Goal: Task Accomplishment & Management: Complete application form

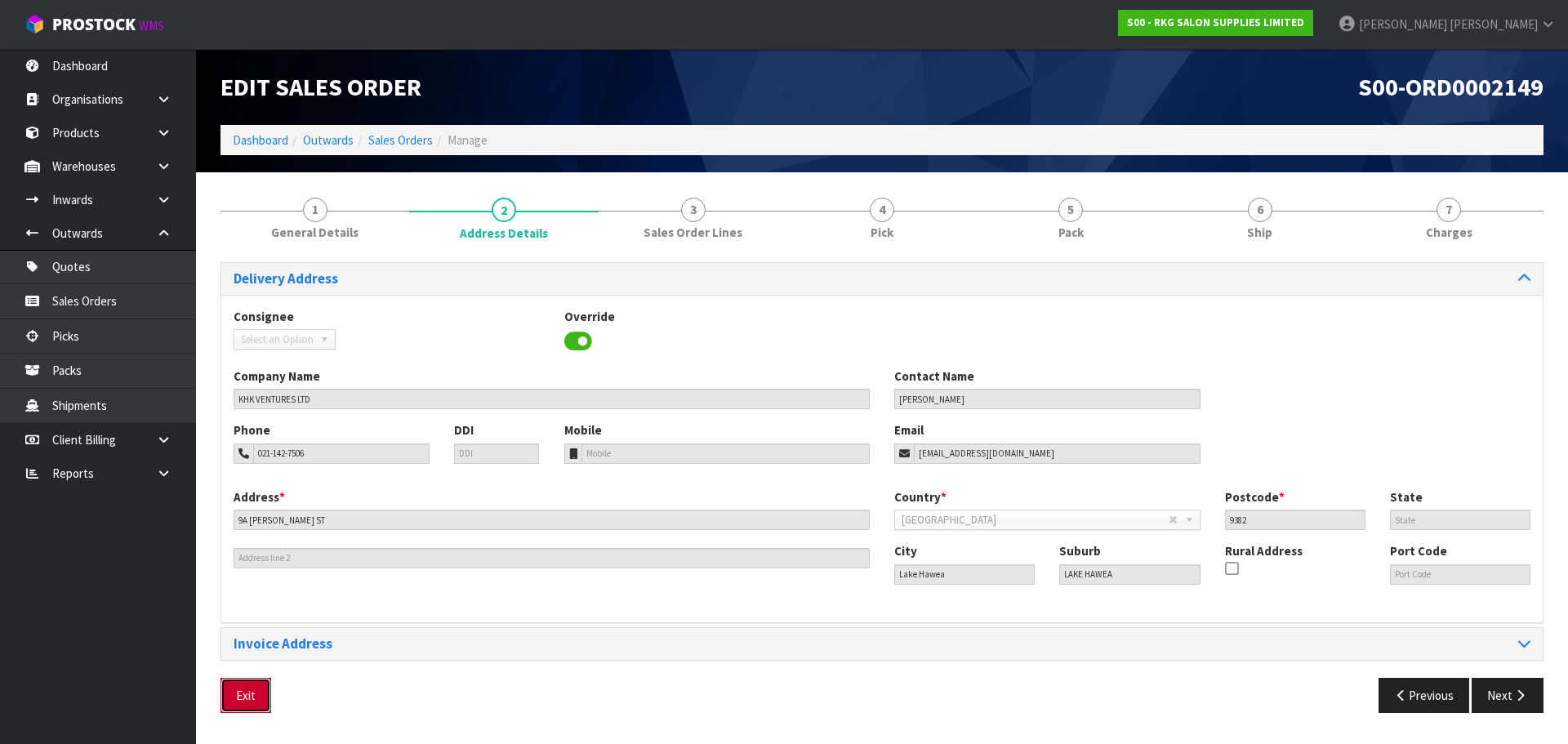
click at [255, 692] on button "Exit" at bounding box center [245, 695] width 51 height 35
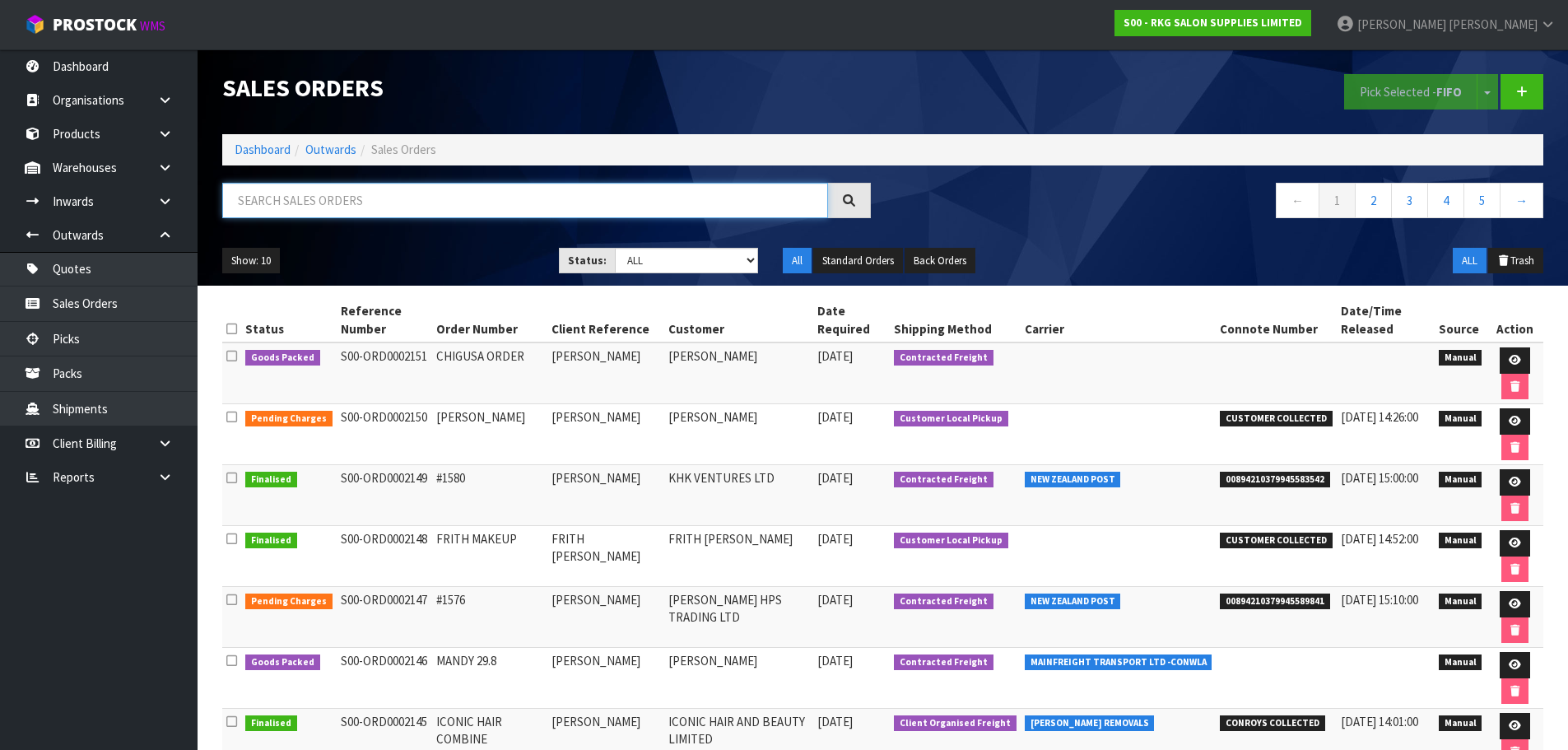
click at [356, 198] on input "text" at bounding box center [525, 201] width 606 height 36
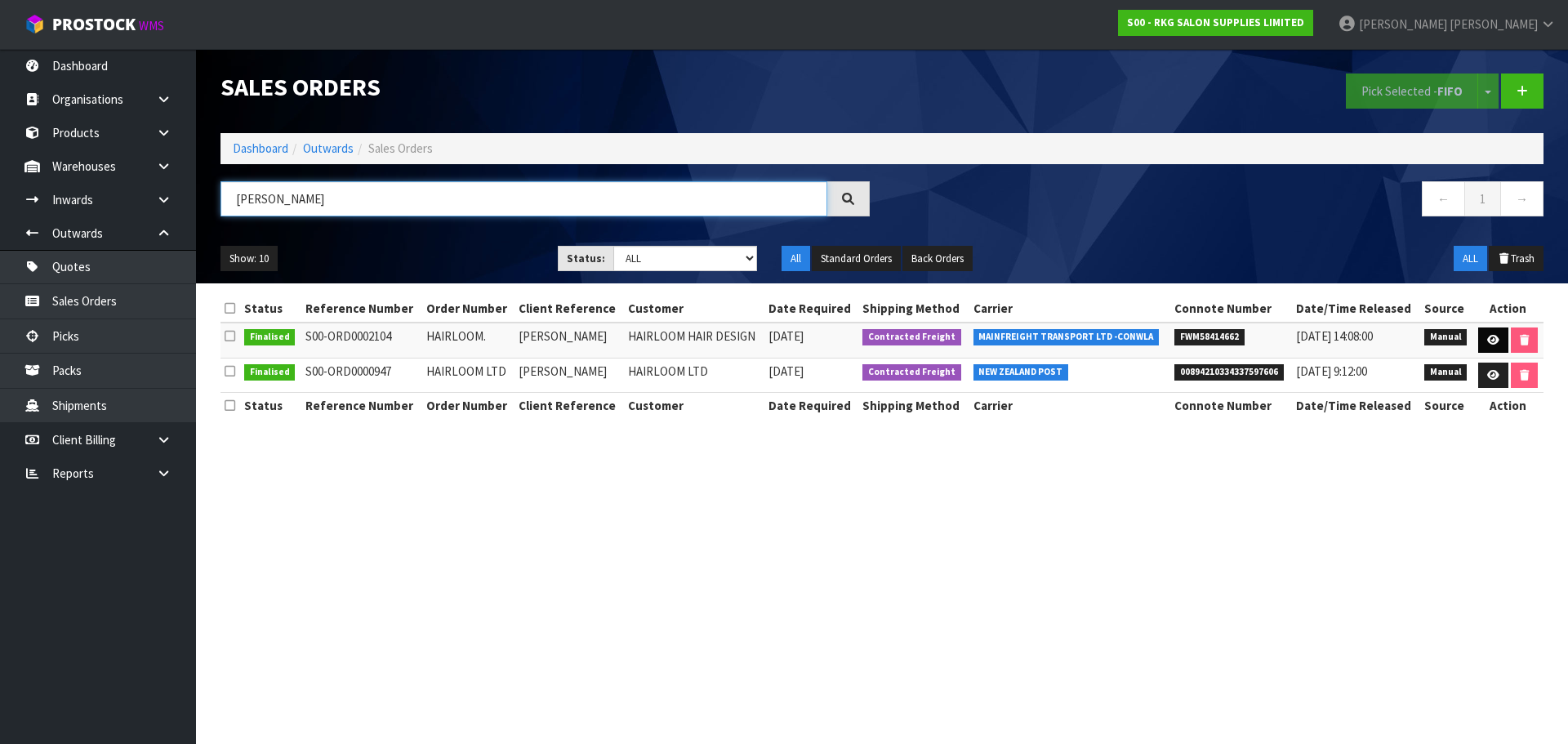
type input "[PERSON_NAME]"
click at [1498, 339] on icon at bounding box center [1493, 340] width 12 height 10
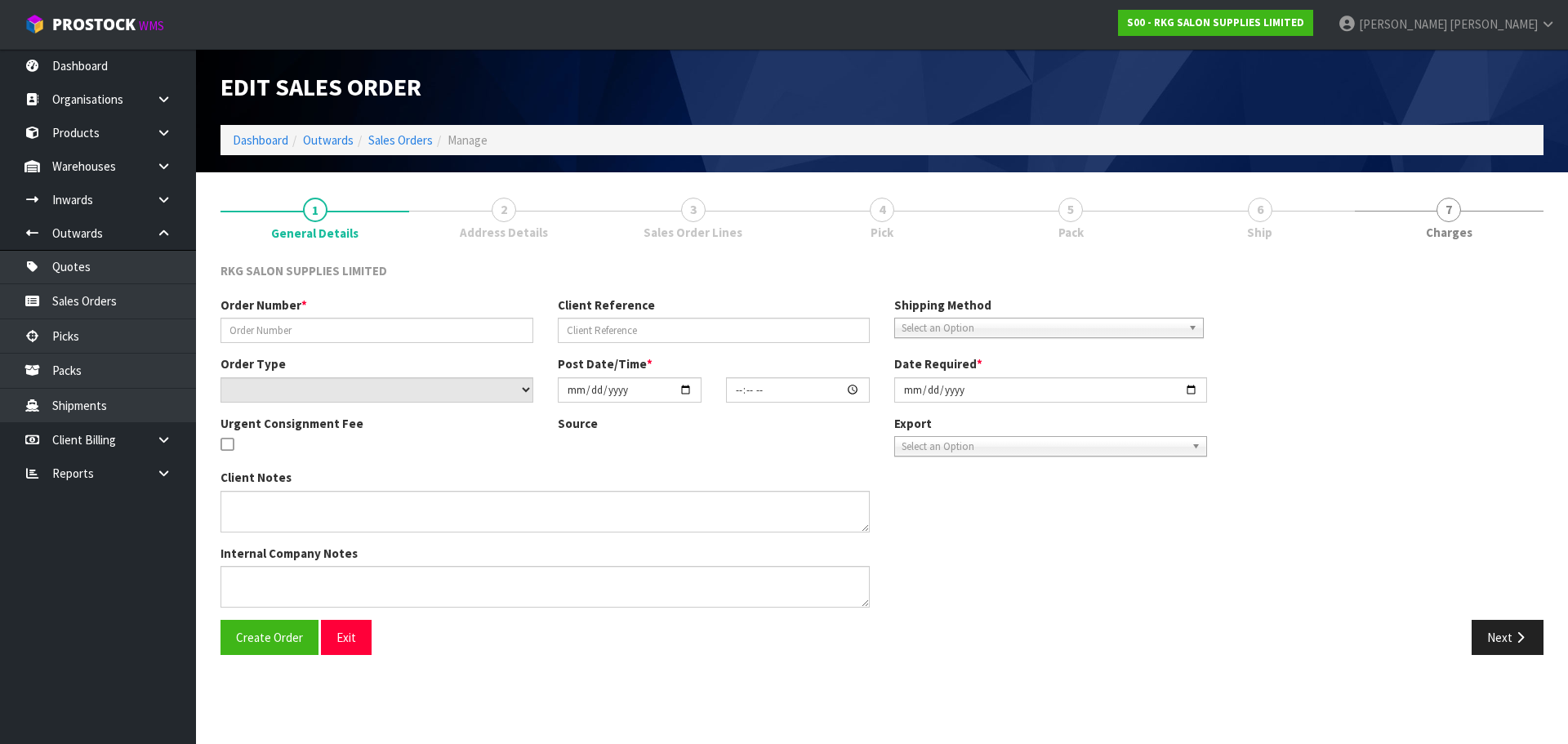
type input "HAIRLOOM."
type input "[PERSON_NAME]"
select select "number:0"
type input "[DATE]"
type input "00:00:00.000"
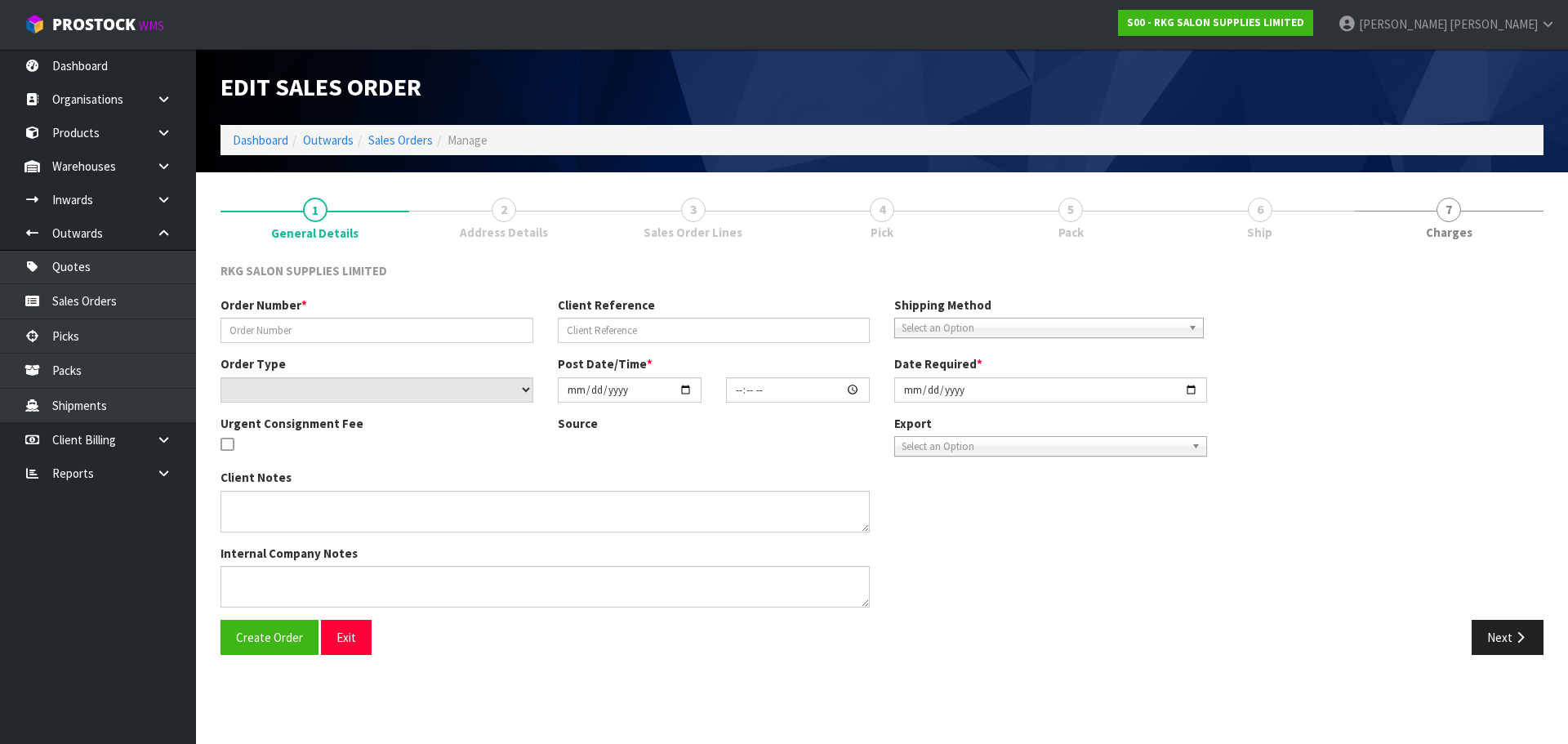
type input "[DATE]"
type textarea "PLEASE ALL IN 1 PALLET FOR DELIVERY [DATE][DATE]"
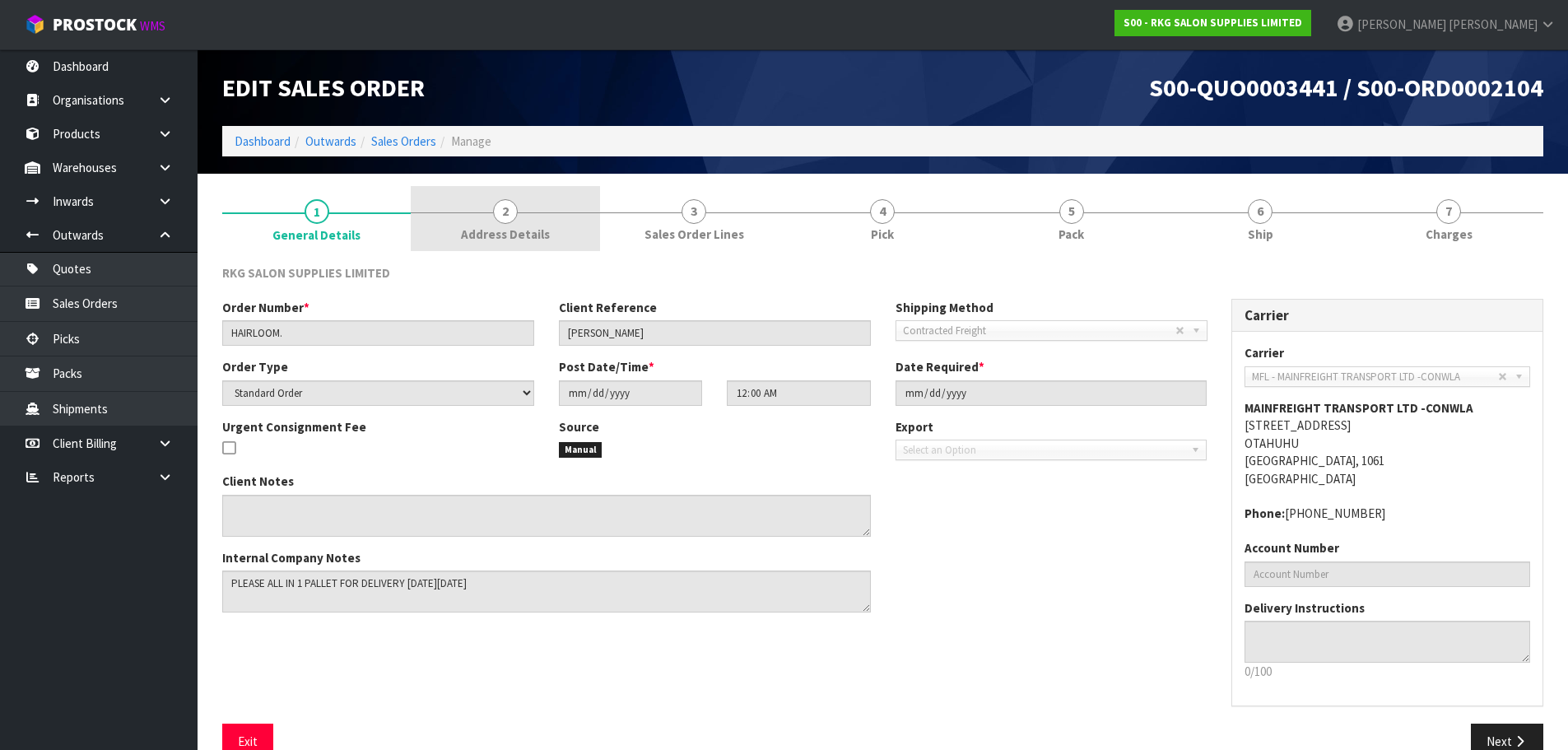
click at [505, 221] on span "2" at bounding box center [505, 212] width 24 height 24
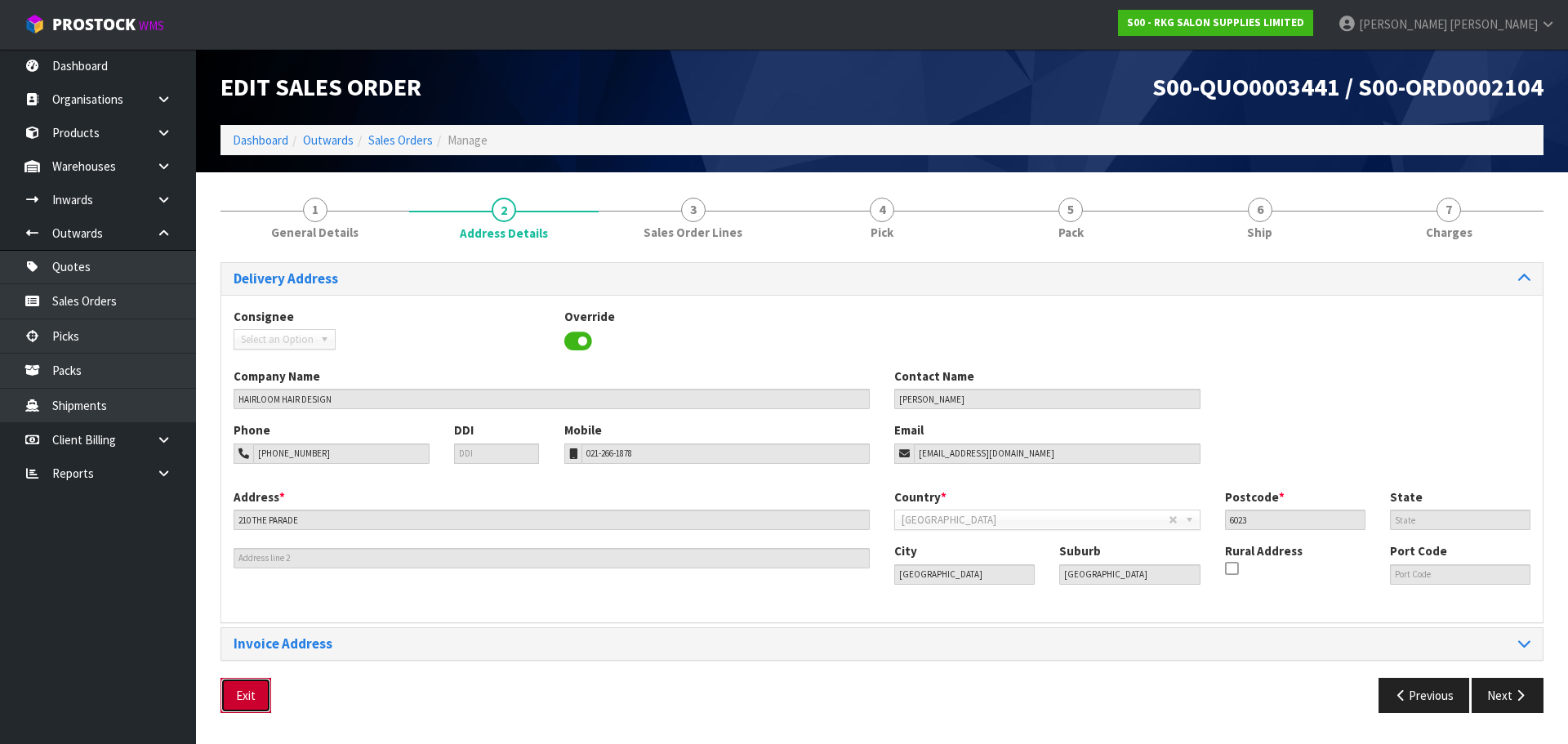
click at [246, 696] on button "Exit" at bounding box center [245, 695] width 51 height 35
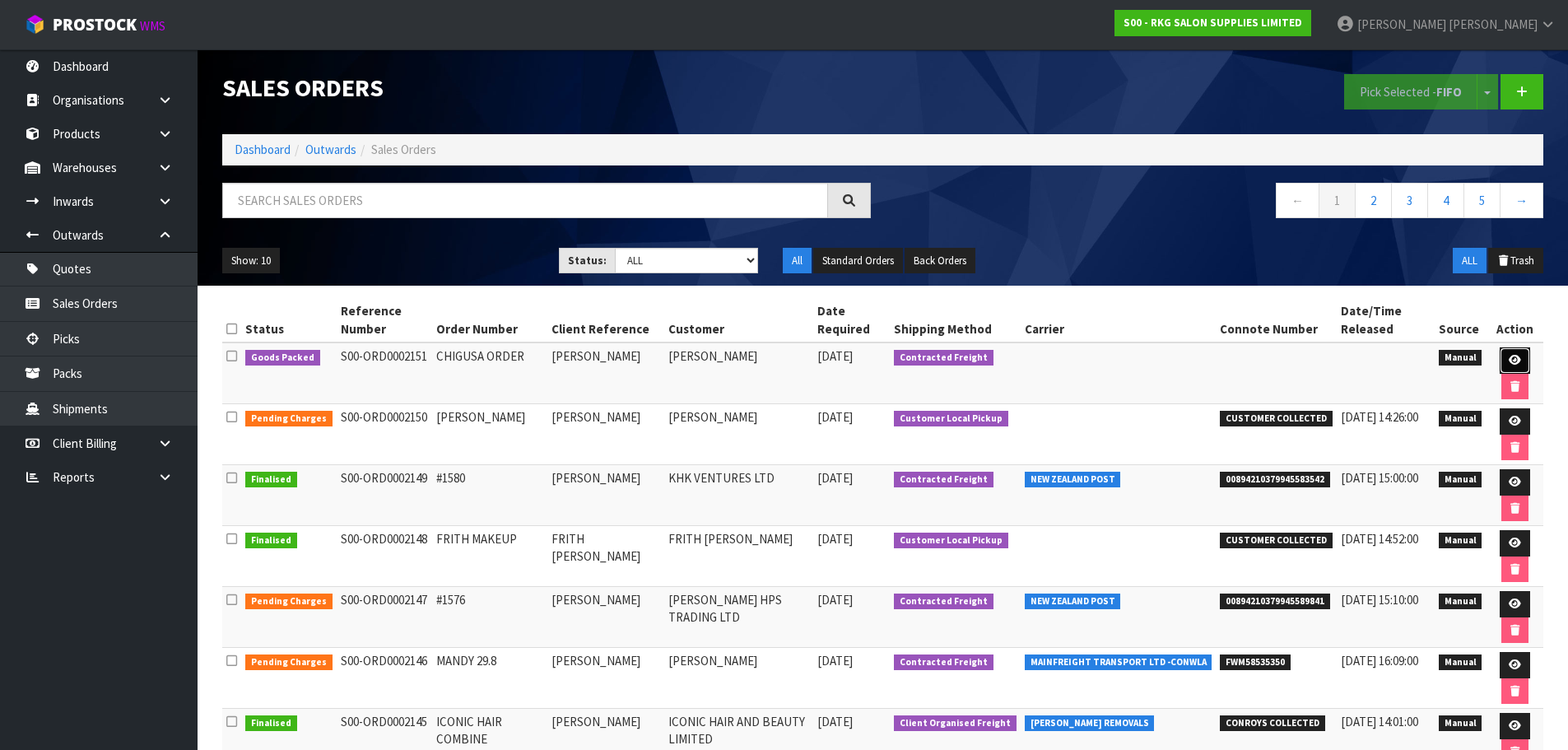
click at [1514, 360] on icon at bounding box center [1515, 360] width 12 height 10
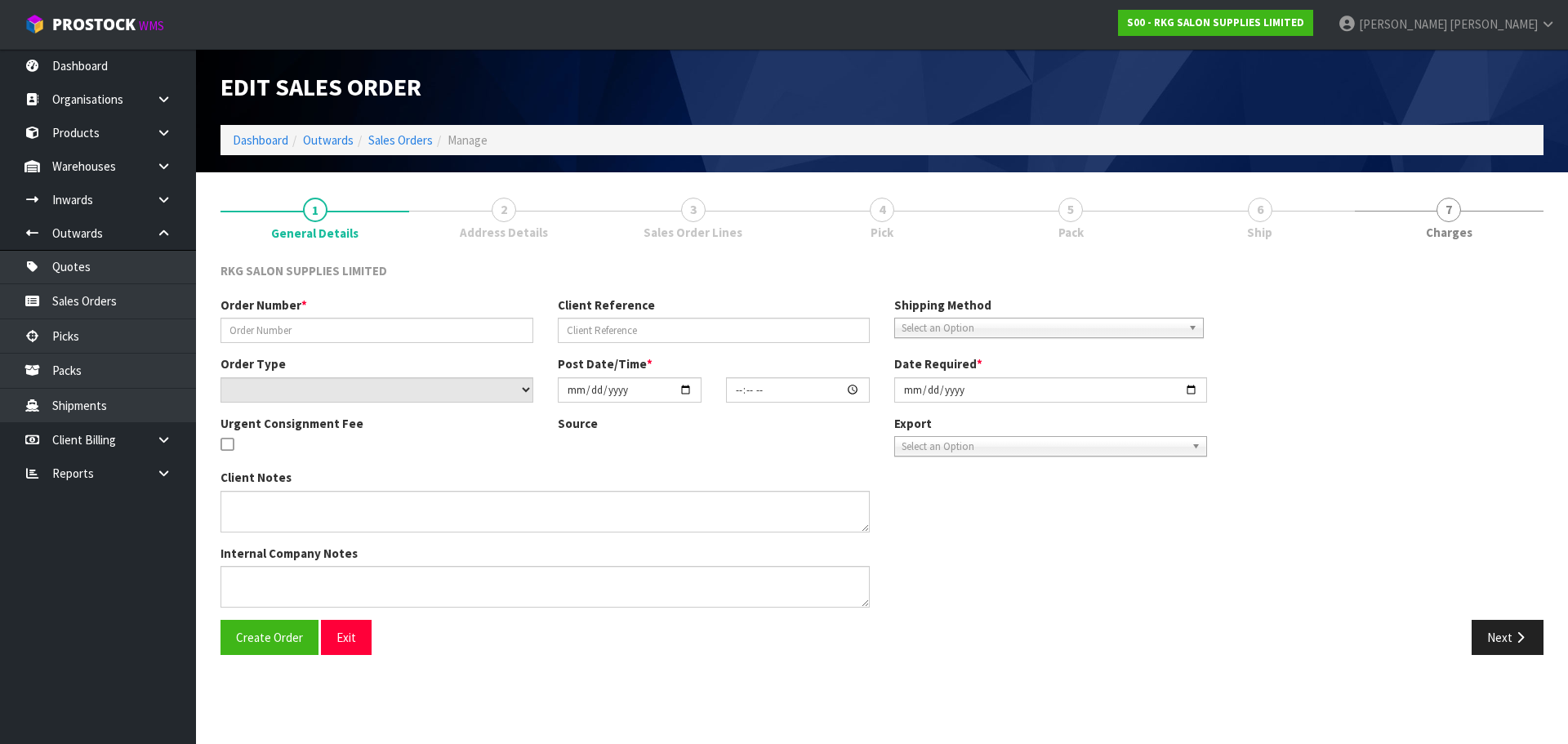
type input "CHIGUSA ORDER"
type input "[PERSON_NAME]"
select select "number:0"
type input "[DATE]"
type input "00:00:00.000"
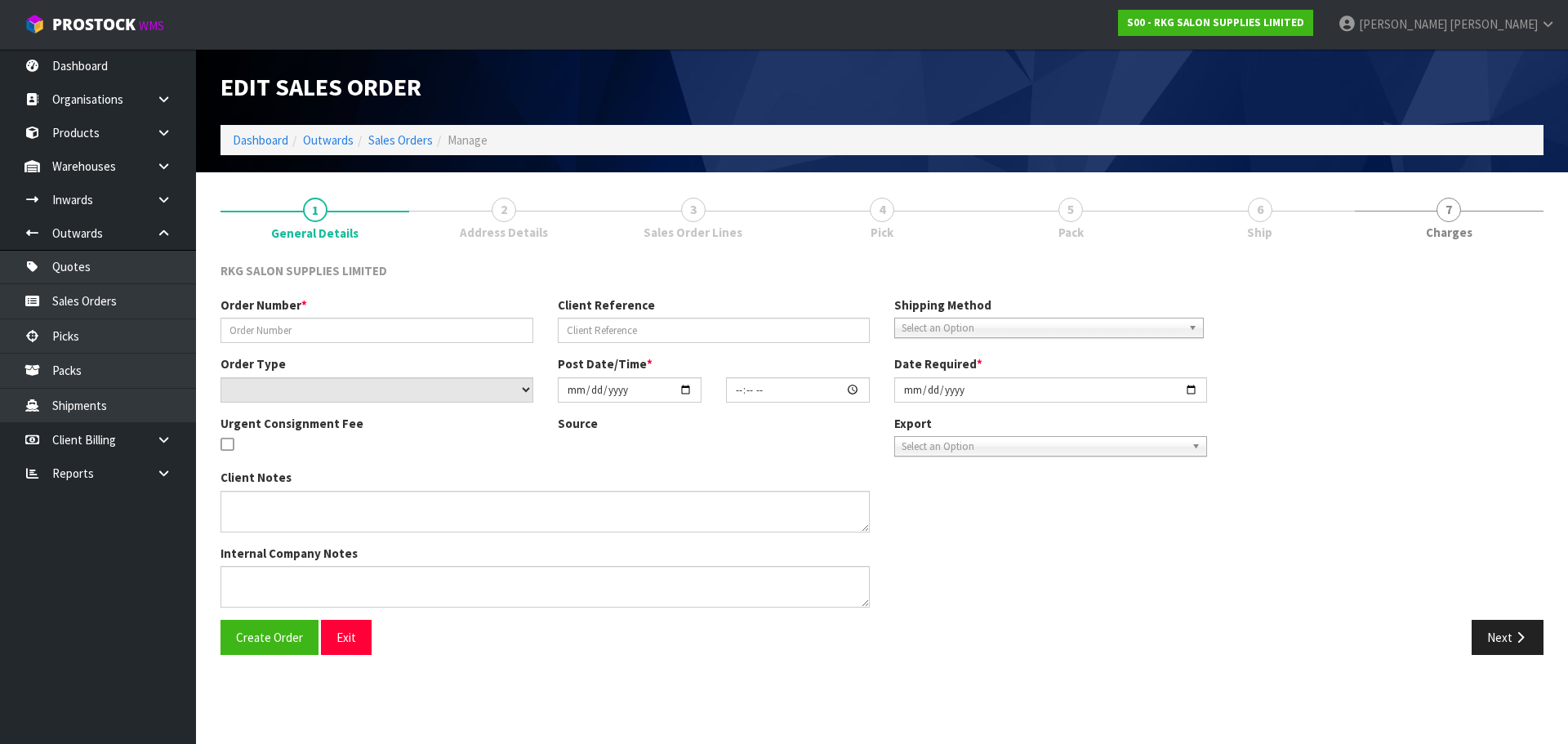
type input "[DATE]"
type textarea "CAN SEND LOOSE - CHEAPEST CARRIER"
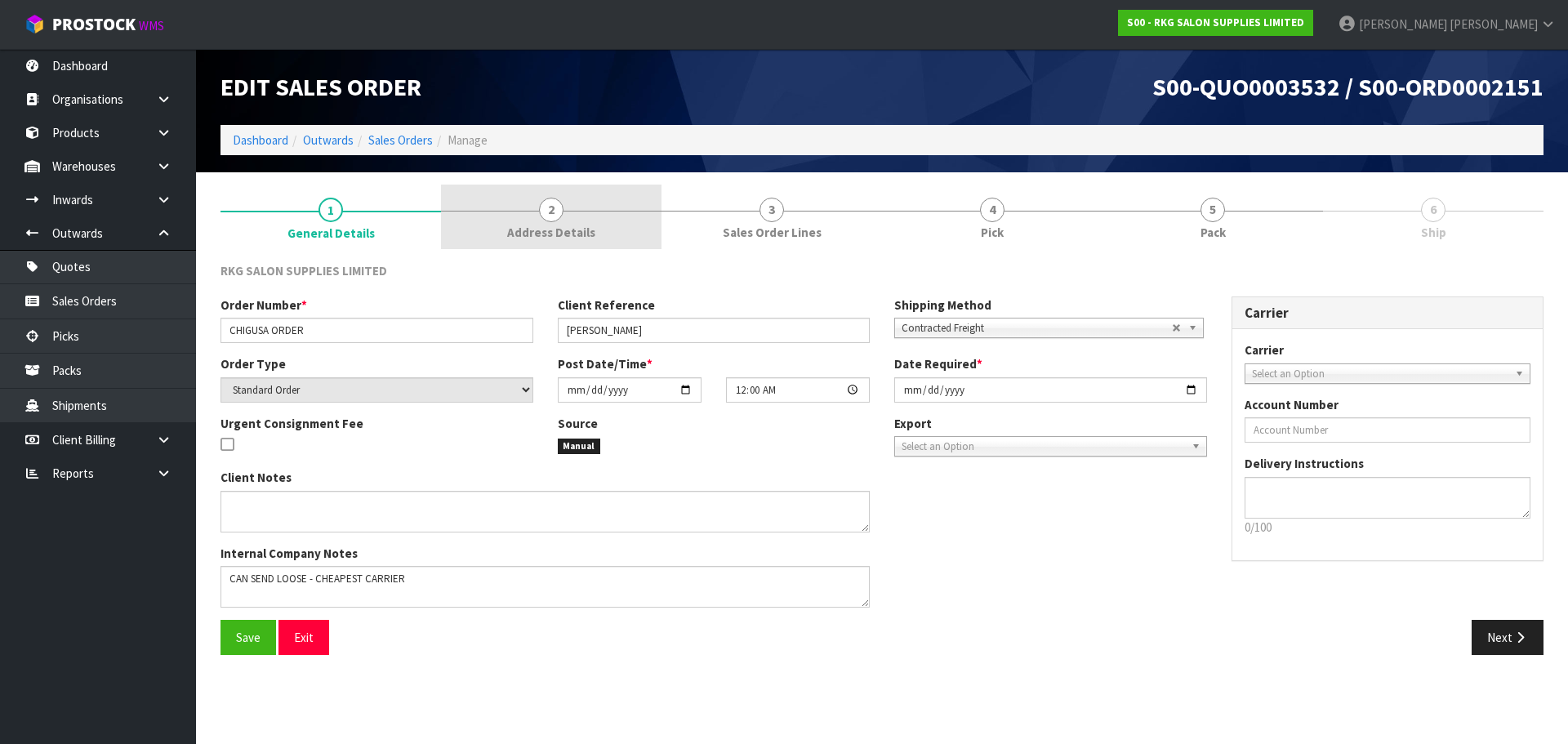
click at [555, 212] on span "2" at bounding box center [551, 210] width 24 height 24
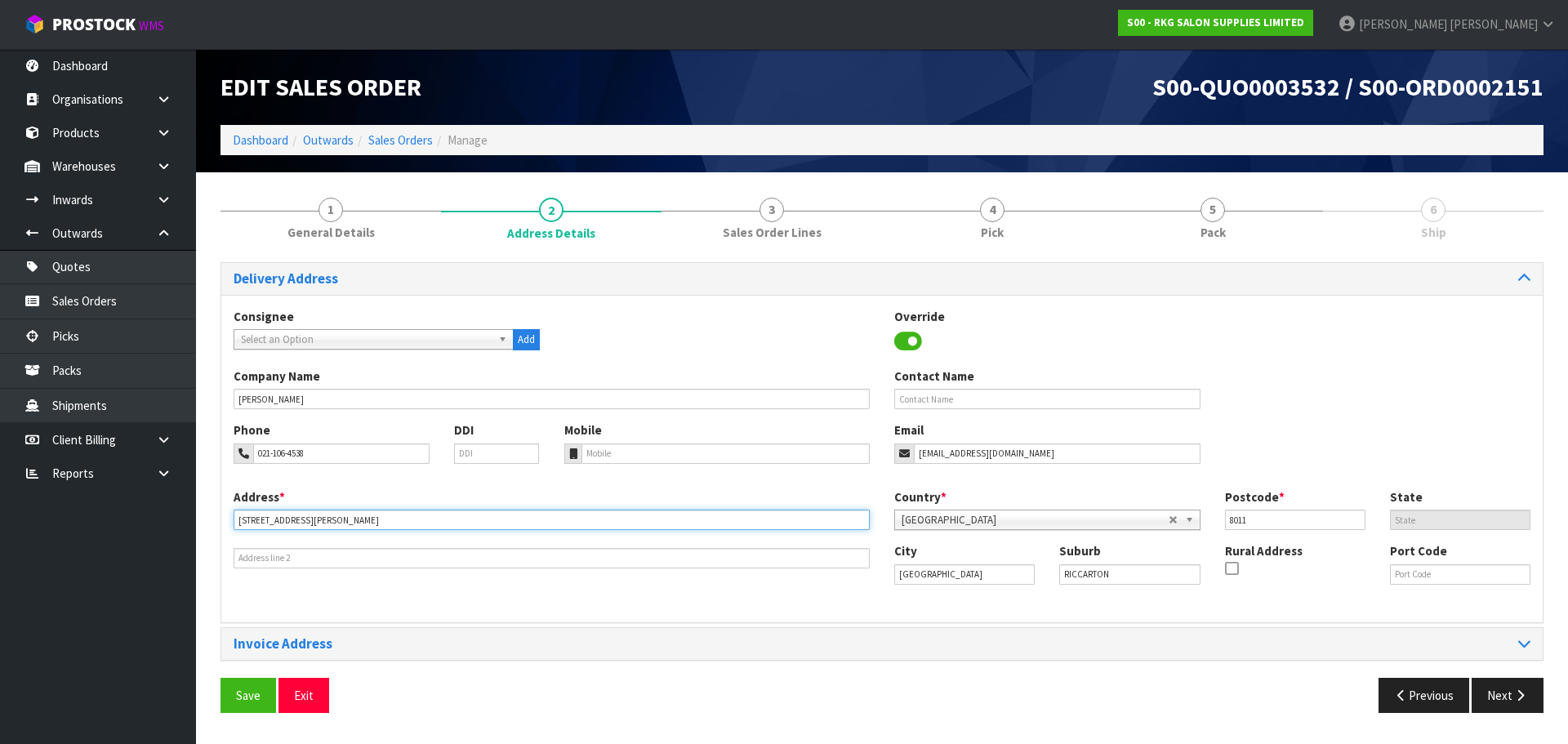
drag, startPoint x: 332, startPoint y: 523, endPoint x: 227, endPoint y: 525, distance: 105.0
click at [227, 525] on div "Address * [STREET_ADDRESS][PERSON_NAME] This address line exceeds the recommend…" at bounding box center [551, 528] width 660 height 80
drag, startPoint x: 298, startPoint y: 704, endPoint x: 307, endPoint y: 689, distance: 17.5
click at [298, 704] on button "Exit" at bounding box center [303, 695] width 51 height 35
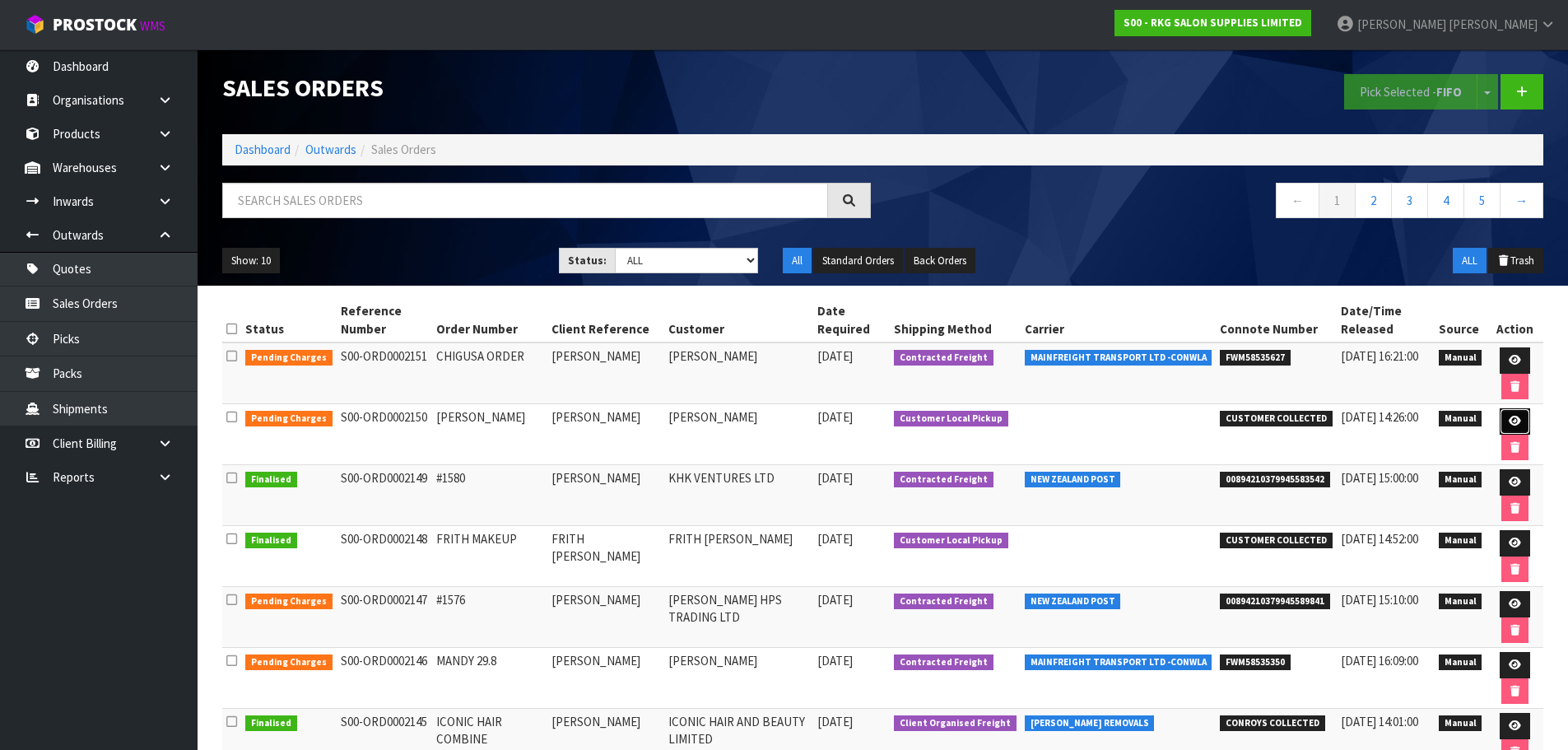
click at [1516, 423] on icon at bounding box center [1515, 421] width 12 height 10
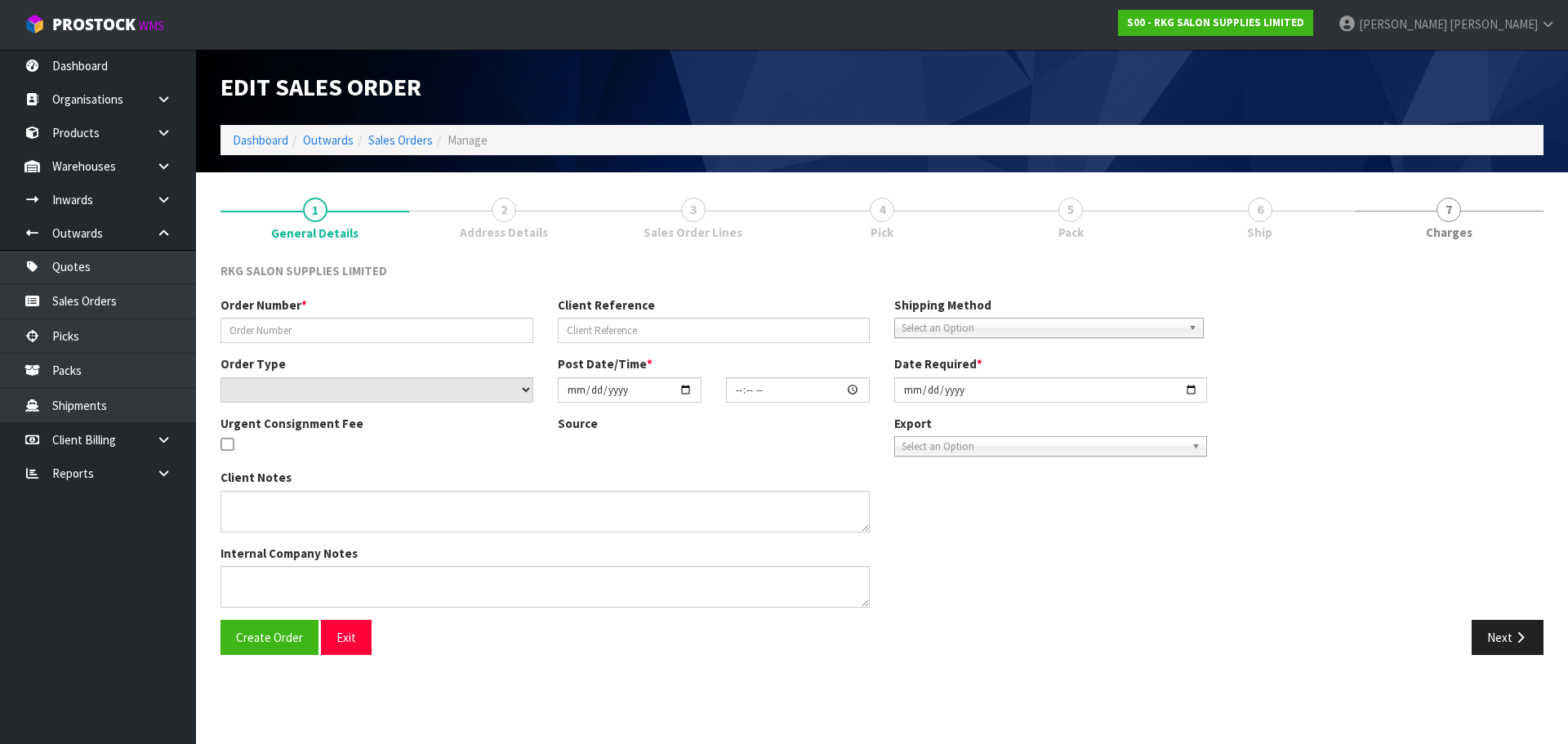
type input "[PERSON_NAME]"
select select "number:0"
type input "[DATE]"
type input "15:14:00.000"
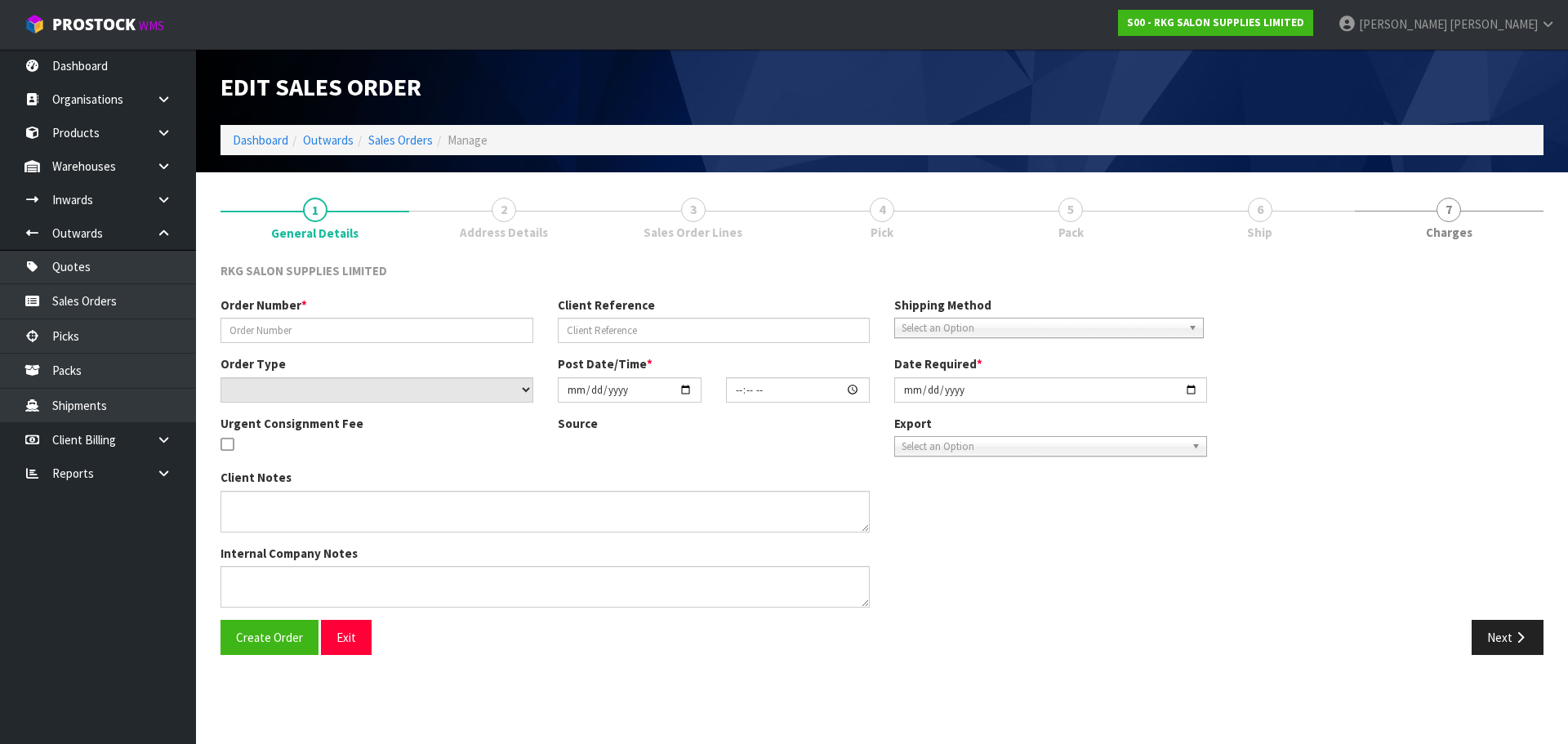
type input "[DATE]"
type textarea "FOR PICK UP"
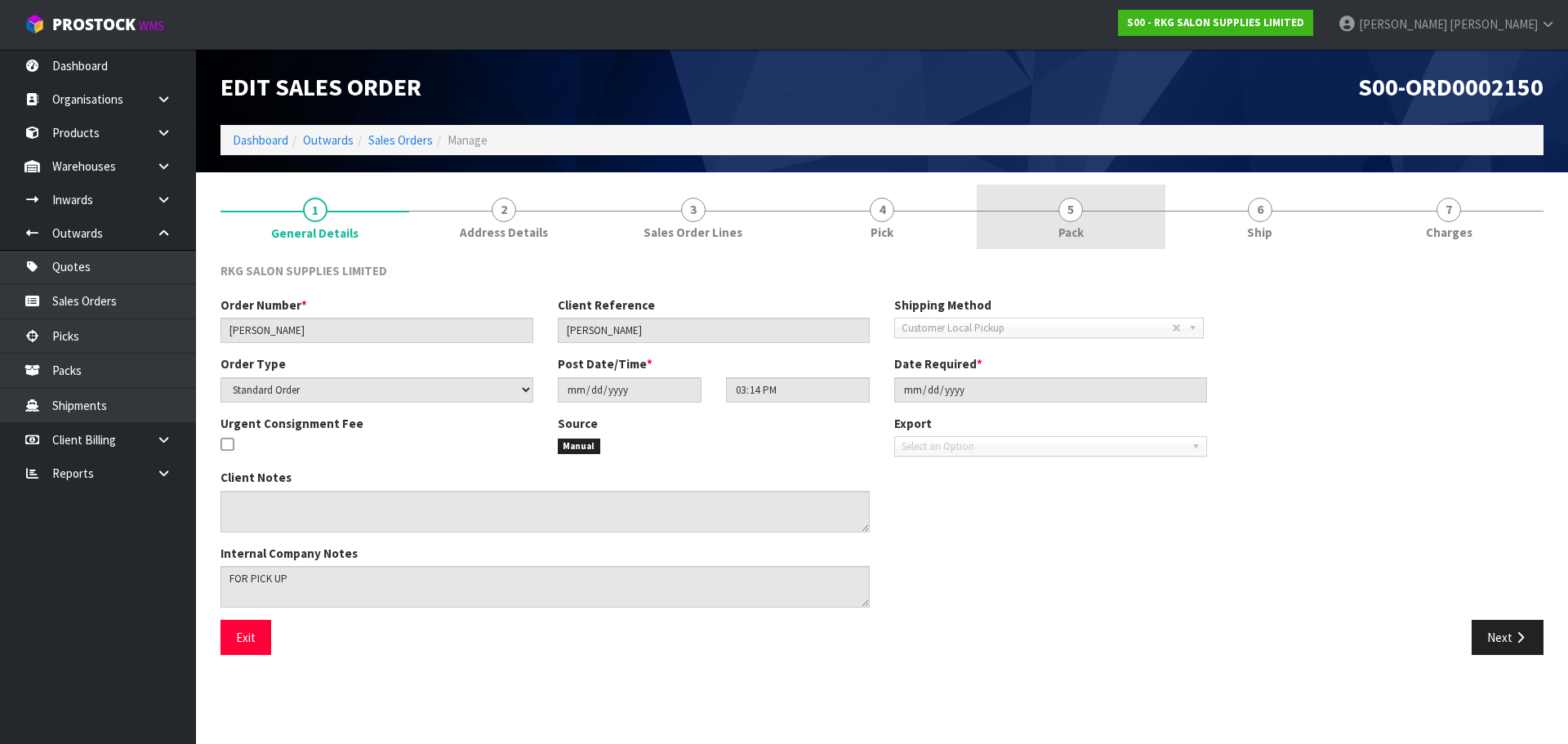
click at [1072, 203] on span "5" at bounding box center [1070, 210] width 24 height 24
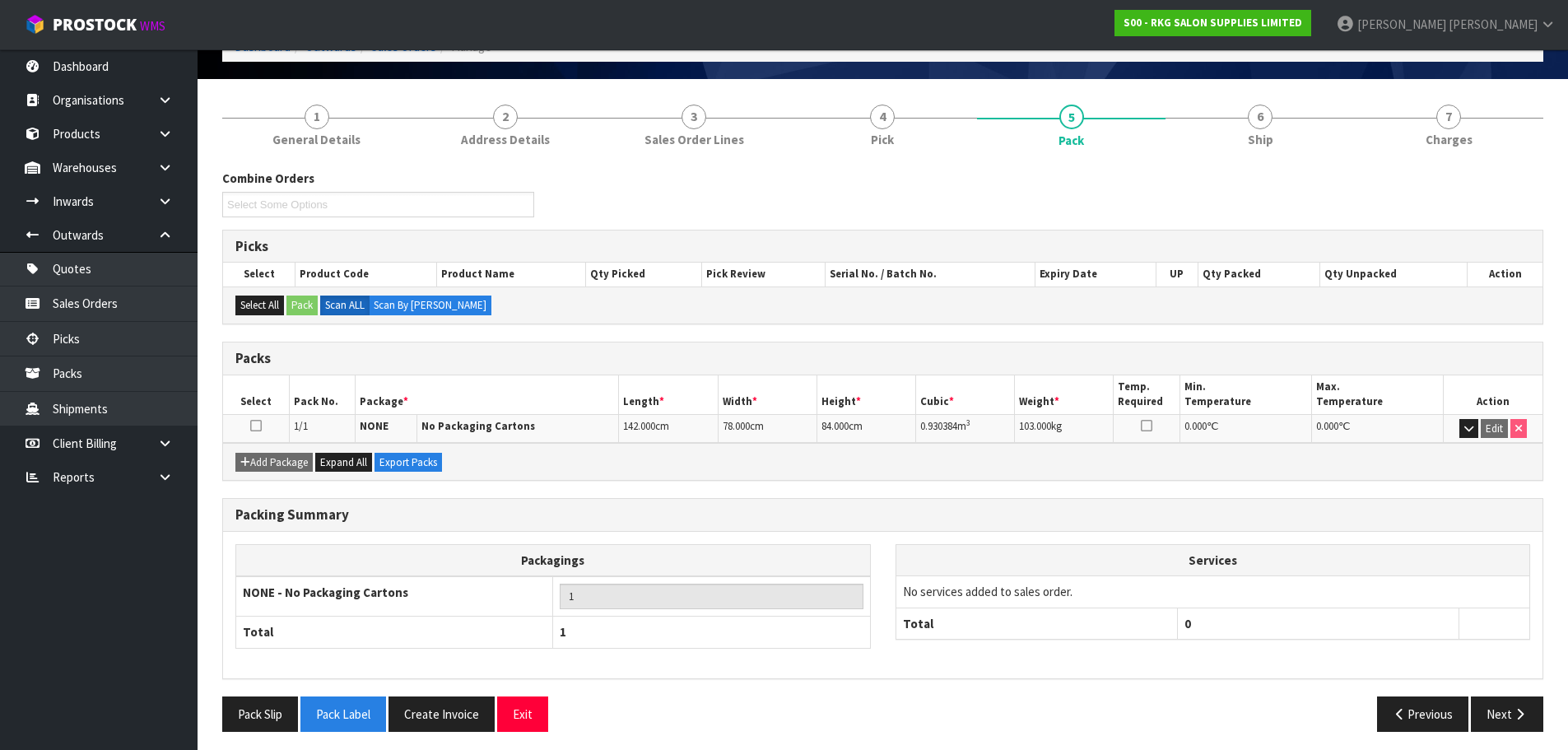
scroll to position [102, 0]
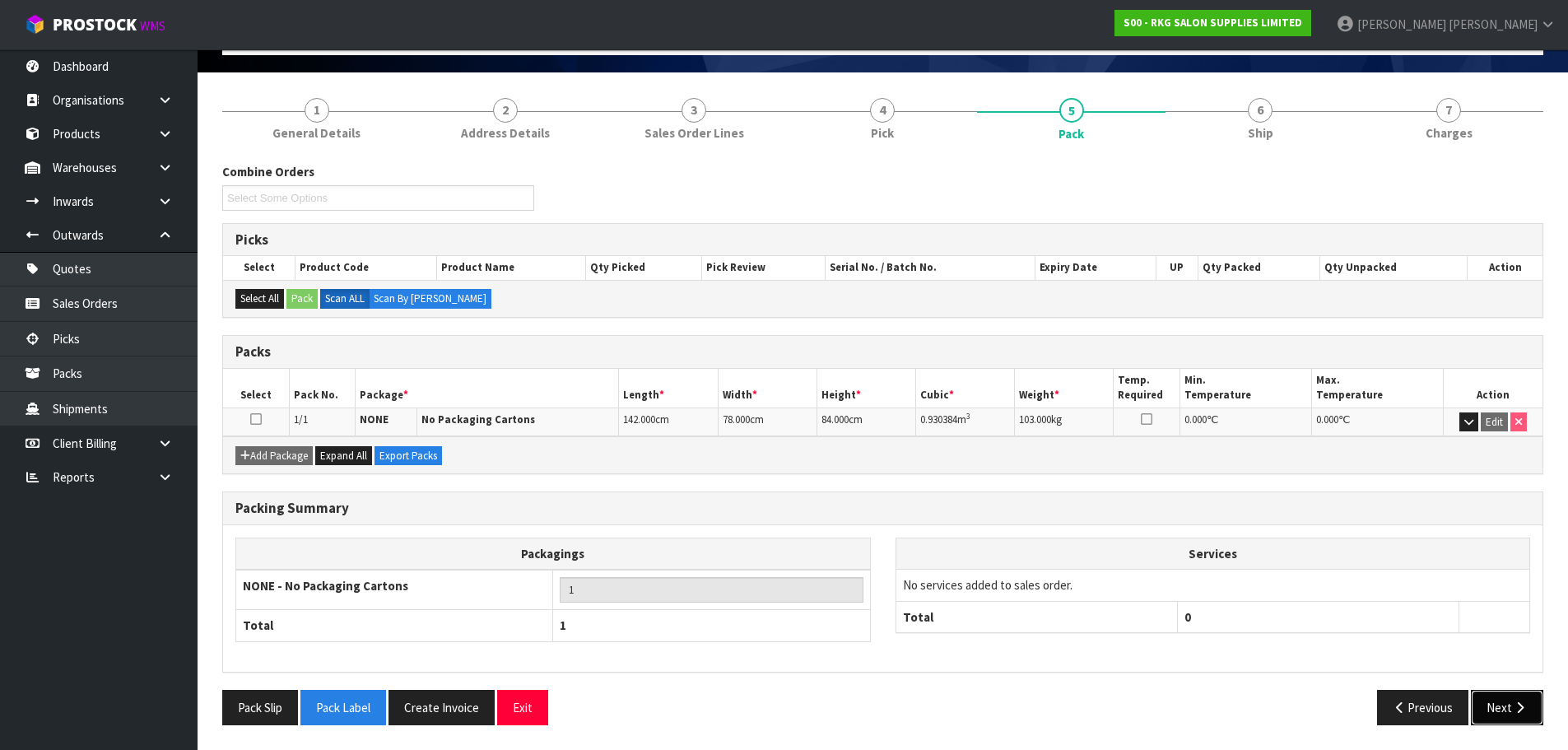
click at [1491, 704] on button "Next" at bounding box center [1506, 707] width 72 height 36
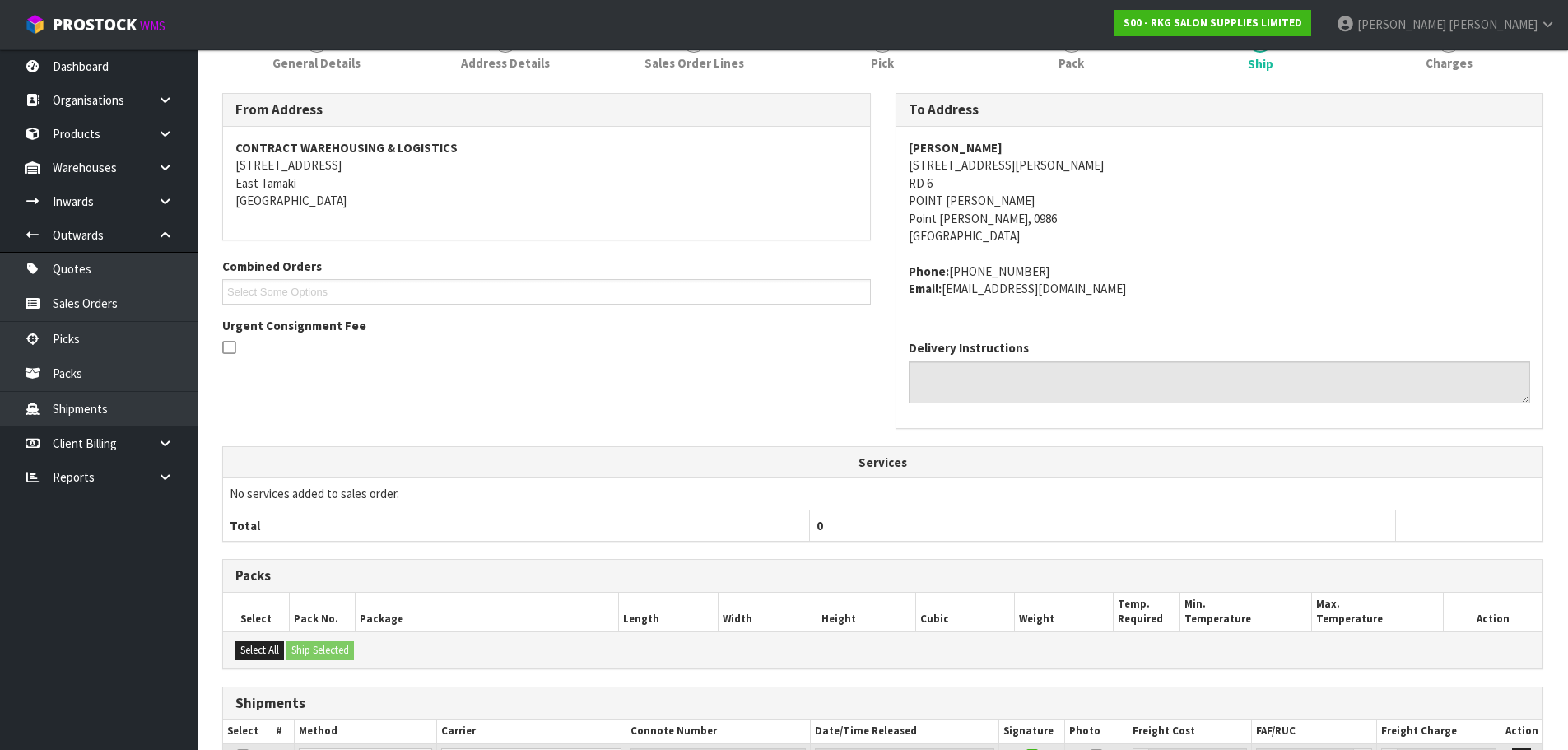
scroll to position [322, 0]
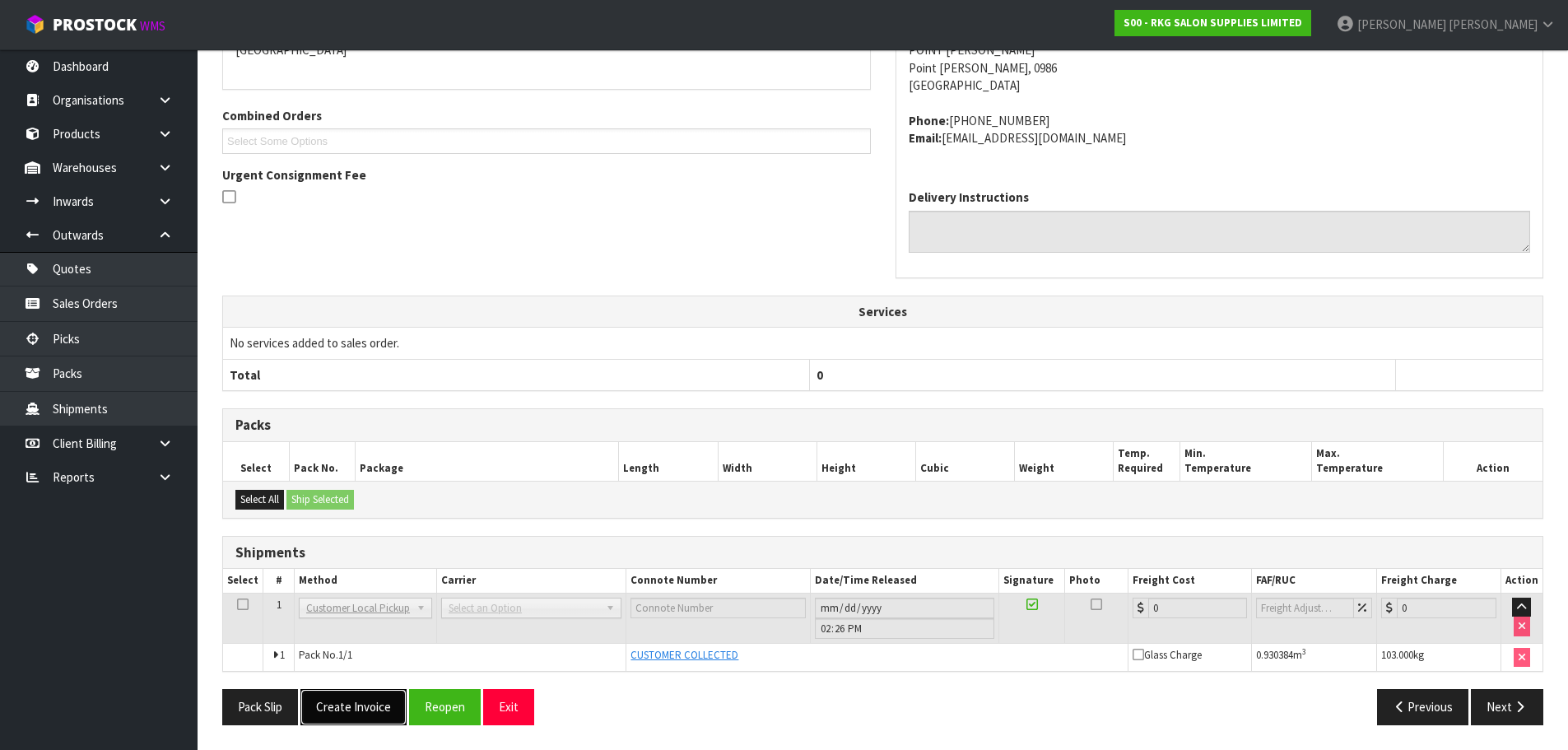
click at [350, 702] on button "Create Invoice" at bounding box center [353, 707] width 106 height 36
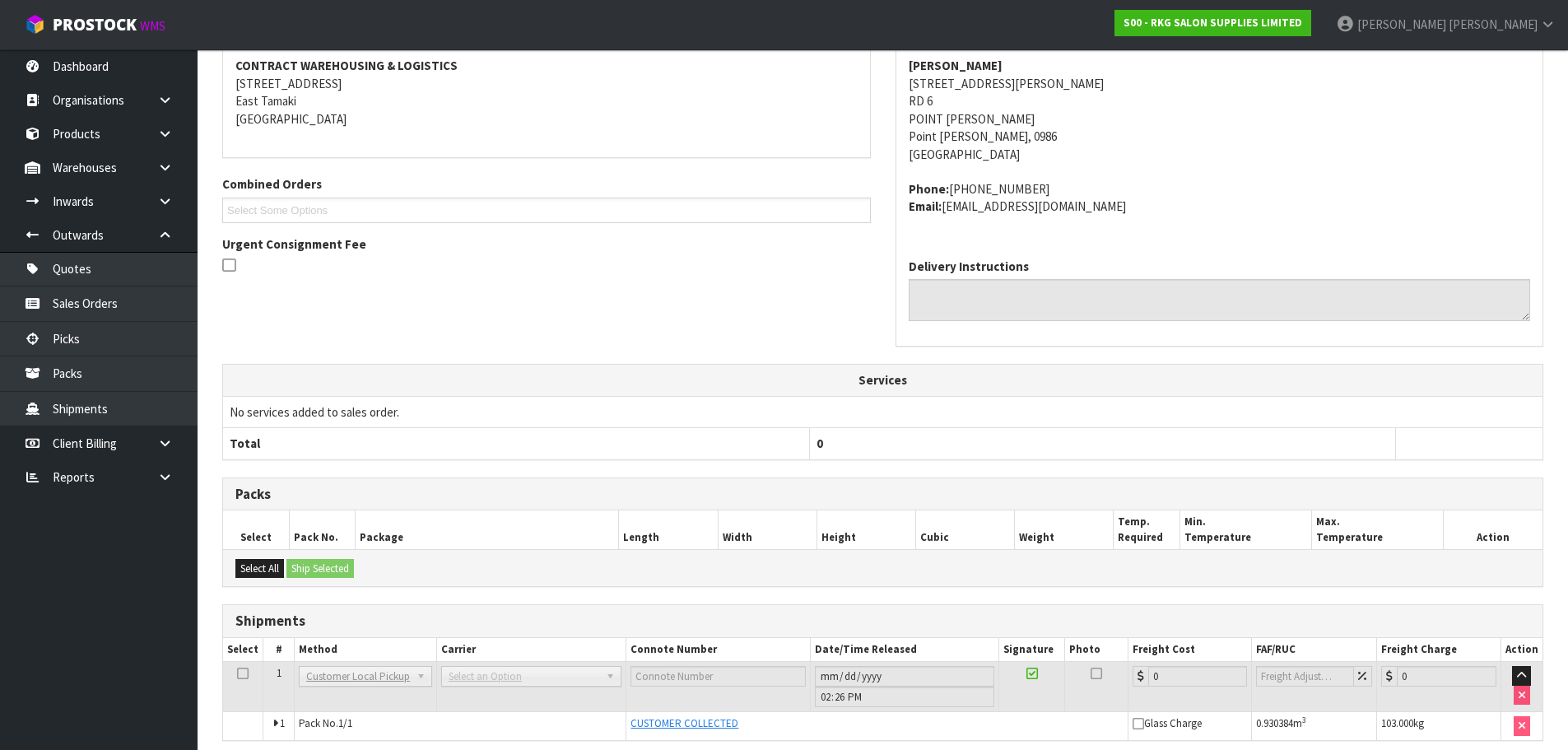
scroll to position [381, 0]
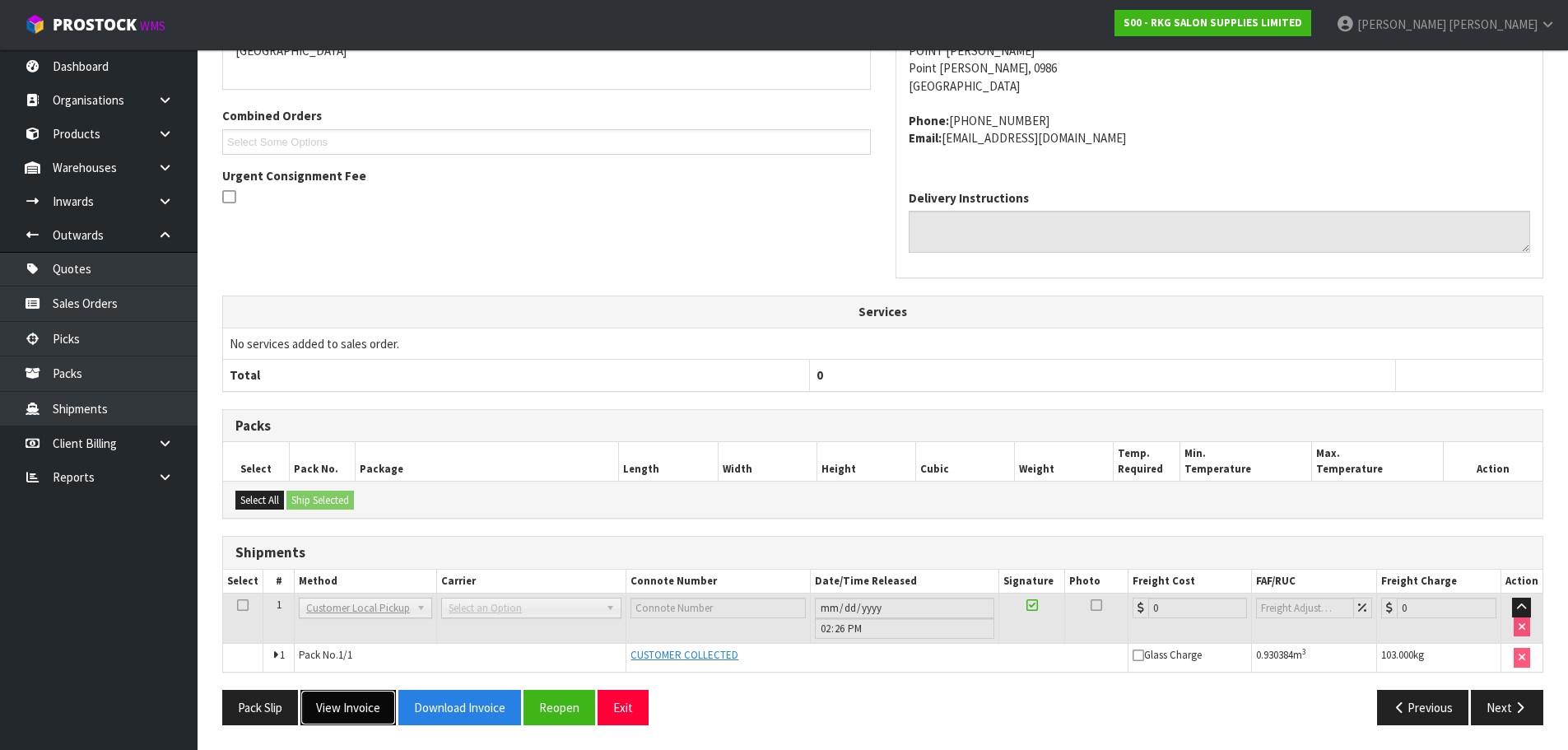
click at [362, 709] on button "View Invoice" at bounding box center [348, 707] width 95 height 36
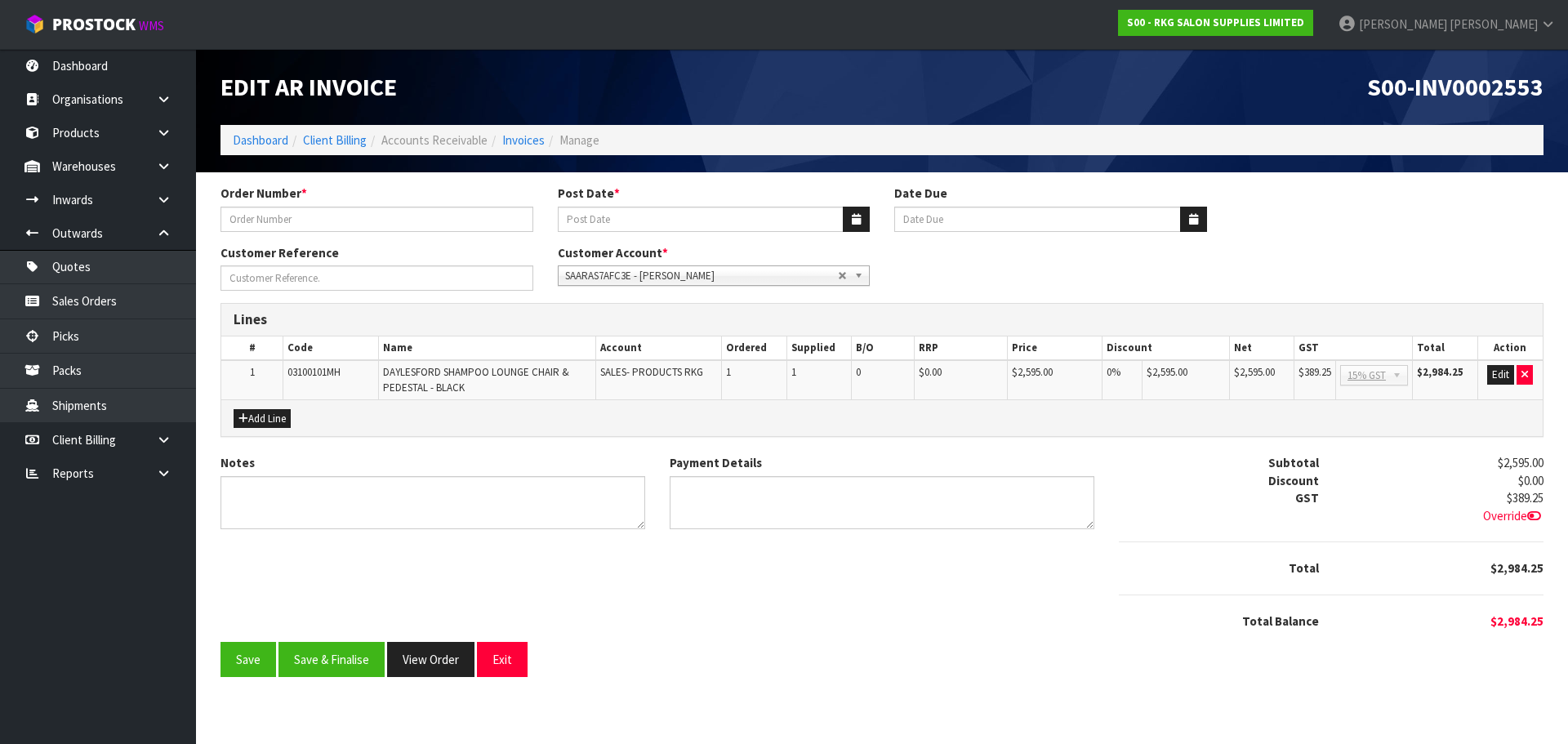
type input "[PERSON_NAME]"
type input "[DATE]"
type input "[PERSON_NAME]"
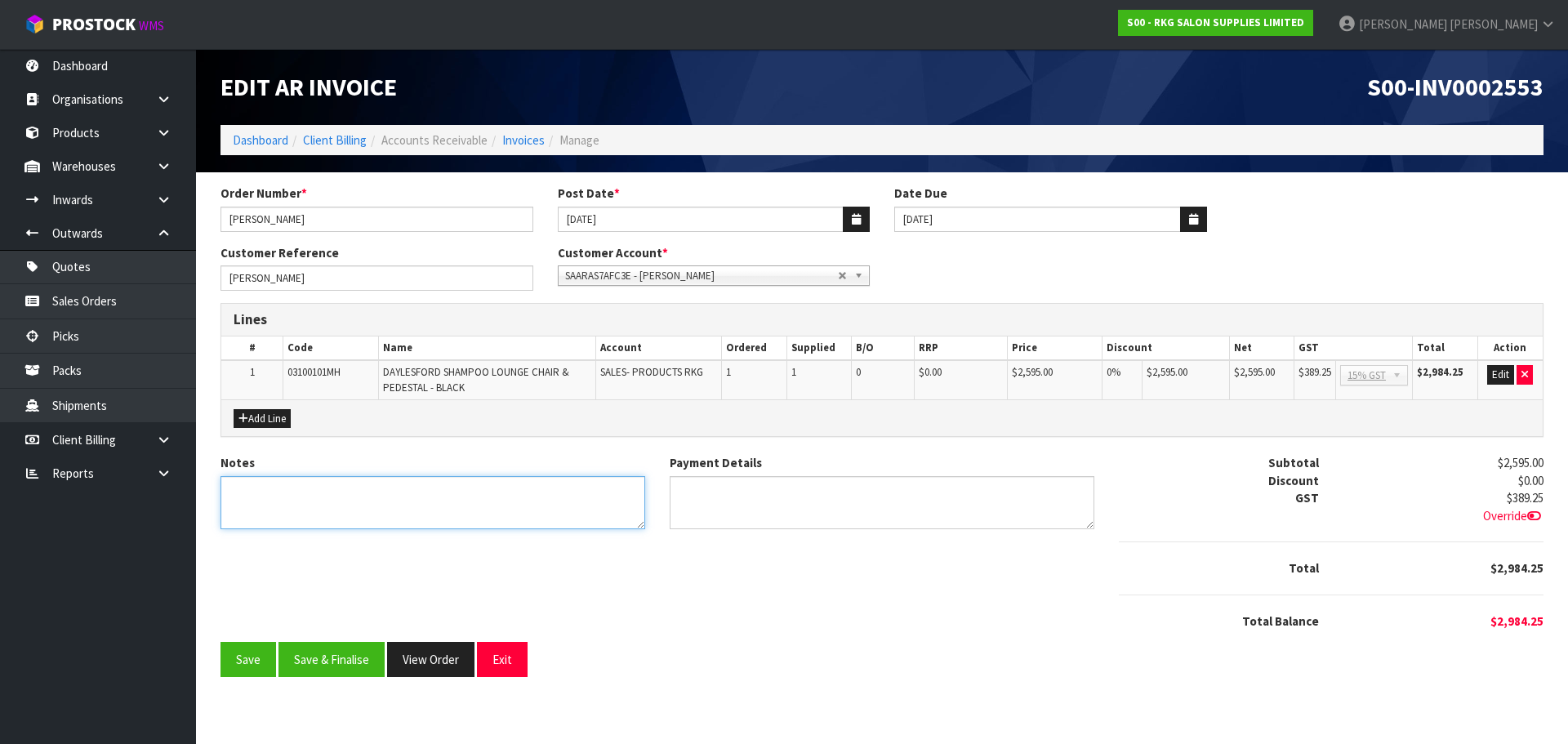
click at [301, 500] on textarea "Notes" at bounding box center [432, 503] width 425 height 53
type textarea "THANK YOU FOR YOUR ORDER. COLLECTED."
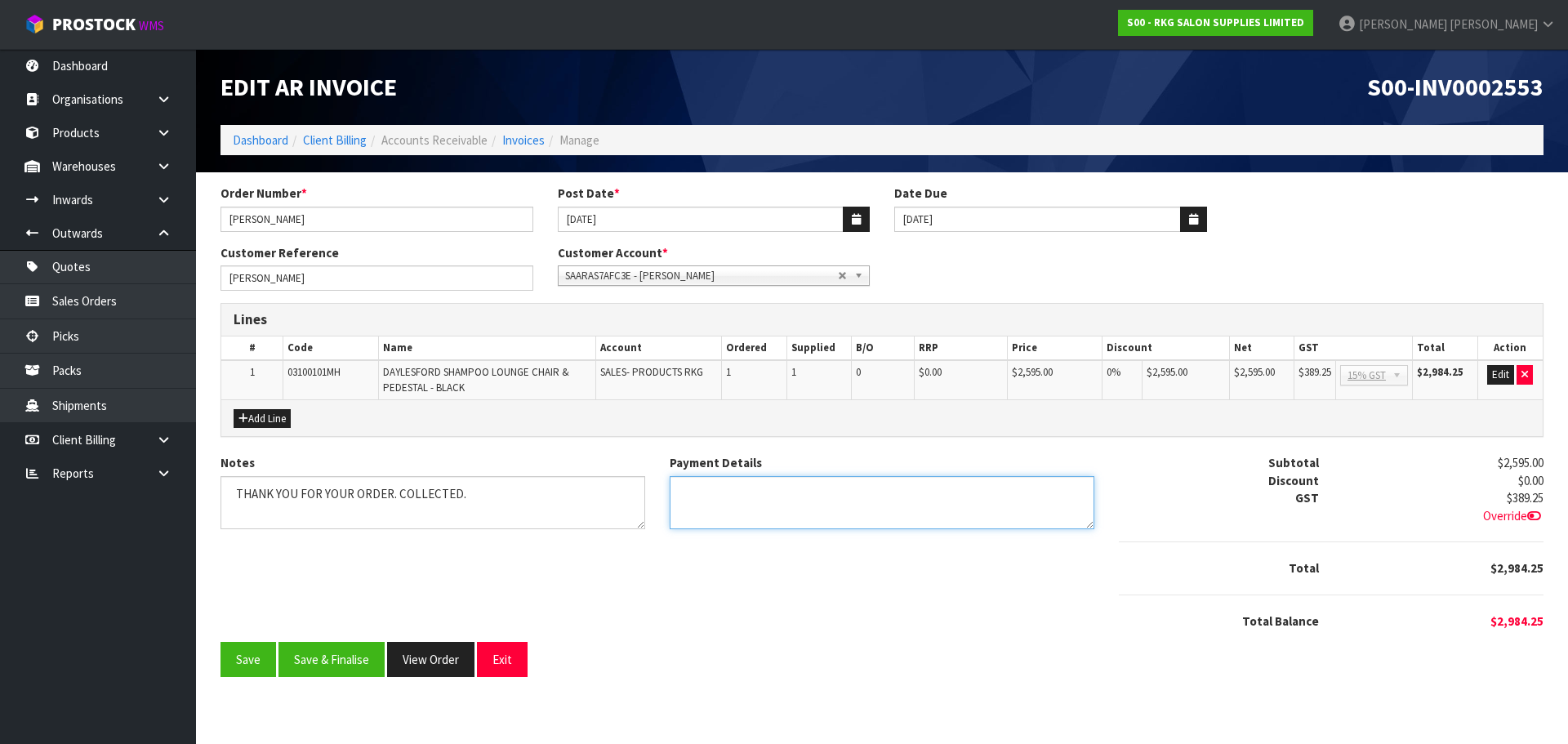
click at [694, 499] on textarea "Payment Details" at bounding box center [882, 503] width 425 height 53
click at [798, 486] on textarea "Payment Details" at bounding box center [882, 503] width 425 height 53
type textarea "DIRECT CREDIT [DATE]"
click at [1503, 377] on button "Edit" at bounding box center [1500, 375] width 27 height 20
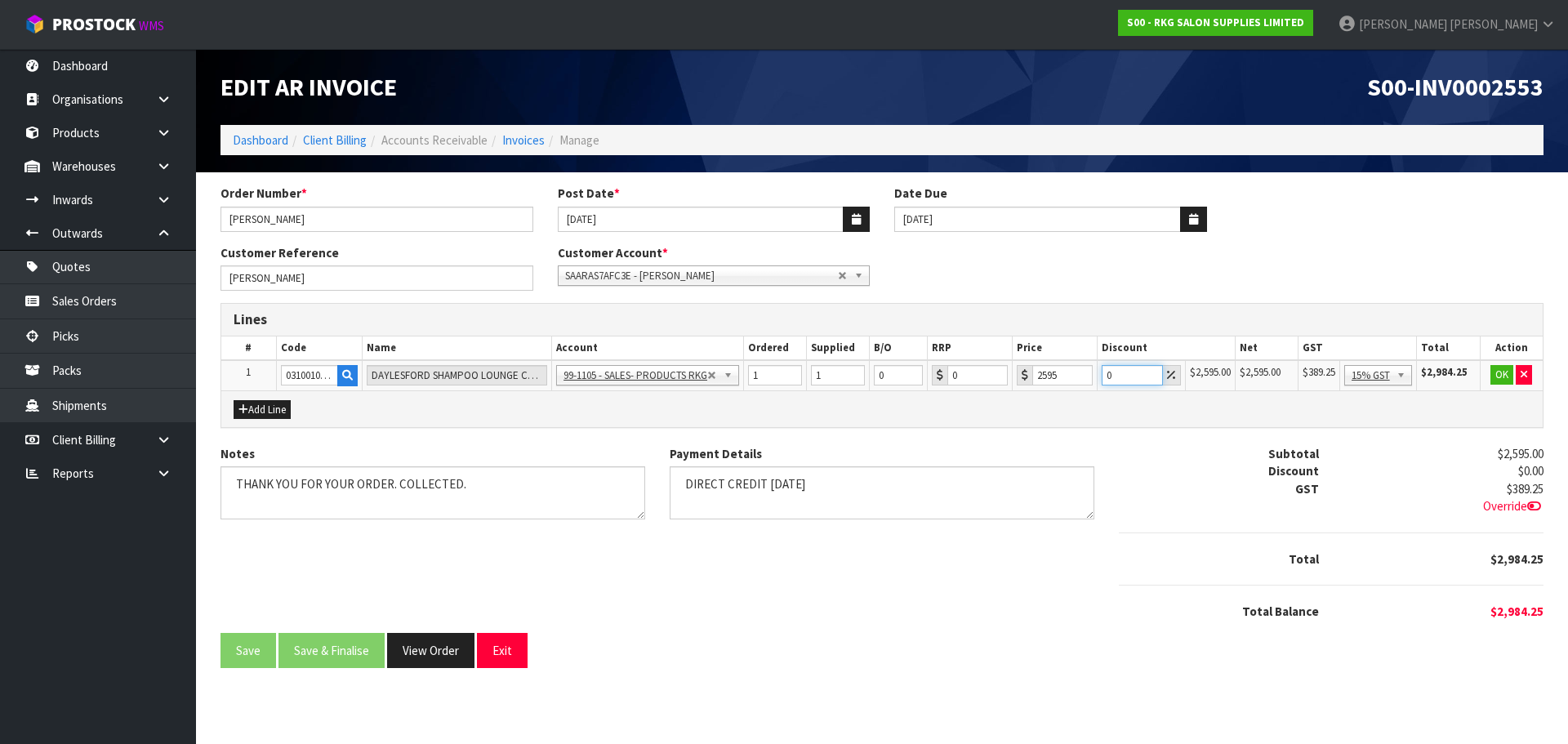
drag, startPoint x: 1118, startPoint y: 370, endPoint x: 1102, endPoint y: 374, distance: 16.5
click at [1102, 374] on input "0" at bounding box center [1132, 375] width 61 height 21
type input "2.5"
click at [1502, 370] on button "OK" at bounding box center [1502, 375] width 23 height 20
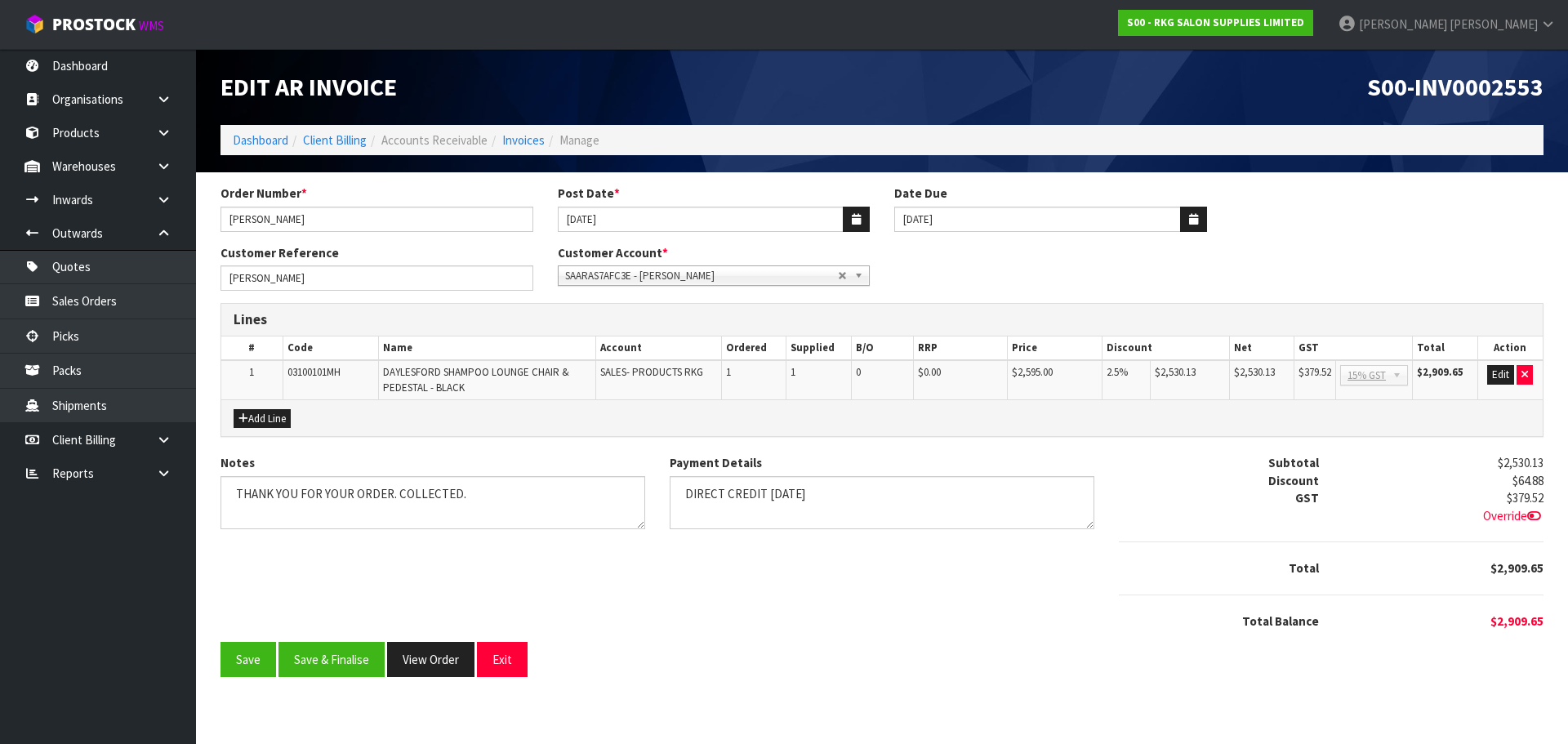
click at [1533, 516] on icon at bounding box center [1534, 516] width 14 height 12
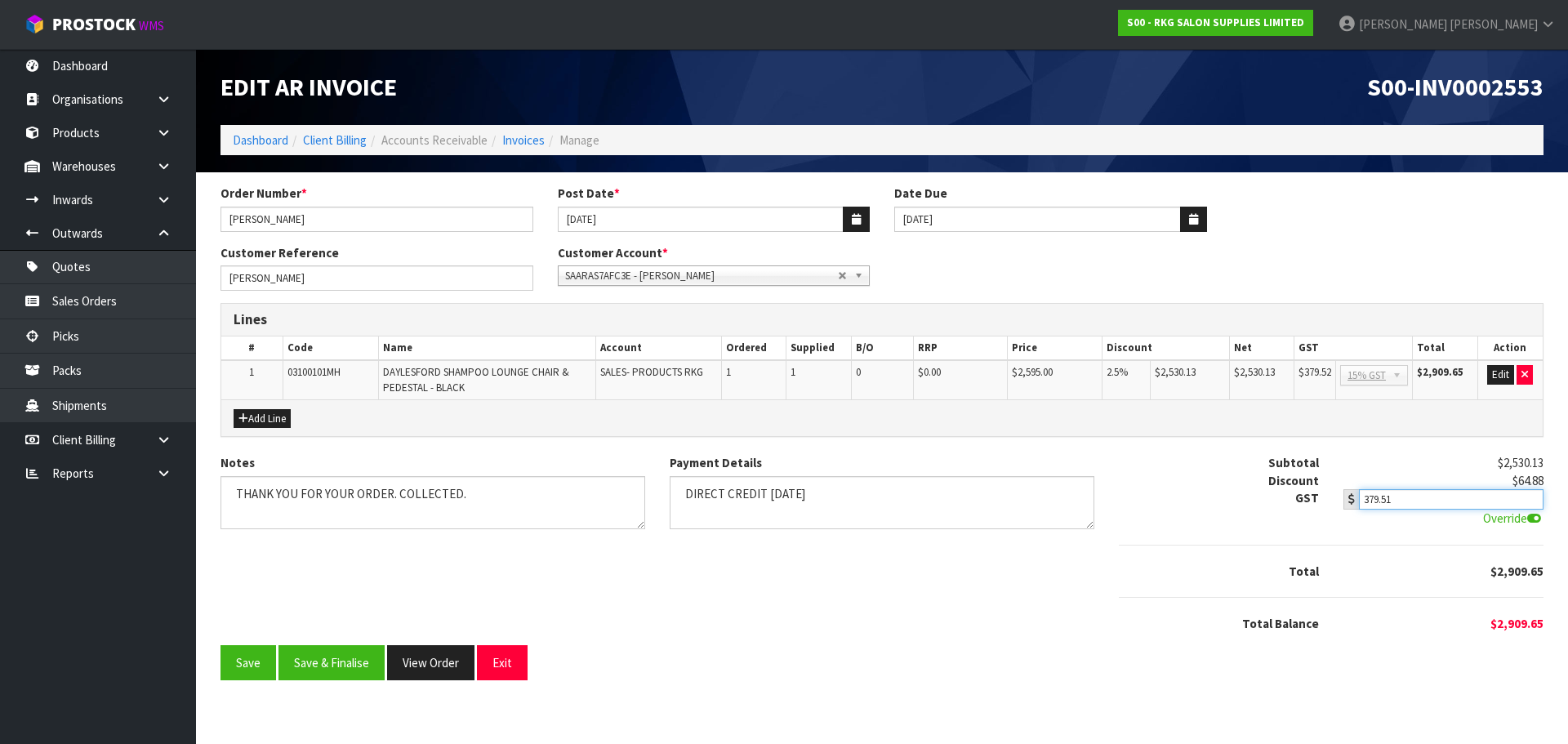
type input "379.51"
click at [1534, 500] on input "379.51" at bounding box center [1451, 499] width 184 height 21
click at [332, 662] on button "Save & Finalise" at bounding box center [331, 662] width 106 height 35
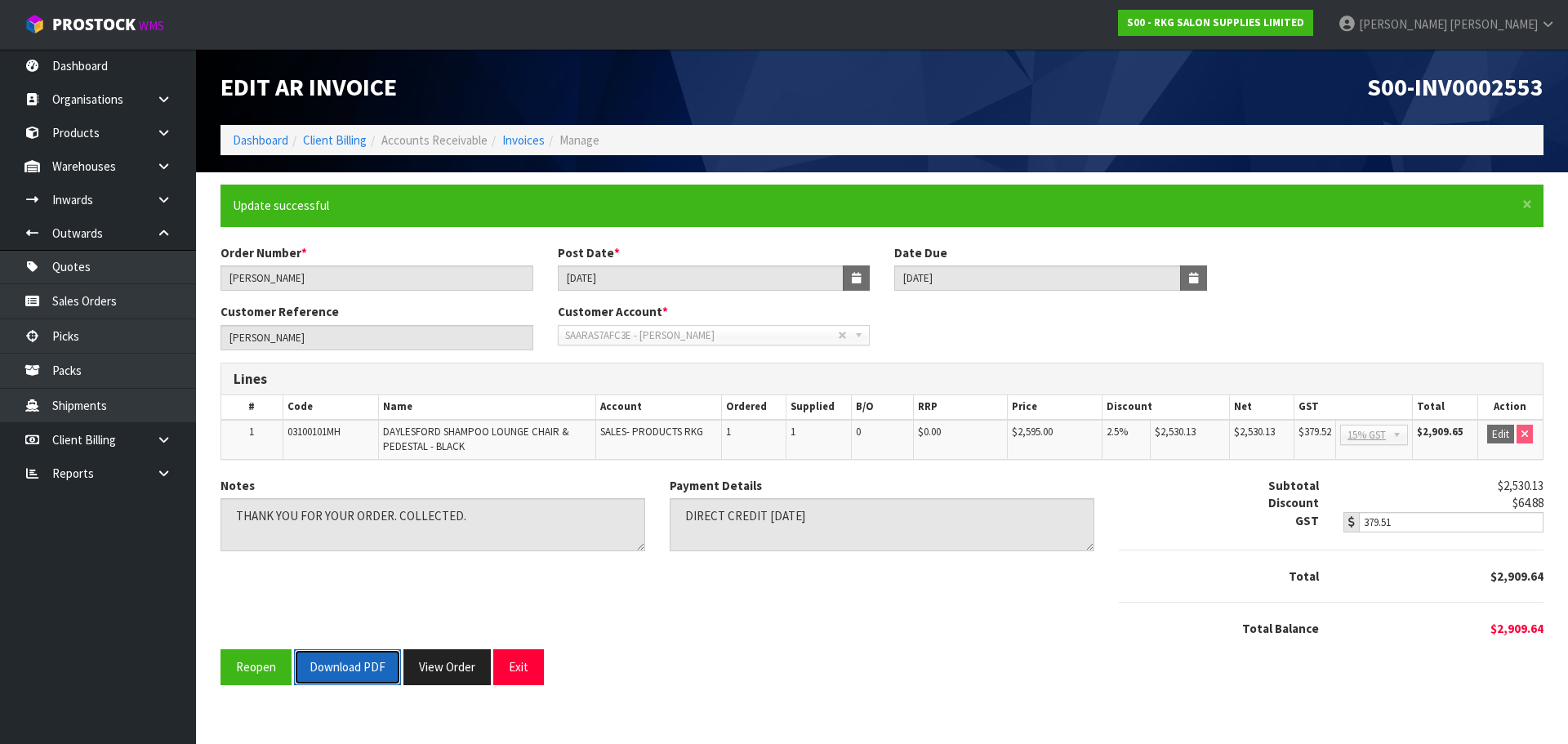
click at [371, 660] on button "Download PDF" at bounding box center [347, 666] width 107 height 35
click at [514, 663] on button "Exit" at bounding box center [518, 666] width 51 height 35
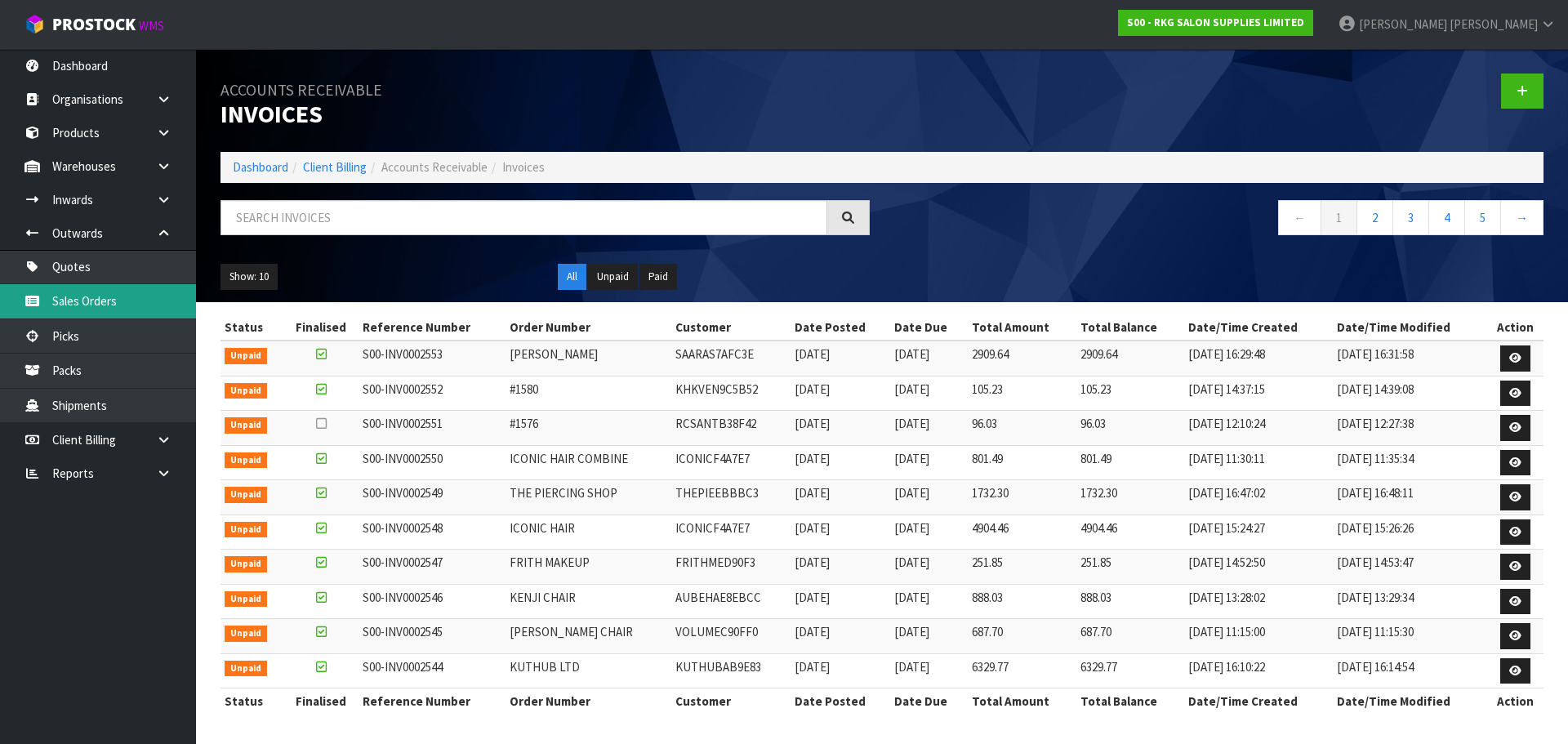
click at [102, 294] on link "Sales Orders" at bounding box center [98, 301] width 196 height 34
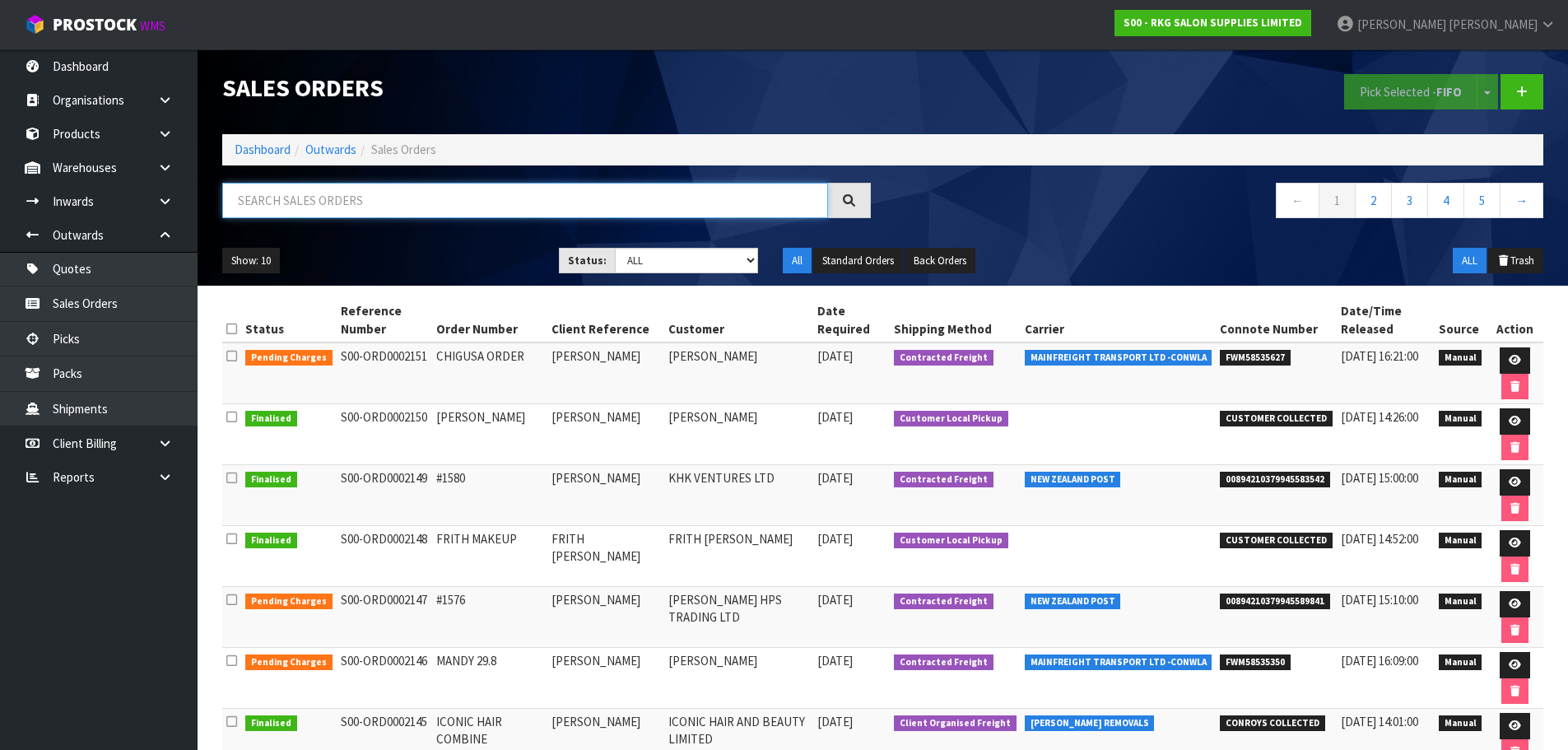
click at [353, 210] on input "text" at bounding box center [525, 201] width 606 height 36
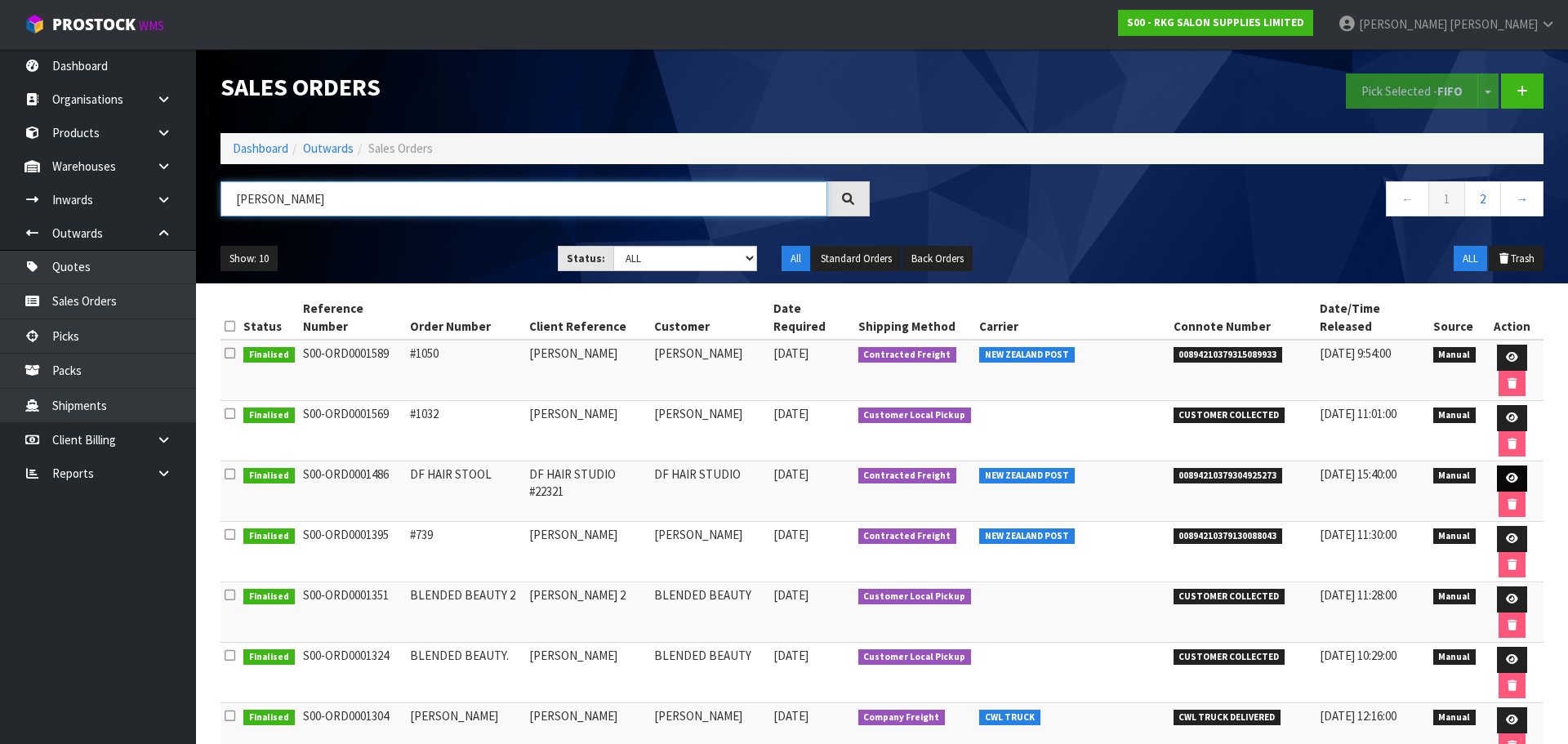
type input "[PERSON_NAME]"
click at [1506, 473] on icon at bounding box center [1512, 478] width 12 height 10
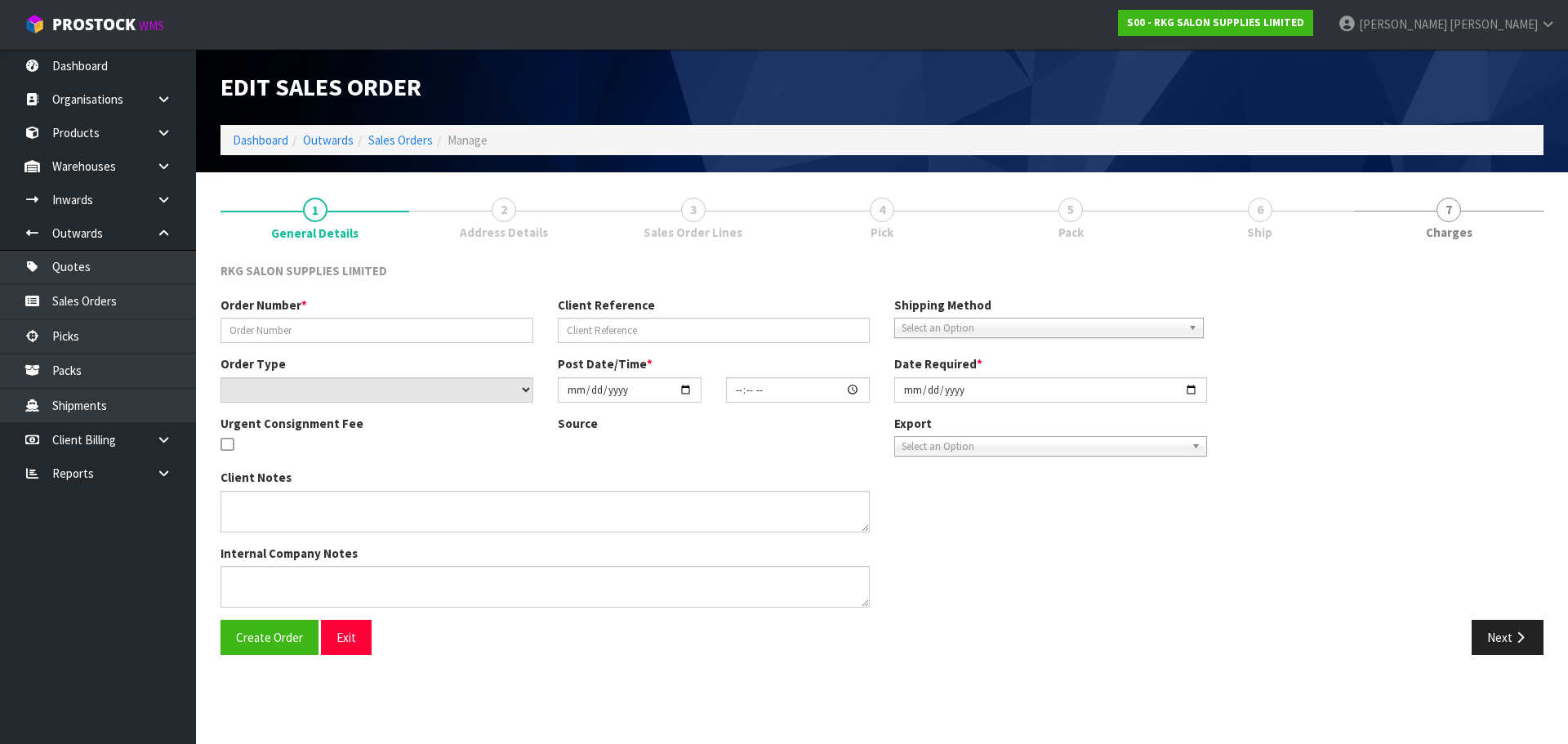
type input "DF HAIR STOOL"
type input "DF HAIR STUDIO #22321"
select select "number:0"
type input "[DATE]"
type input "00:00:00.000"
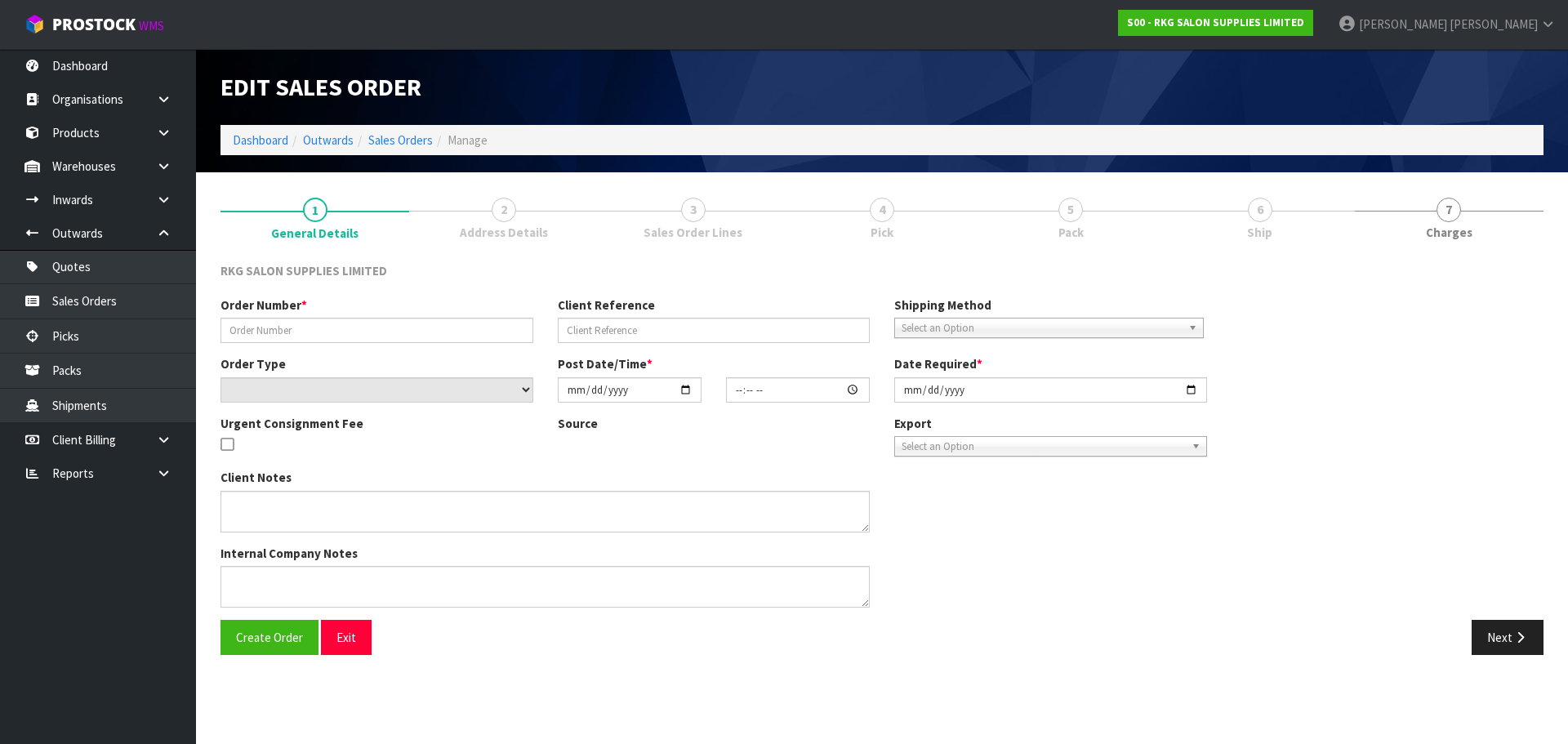
type input "[DATE]"
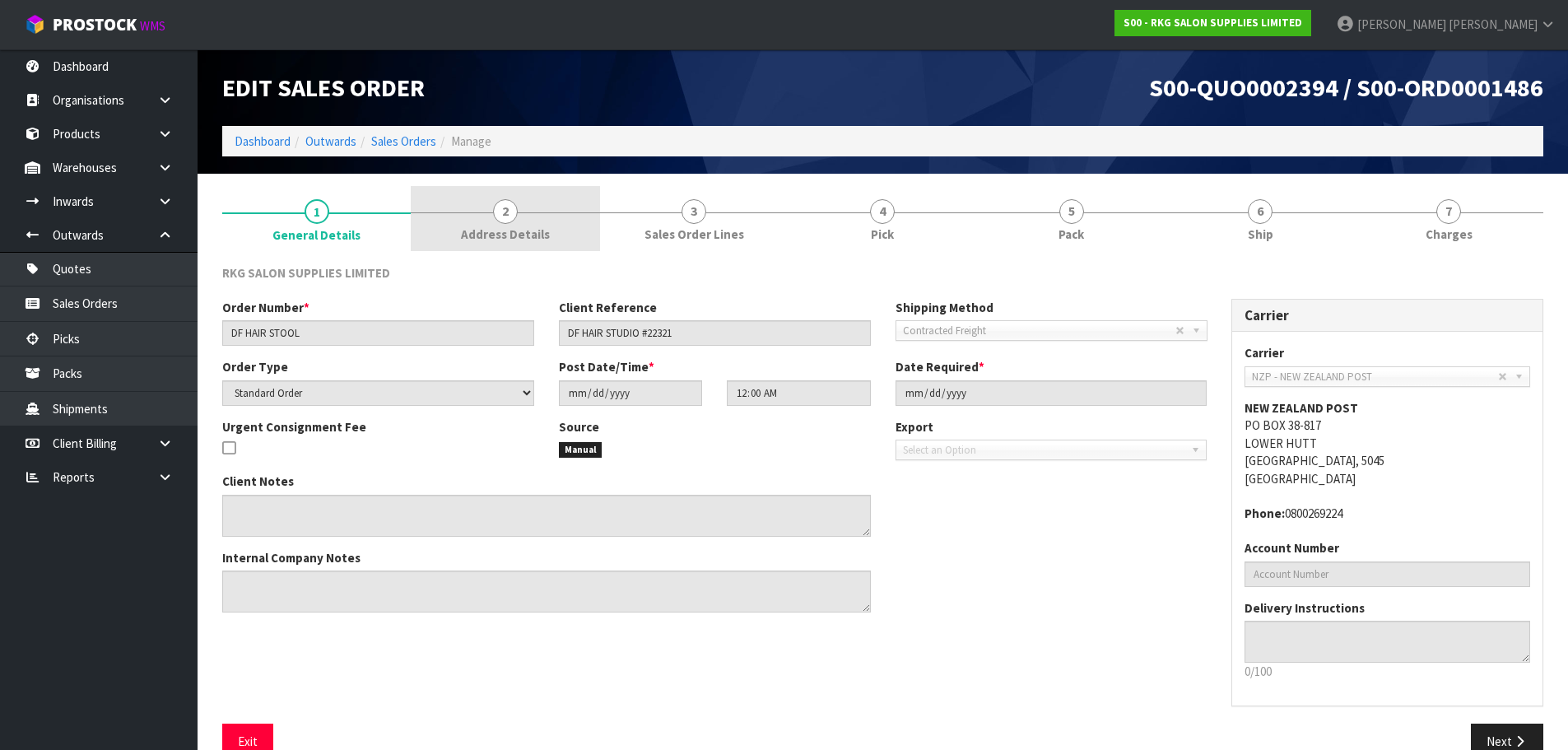
click at [501, 214] on span "2" at bounding box center [505, 212] width 24 height 24
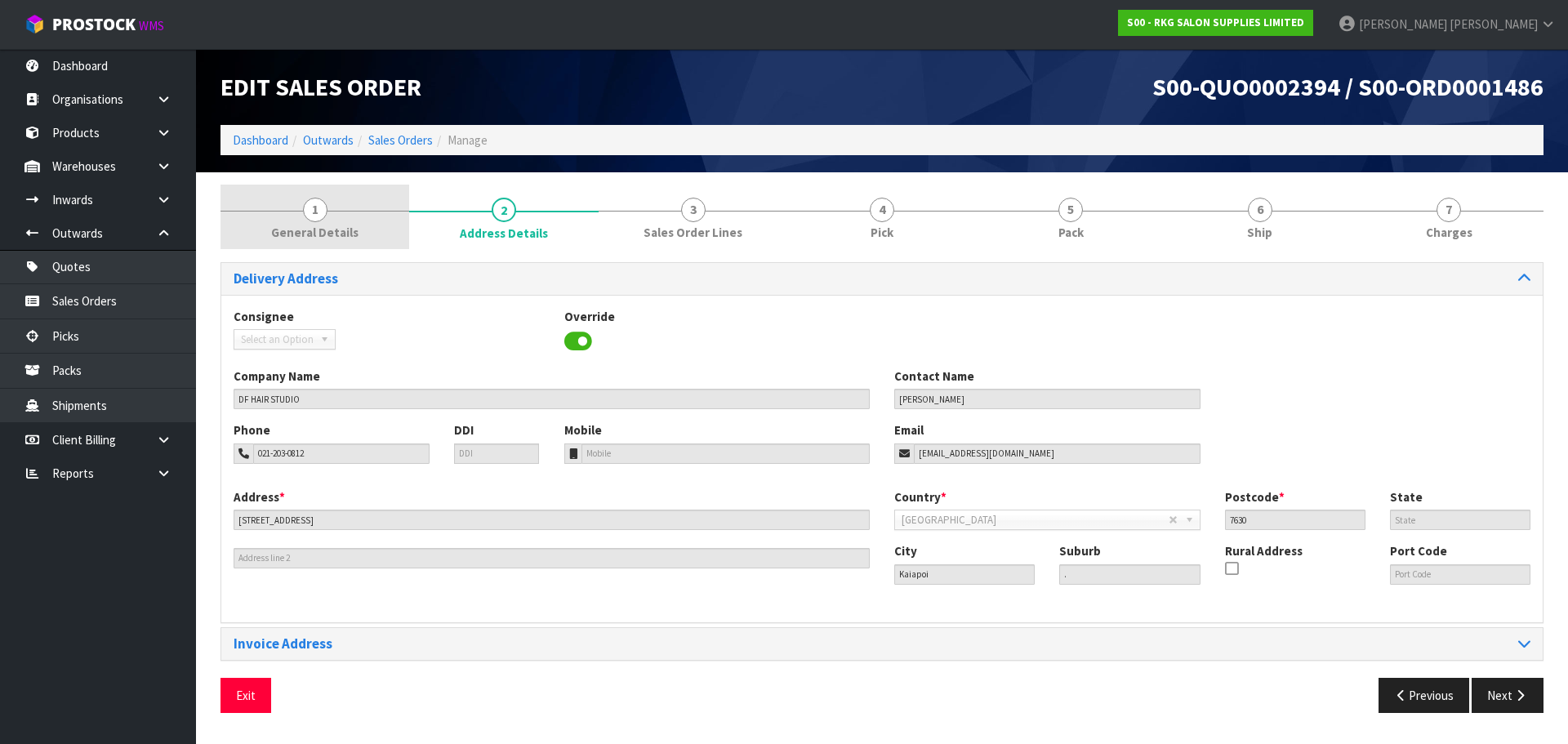
click at [322, 219] on span "1" at bounding box center [315, 210] width 24 height 24
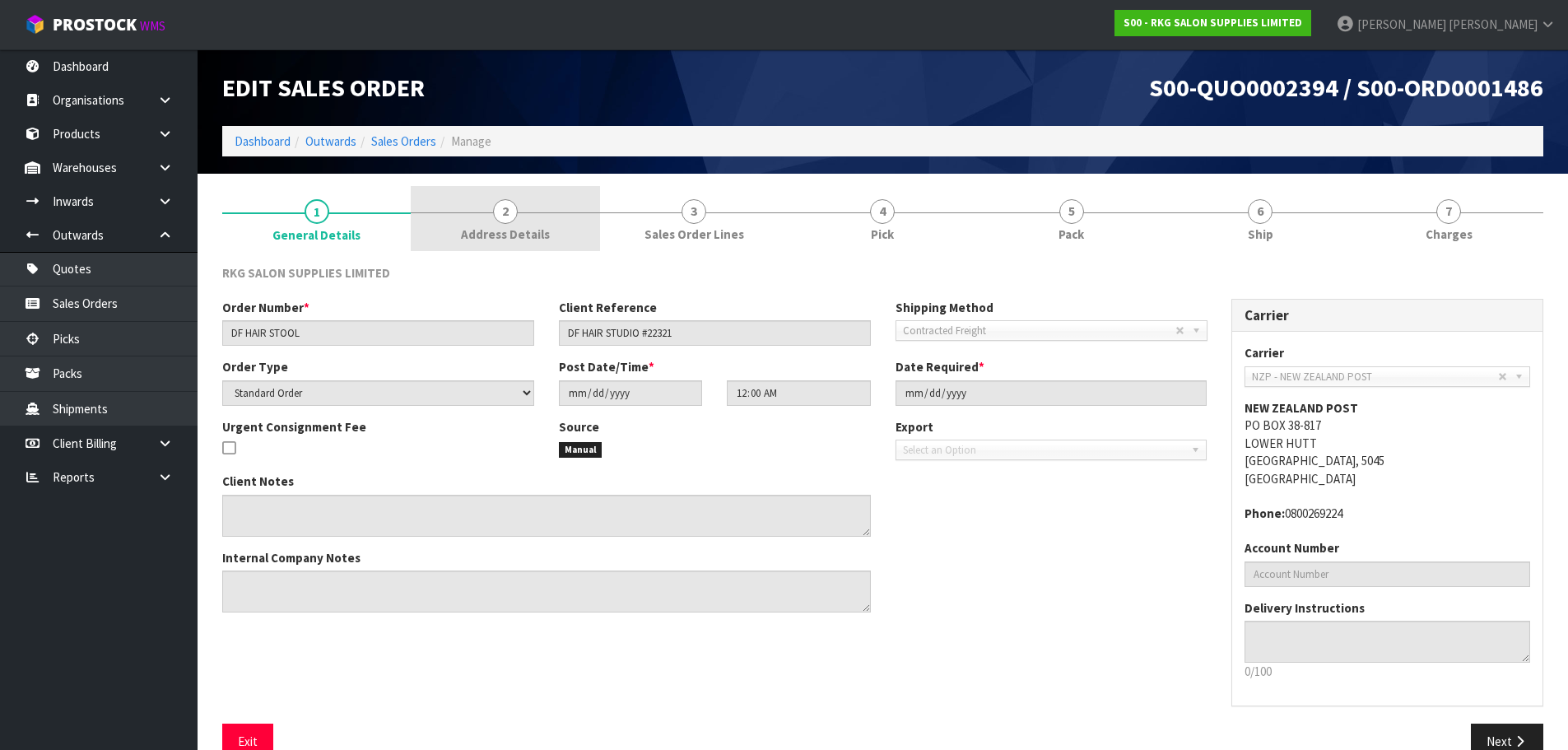
click at [504, 222] on span "2" at bounding box center [505, 212] width 24 height 24
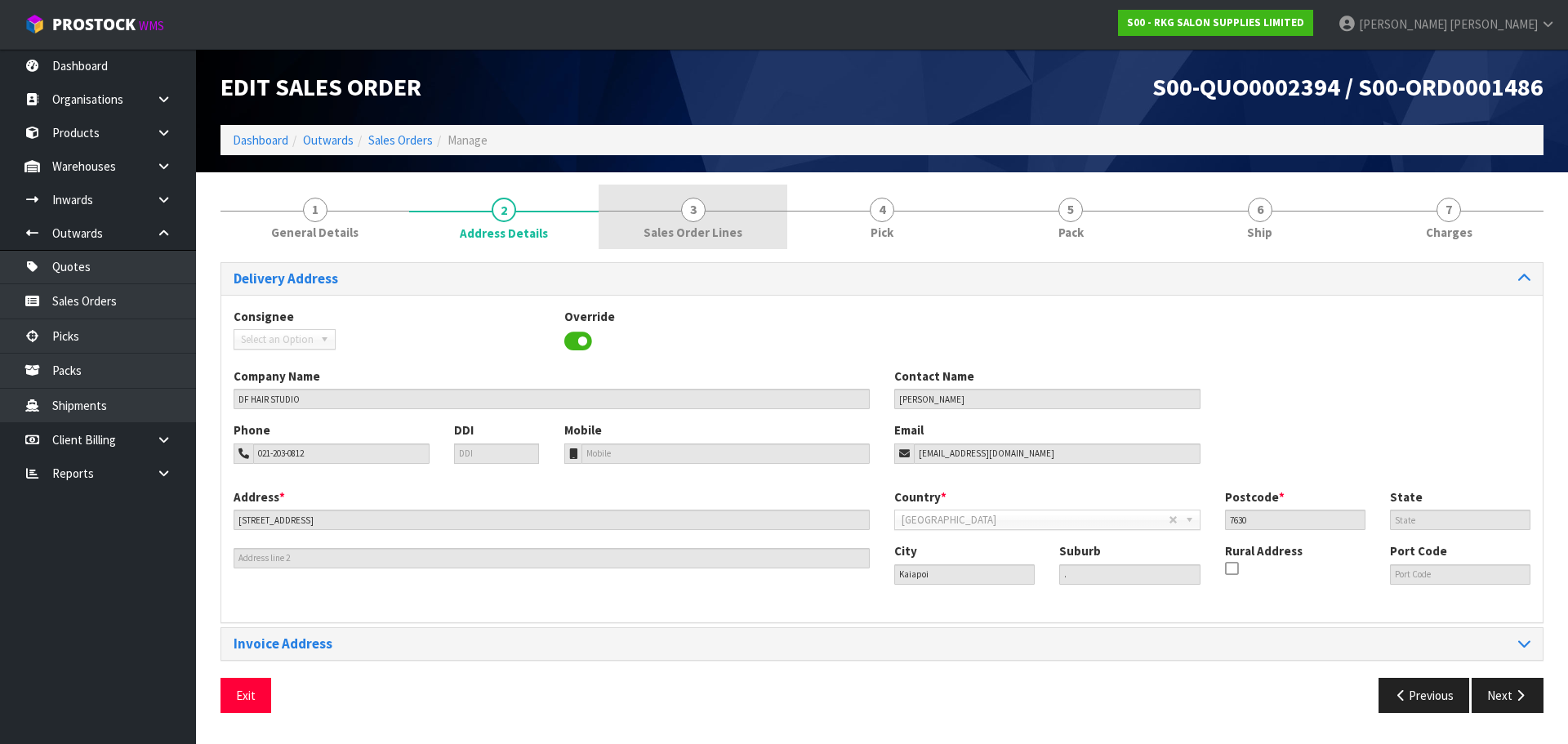
click at [688, 214] on span "3" at bounding box center [693, 210] width 24 height 24
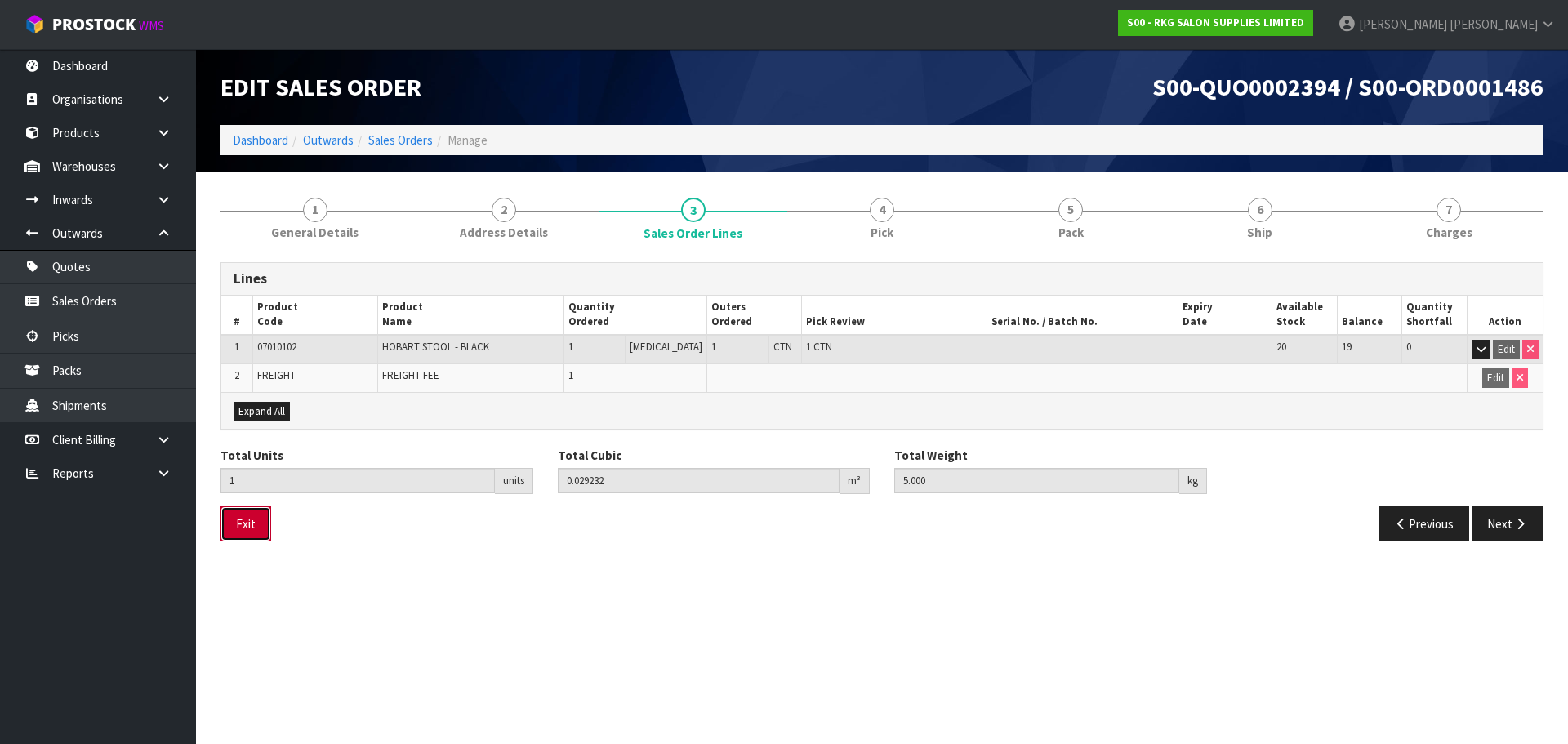
click at [251, 532] on button "Exit" at bounding box center [245, 524] width 51 height 35
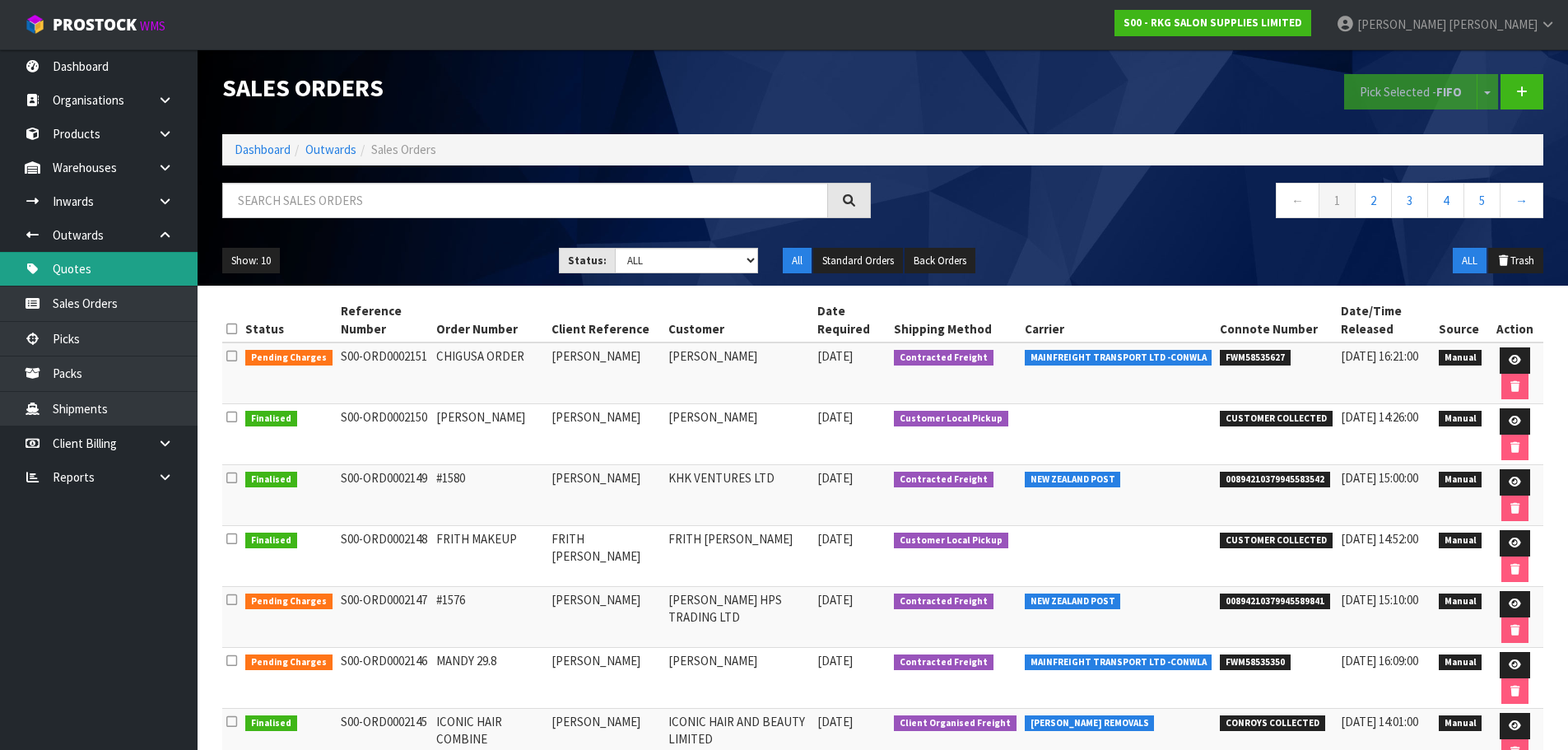
click at [95, 271] on link "Quotes" at bounding box center [99, 268] width 198 height 34
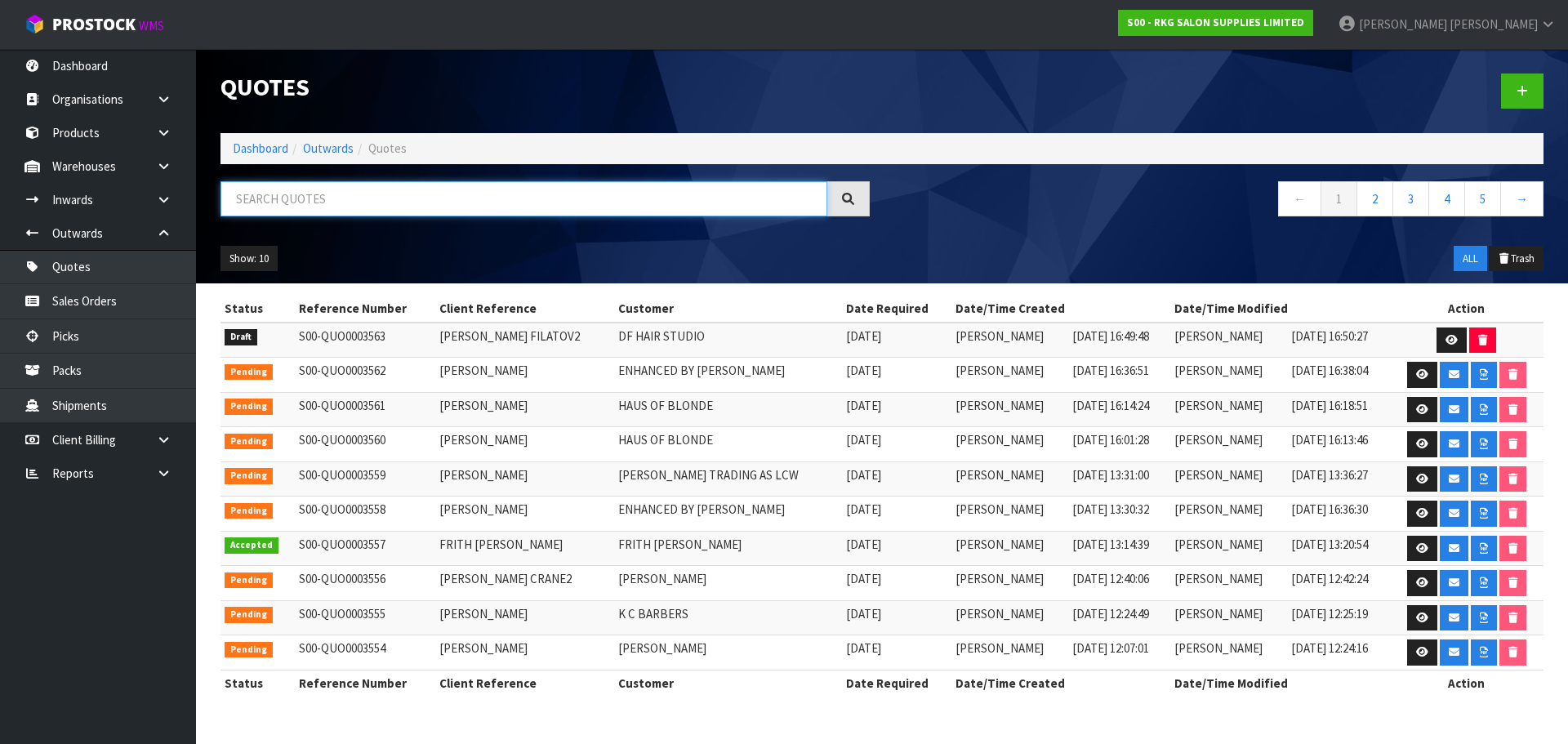
click at [342, 202] on input "text" at bounding box center [524, 199] width 607 height 35
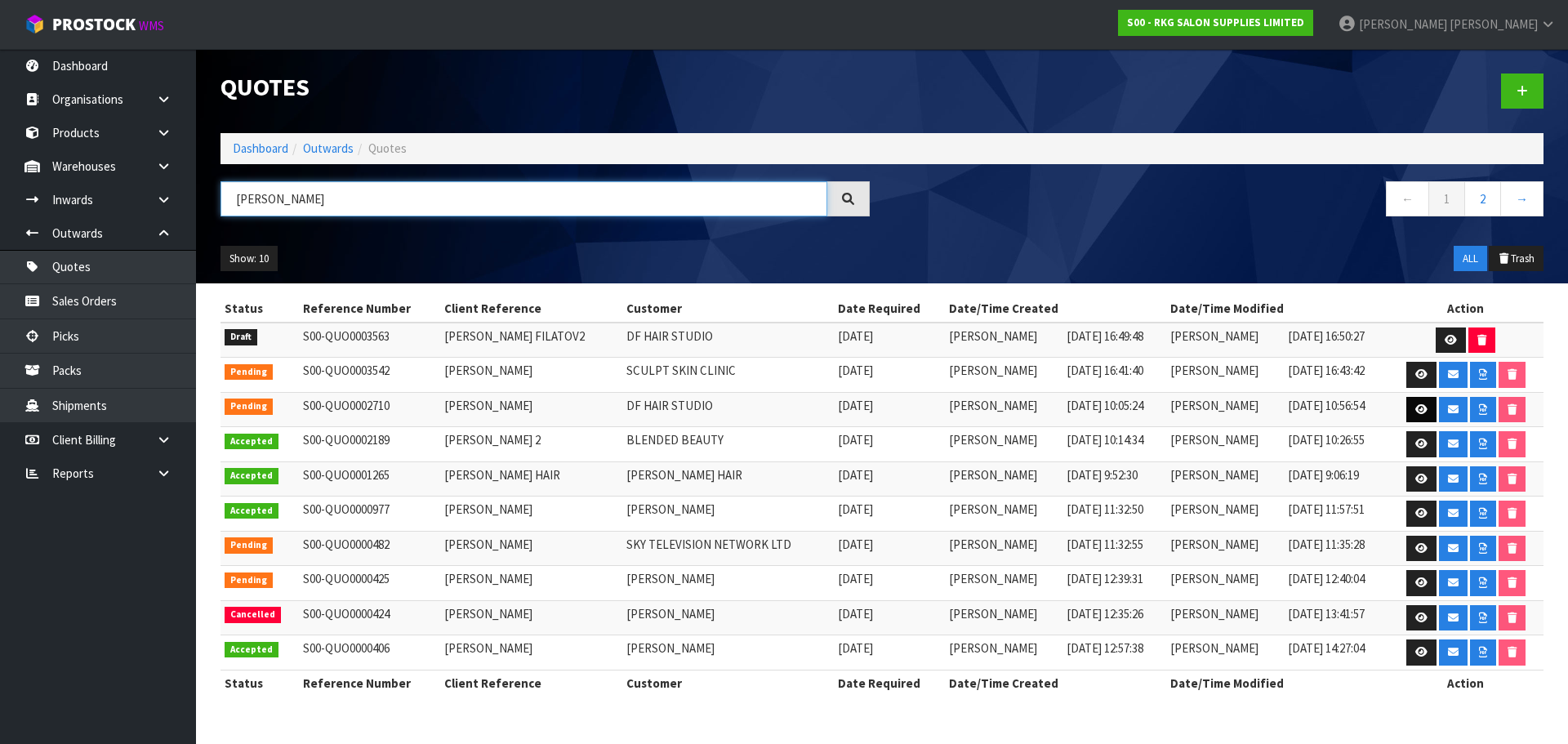
type input "[PERSON_NAME]"
click at [1422, 408] on icon at bounding box center [1422, 410] width 12 height 10
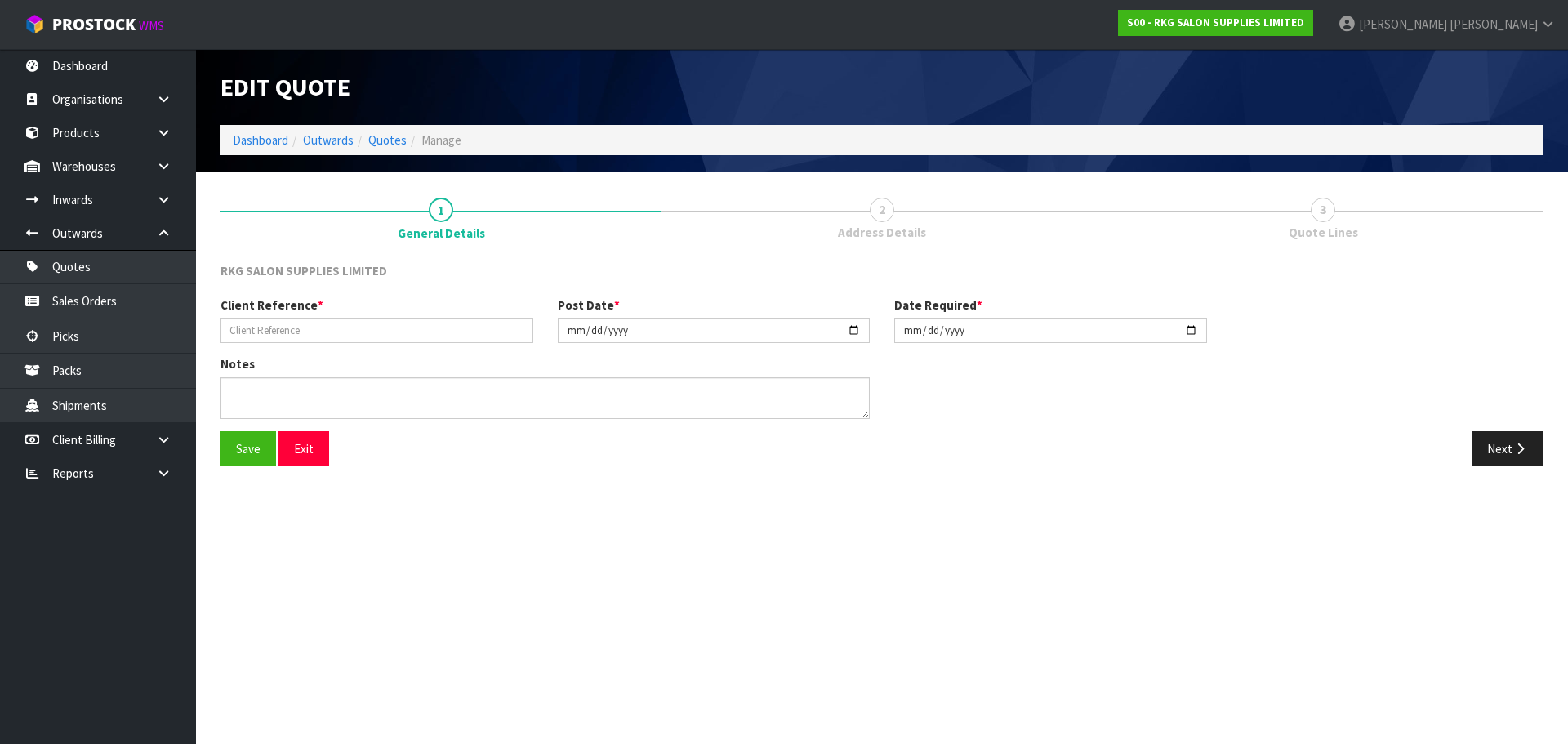
type input "[PERSON_NAME]"
type input "[DATE]"
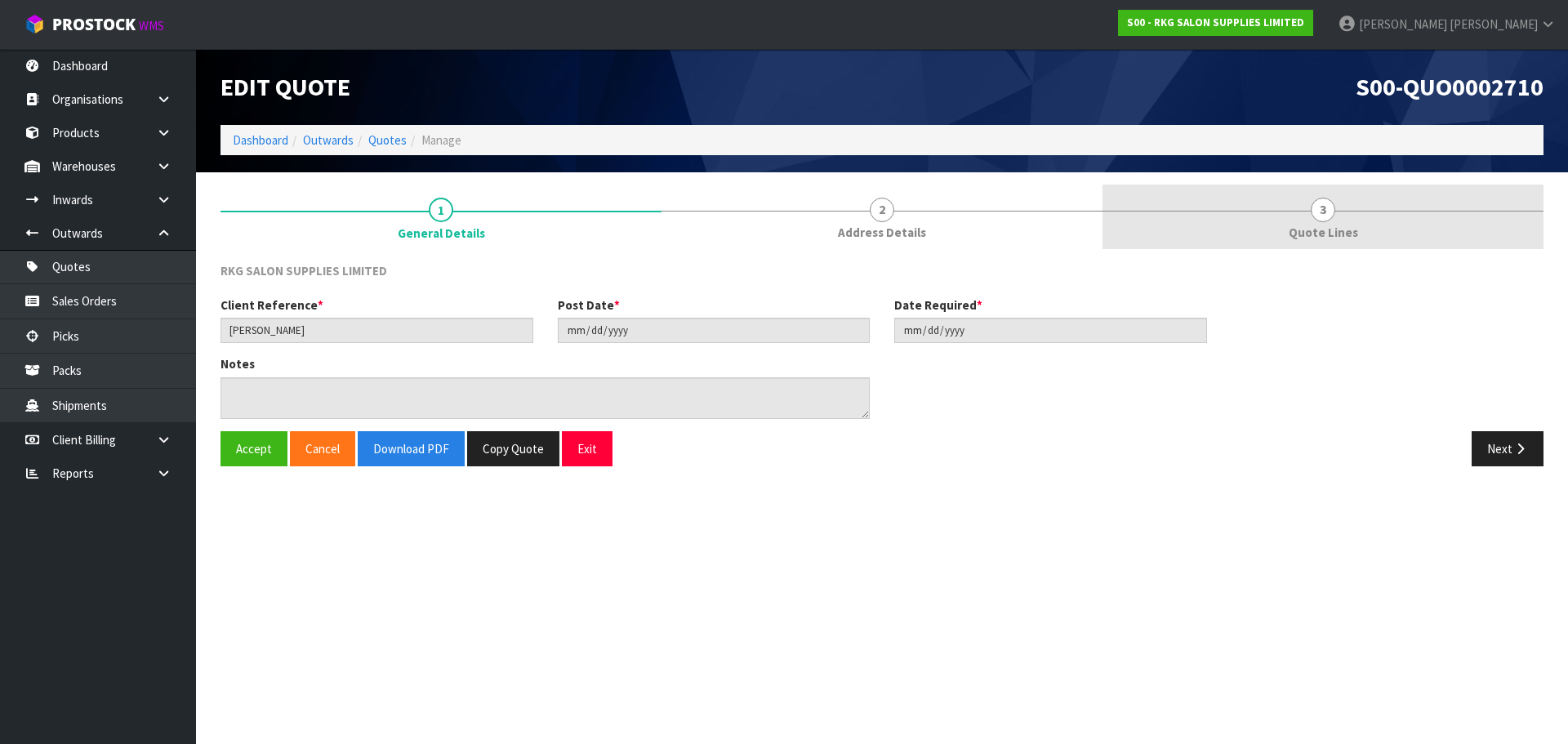
click at [1328, 214] on span "3" at bounding box center [1323, 210] width 24 height 24
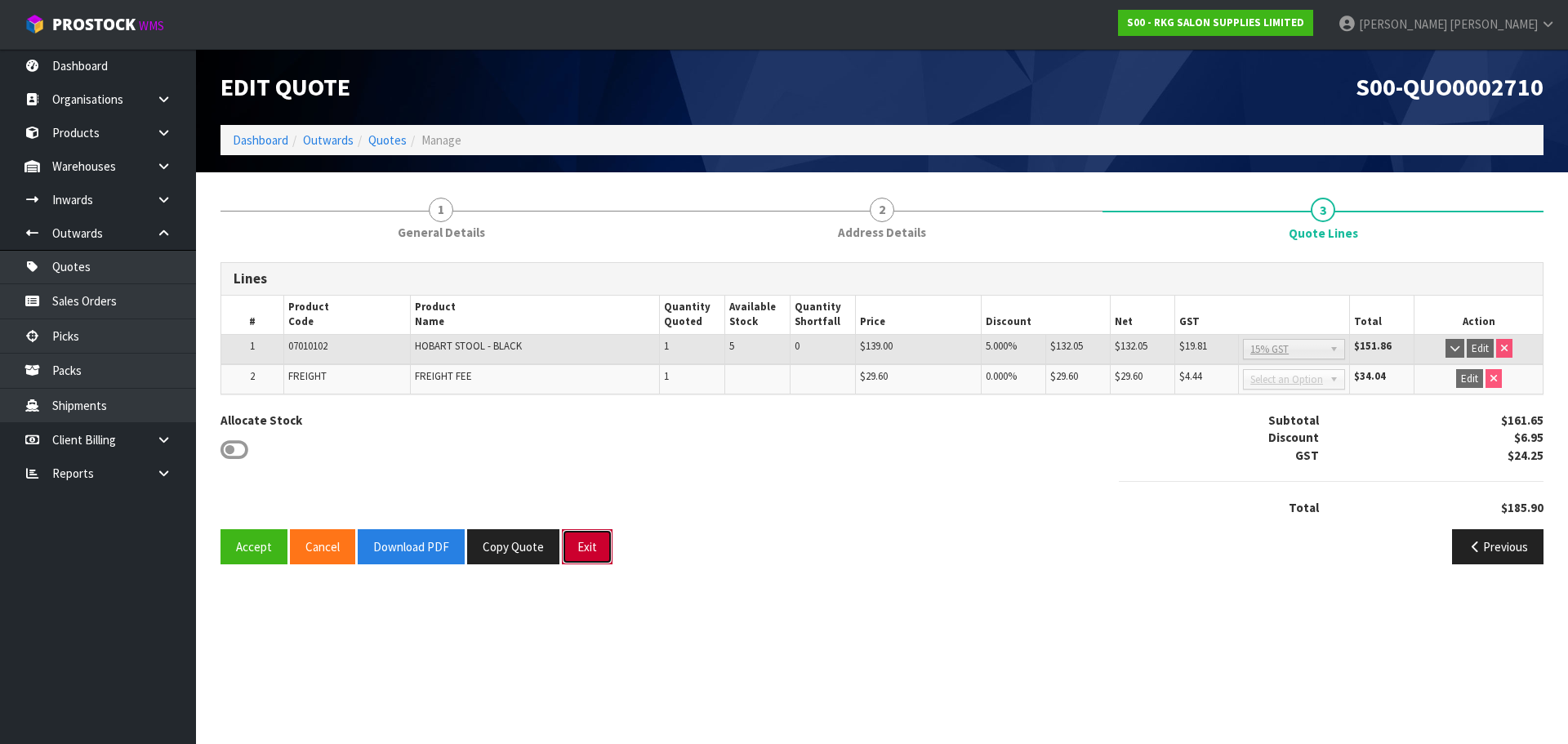
drag, startPoint x: 591, startPoint y: 548, endPoint x: 601, endPoint y: 537, distance: 14.9
click at [590, 548] on button "Exit" at bounding box center [587, 547] width 51 height 35
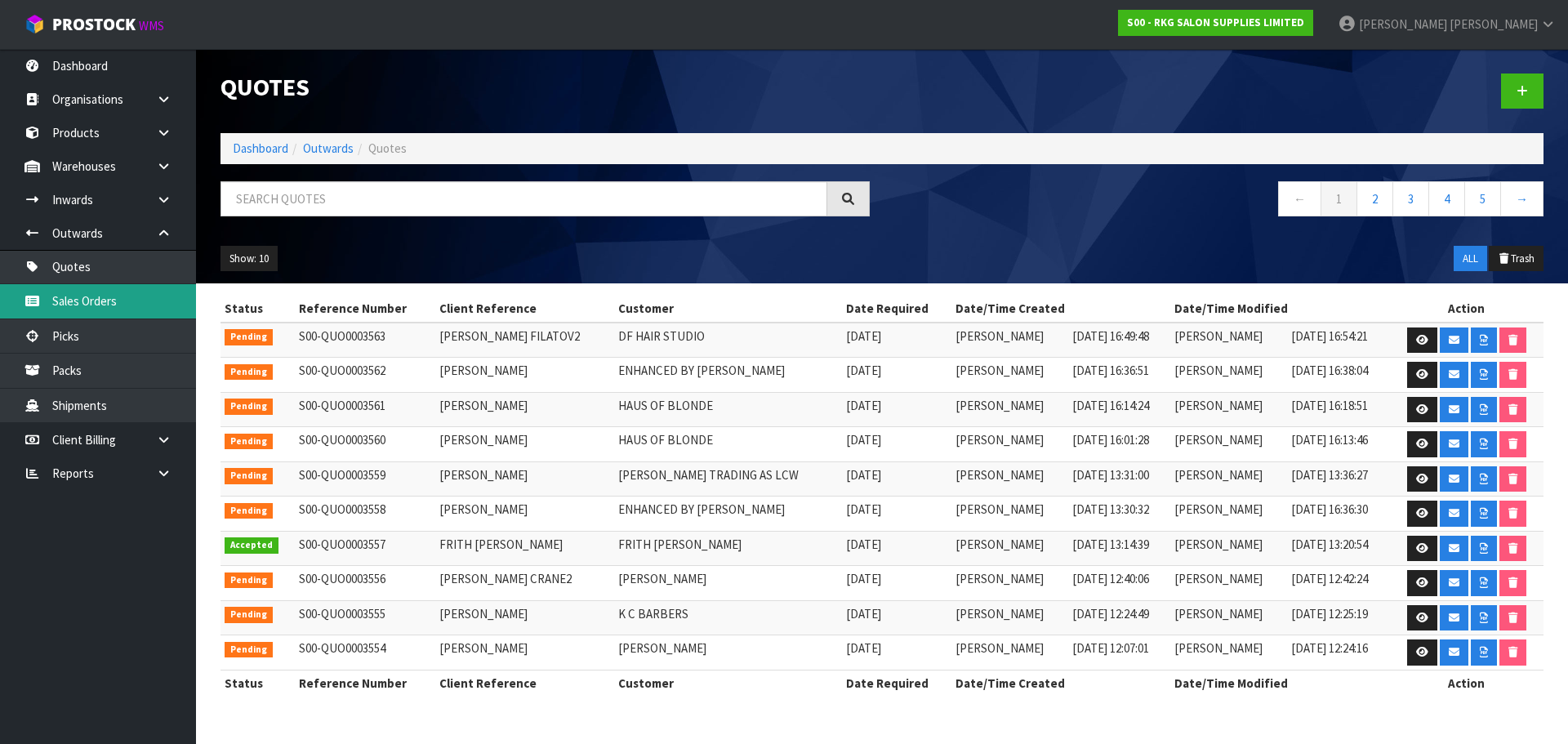
click at [87, 308] on link "Sales Orders" at bounding box center [98, 301] width 196 height 34
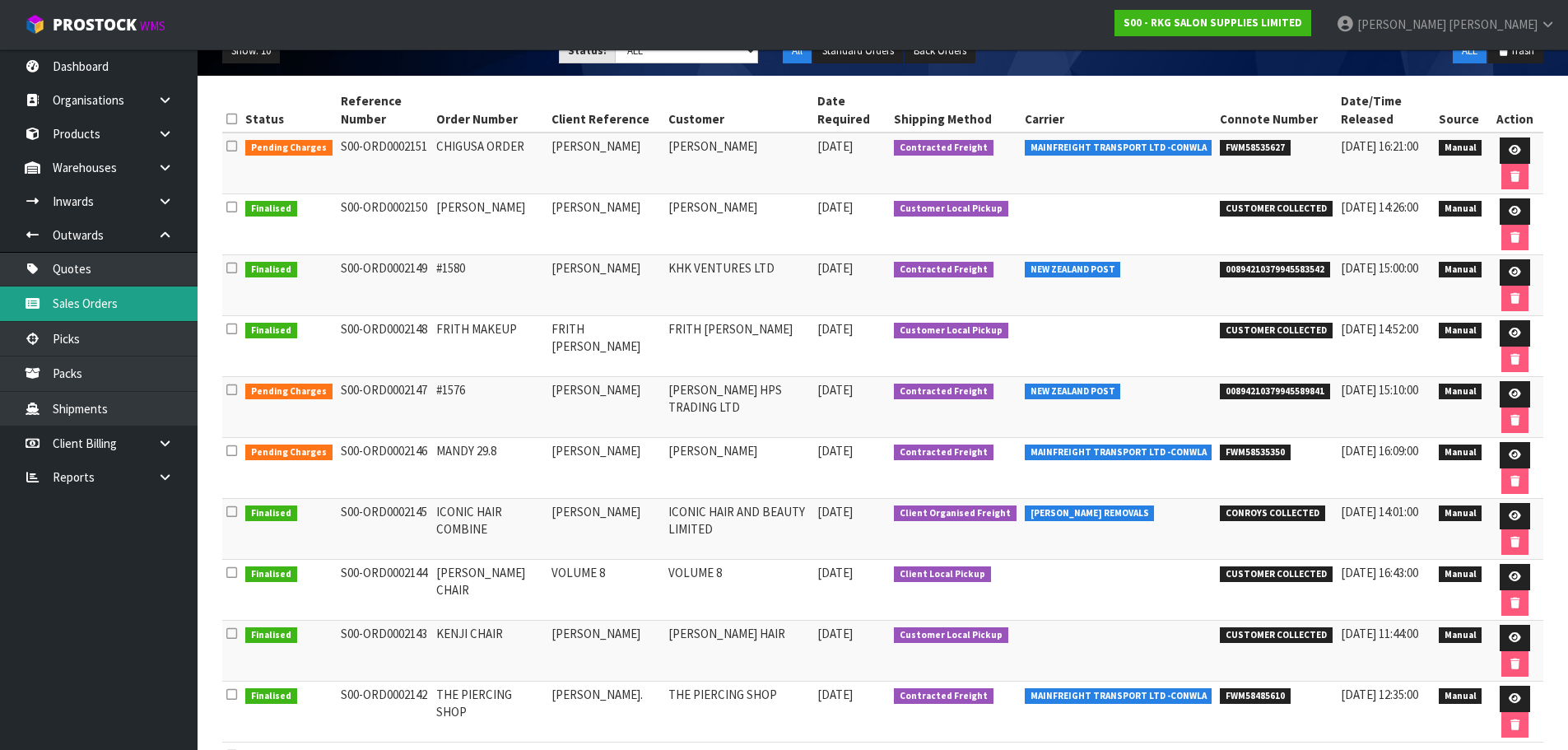
scroll to position [247, 0]
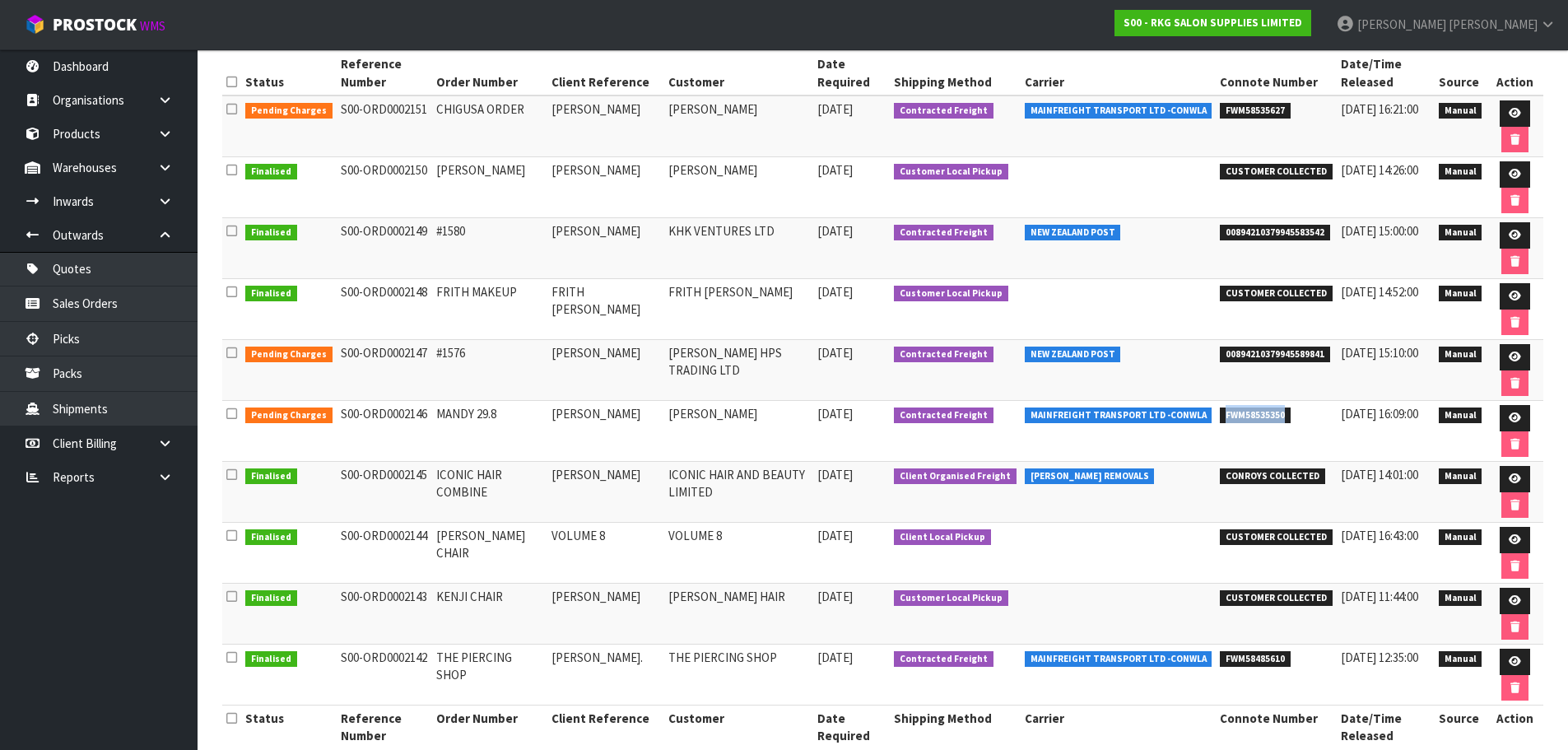
drag, startPoint x: 1211, startPoint y: 418, endPoint x: 1275, endPoint y: 414, distance: 64.1
click at [1275, 414] on span "FWM58535350" at bounding box center [1256, 416] width 71 height 16
copy span "FWM58535350"
click at [1509, 418] on icon at bounding box center [1515, 418] width 12 height 10
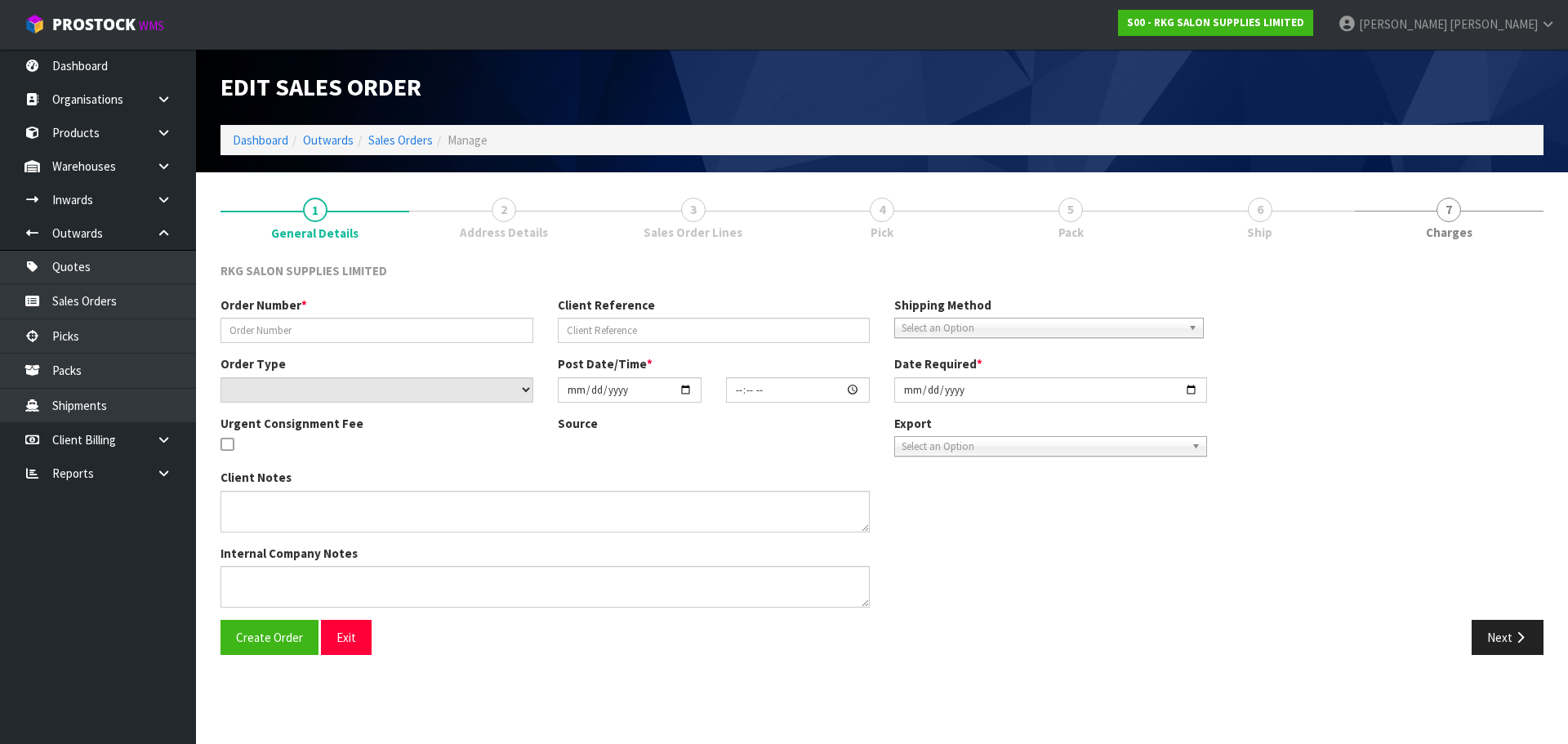
type input "MANDY 29.8"
type input "[PERSON_NAME]"
select select "number:0"
type input "[DATE]"
type input "00:00:00.000"
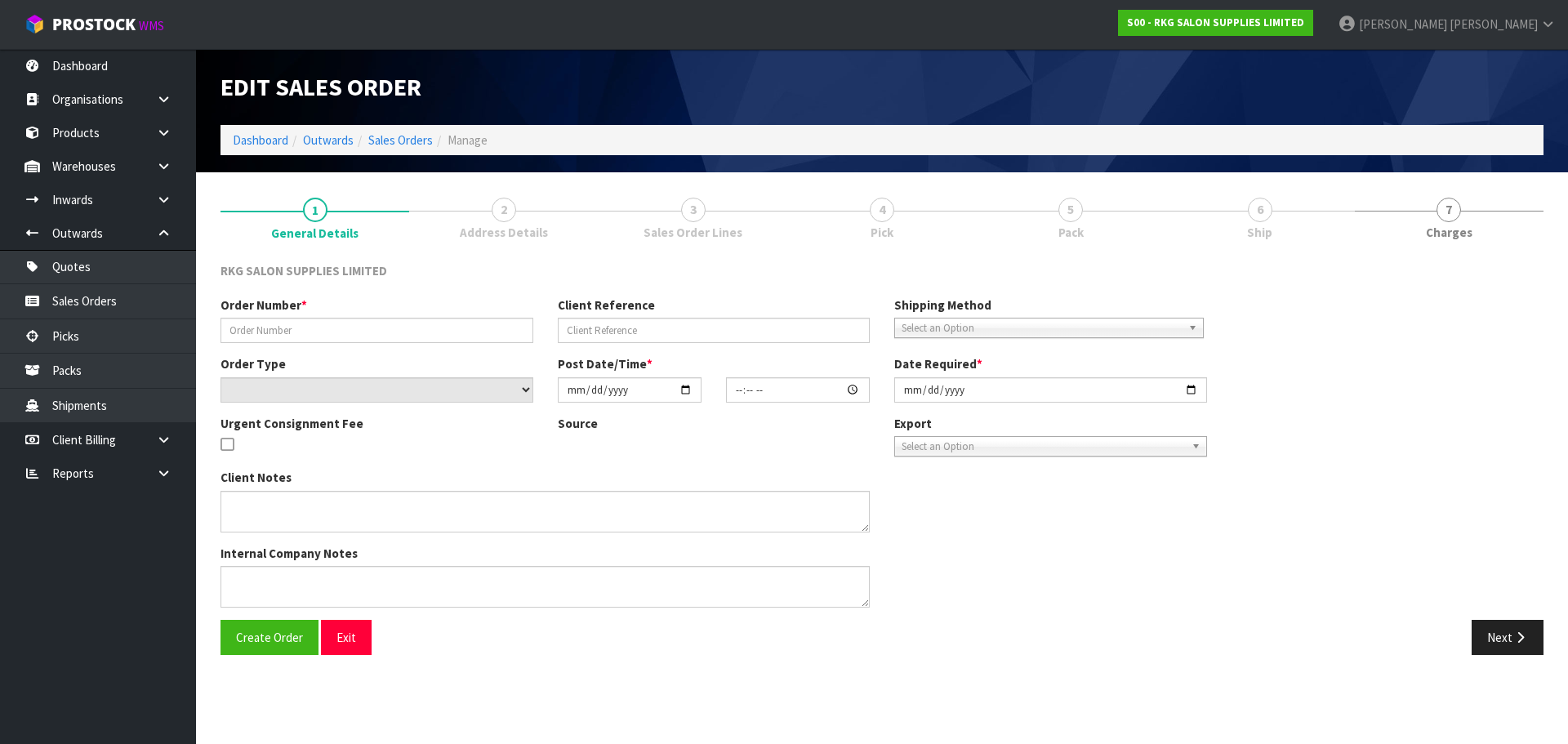
type input "[DATE]"
type textarea "SEND LOOSE"
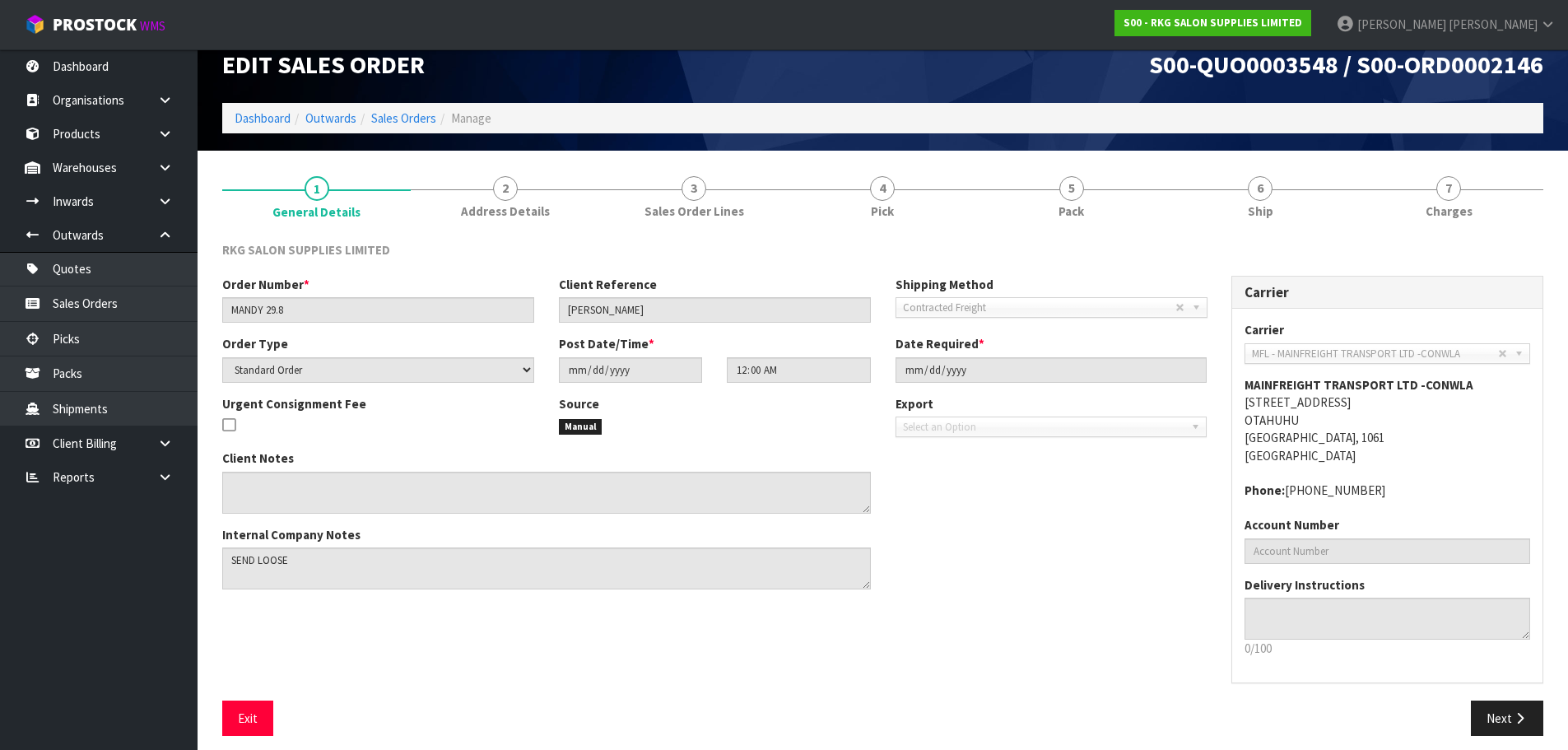
scroll to position [34, 0]
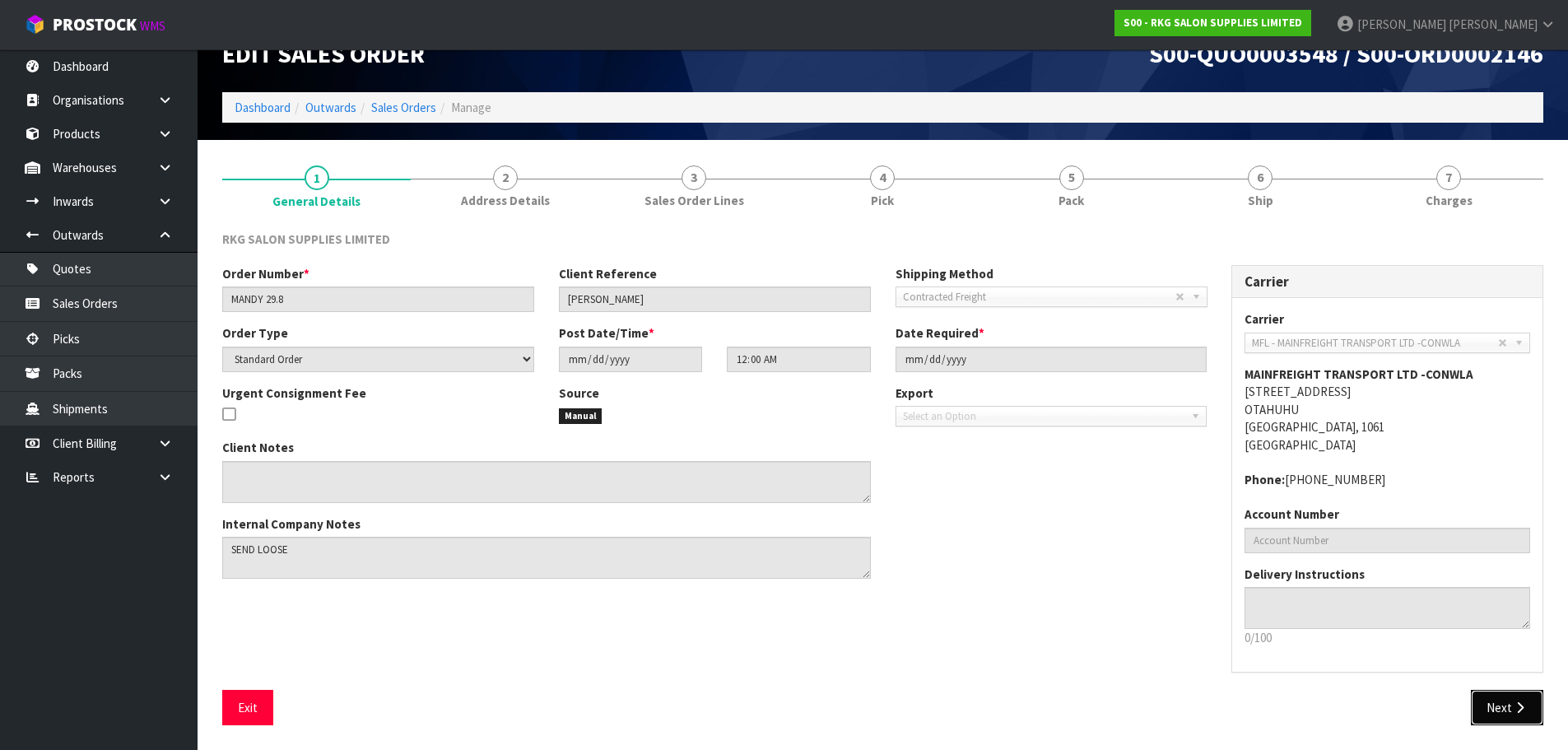
click at [1511, 702] on button "Next" at bounding box center [1506, 707] width 72 height 36
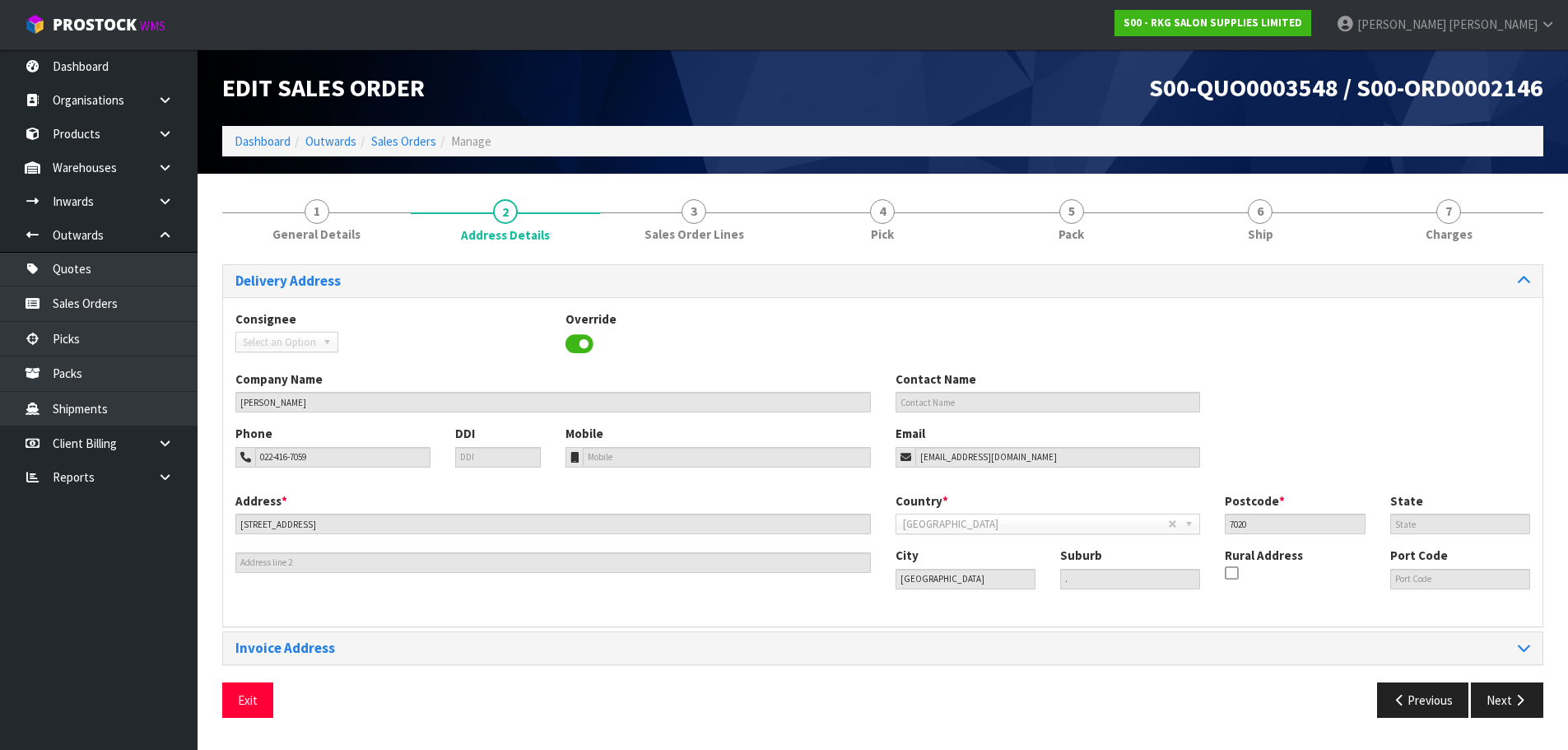
scroll to position [0, 0]
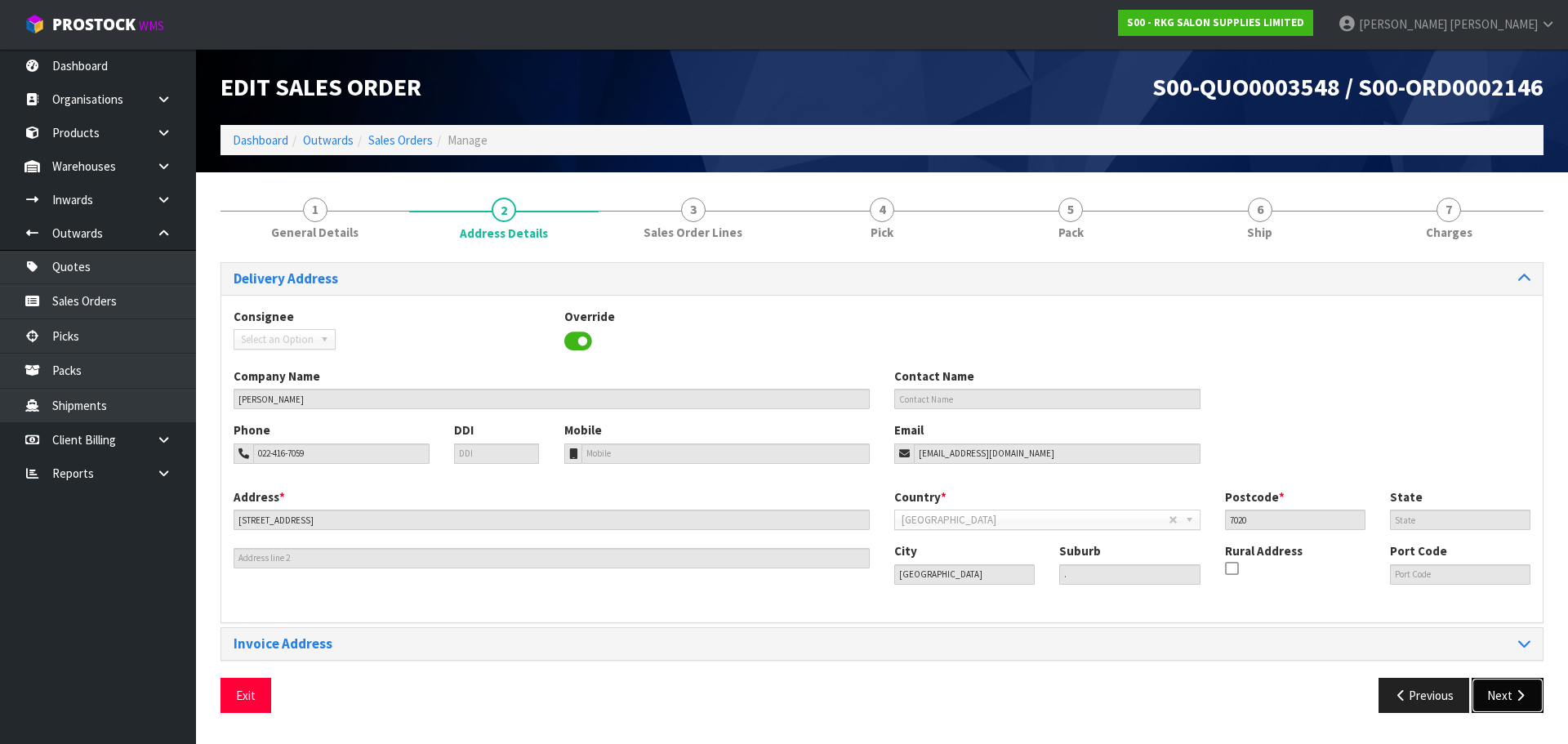
click at [1496, 698] on button "Next" at bounding box center [1507, 695] width 71 height 35
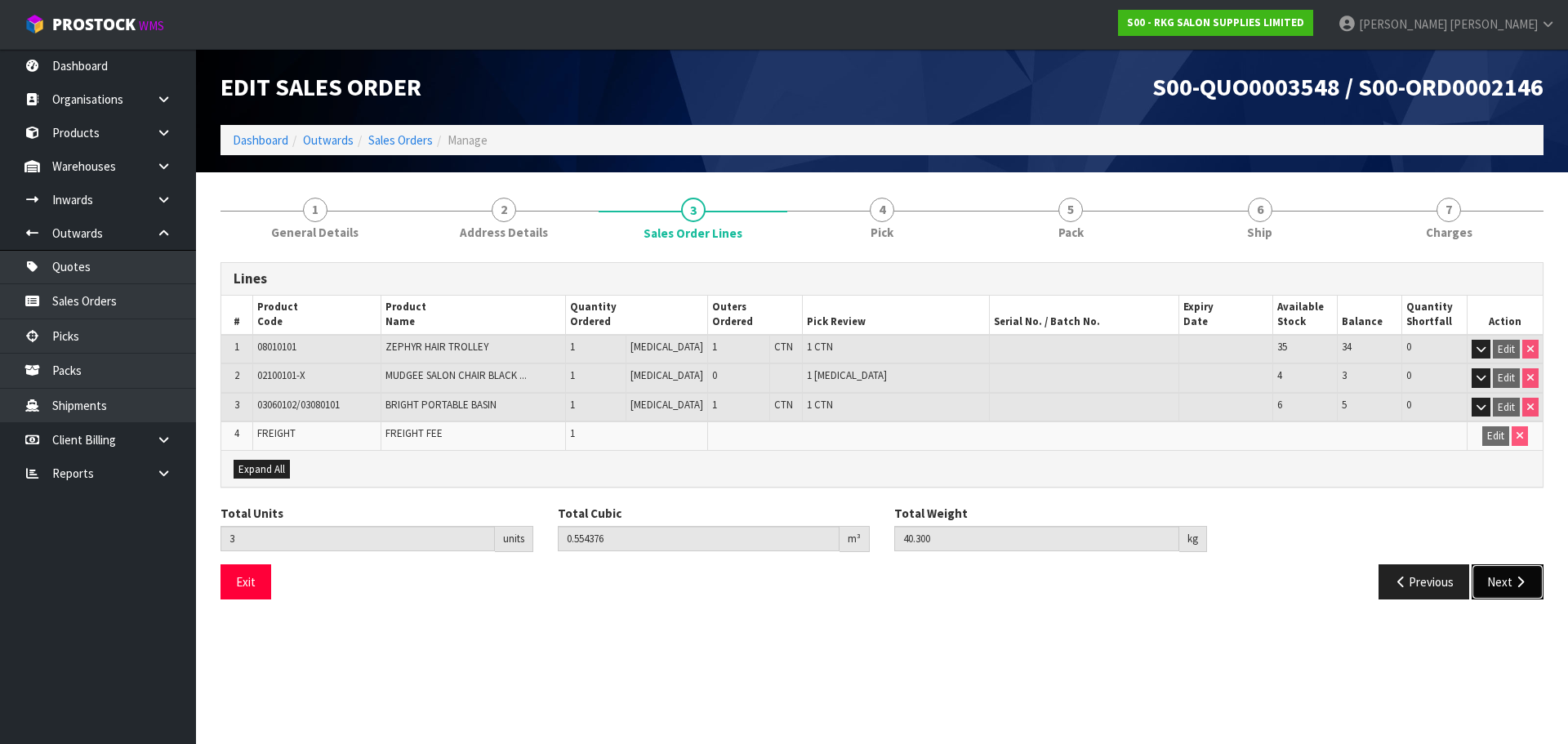
click at [1507, 580] on button "Next" at bounding box center [1507, 581] width 71 height 35
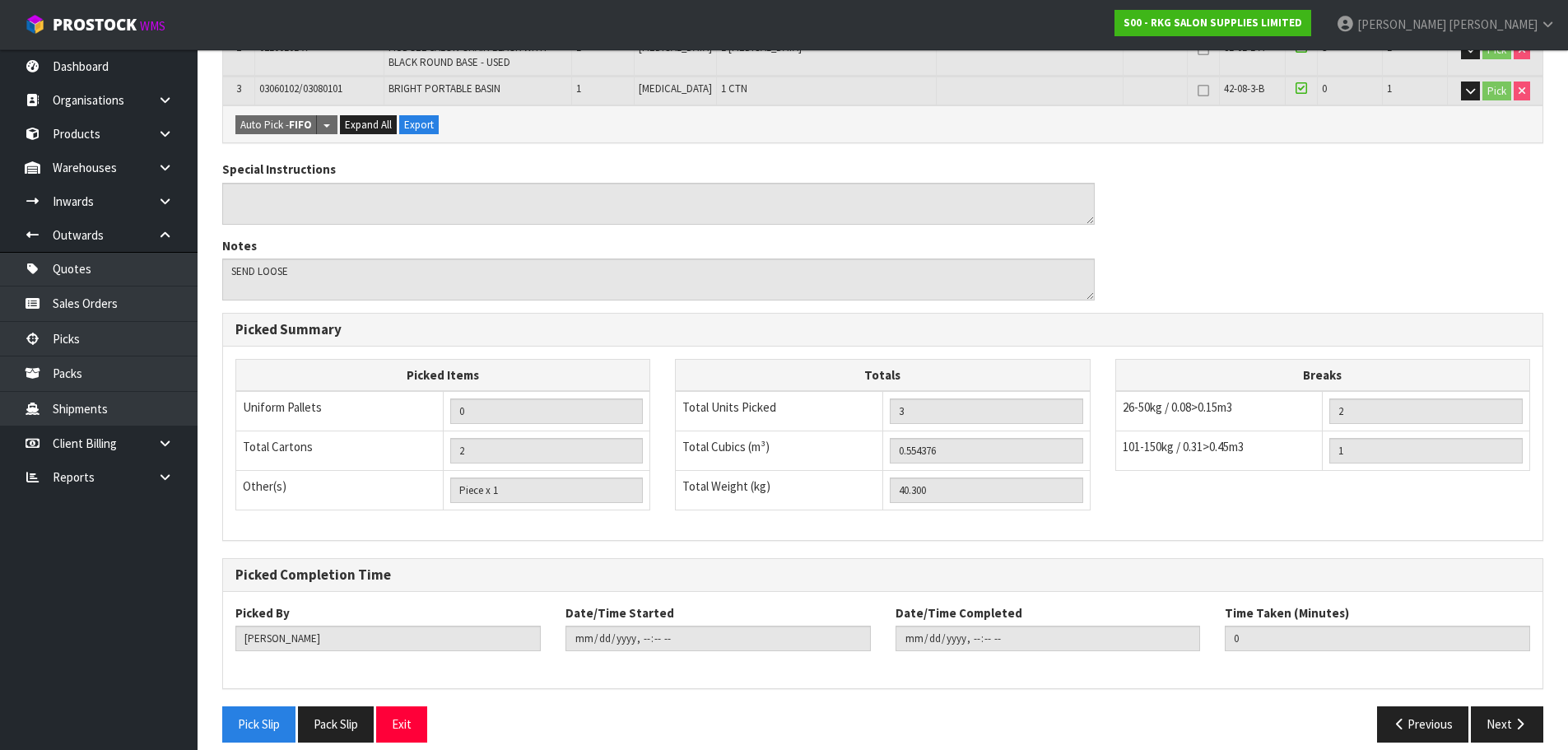
scroll to position [408, 0]
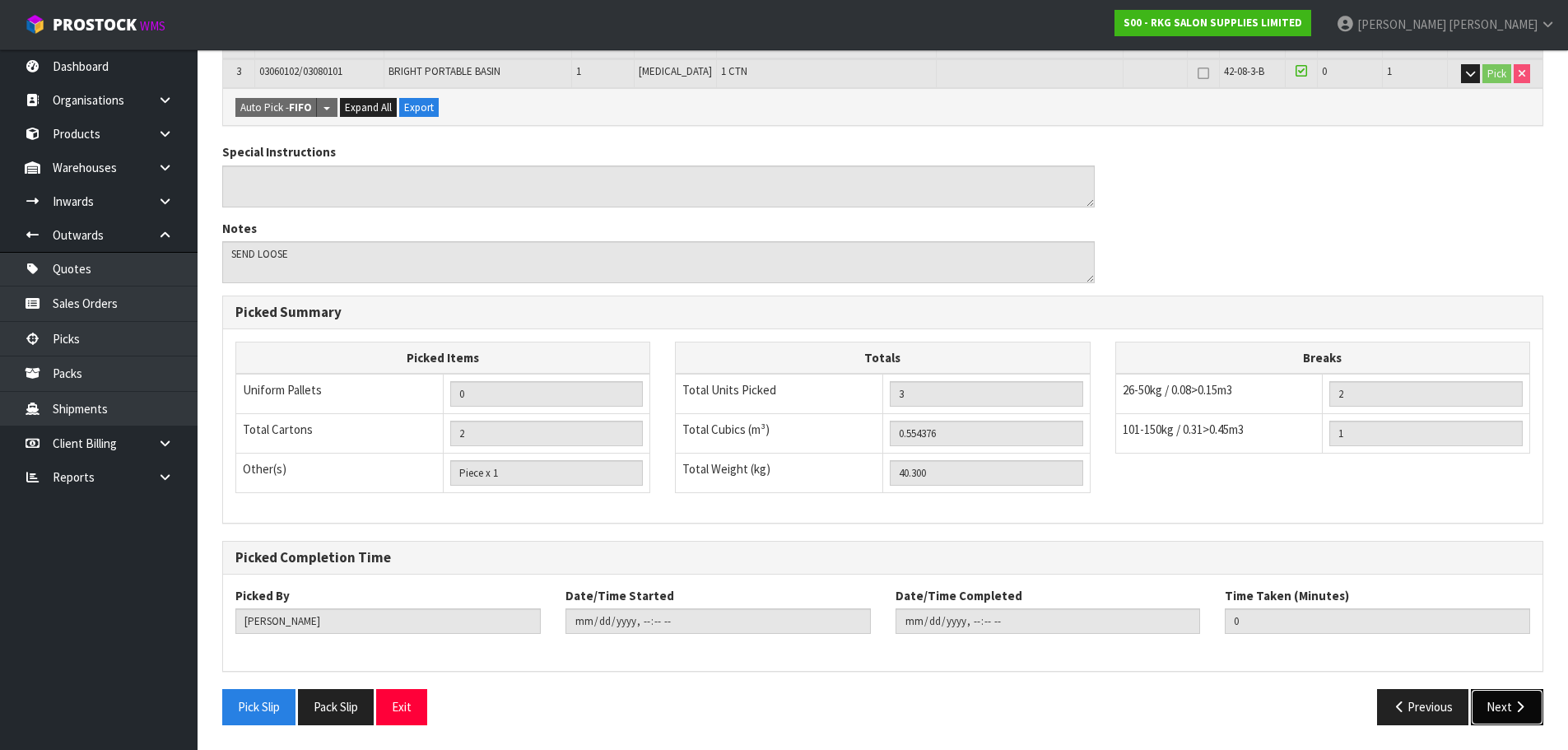
click at [1494, 703] on button "Next" at bounding box center [1506, 707] width 72 height 36
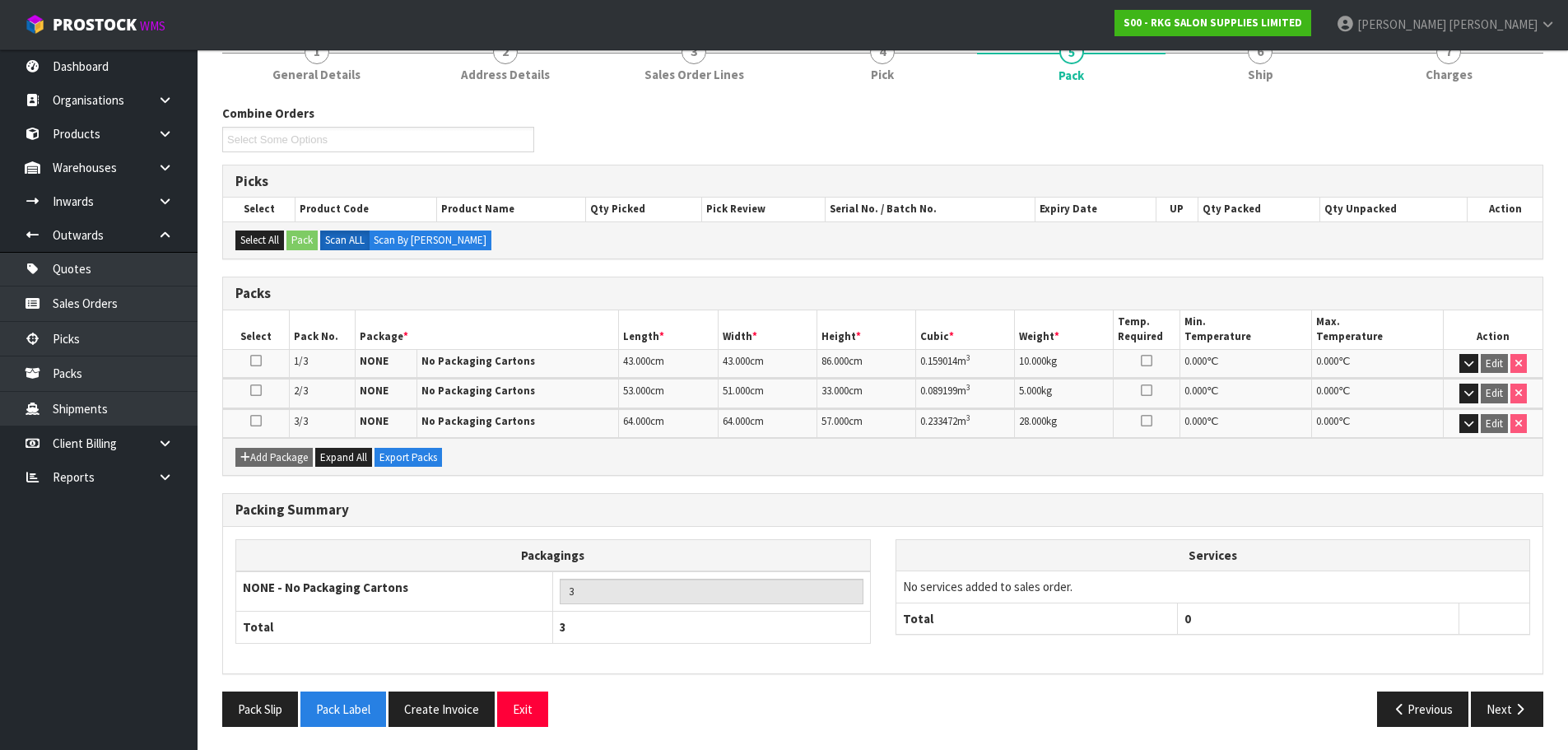
scroll to position [161, 0]
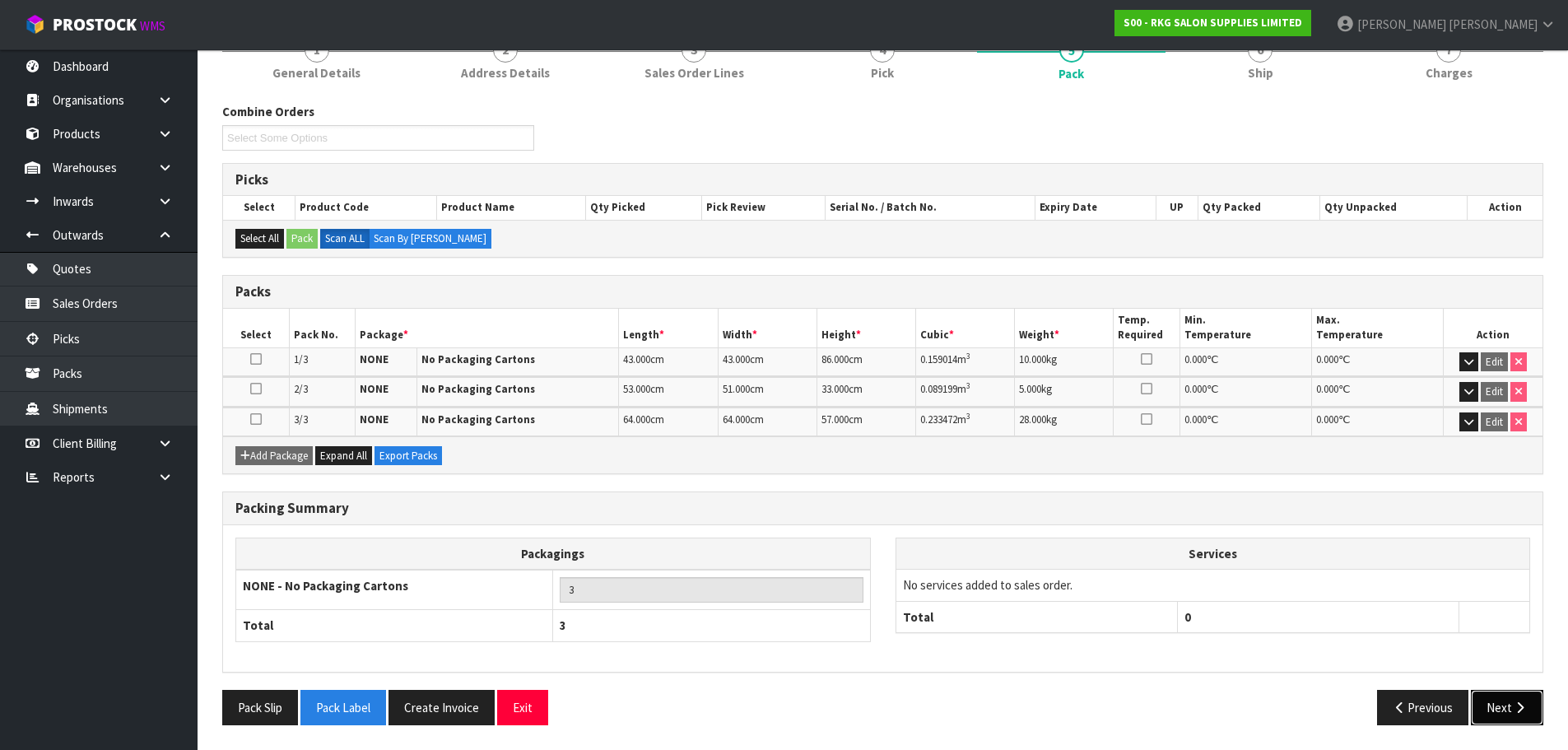
drag, startPoint x: 1490, startPoint y: 701, endPoint x: 1445, endPoint y: 655, distance: 64.4
click at [1491, 701] on button "Next" at bounding box center [1506, 707] width 72 height 36
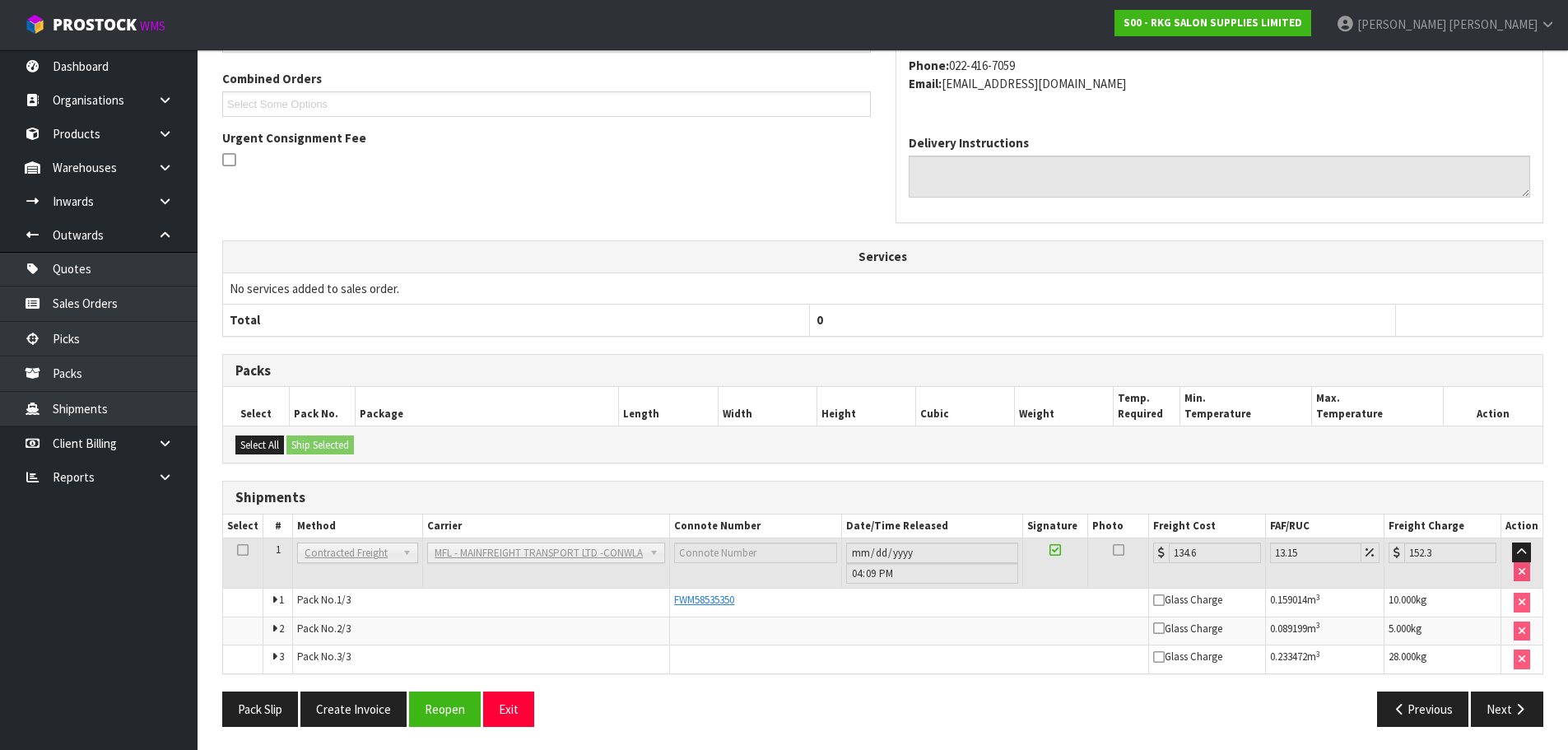
scroll to position [360, 0]
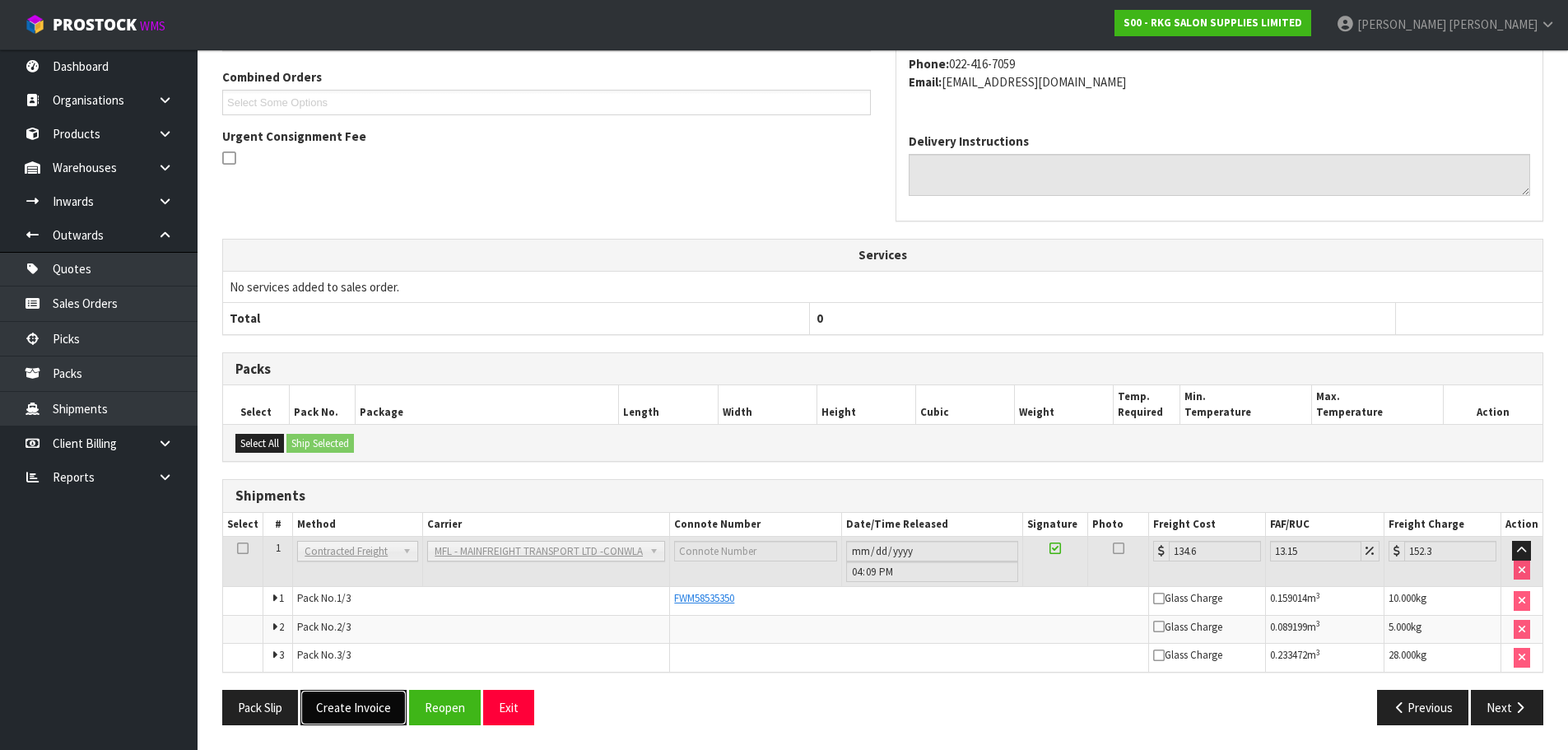
click at [358, 706] on button "Create Invoice" at bounding box center [353, 707] width 106 height 36
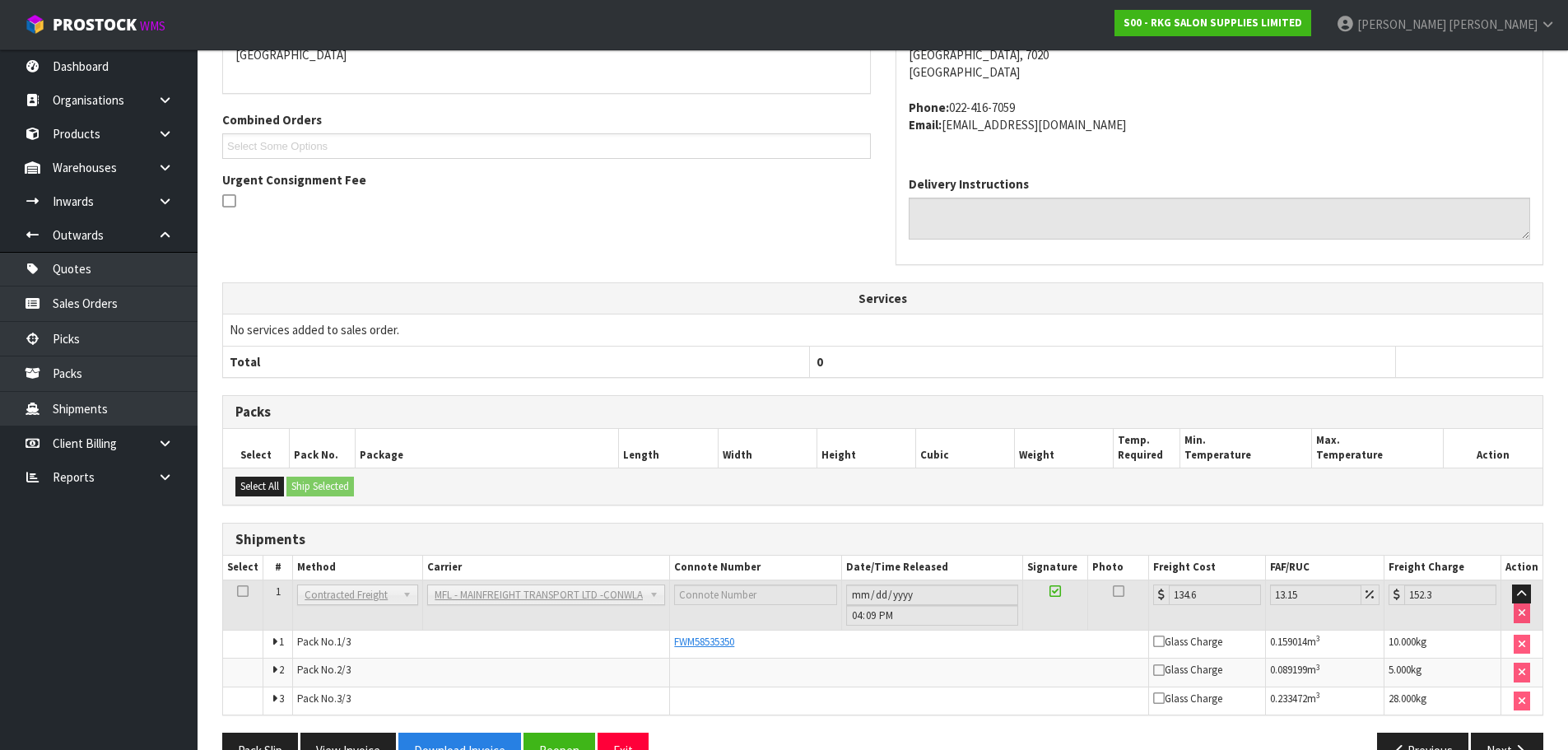
scroll to position [421, 0]
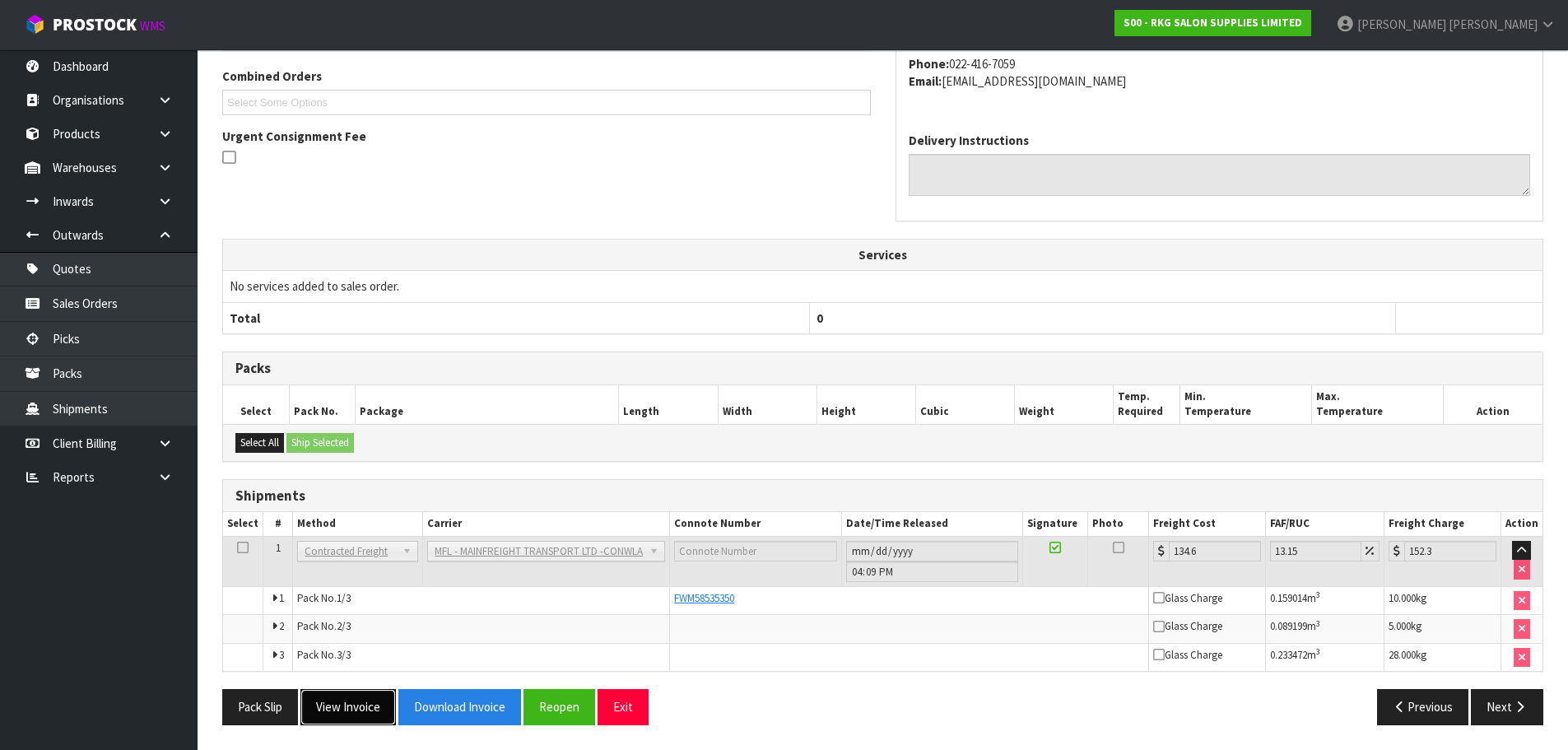
drag, startPoint x: 331, startPoint y: 708, endPoint x: 472, endPoint y: 537, distance: 221.6
click at [331, 708] on button "View Invoice" at bounding box center [348, 707] width 95 height 36
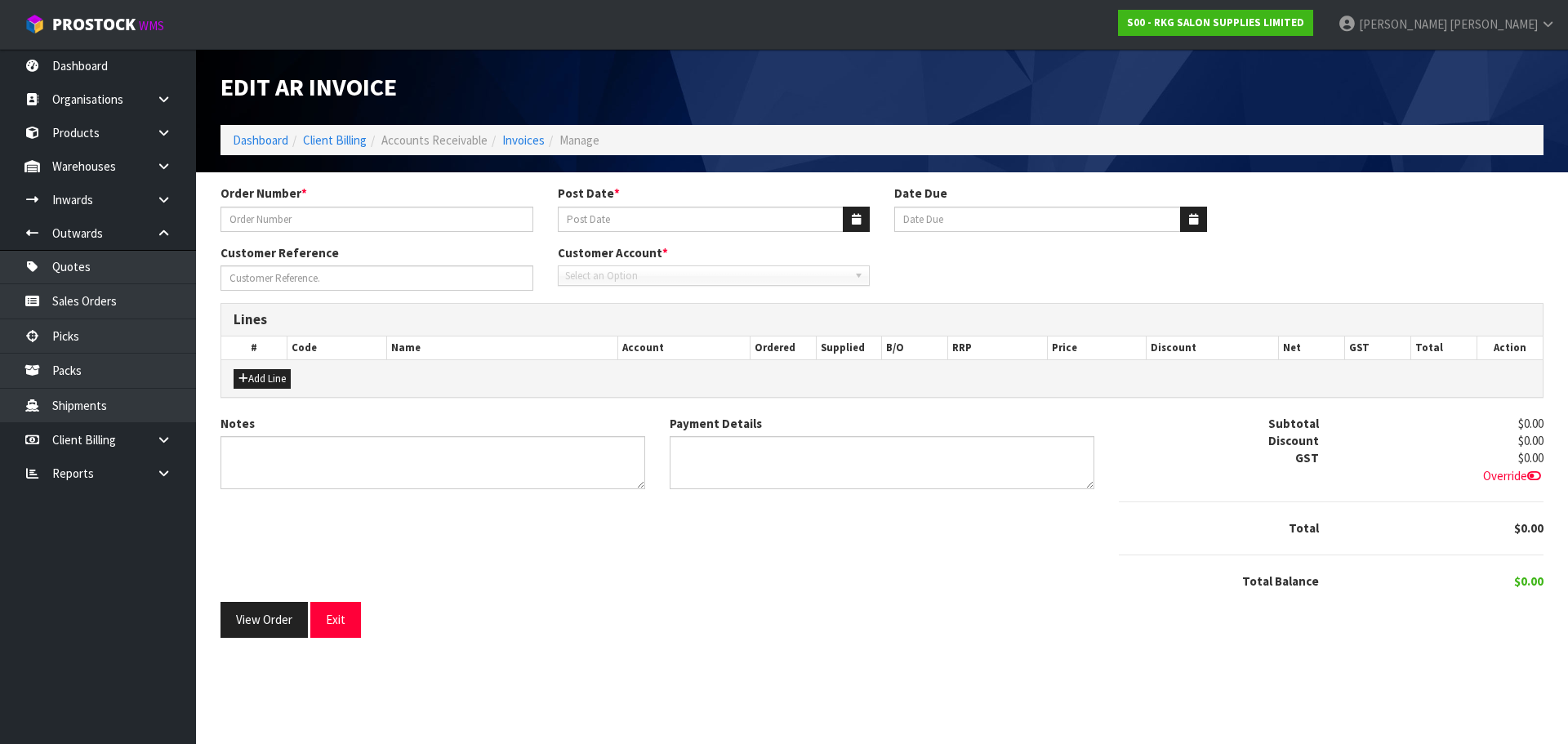
type input "MANDY 29.8"
type input "[DATE]"
type input "[PERSON_NAME]"
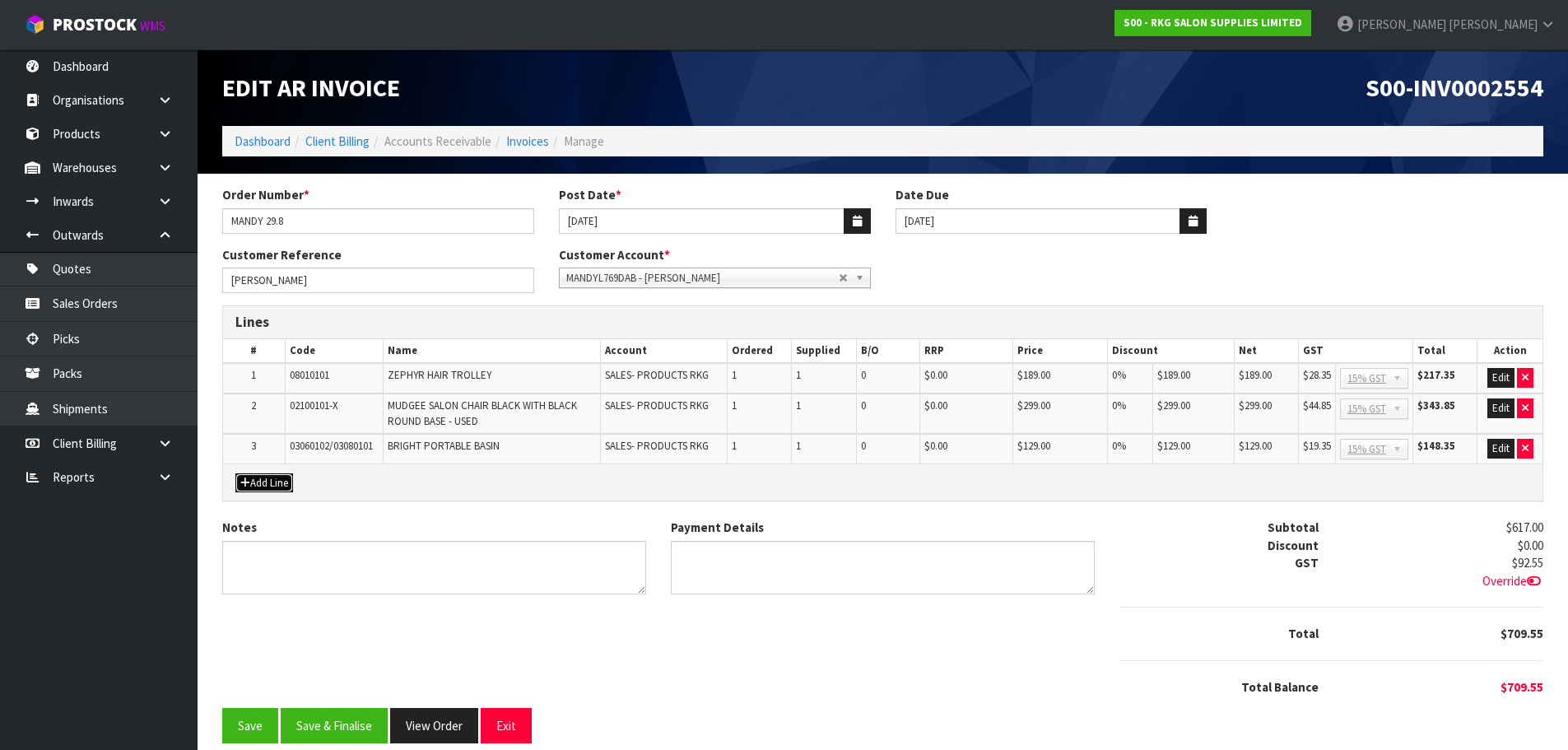
click at [269, 480] on button "Add Line" at bounding box center [264, 483] width 57 height 20
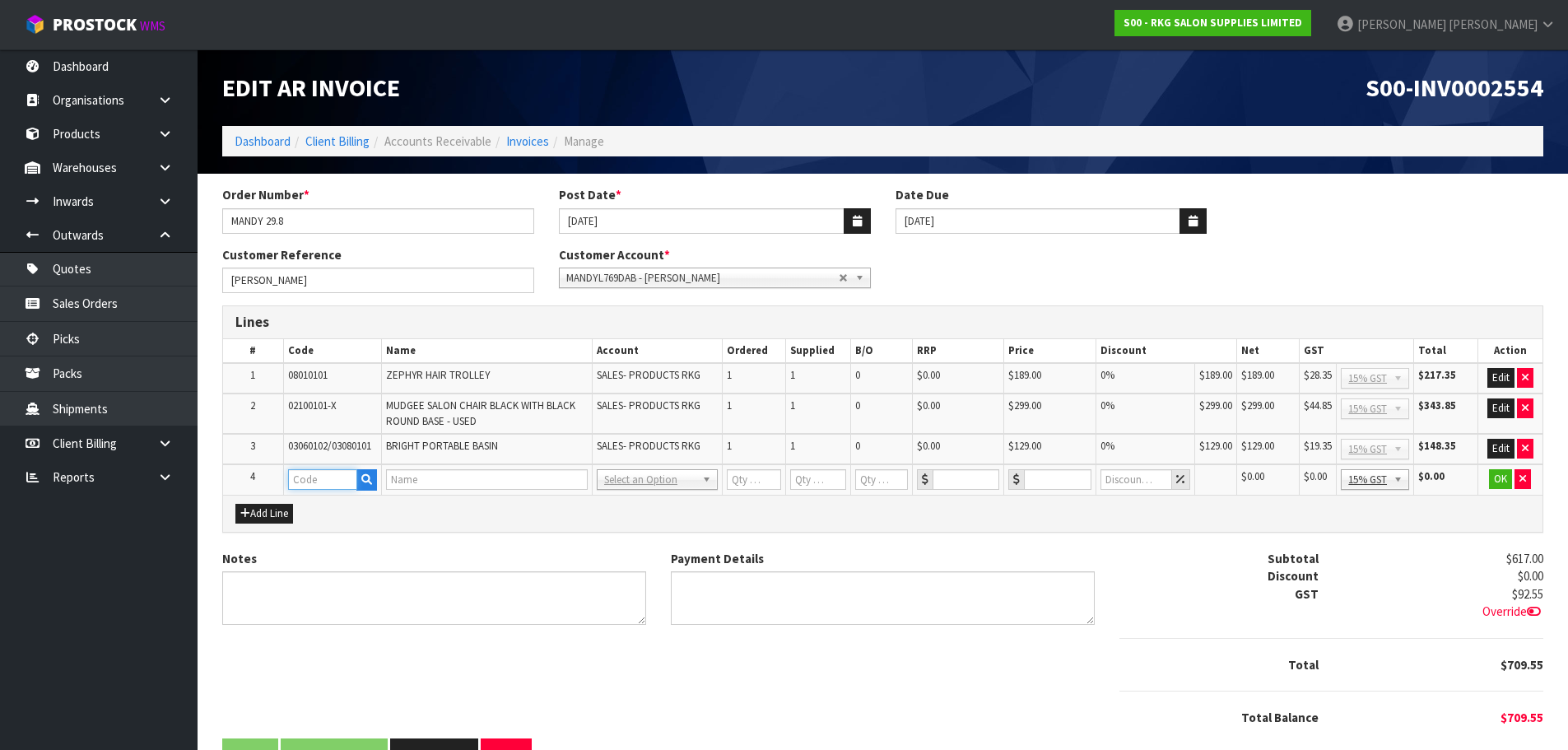
click at [316, 484] on input "text" at bounding box center [323, 480] width 69 height 21
type input "FRE"
click at [325, 503] on link "FRE IGHT" at bounding box center [353, 508] width 130 height 23
type input "FREIGHT"
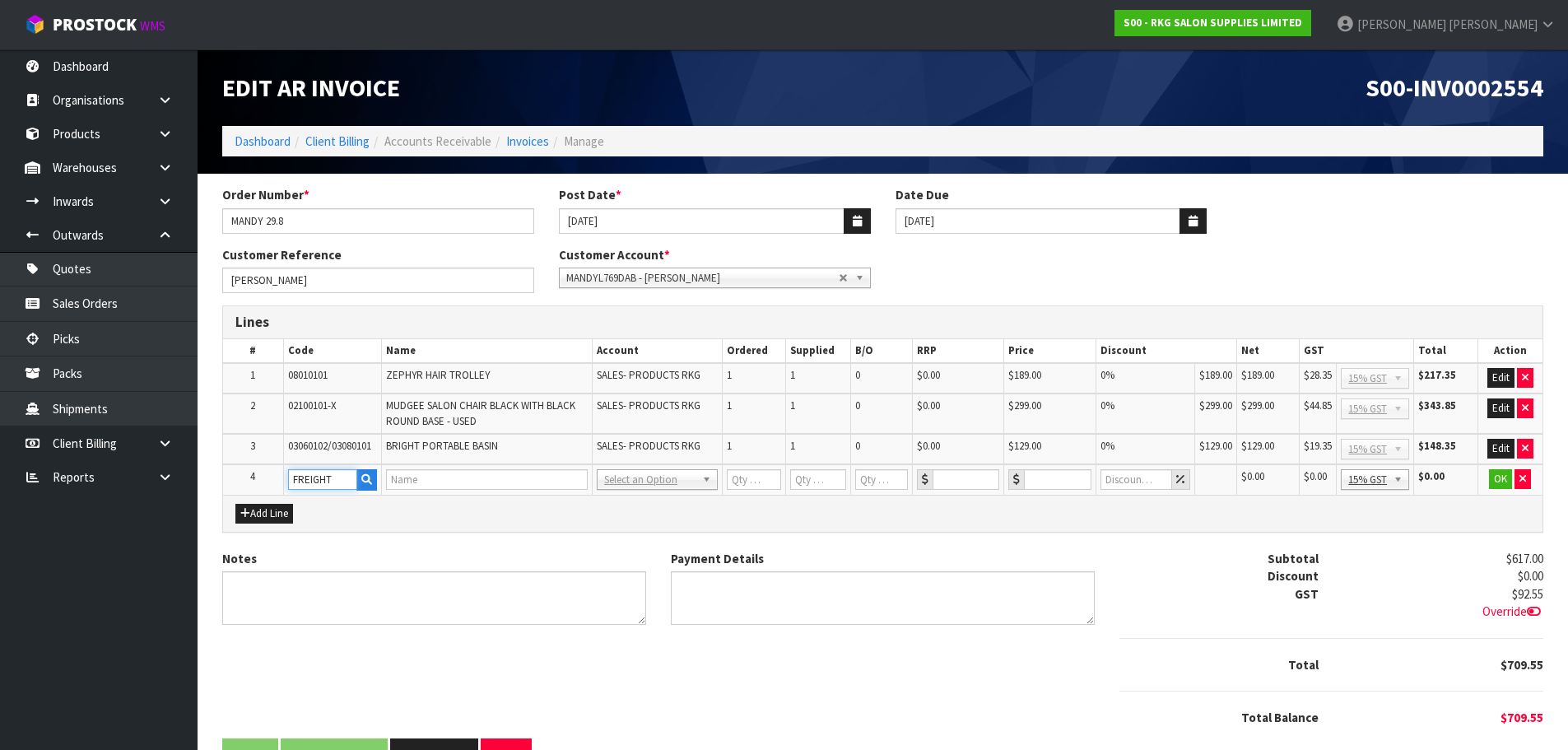
type input "1"
type input "0"
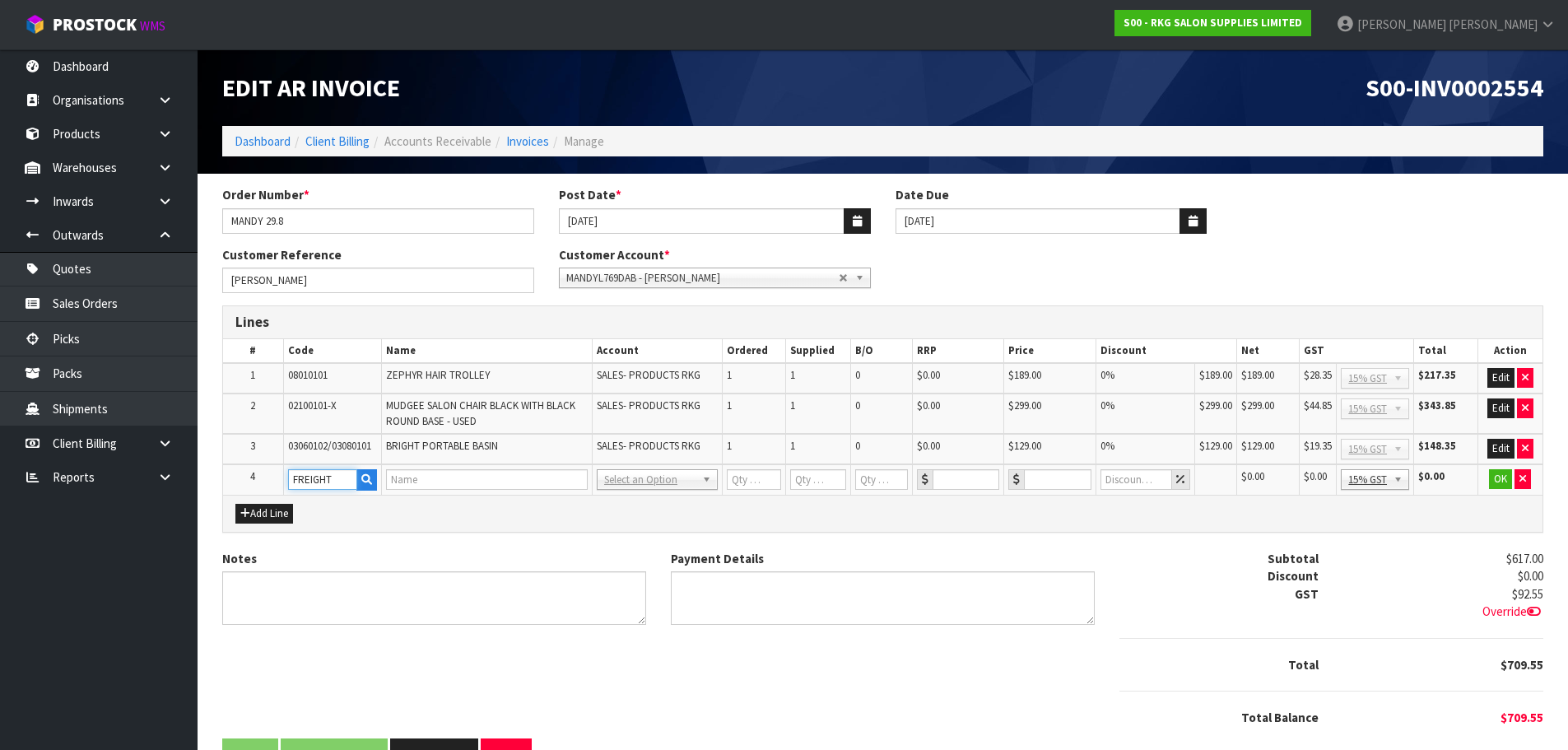
type input "0"
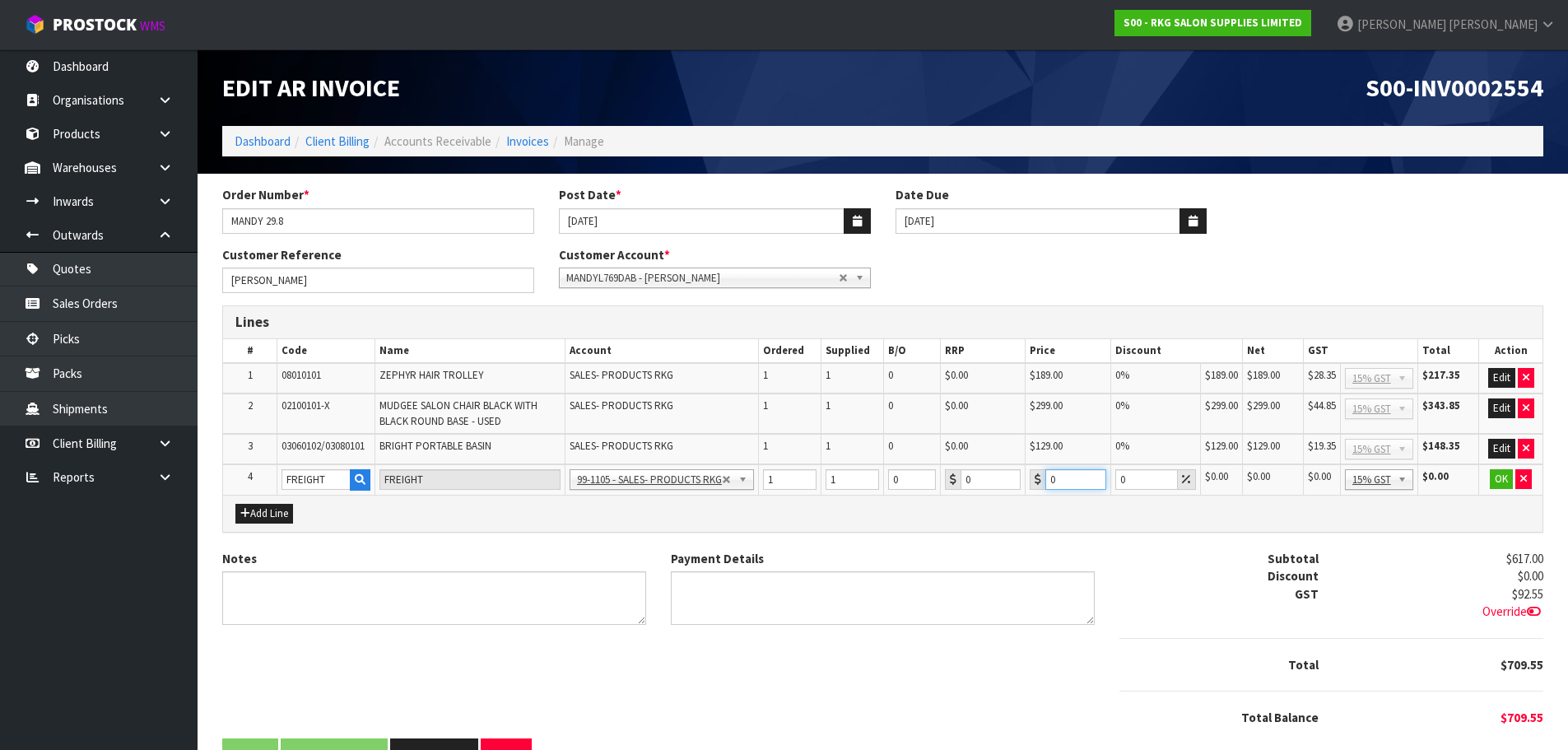
drag, startPoint x: 1060, startPoint y: 477, endPoint x: 1042, endPoint y: 480, distance: 18.2
click at [1042, 480] on div "0" at bounding box center [1068, 480] width 76 height 21
type input "180.40"
click at [1499, 478] on button "OK" at bounding box center [1501, 479] width 23 height 20
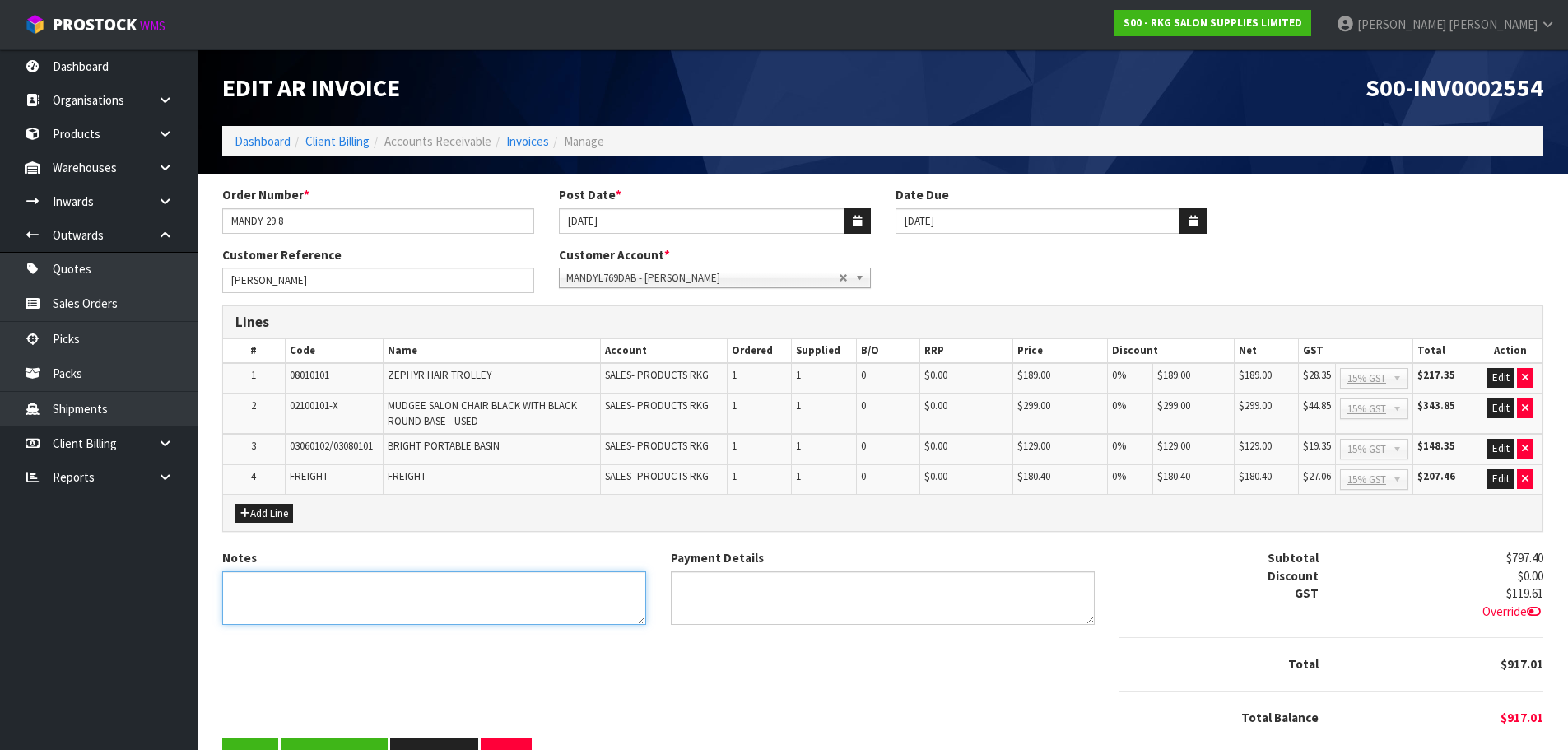
click at [308, 597] on textarea "Notes" at bounding box center [434, 598] width 424 height 54
type textarea "THANK YOU FOR YOUR ORDER."
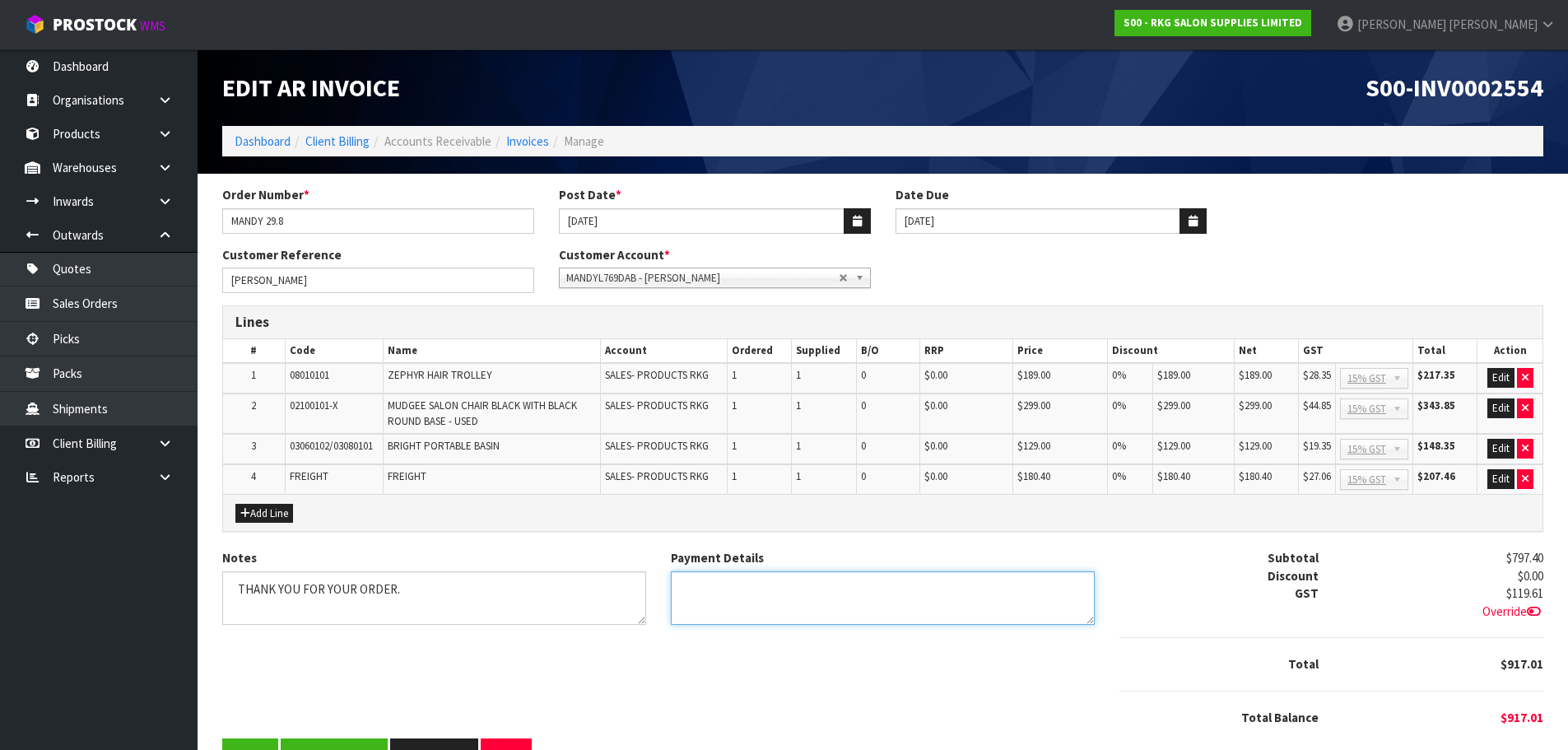
click at [771, 591] on textarea "Payment Details" at bounding box center [882, 598] width 424 height 54
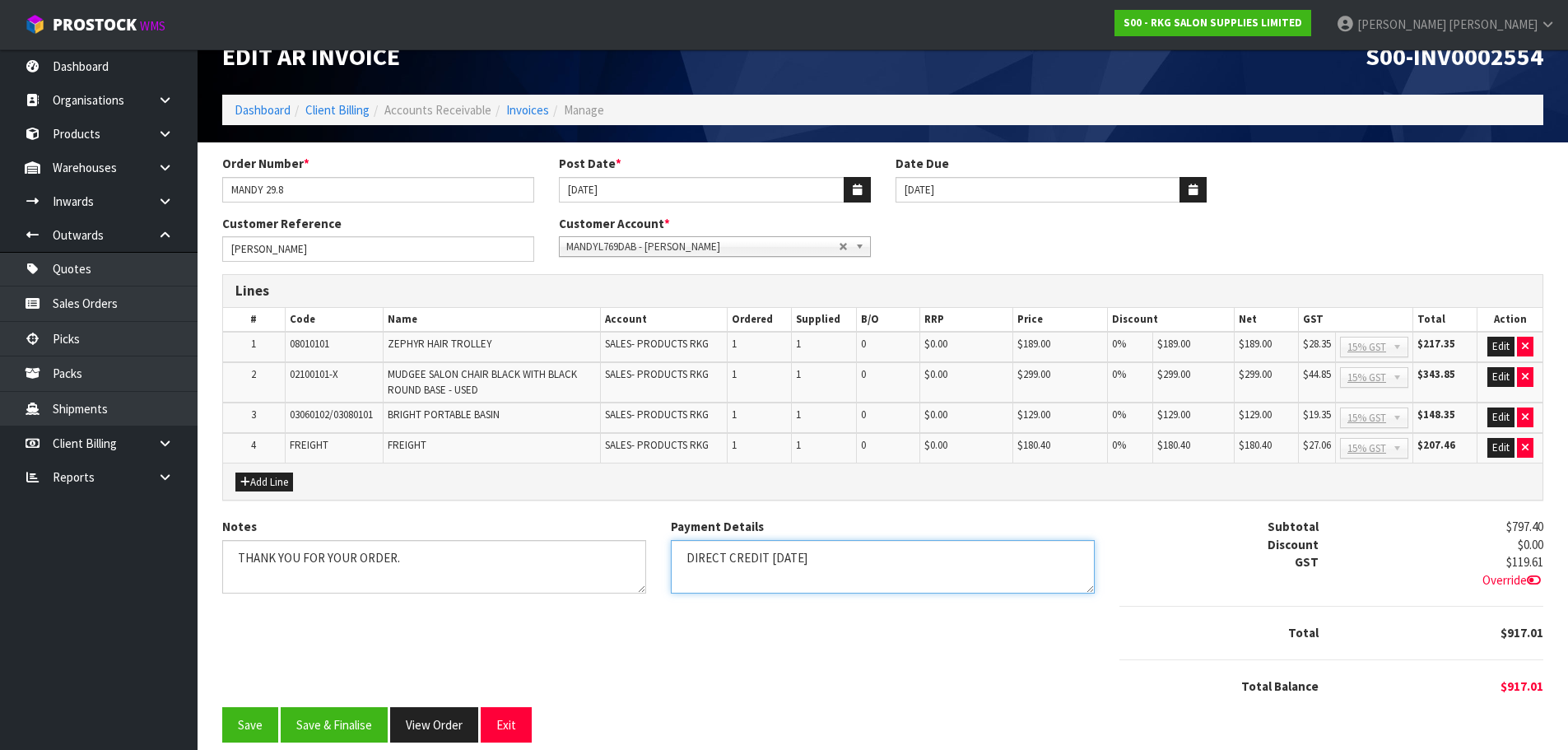
scroll to position [49, 0]
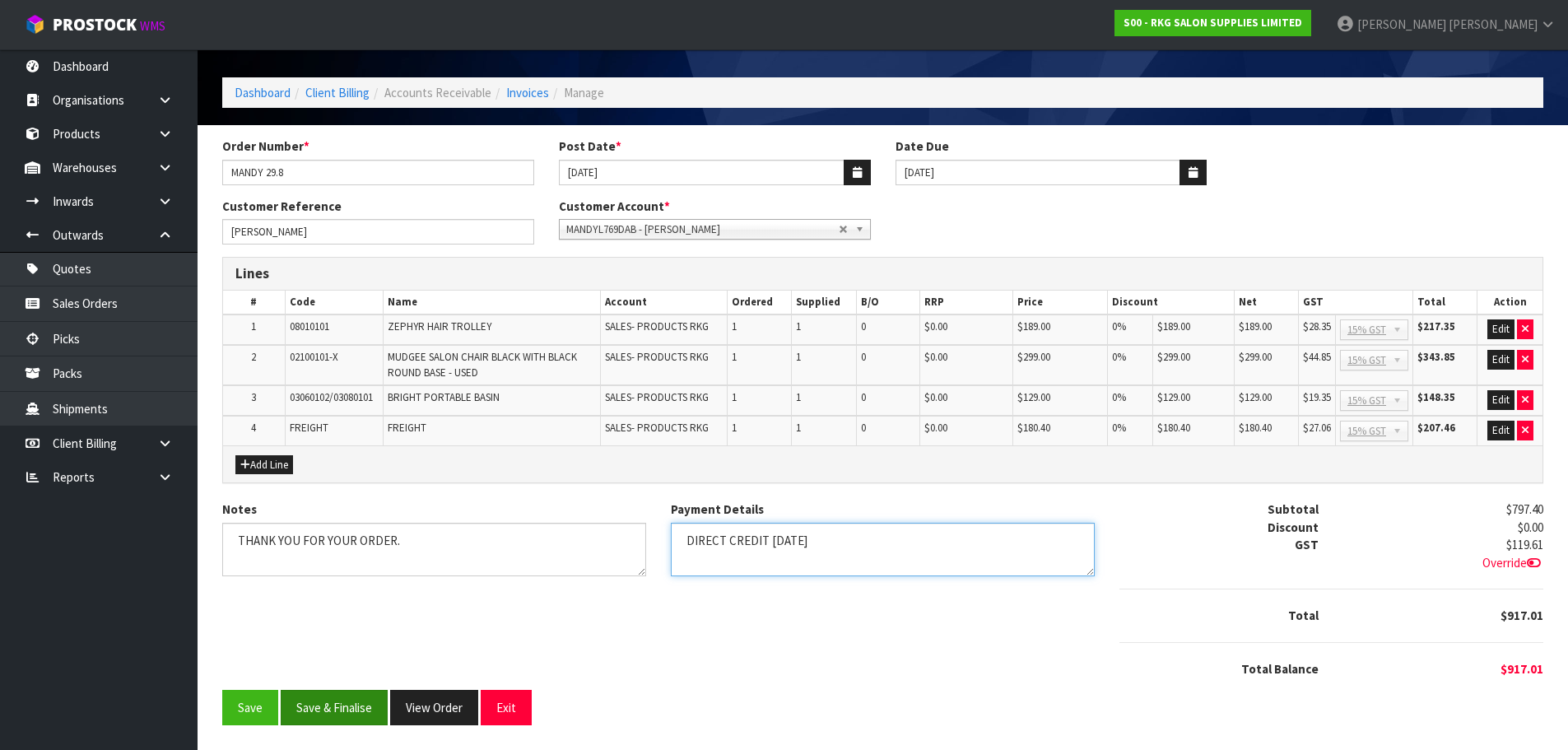
type textarea "DIRECT CREDIT [DATE]"
click at [351, 711] on button "Save & Finalise" at bounding box center [333, 707] width 107 height 36
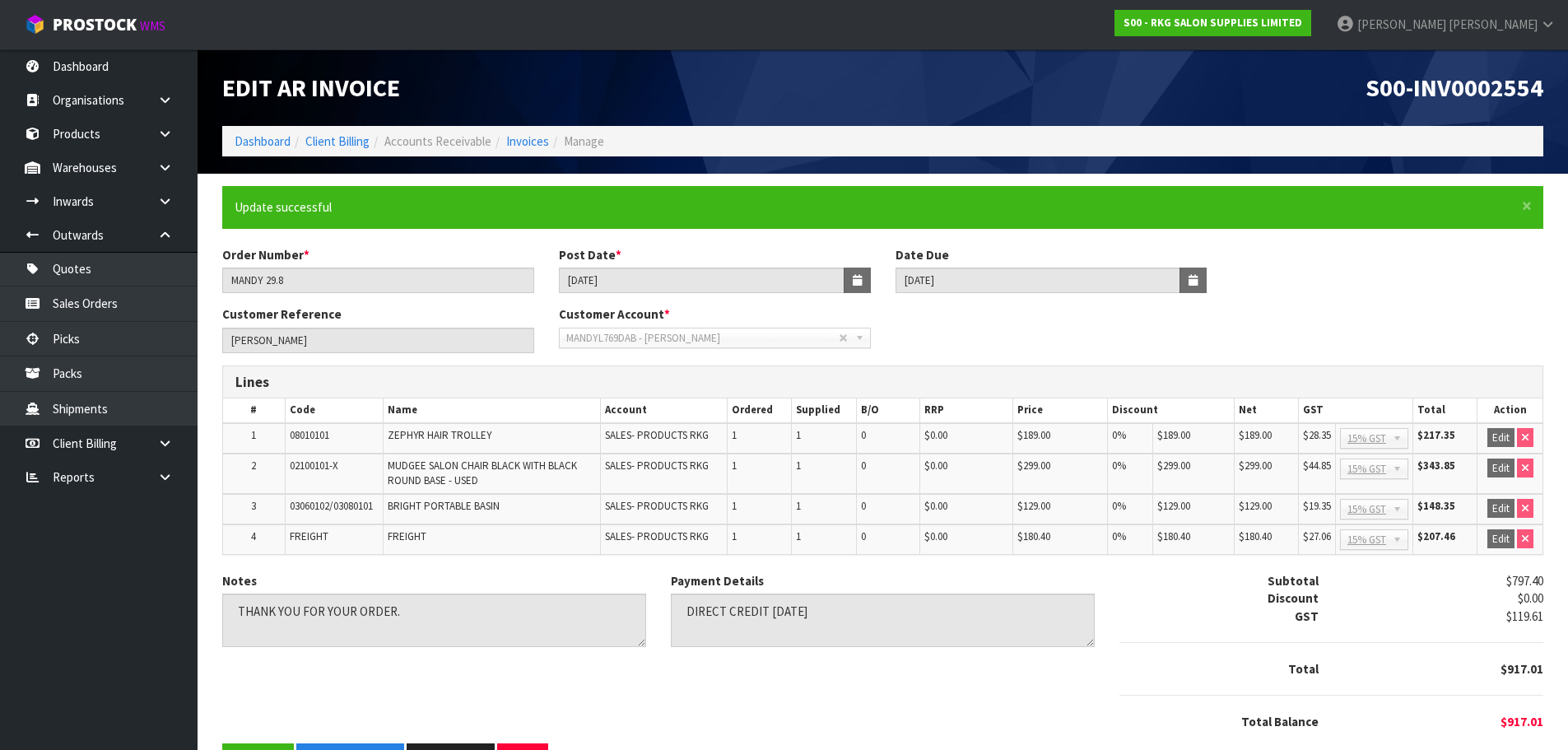
scroll to position [54, 0]
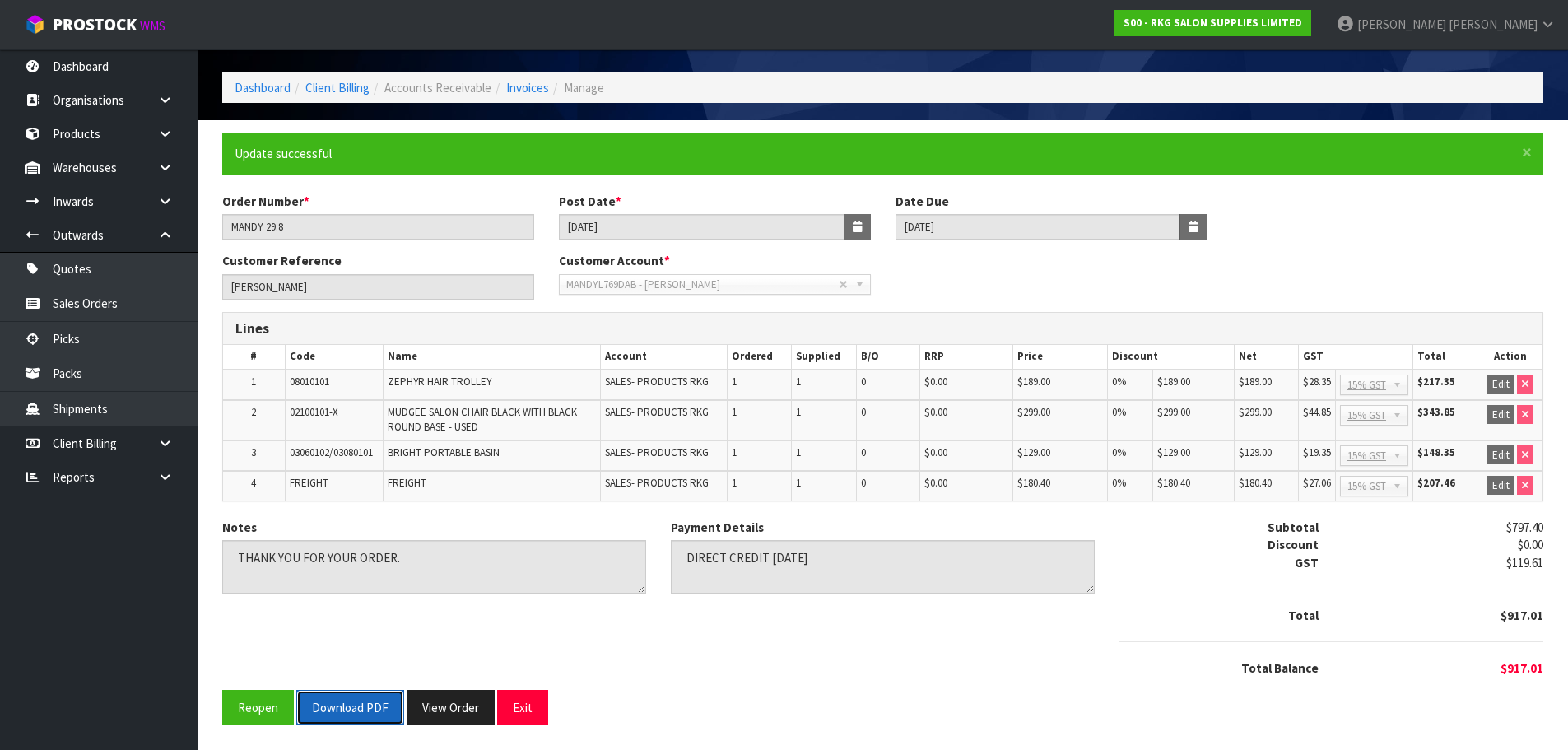
click at [358, 708] on button "Download PDF" at bounding box center [350, 707] width 108 height 36
click at [528, 710] on button "Exit" at bounding box center [522, 707] width 51 height 36
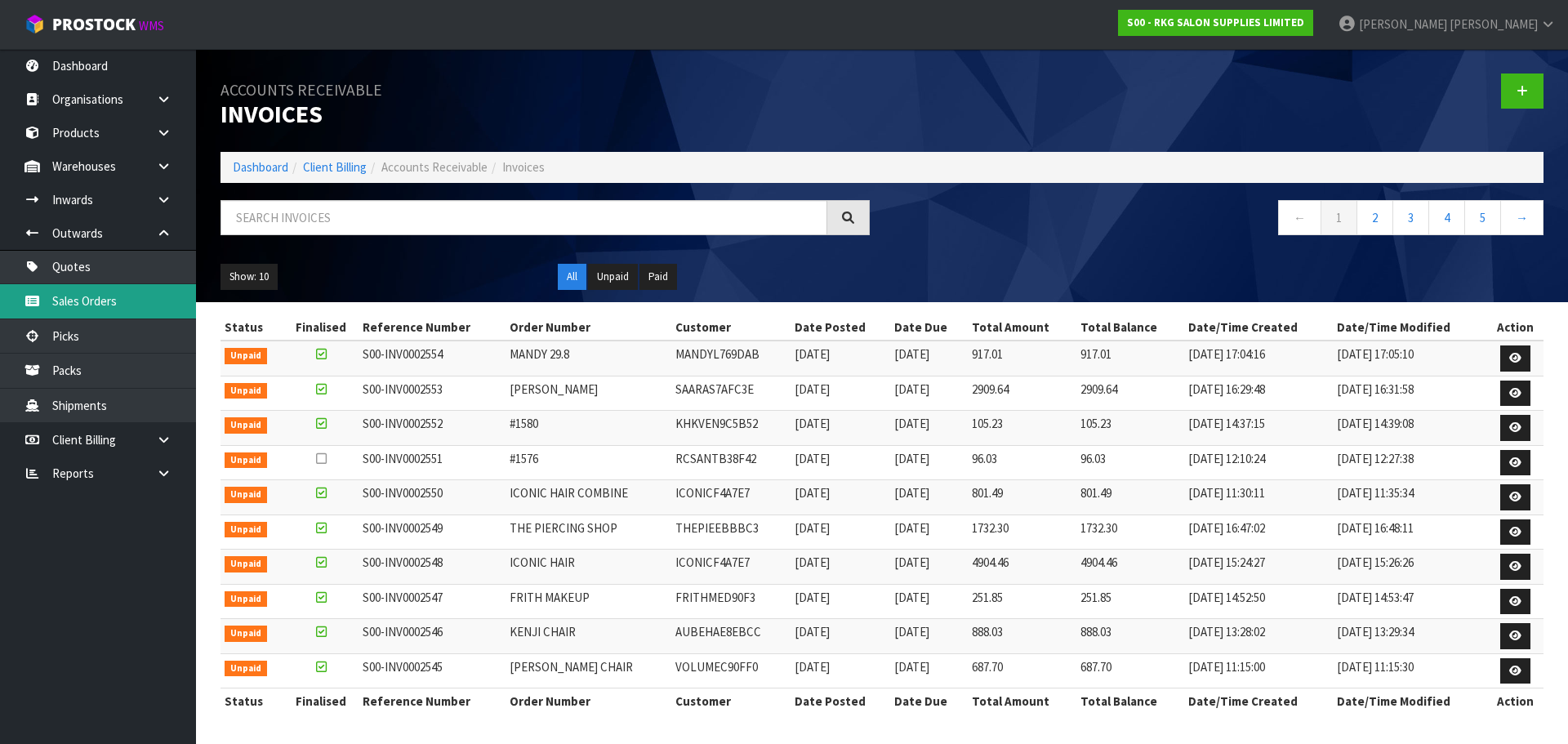
click at [94, 299] on link "Sales Orders" at bounding box center [98, 301] width 196 height 34
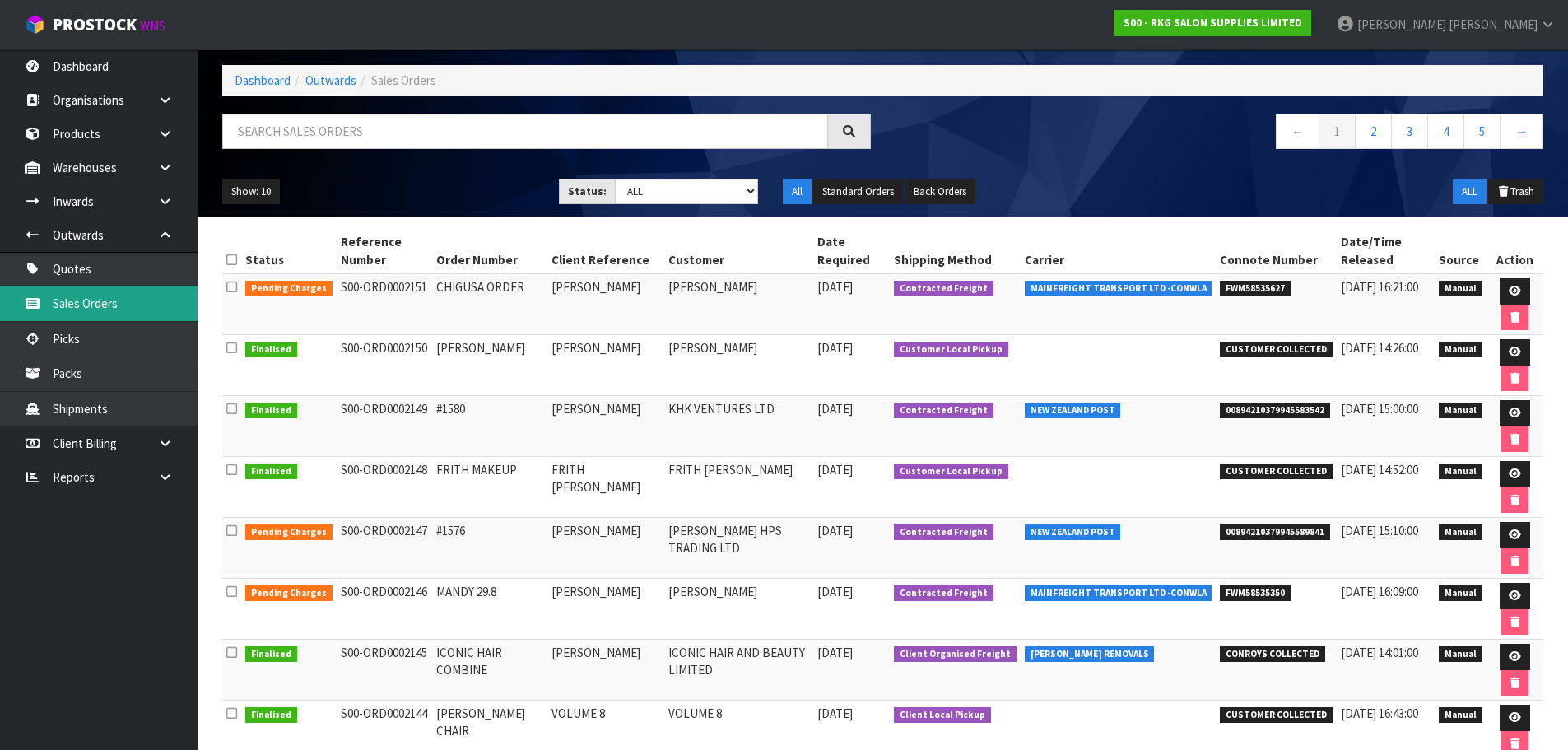
scroll to position [165, 0]
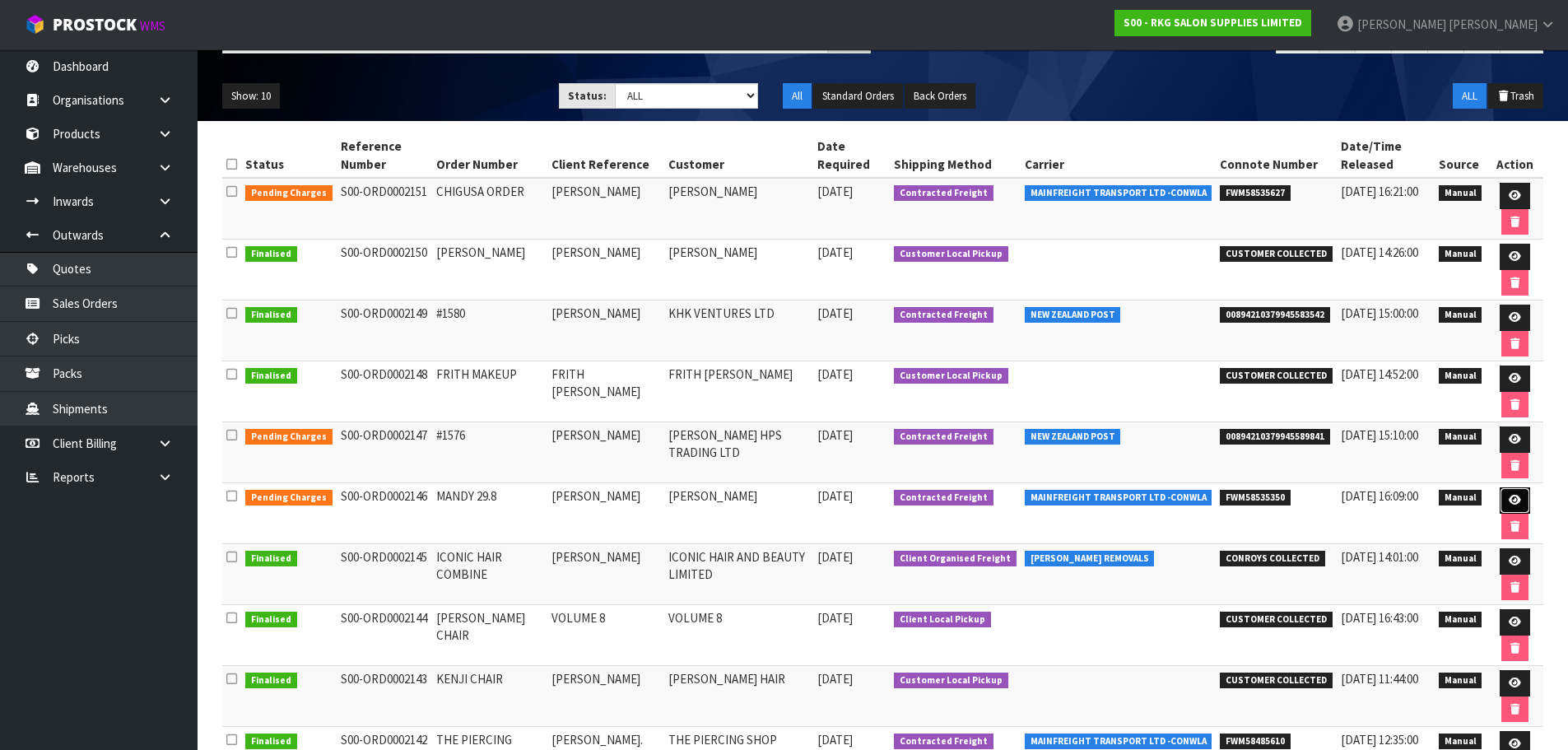
click at [1509, 500] on icon at bounding box center [1515, 500] width 12 height 10
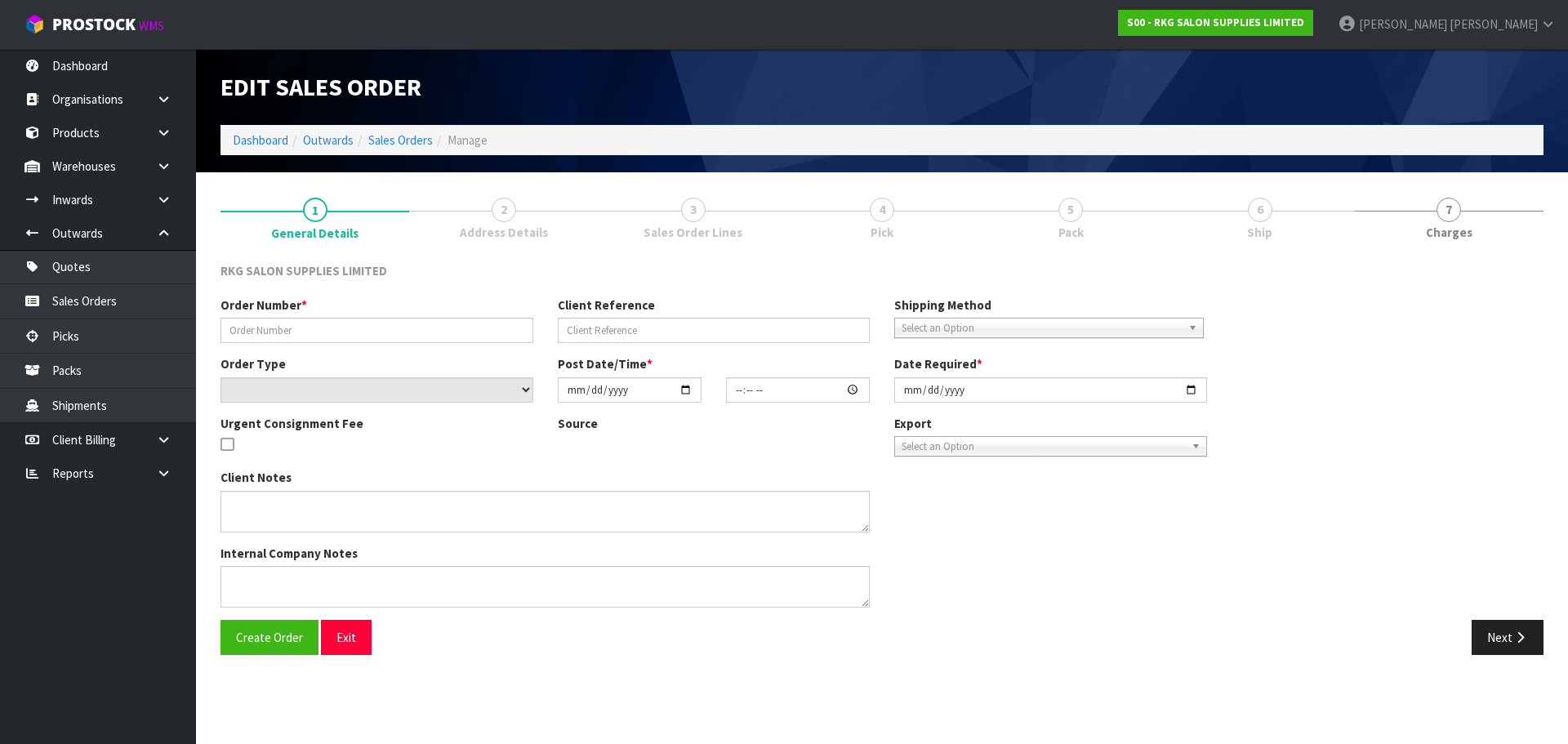
type input "MANDY 29.8"
type input "[PERSON_NAME]"
select select "number:0"
type input "[DATE]"
type input "00:00:00.000"
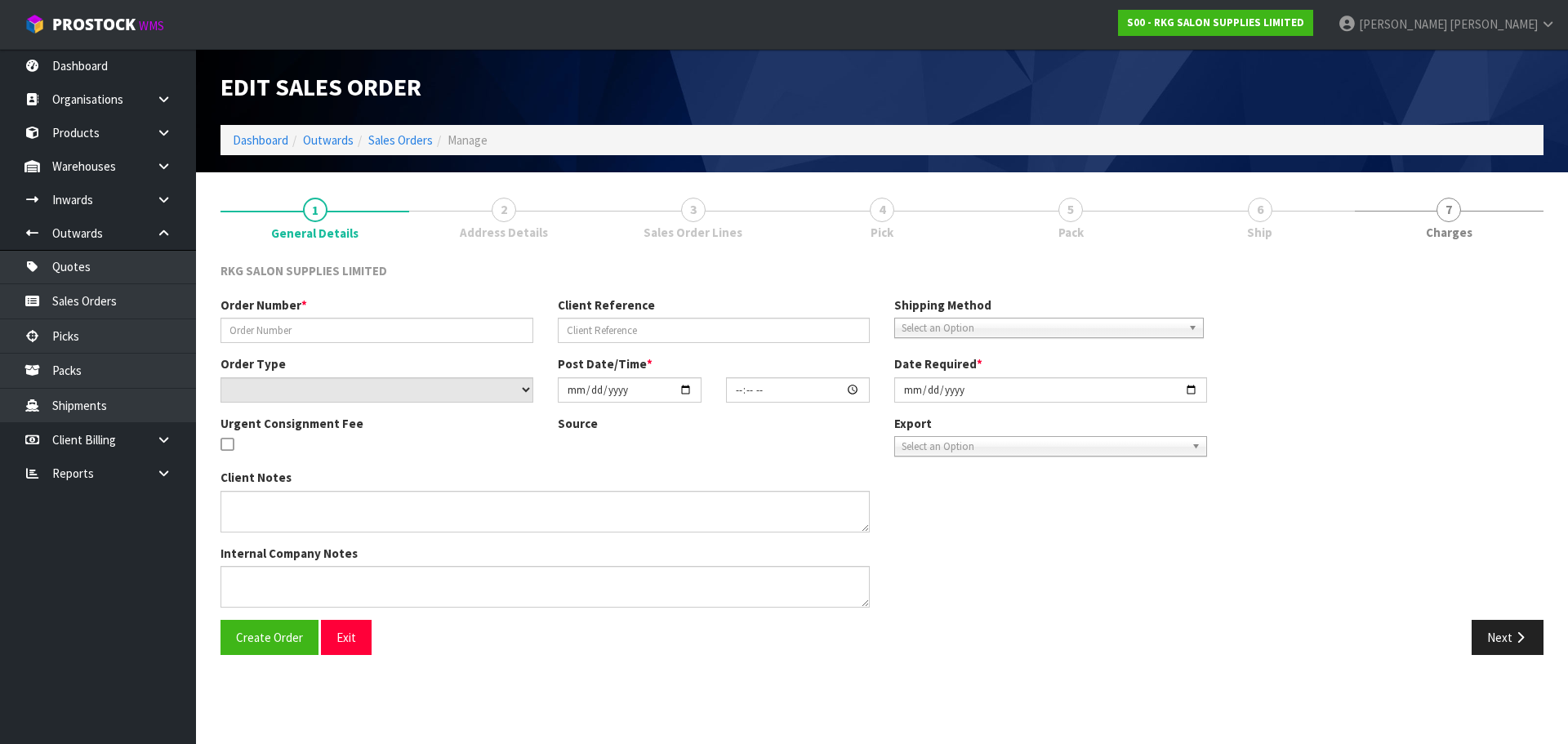
type input "[DATE]"
type textarea "SEND LOOSE"
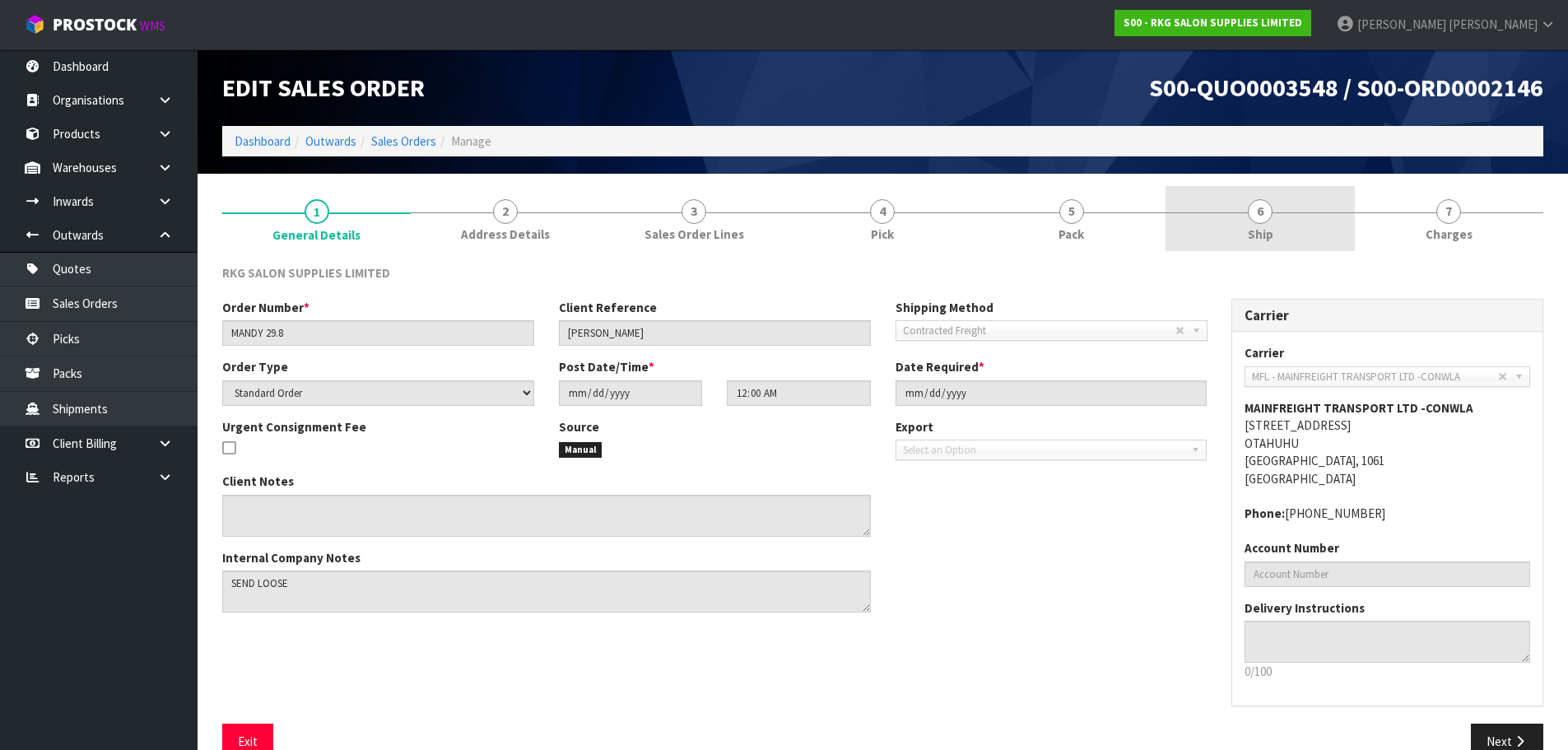
click at [1256, 214] on span "6" at bounding box center [1260, 212] width 24 height 24
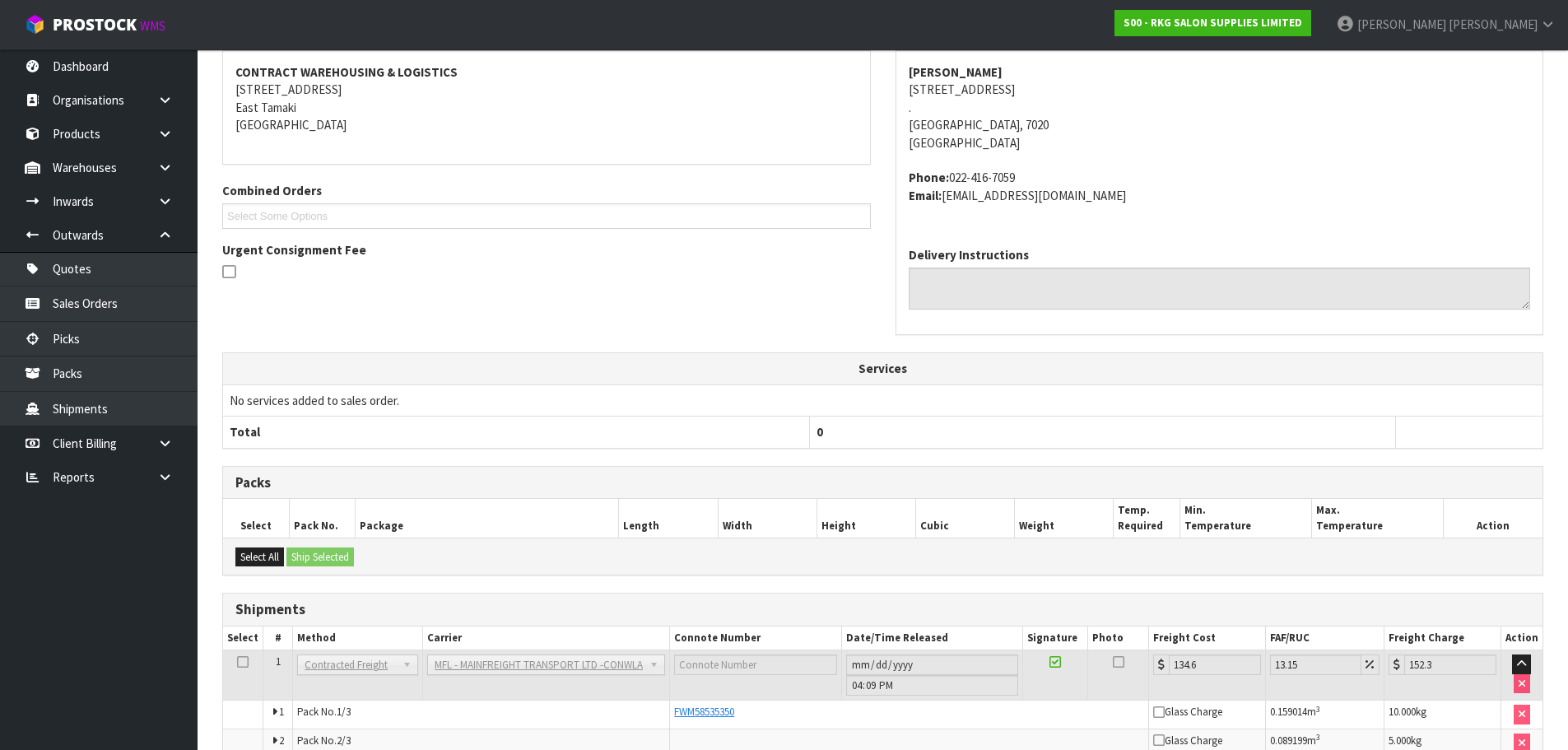
scroll to position [360, 0]
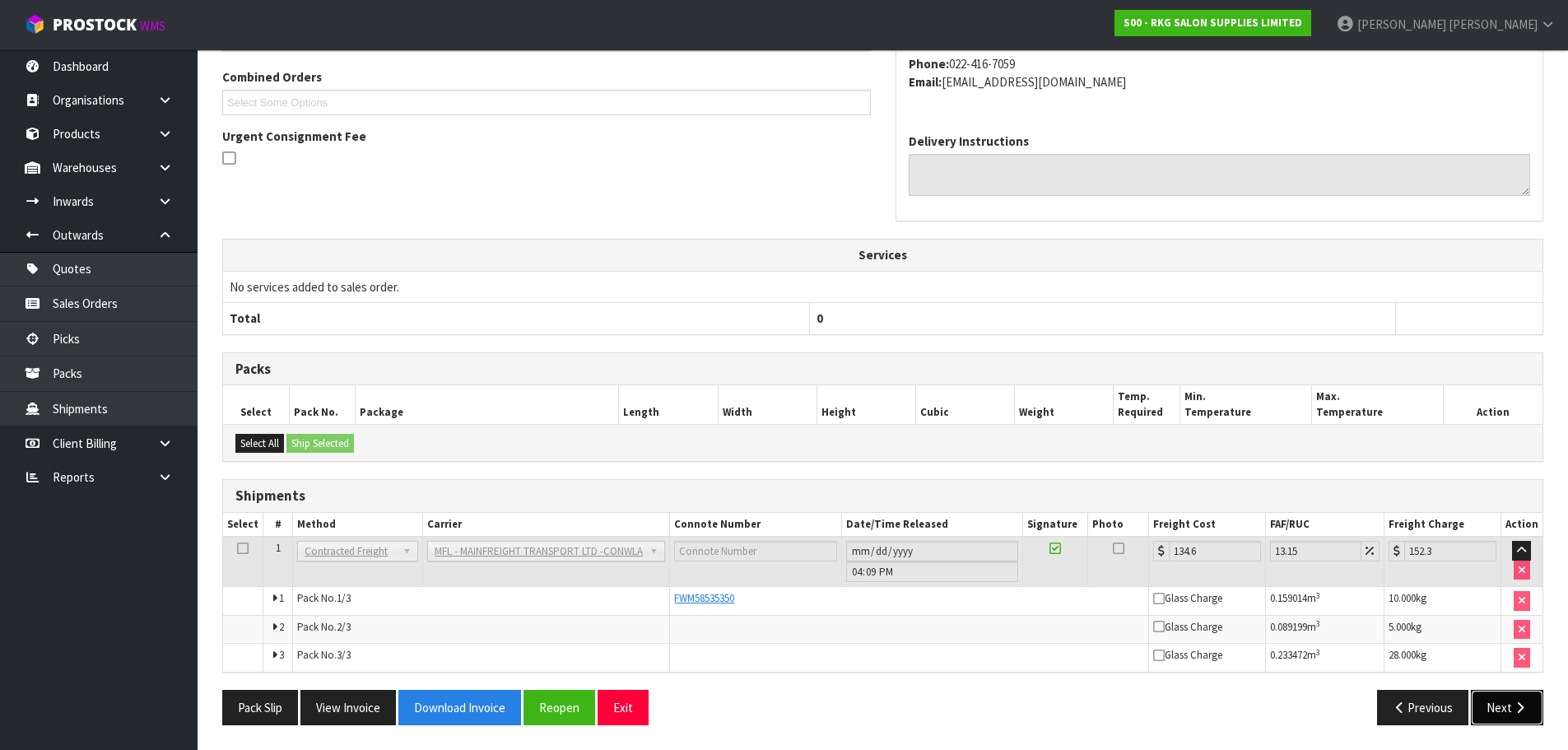
drag, startPoint x: 1499, startPoint y: 707, endPoint x: 1178, endPoint y: 427, distance: 426.0
click at [1499, 707] on button "Next" at bounding box center [1506, 707] width 72 height 36
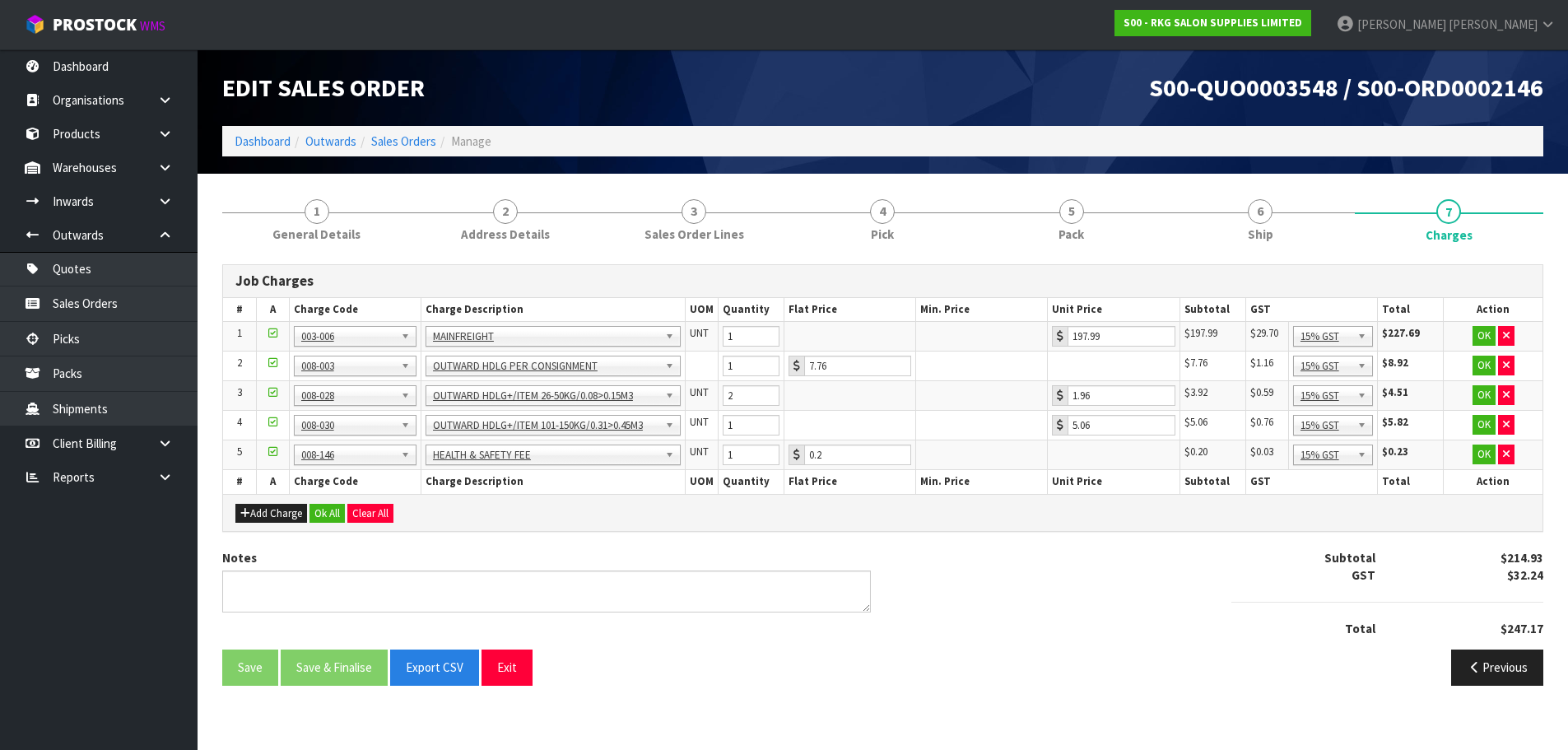
scroll to position [0, 0]
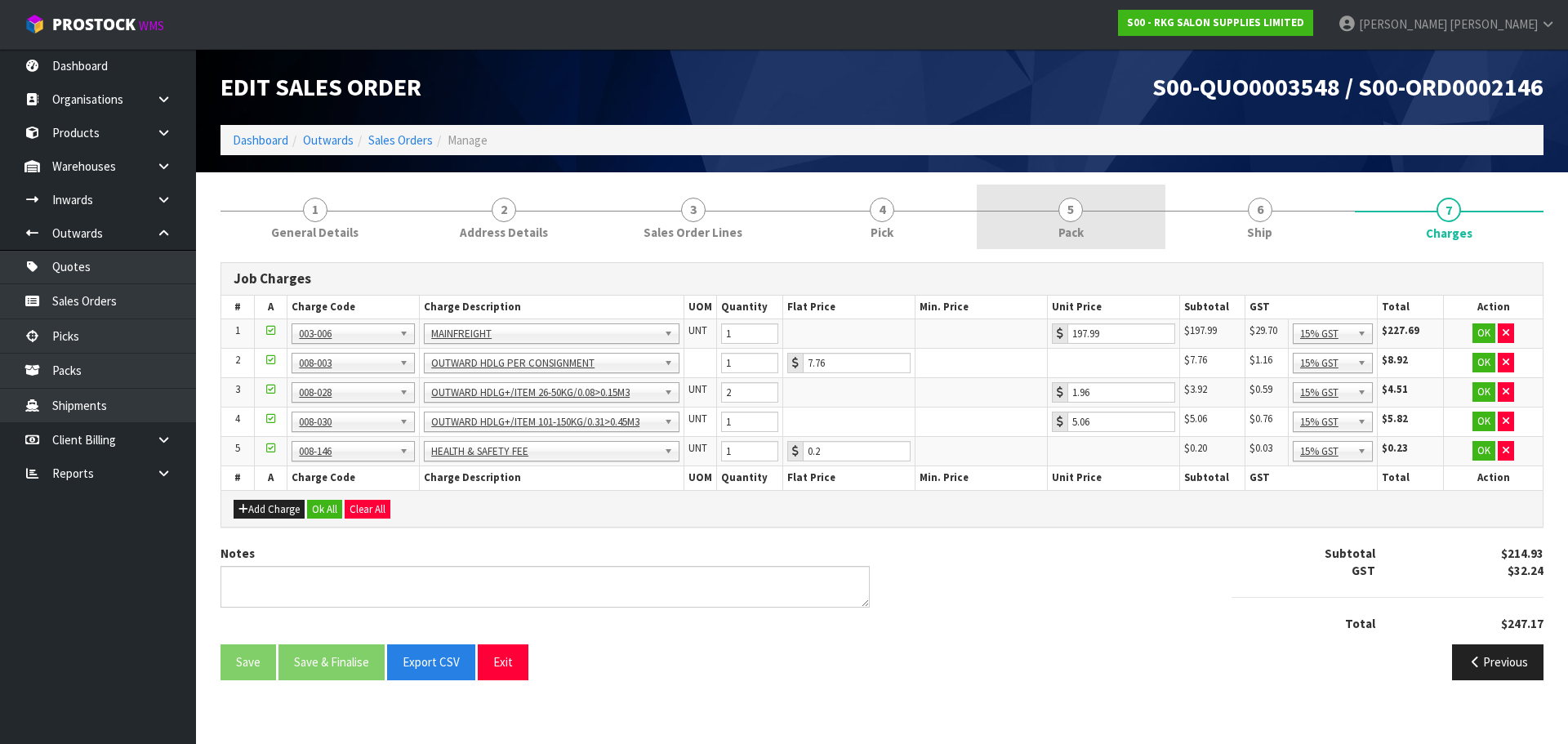
click at [1069, 219] on span "5" at bounding box center [1070, 210] width 24 height 24
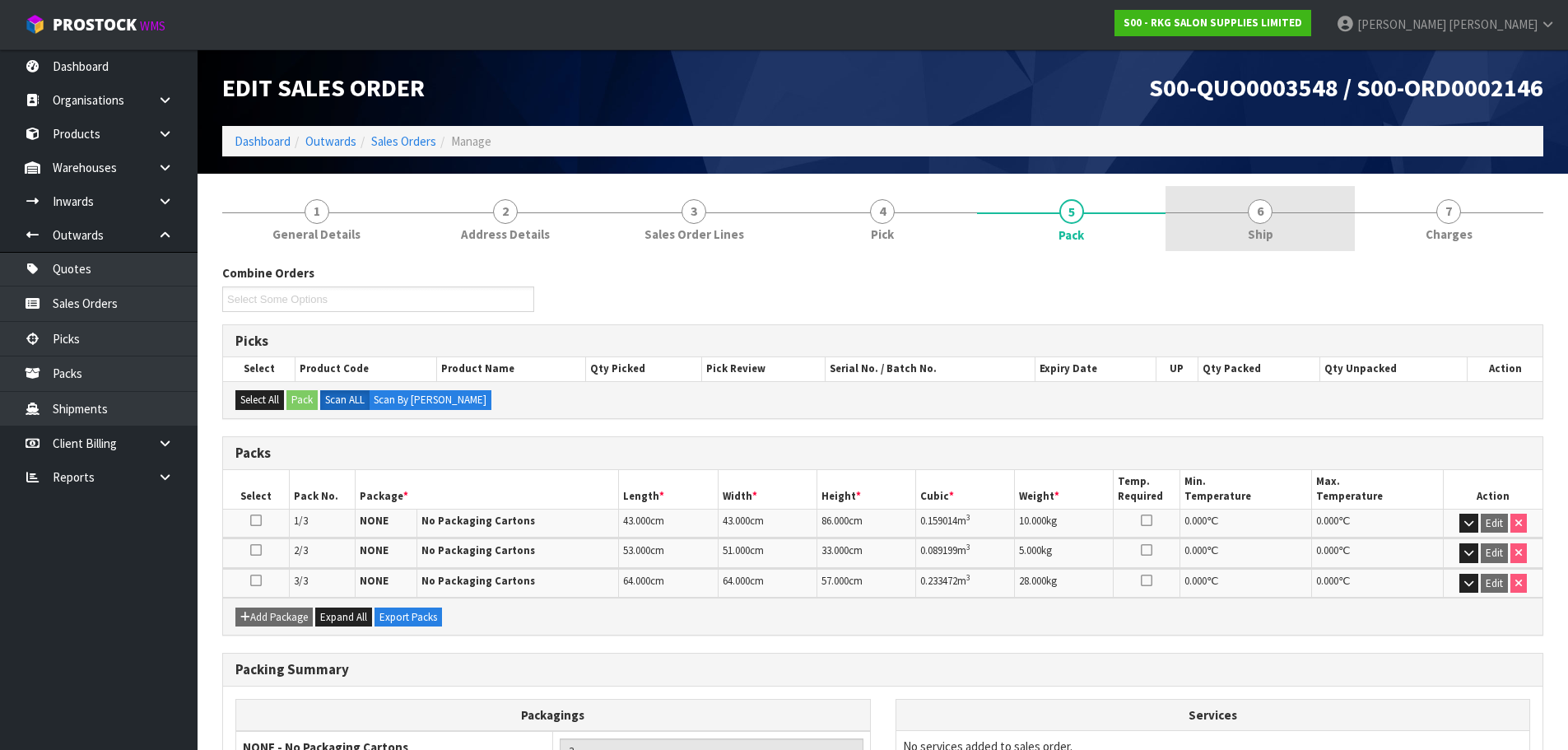
click at [1269, 215] on span "6" at bounding box center [1260, 212] width 24 height 24
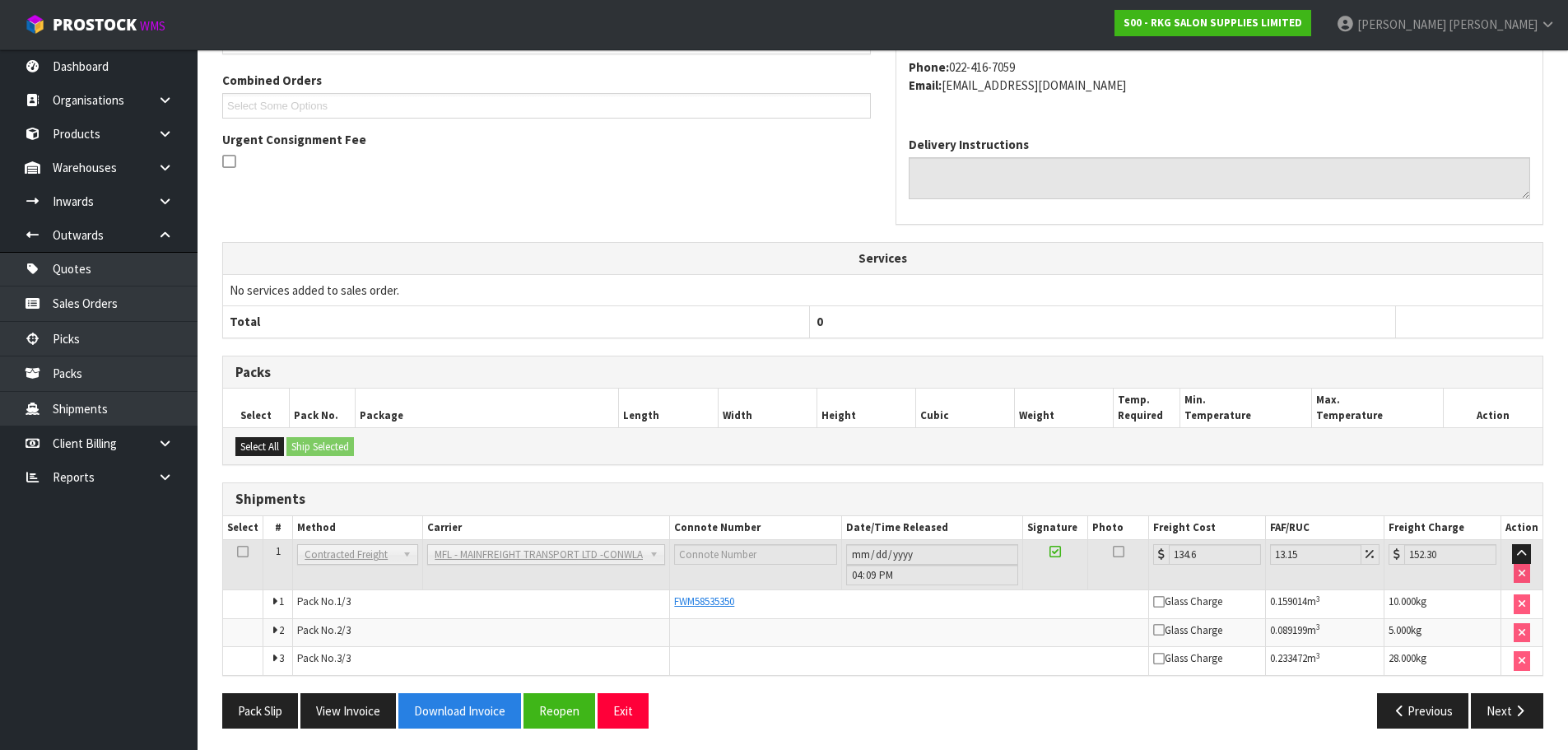
scroll to position [360, 0]
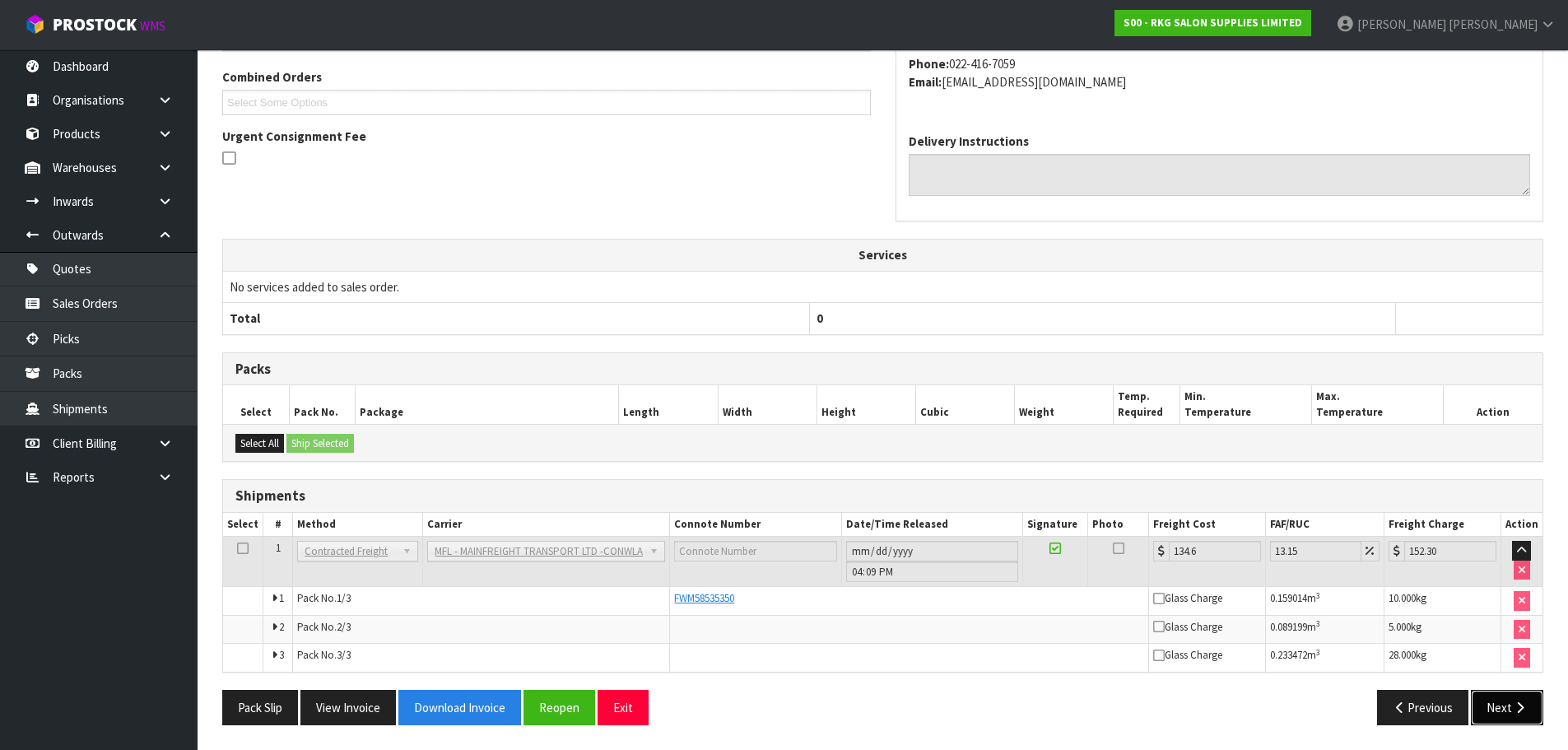
click at [1484, 717] on button "Next" at bounding box center [1506, 707] width 72 height 36
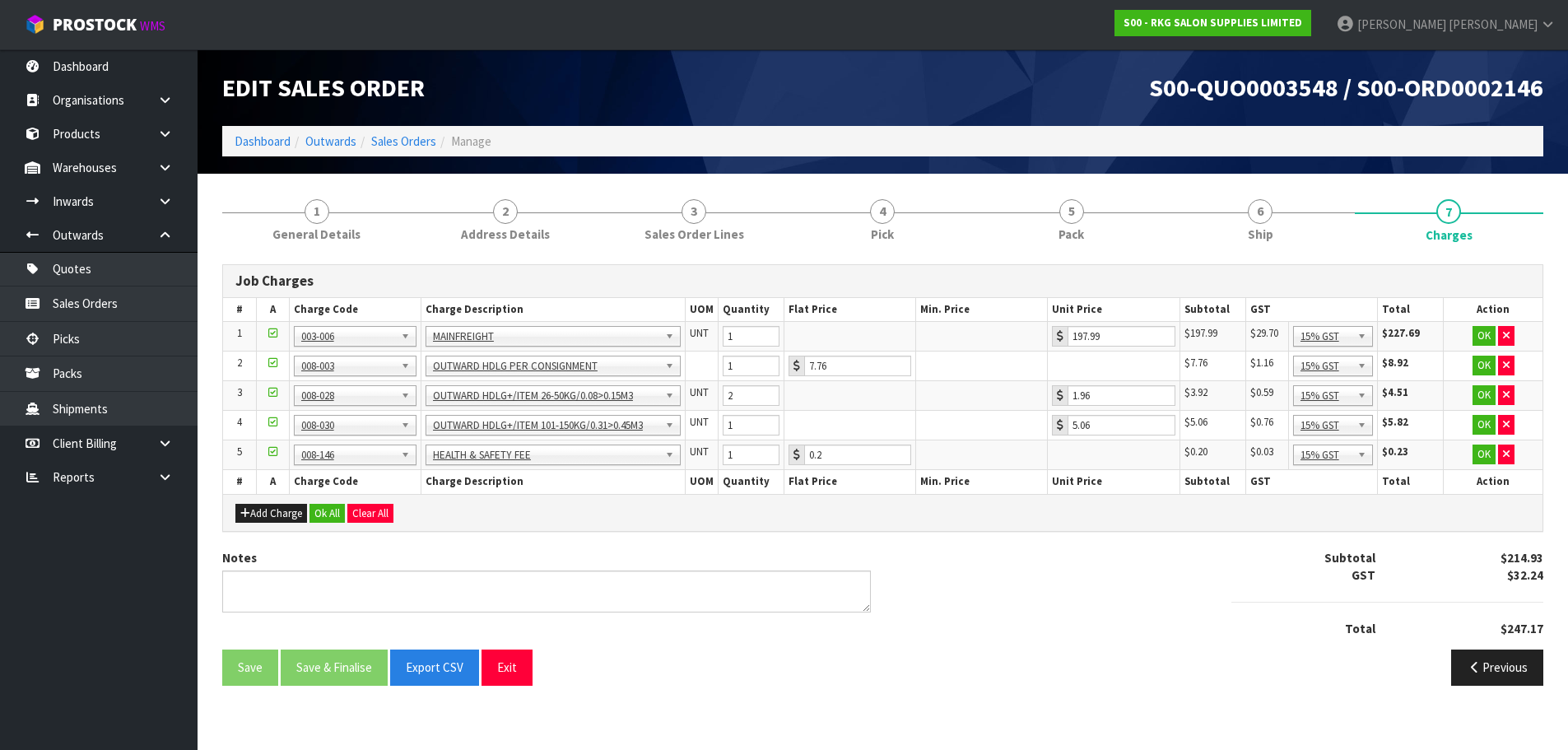
scroll to position [0, 0]
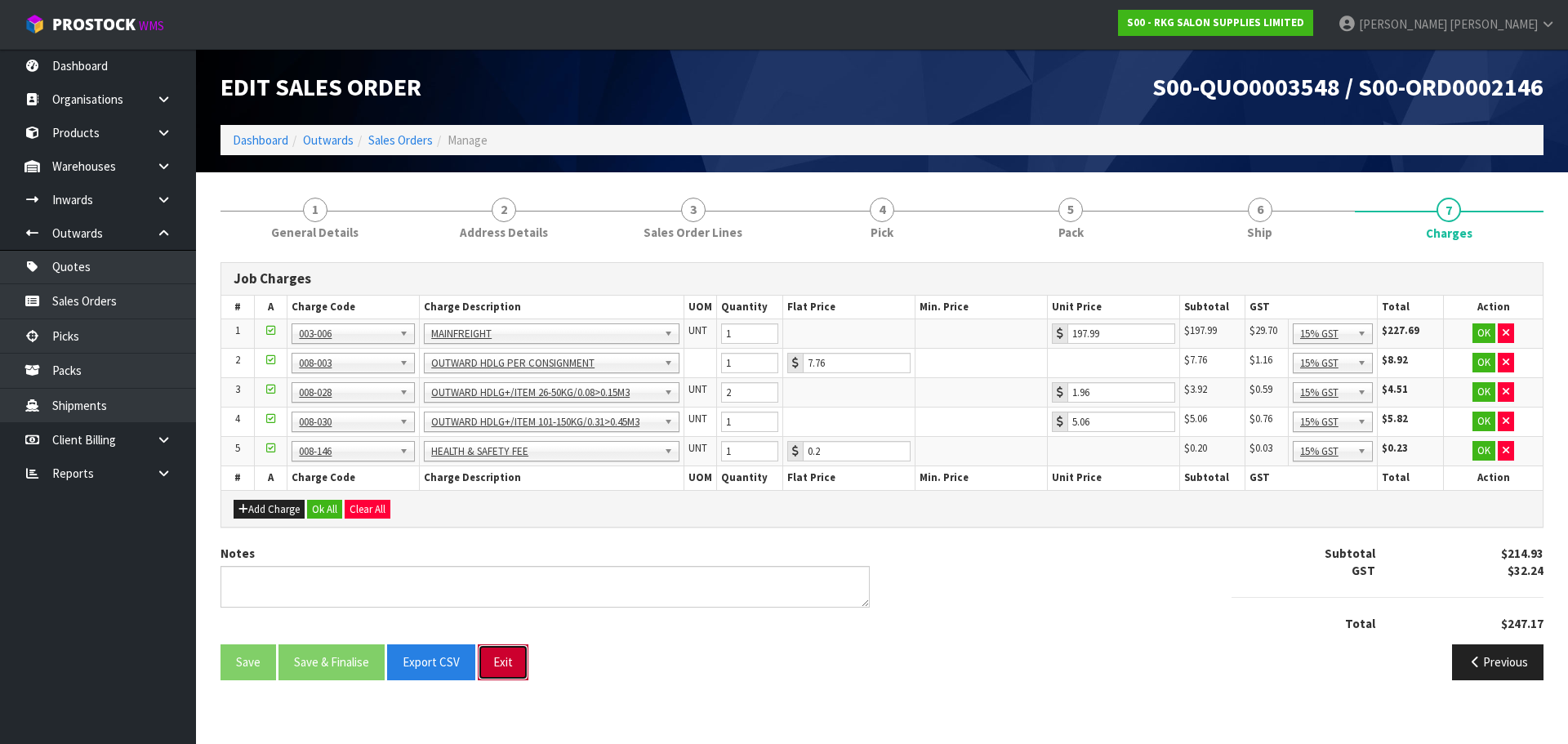
click at [500, 671] on button "Exit" at bounding box center [503, 661] width 51 height 35
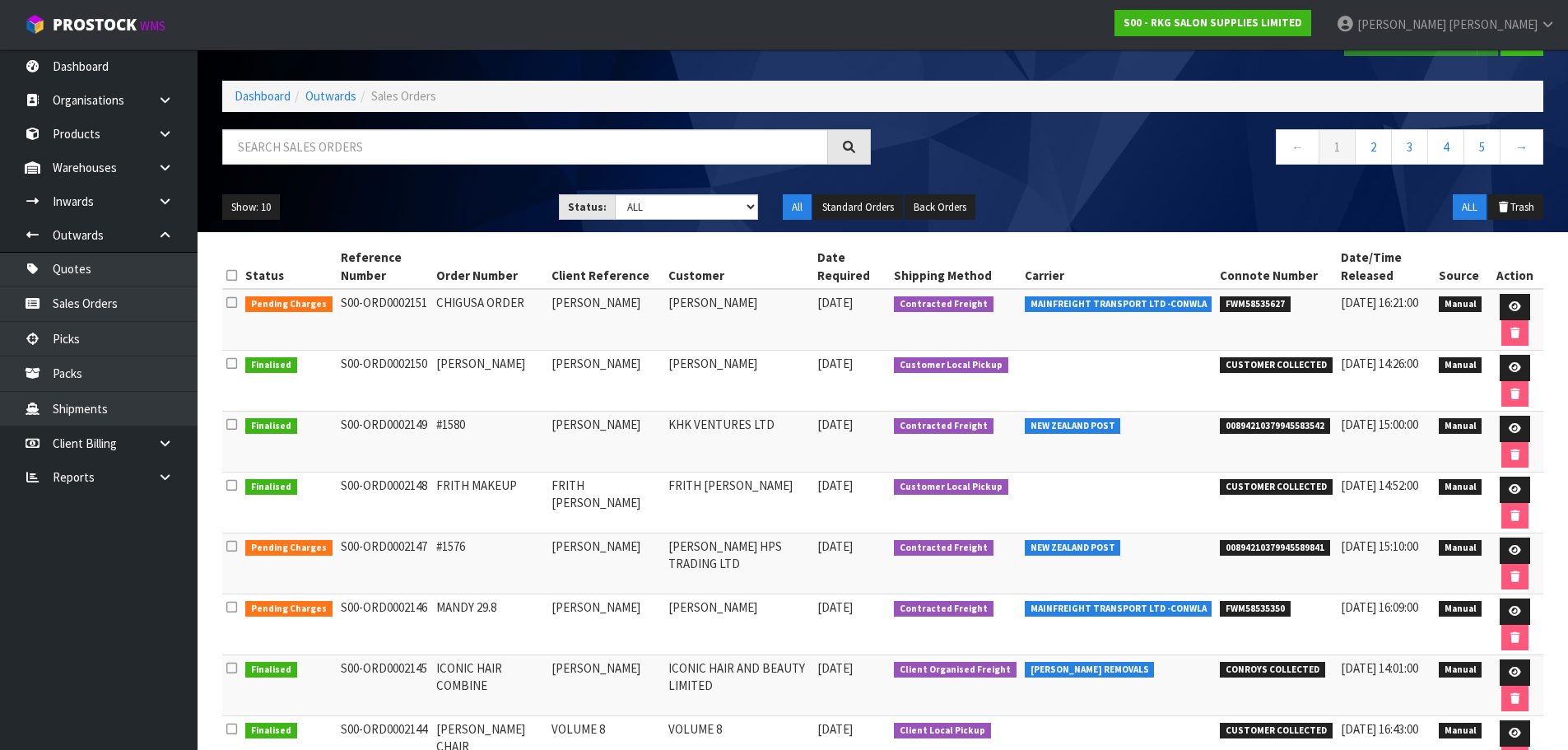
scroll to position [82, 0]
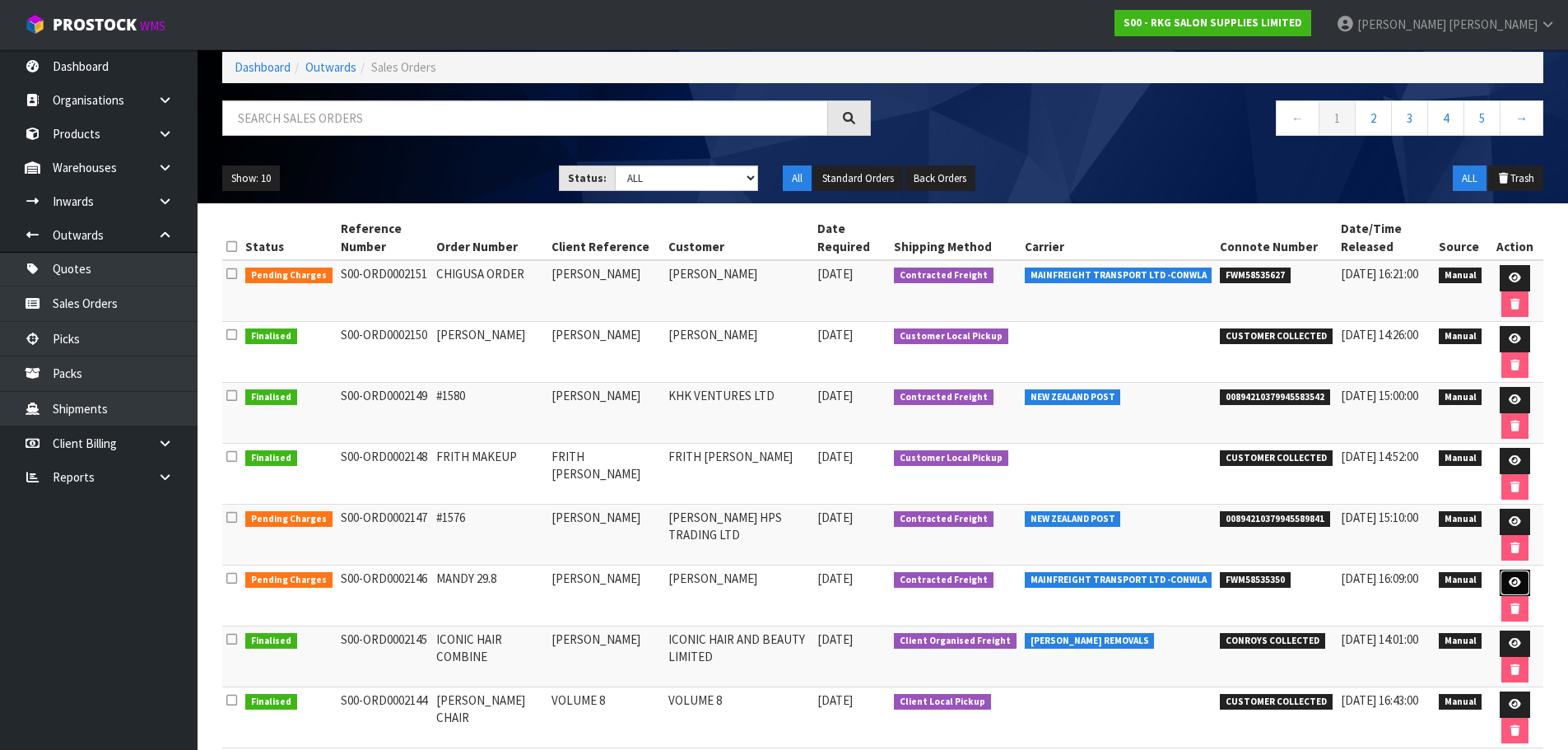
click at [1509, 584] on icon at bounding box center [1515, 582] width 12 height 10
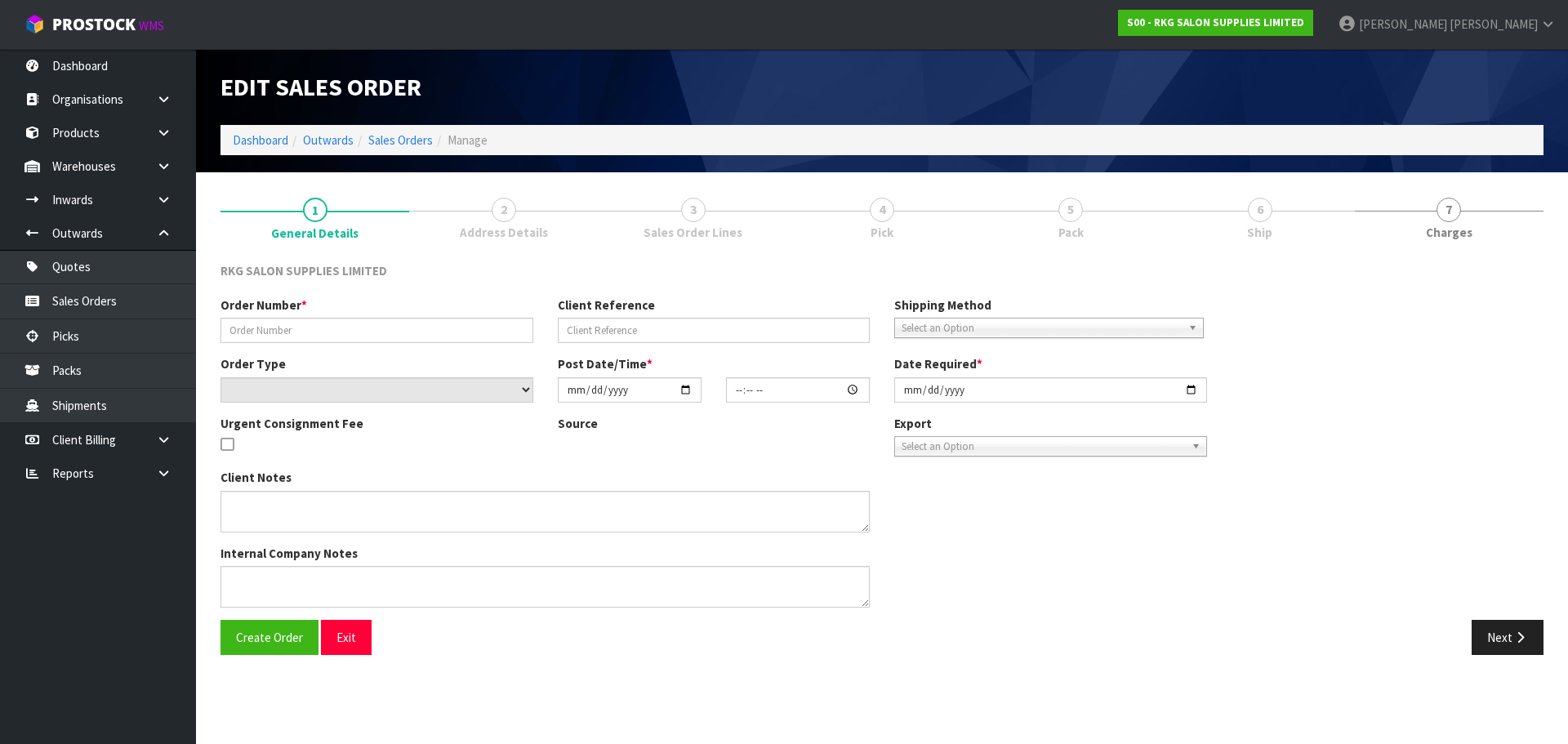
type input "MANDY 29.8"
type input "[PERSON_NAME]"
select select "number:0"
type input "[DATE]"
type input "00:00:00.000"
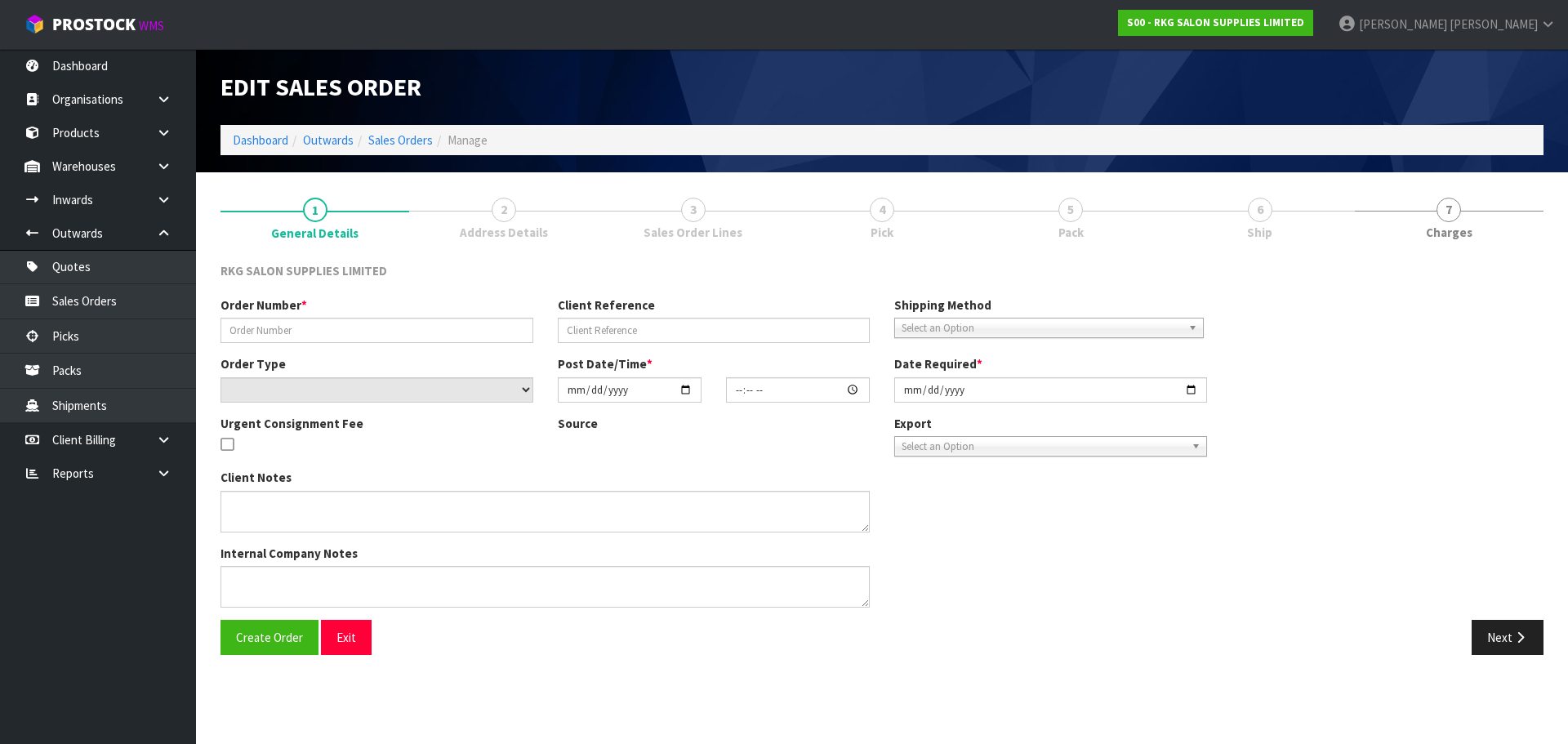
type input "[DATE]"
type textarea "SEND LOOSE"
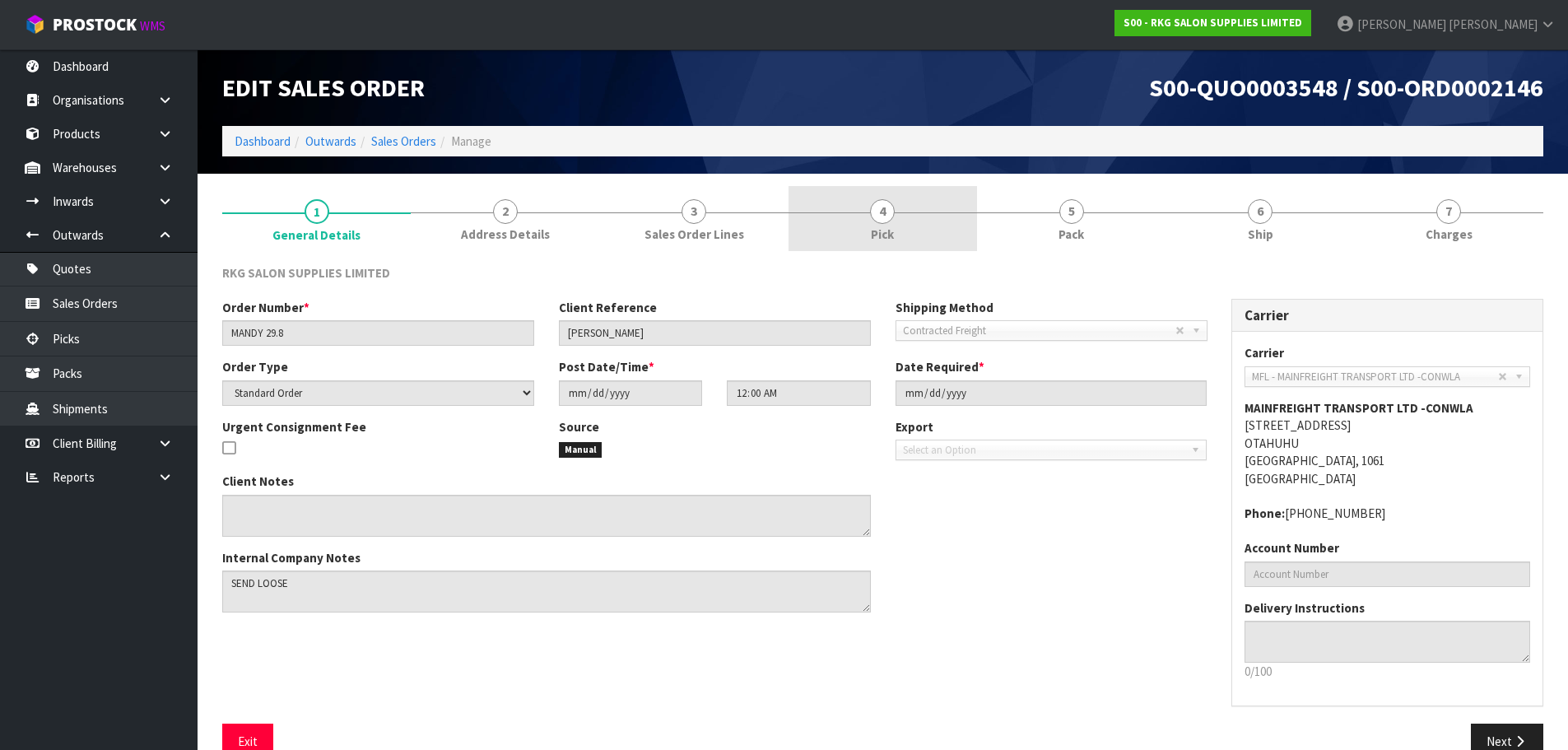
click at [858, 207] on link "4 Pick" at bounding box center [882, 218] width 188 height 65
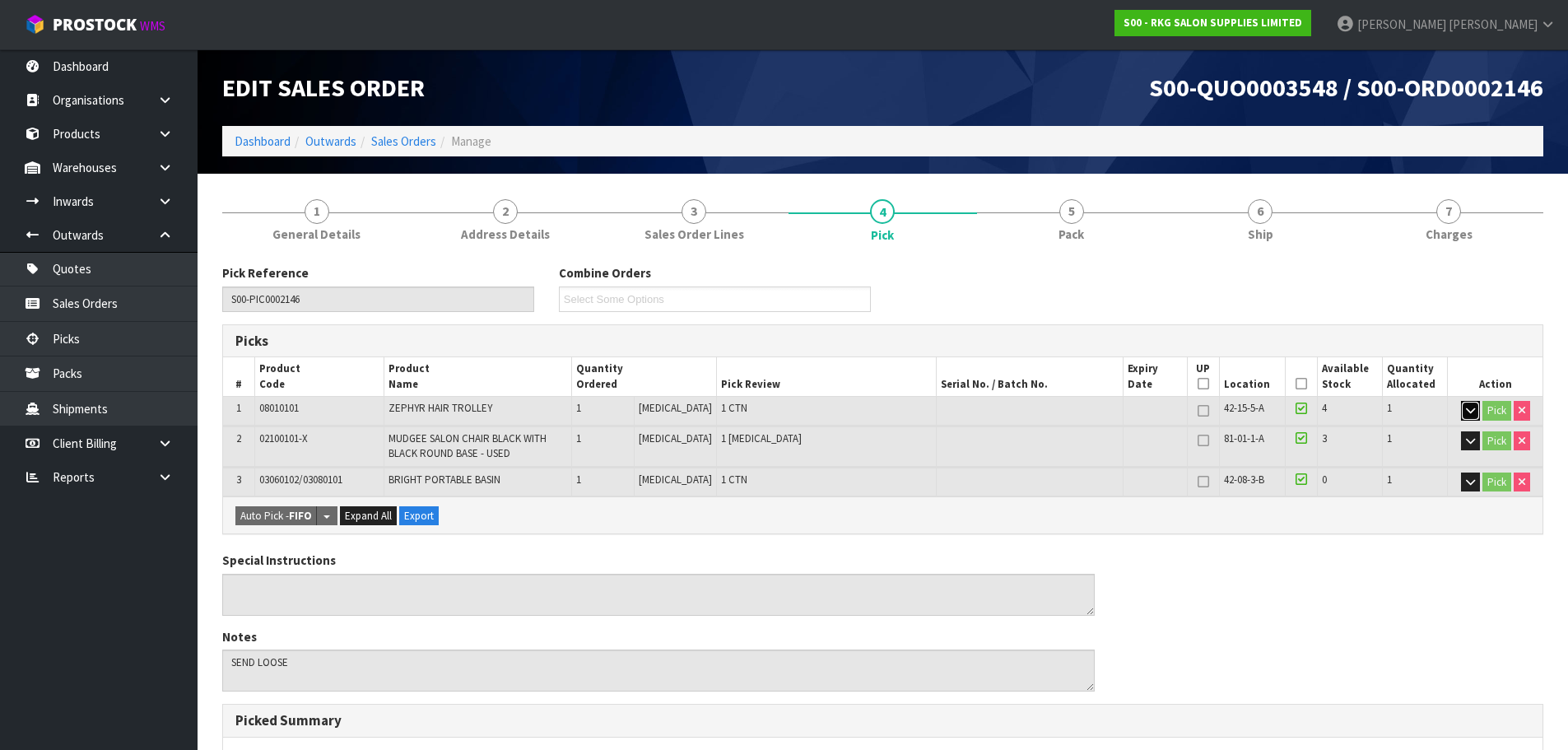
click at [1468, 410] on icon "button" at bounding box center [1470, 411] width 9 height 10
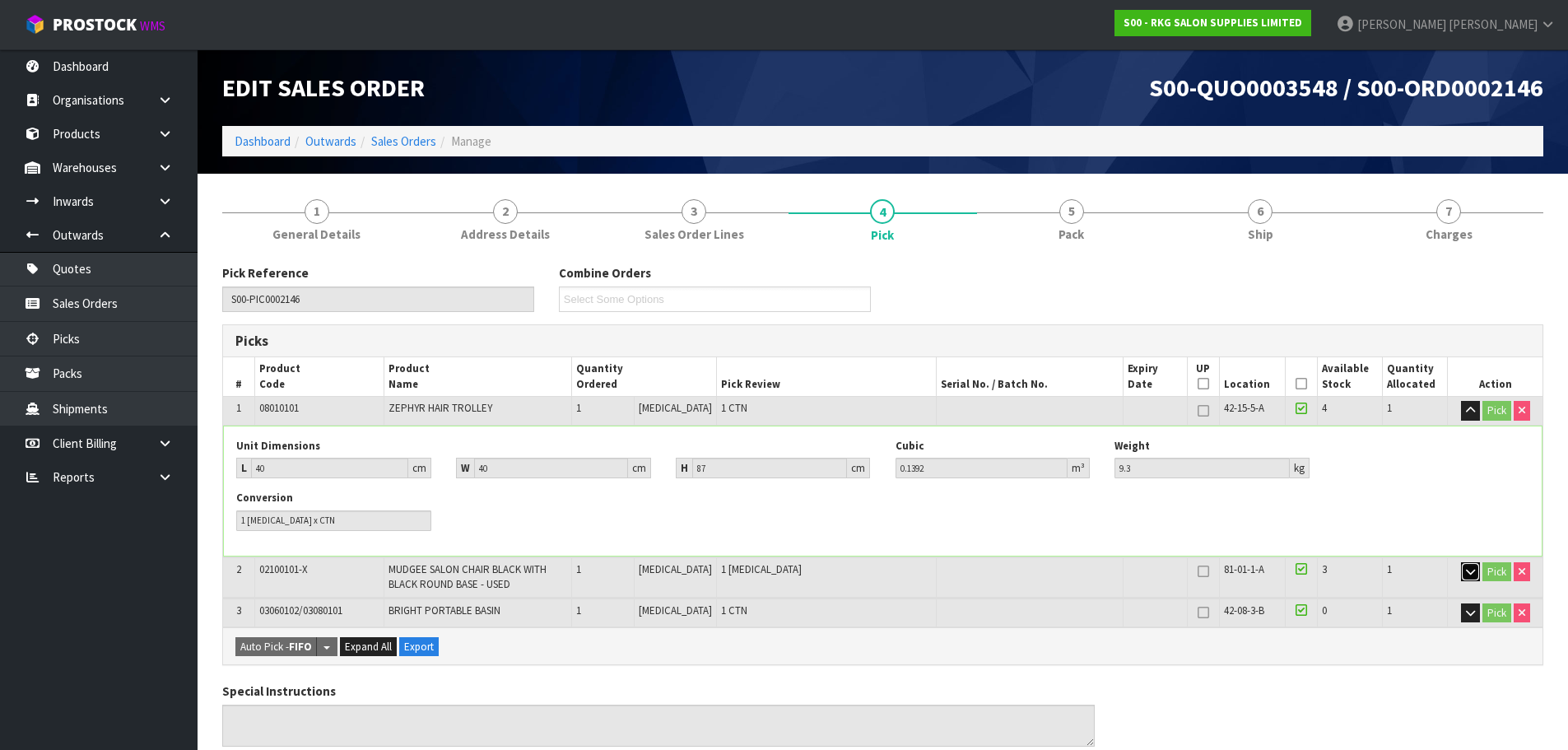
click at [1470, 568] on icon "button" at bounding box center [1470, 572] width 9 height 10
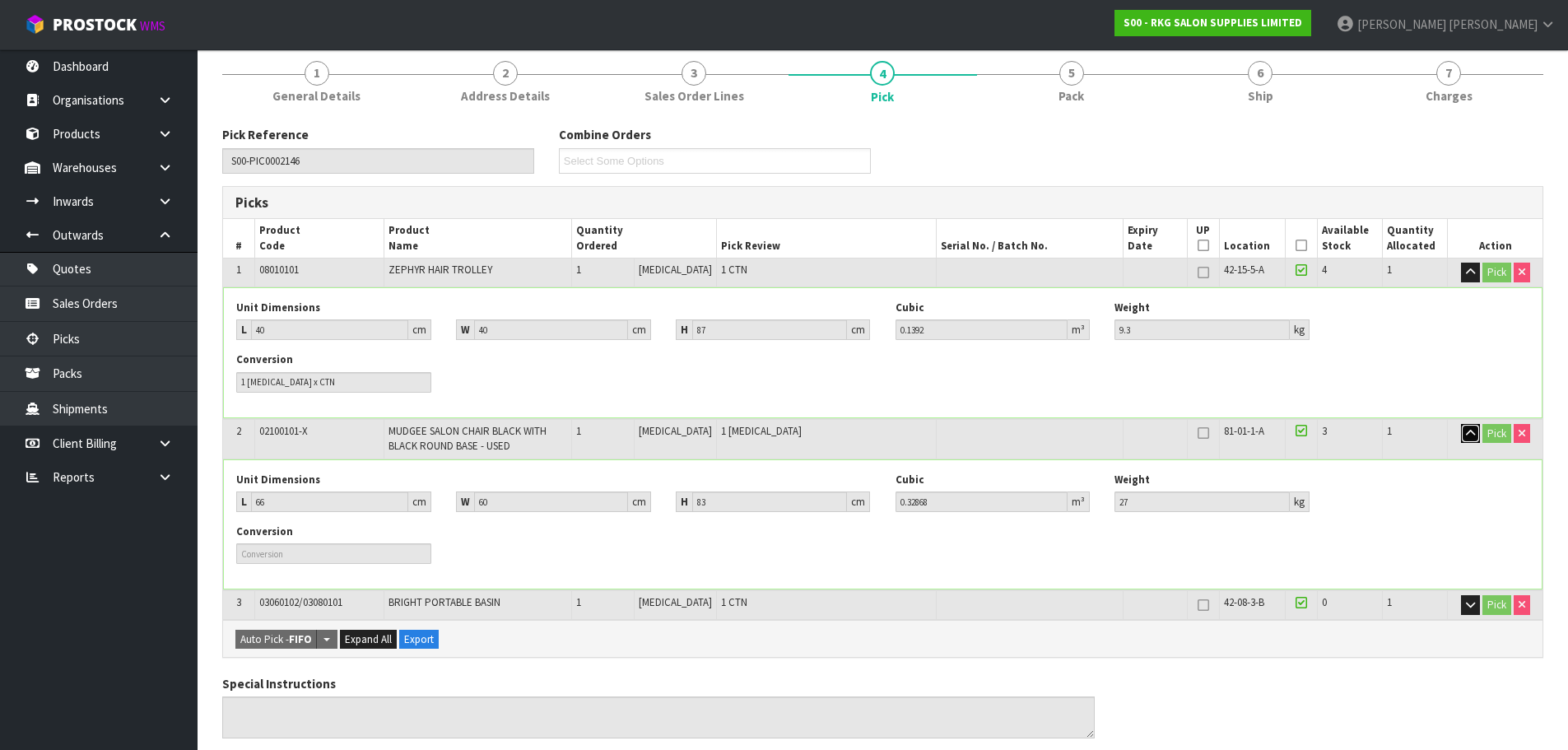
scroll to position [165, 0]
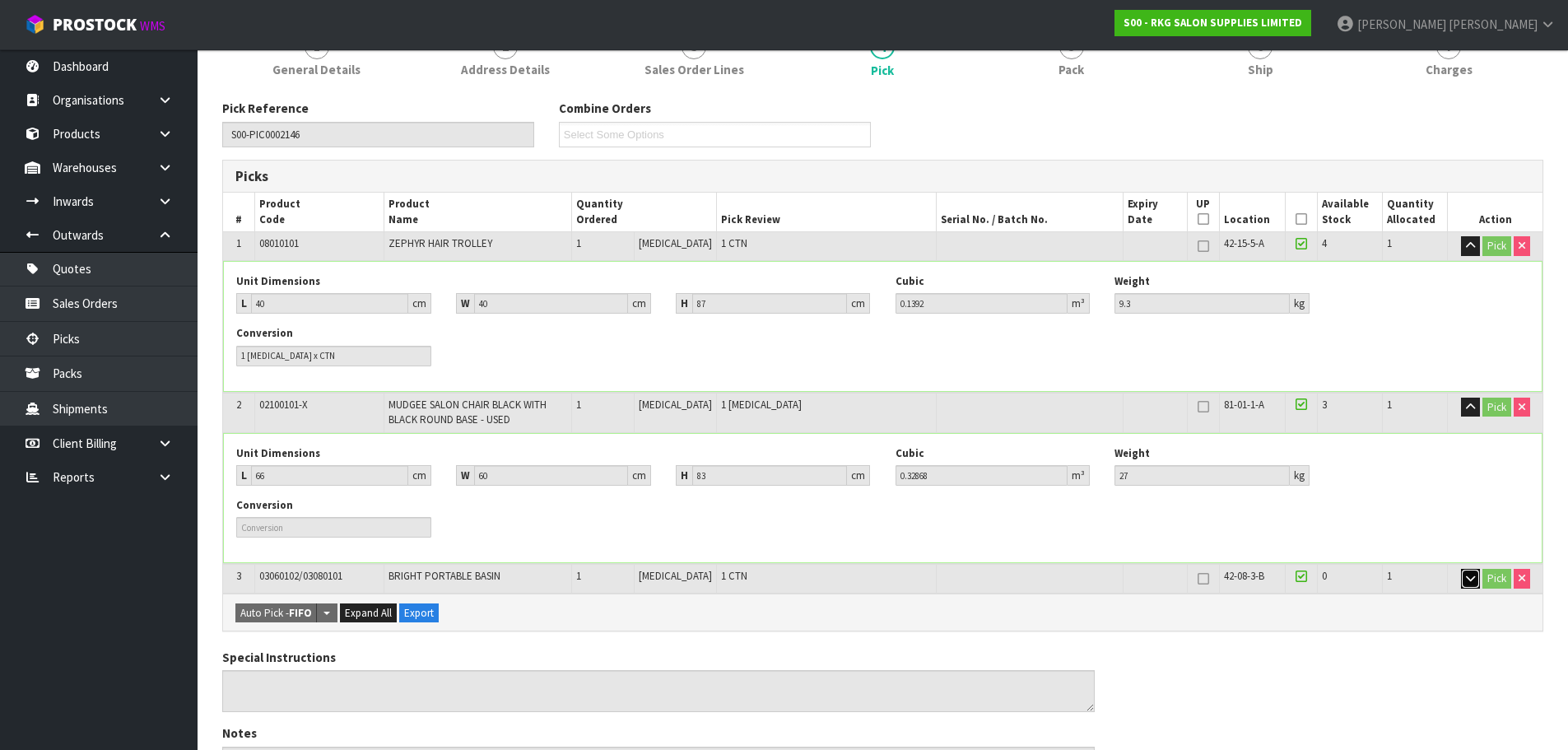
click at [1469, 577] on icon "button" at bounding box center [1470, 578] width 9 height 10
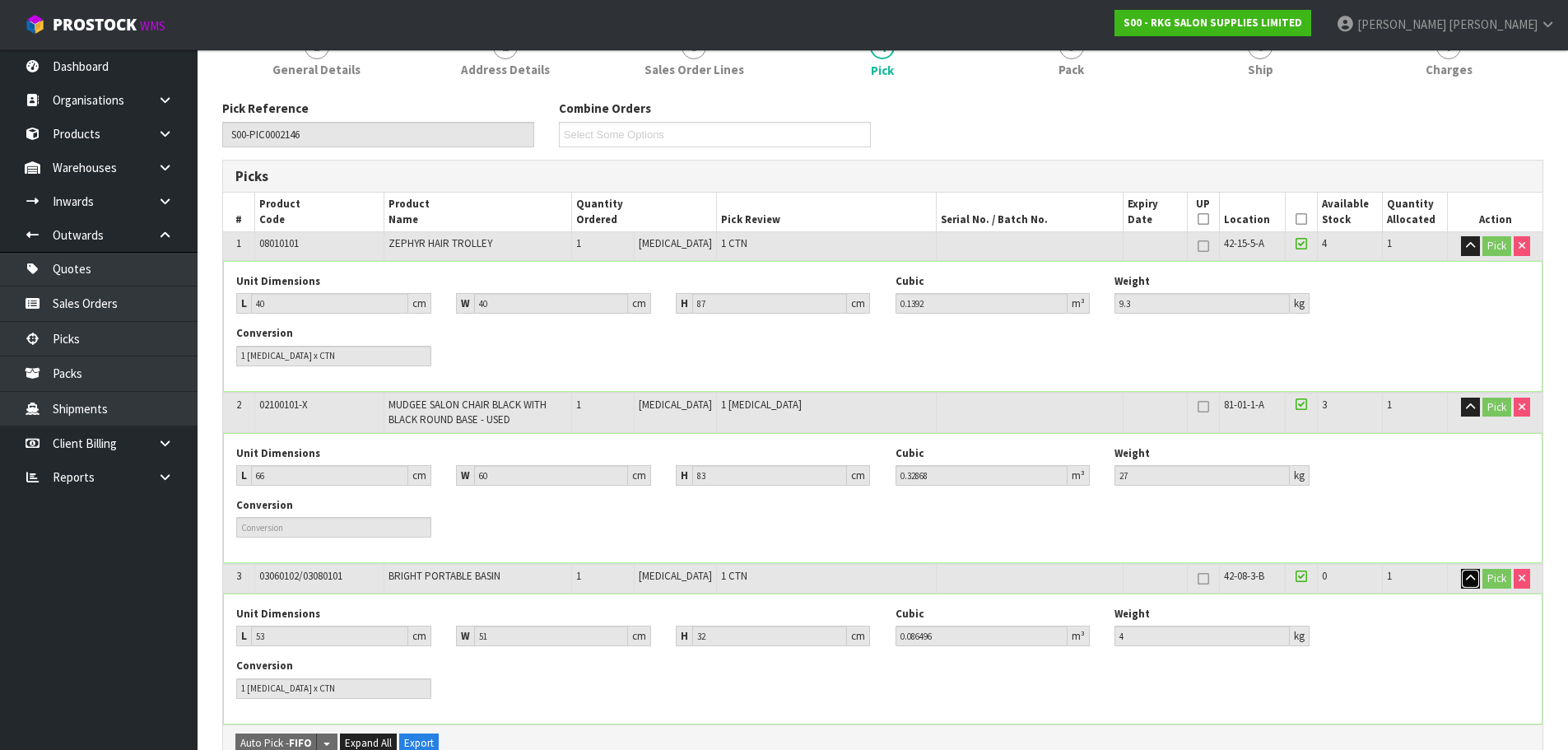
click at [1462, 583] on button "button" at bounding box center [1471, 578] width 19 height 20
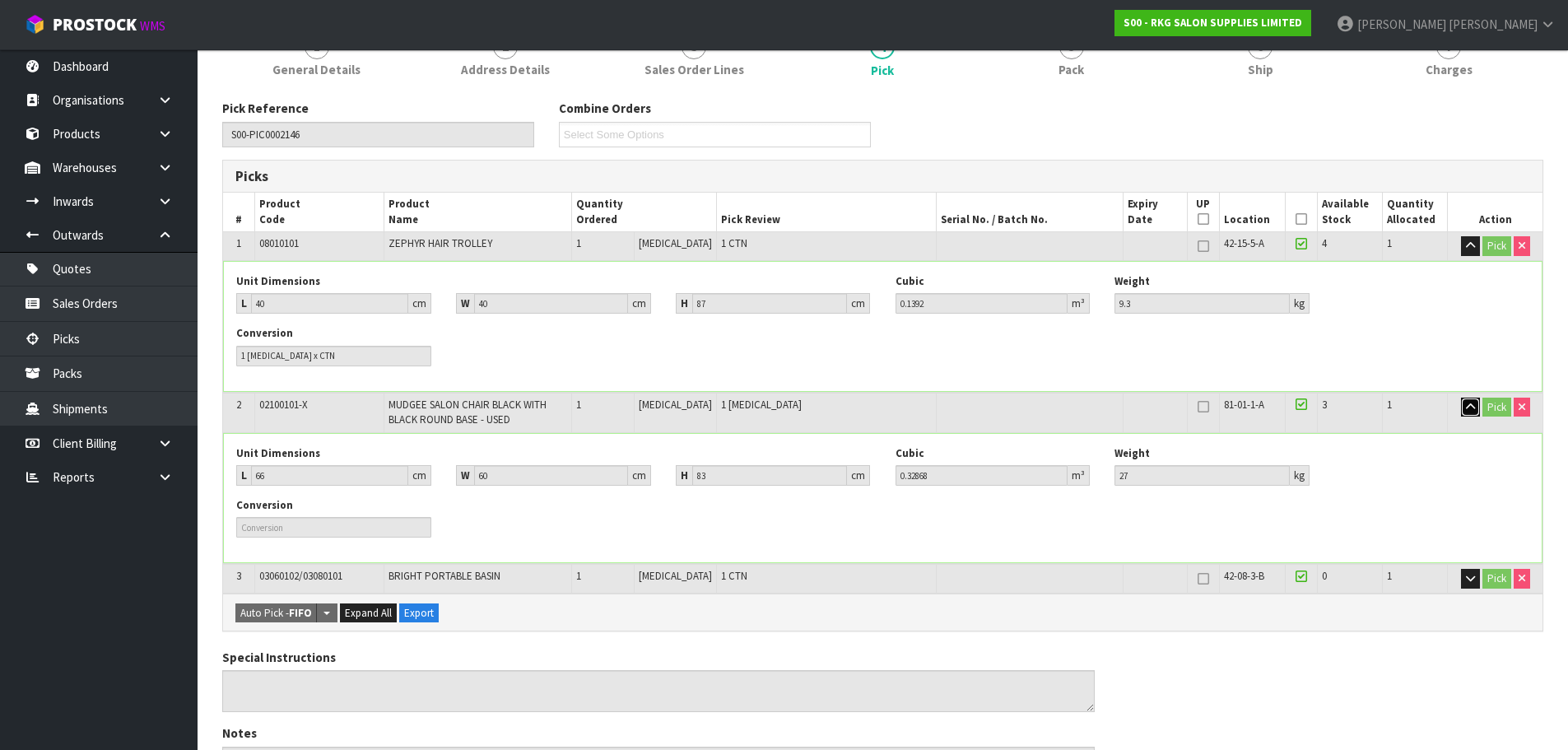
click at [1473, 409] on icon "button" at bounding box center [1470, 407] width 9 height 10
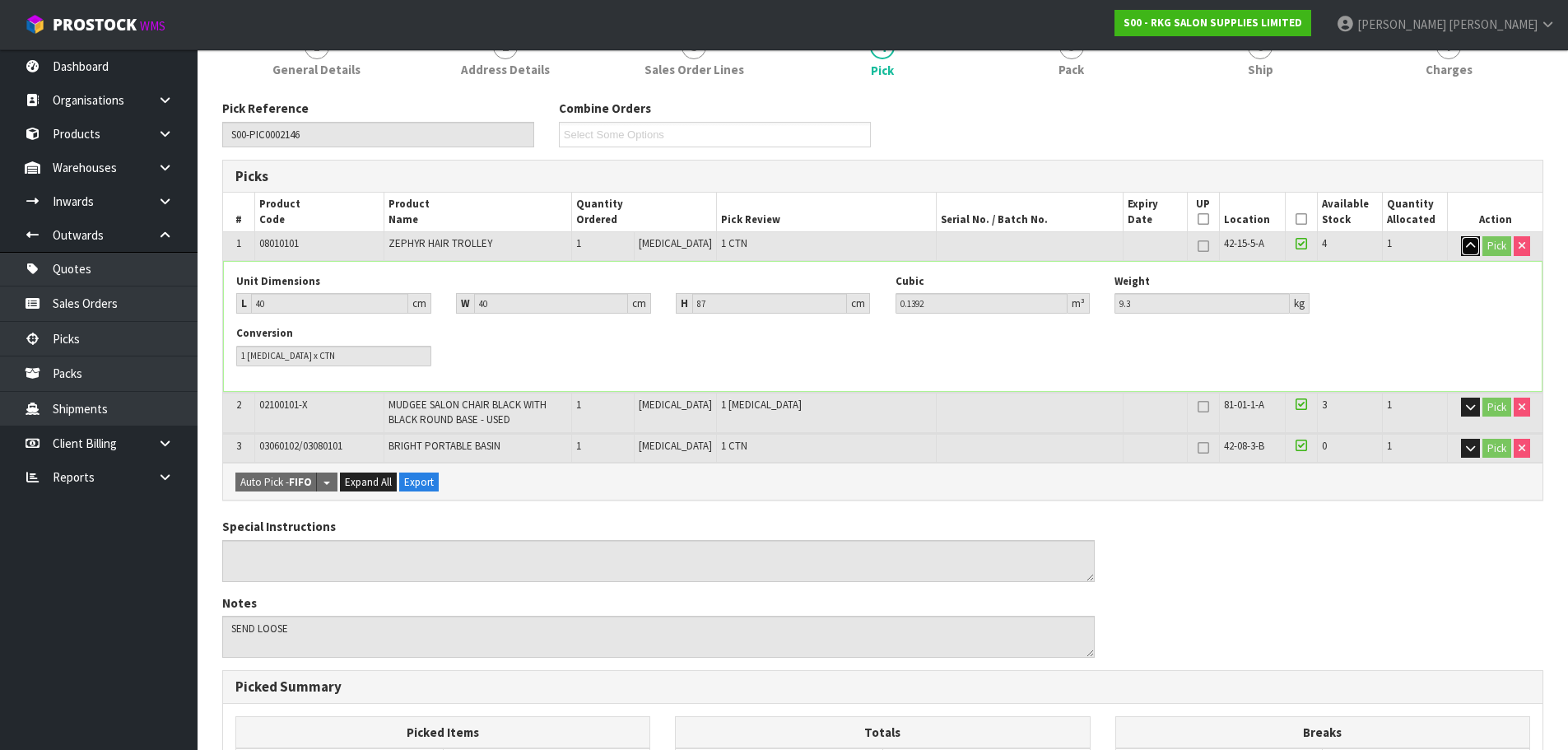
click at [1466, 248] on icon "button" at bounding box center [1470, 246] width 9 height 10
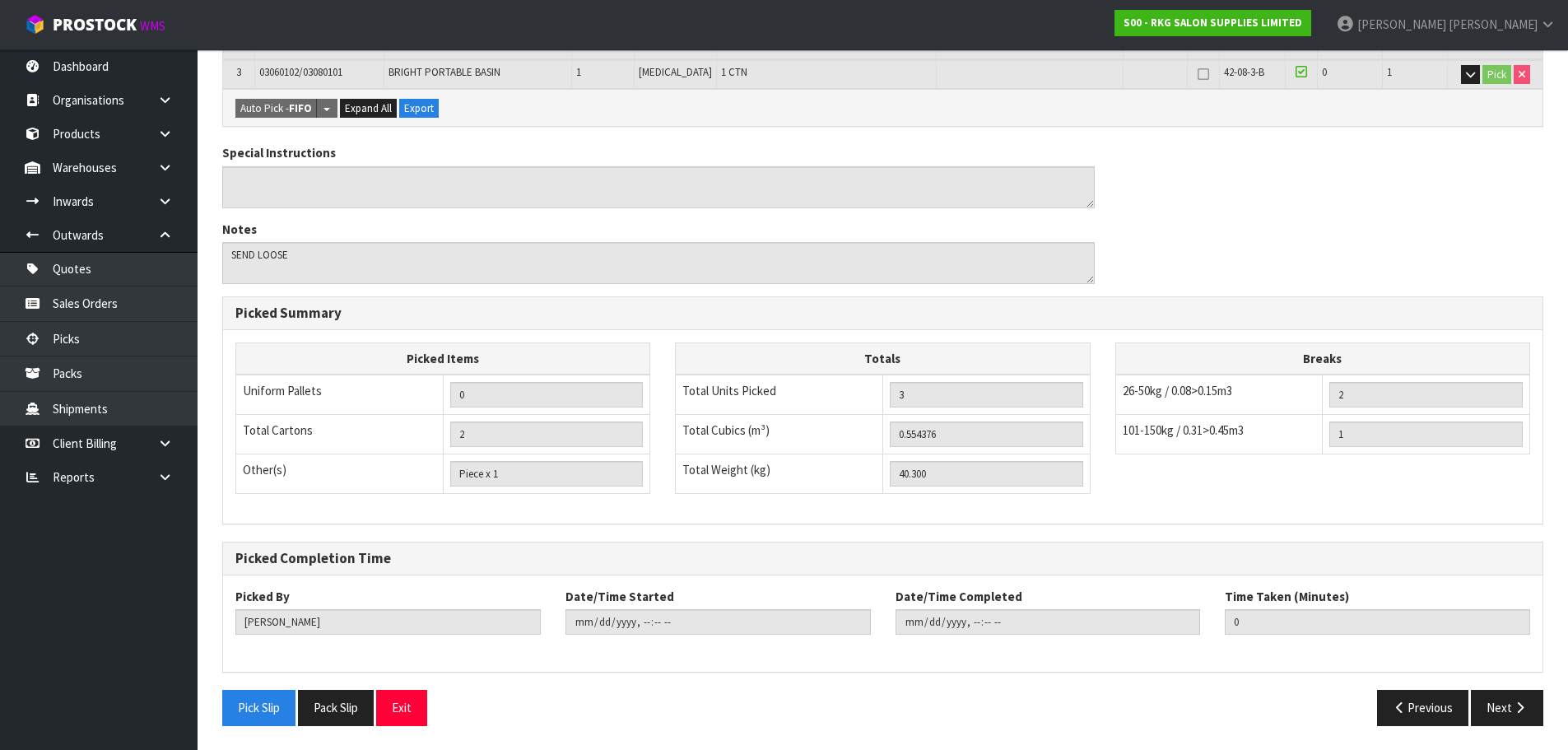
scroll to position [408, 0]
click at [1505, 703] on button "Next" at bounding box center [1506, 707] width 72 height 36
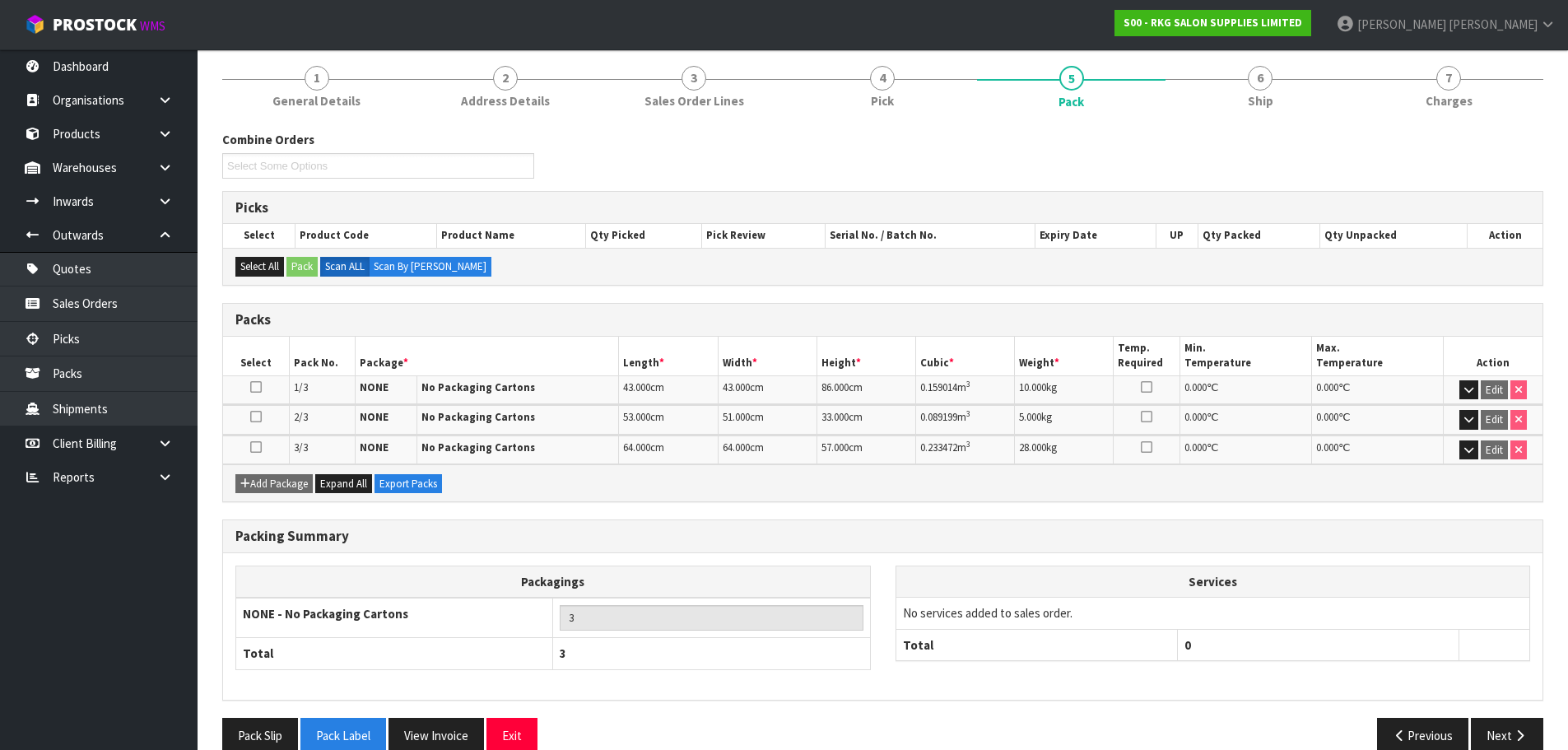
scroll to position [161, 0]
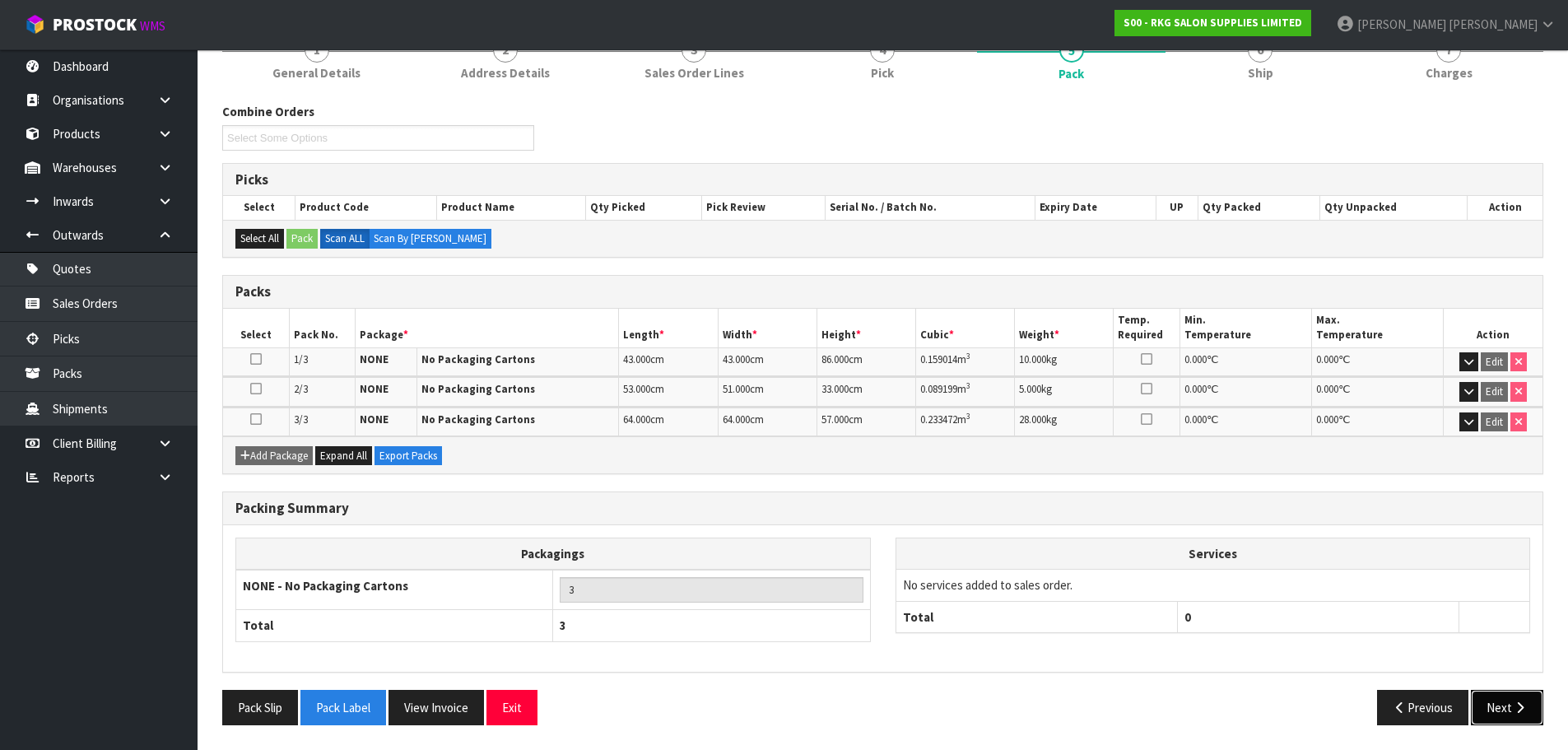
click at [1498, 703] on button "Next" at bounding box center [1506, 707] width 72 height 36
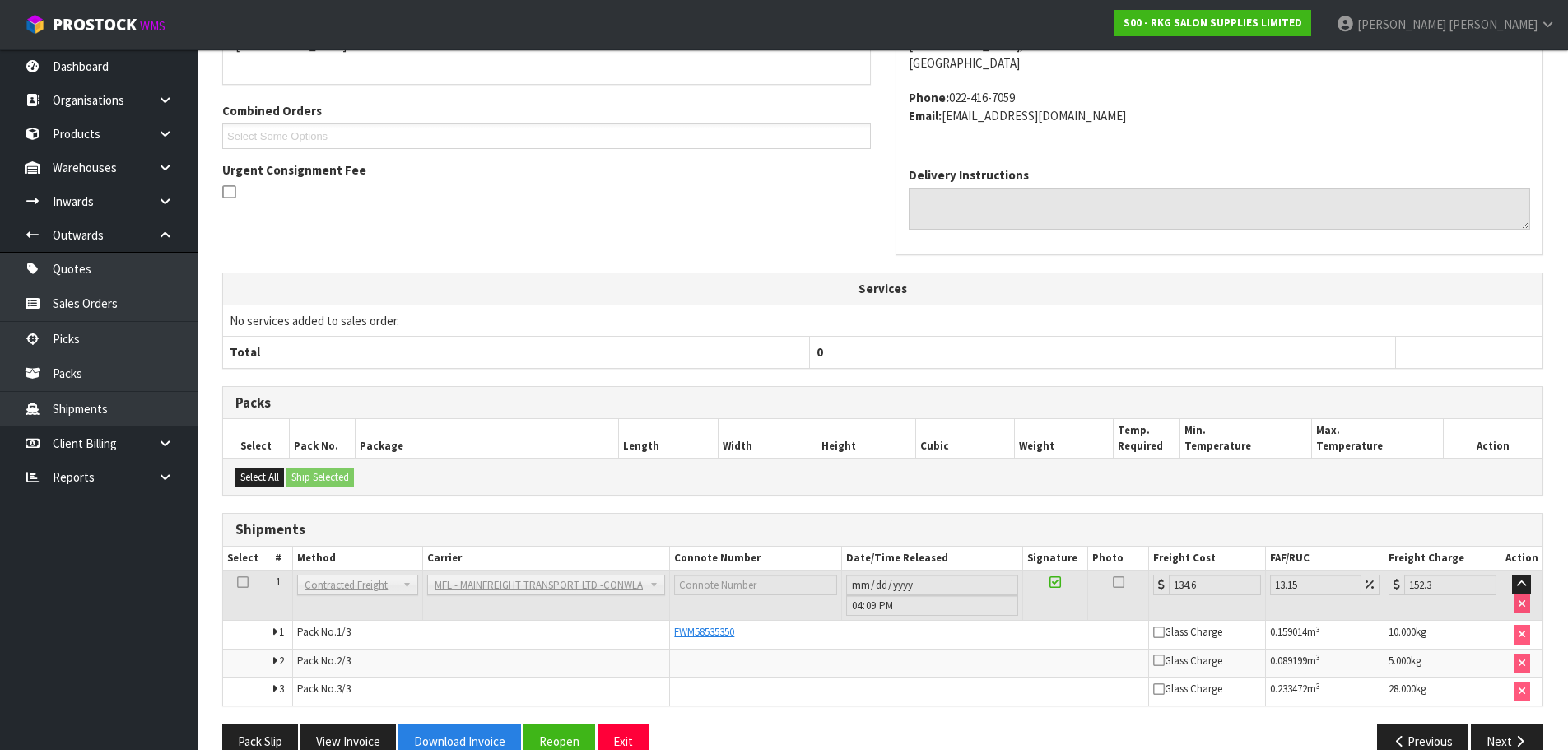
scroll to position [360, 0]
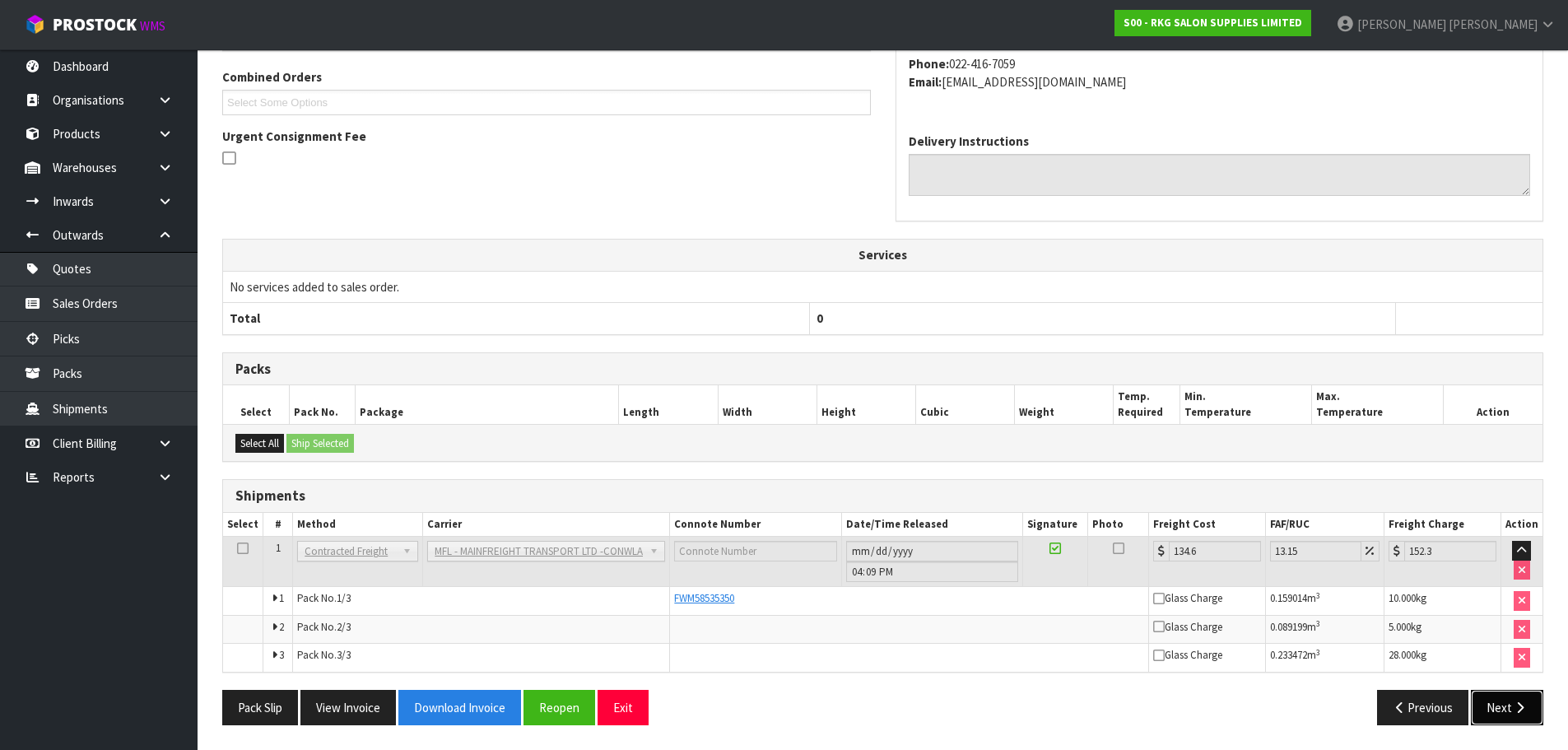
click at [1512, 703] on button "Next" at bounding box center [1506, 707] width 72 height 36
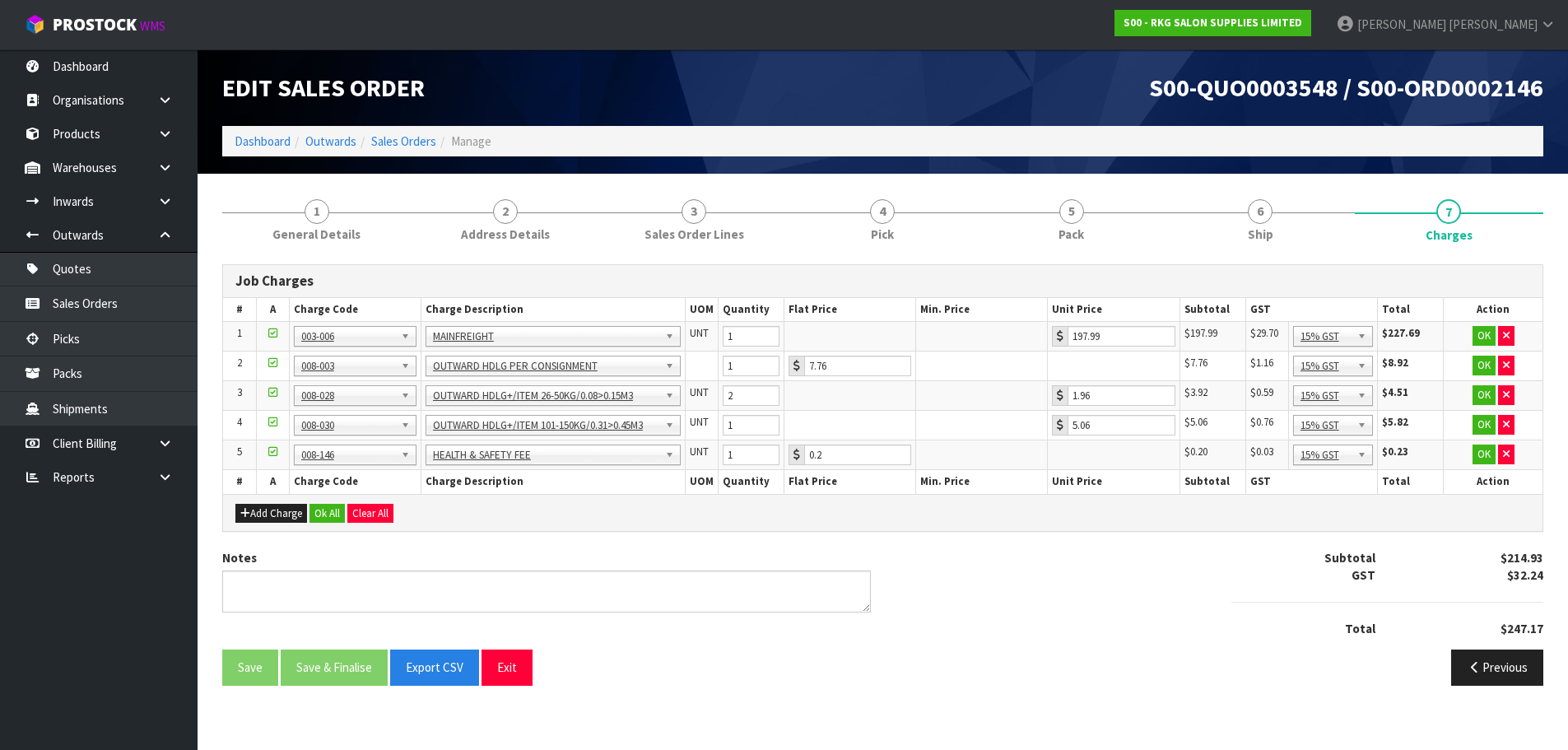
scroll to position [0, 0]
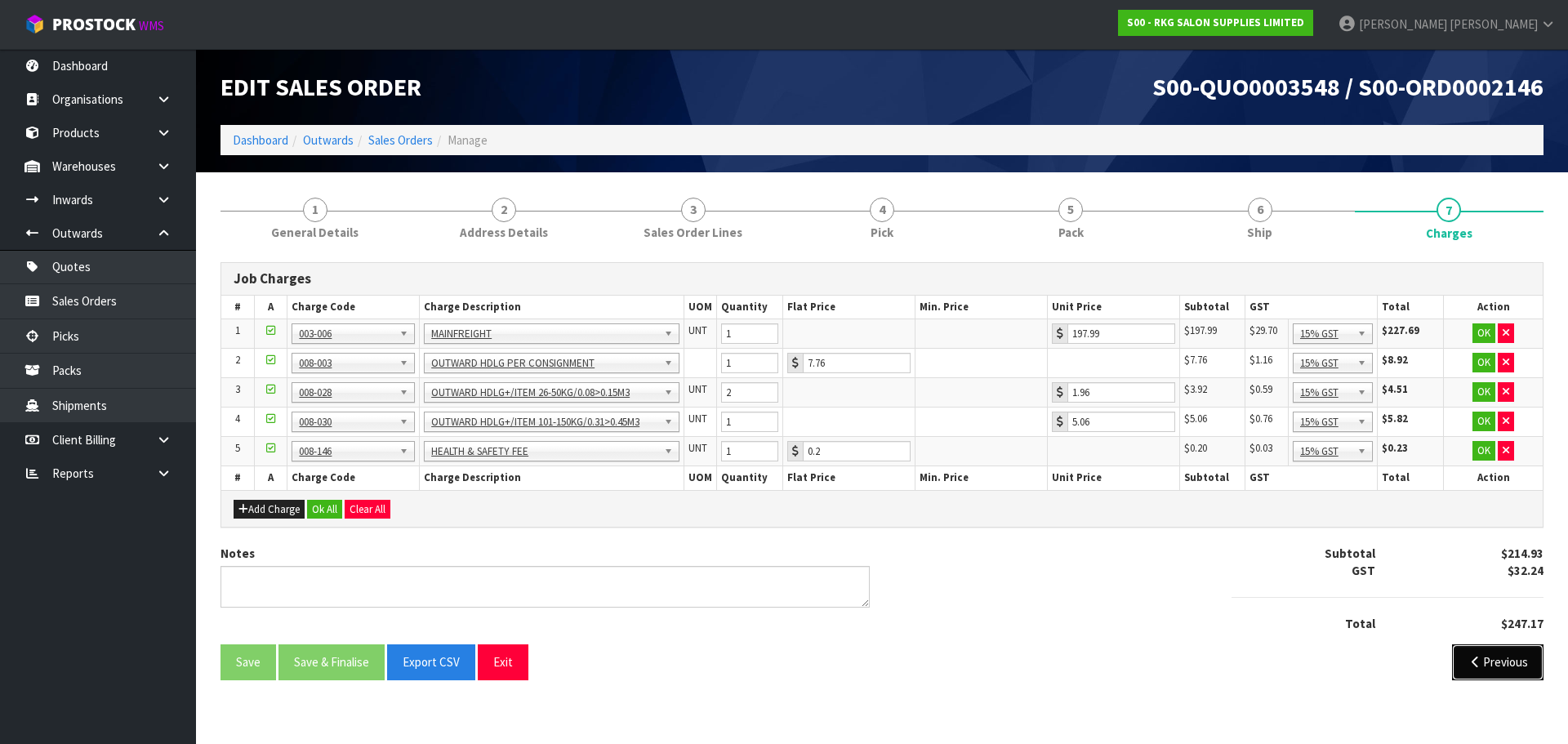
click at [1473, 664] on icon "button" at bounding box center [1476, 662] width 15 height 12
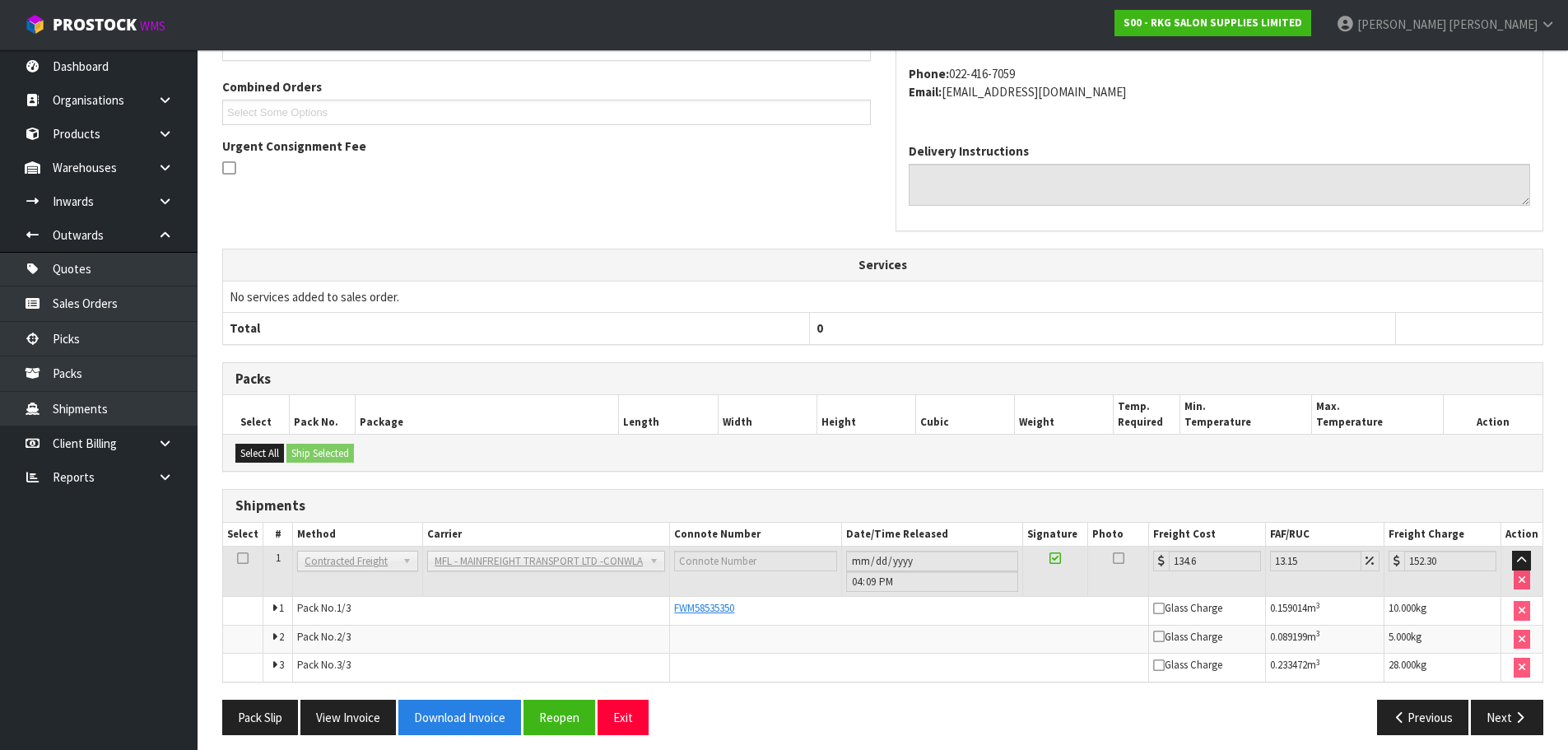
scroll to position [360, 0]
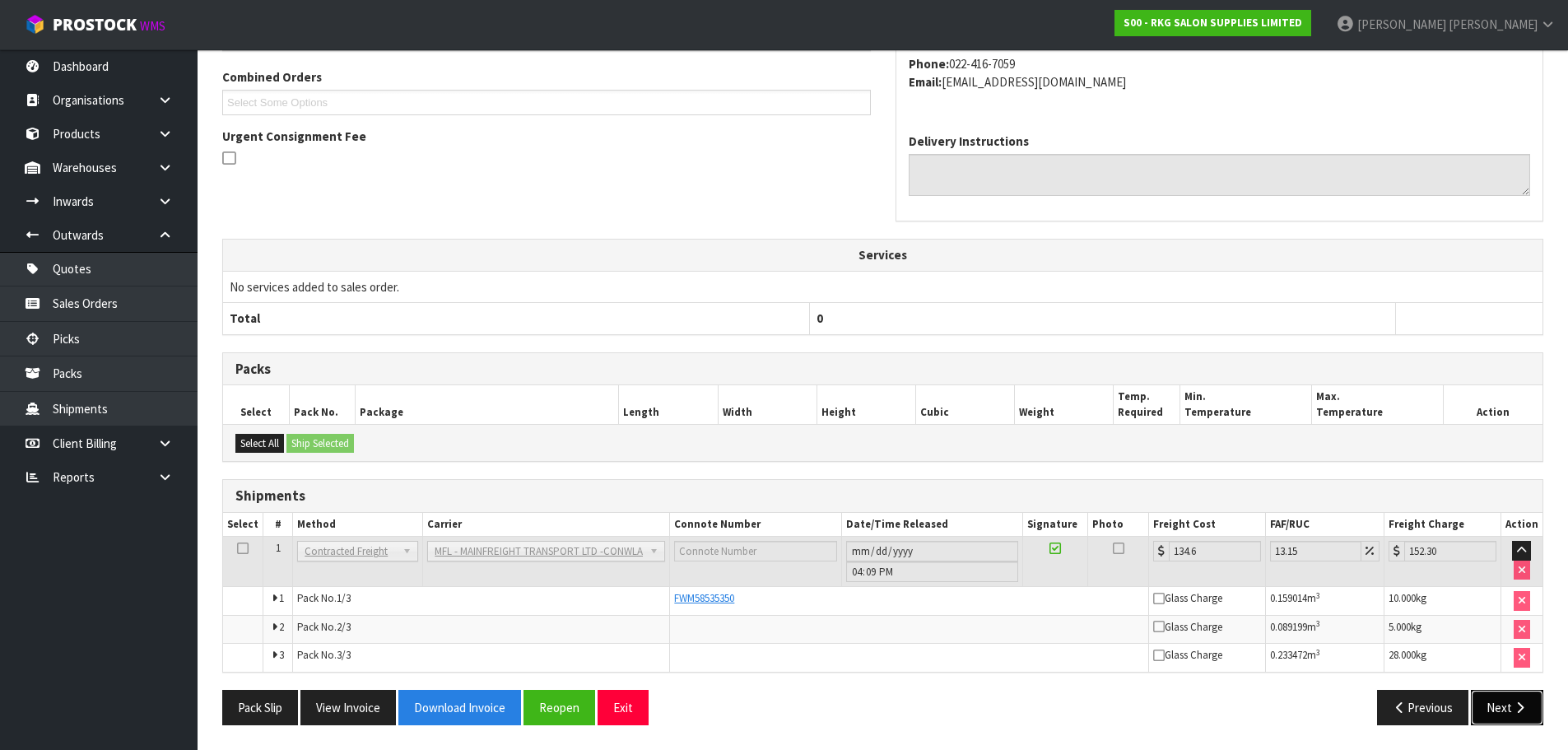
click at [1500, 710] on button "Next" at bounding box center [1506, 707] width 72 height 36
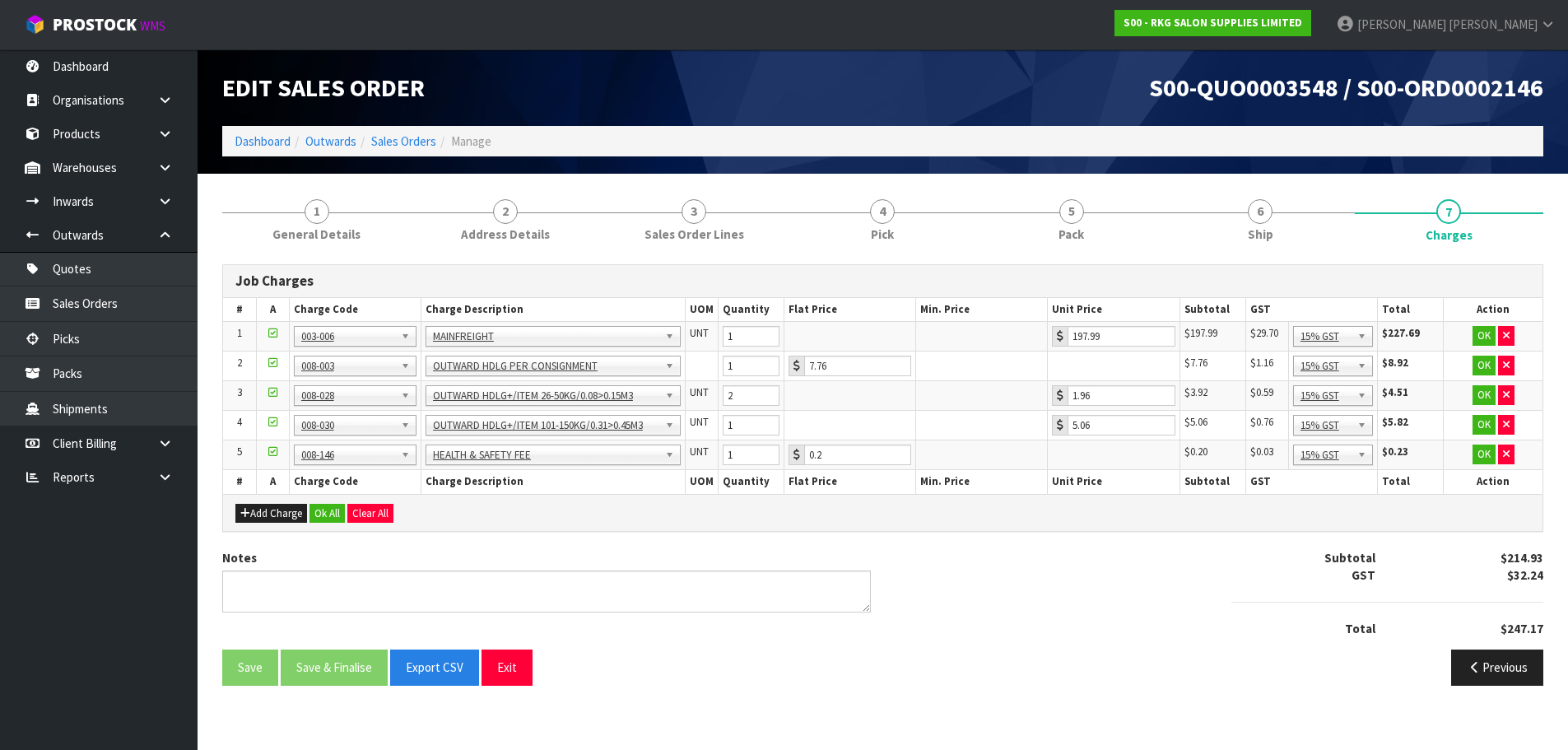
scroll to position [0, 0]
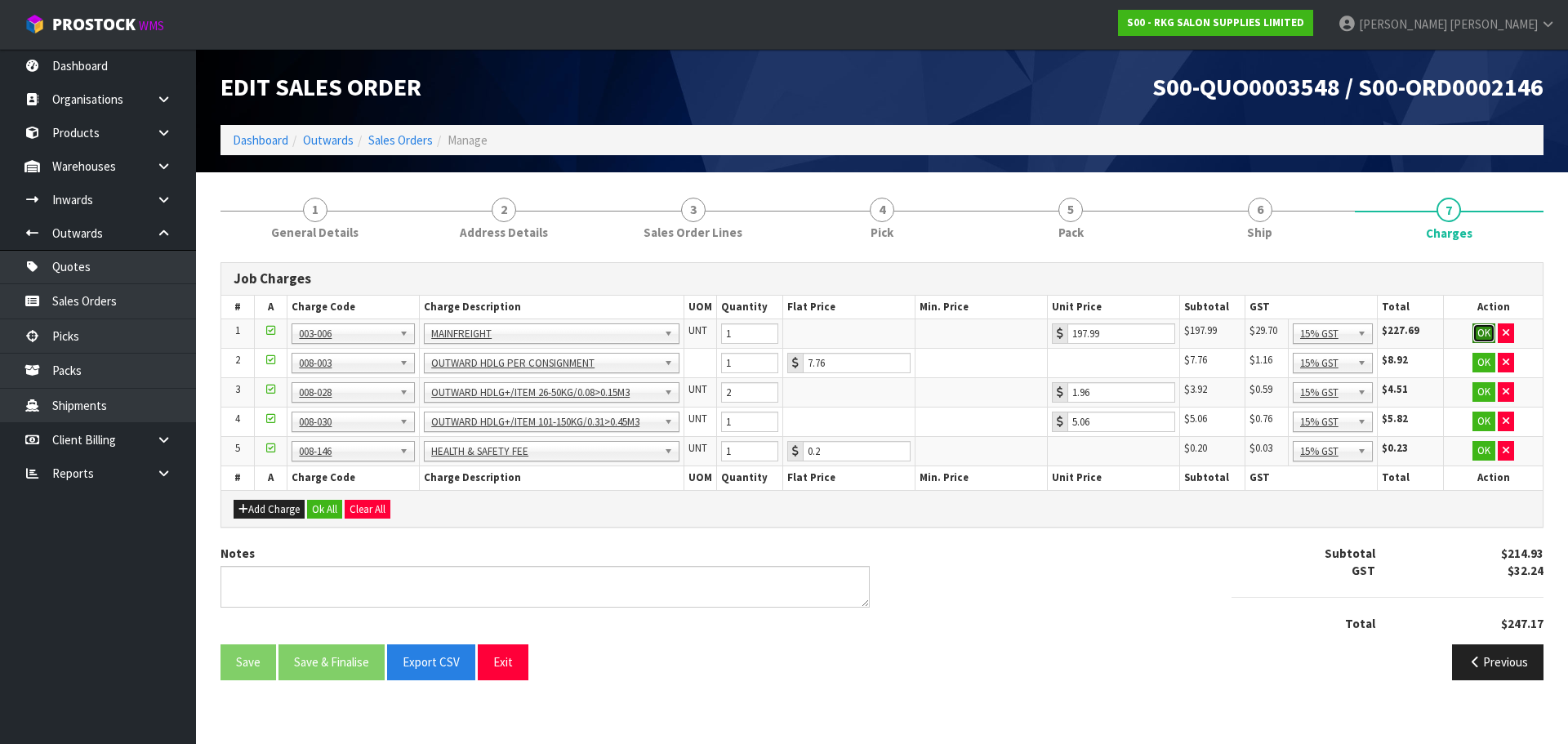
click at [1480, 333] on button "OK" at bounding box center [1484, 333] width 23 height 20
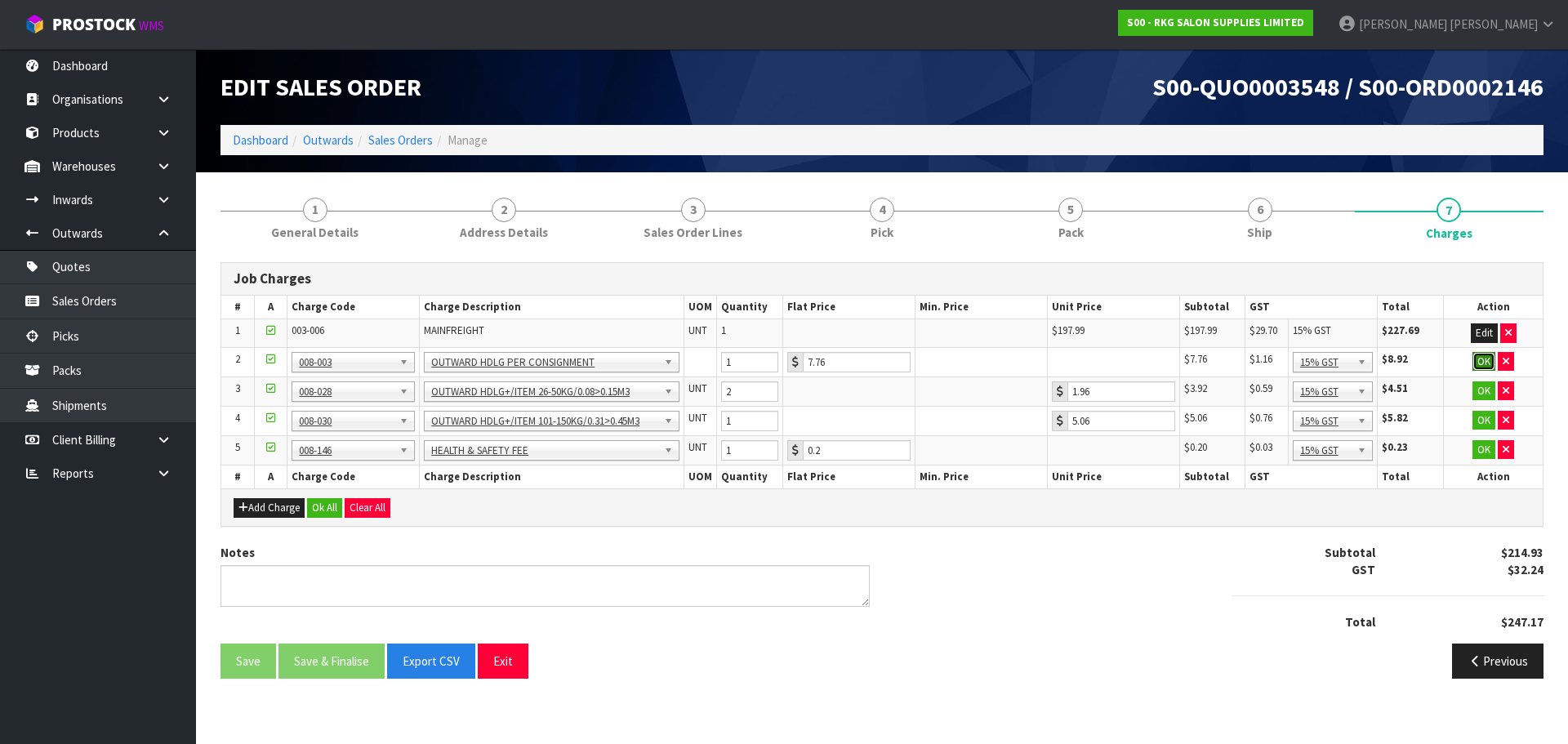
click at [1482, 361] on button "OK" at bounding box center [1484, 362] width 23 height 20
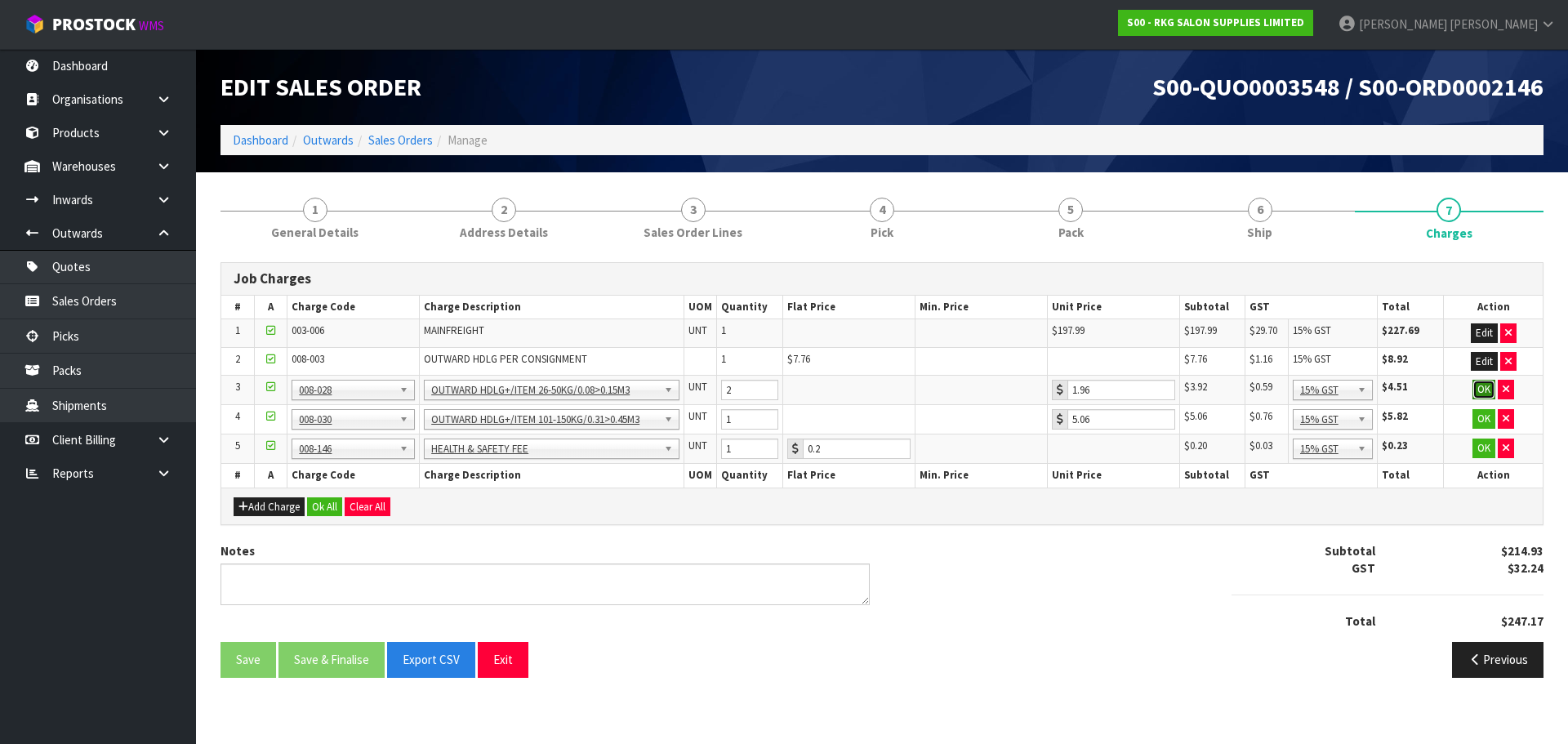
click at [1486, 392] on button "OK" at bounding box center [1484, 389] width 23 height 20
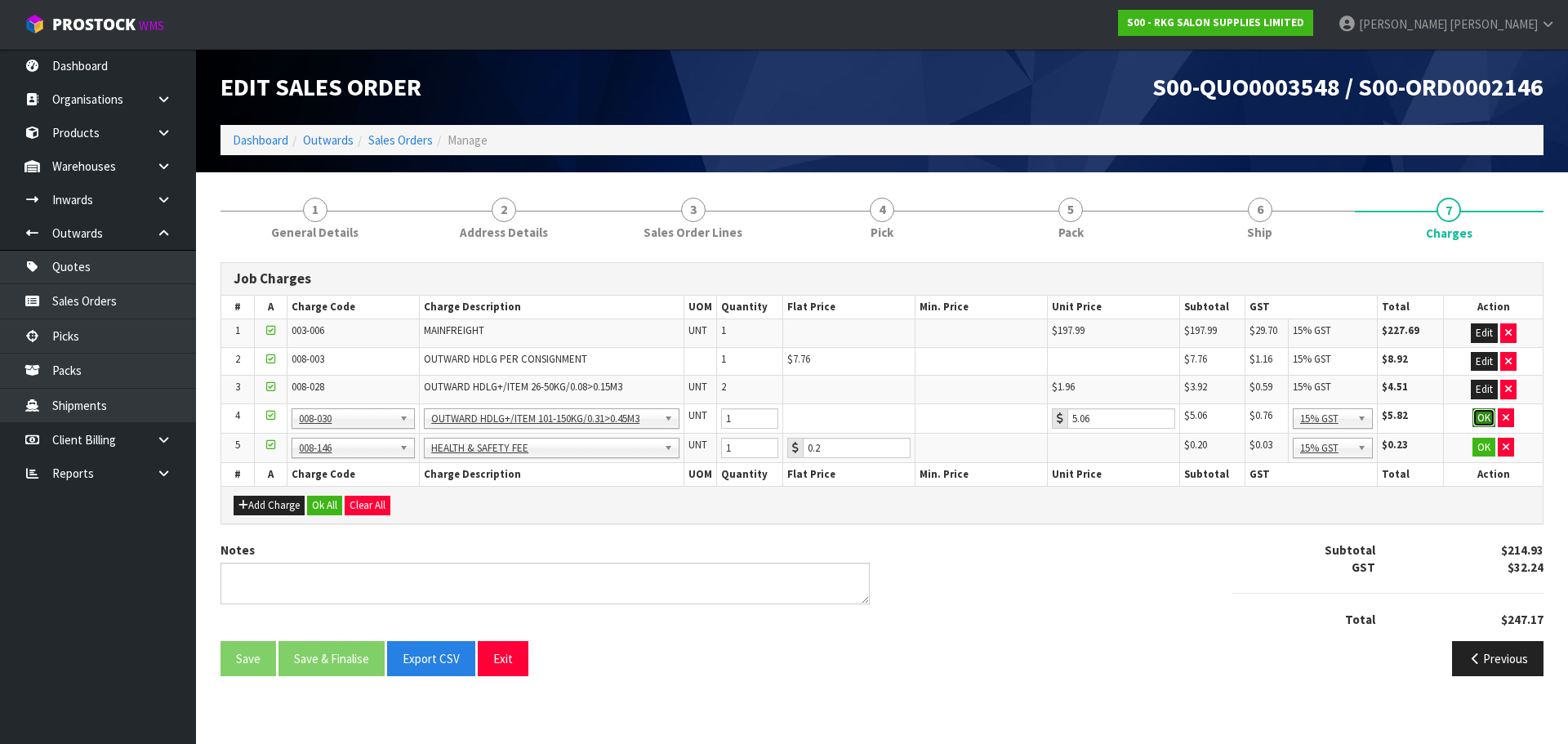
click at [1482, 420] on button "OK" at bounding box center [1484, 418] width 23 height 20
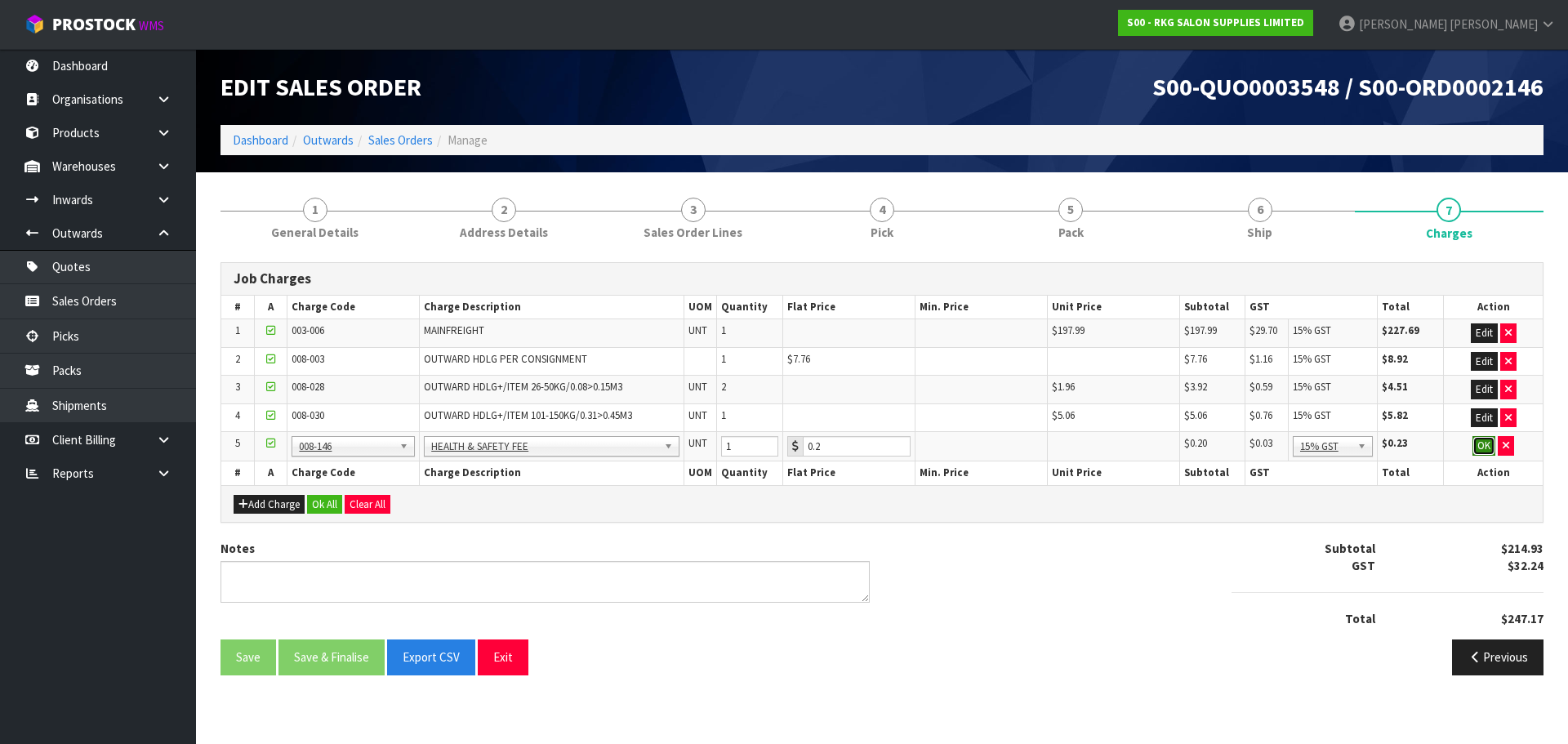
click at [1481, 451] on button "OK" at bounding box center [1484, 446] width 23 height 20
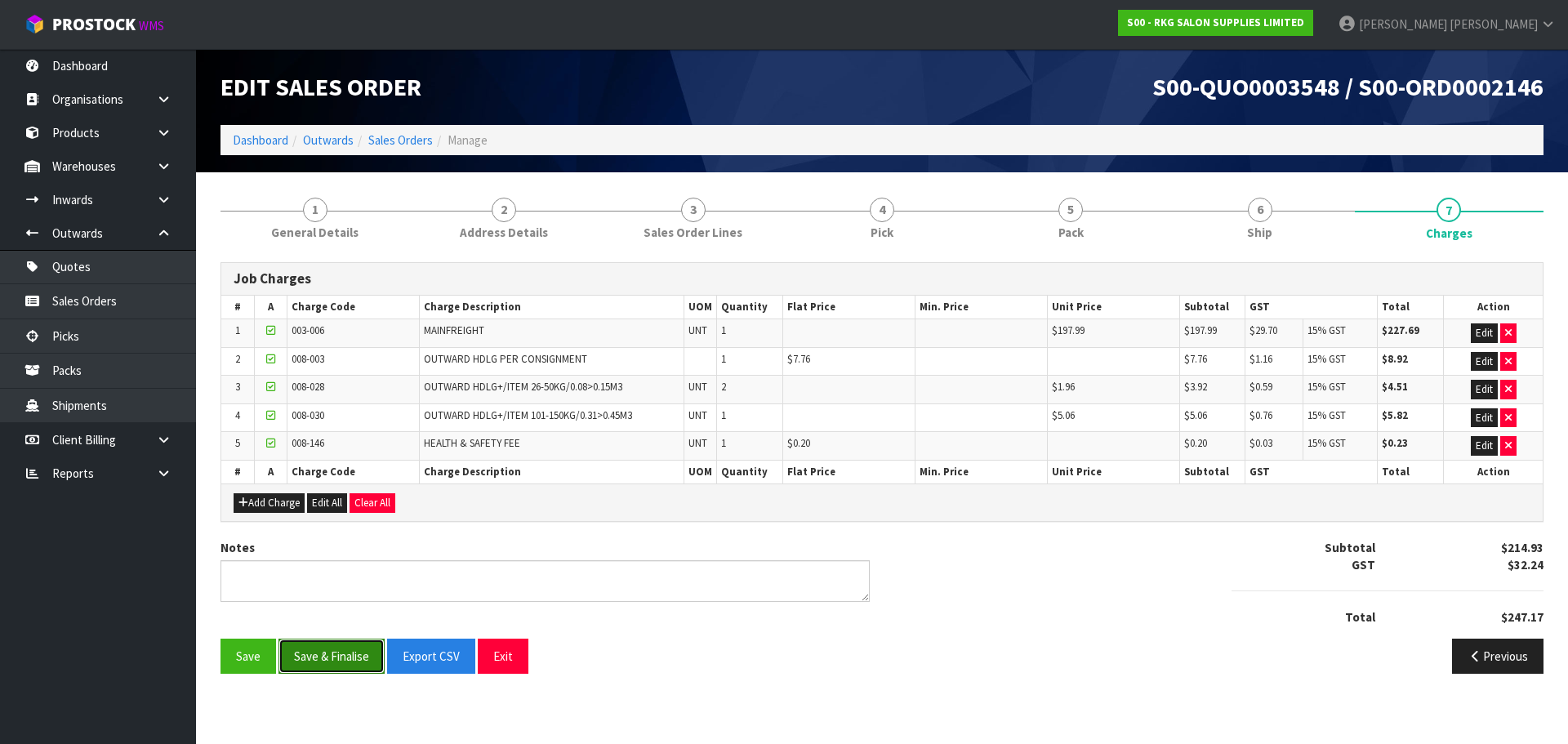
click at [342, 653] on button "Save & Finalise" at bounding box center [331, 656] width 106 height 35
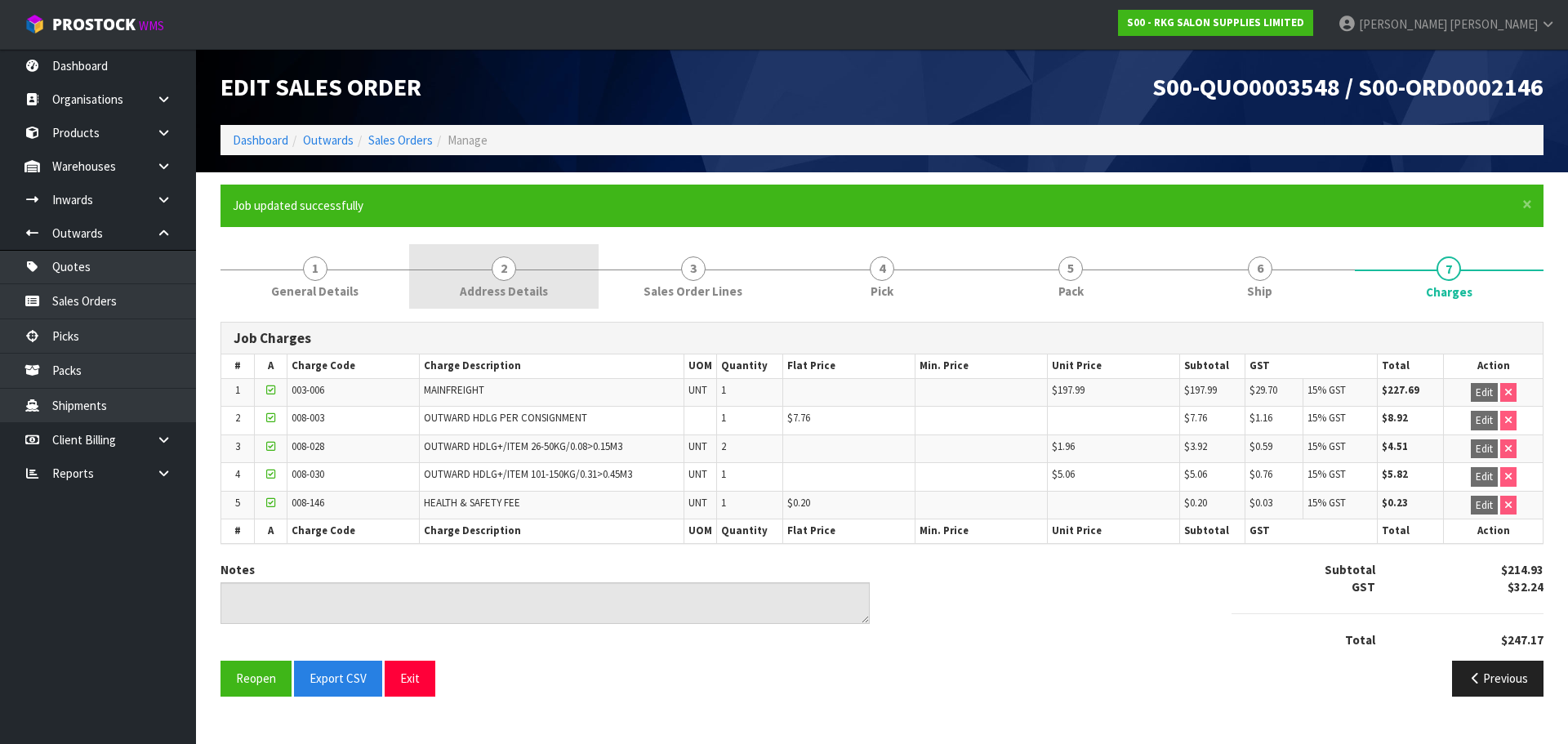
click at [501, 278] on span "2" at bounding box center [504, 269] width 24 height 24
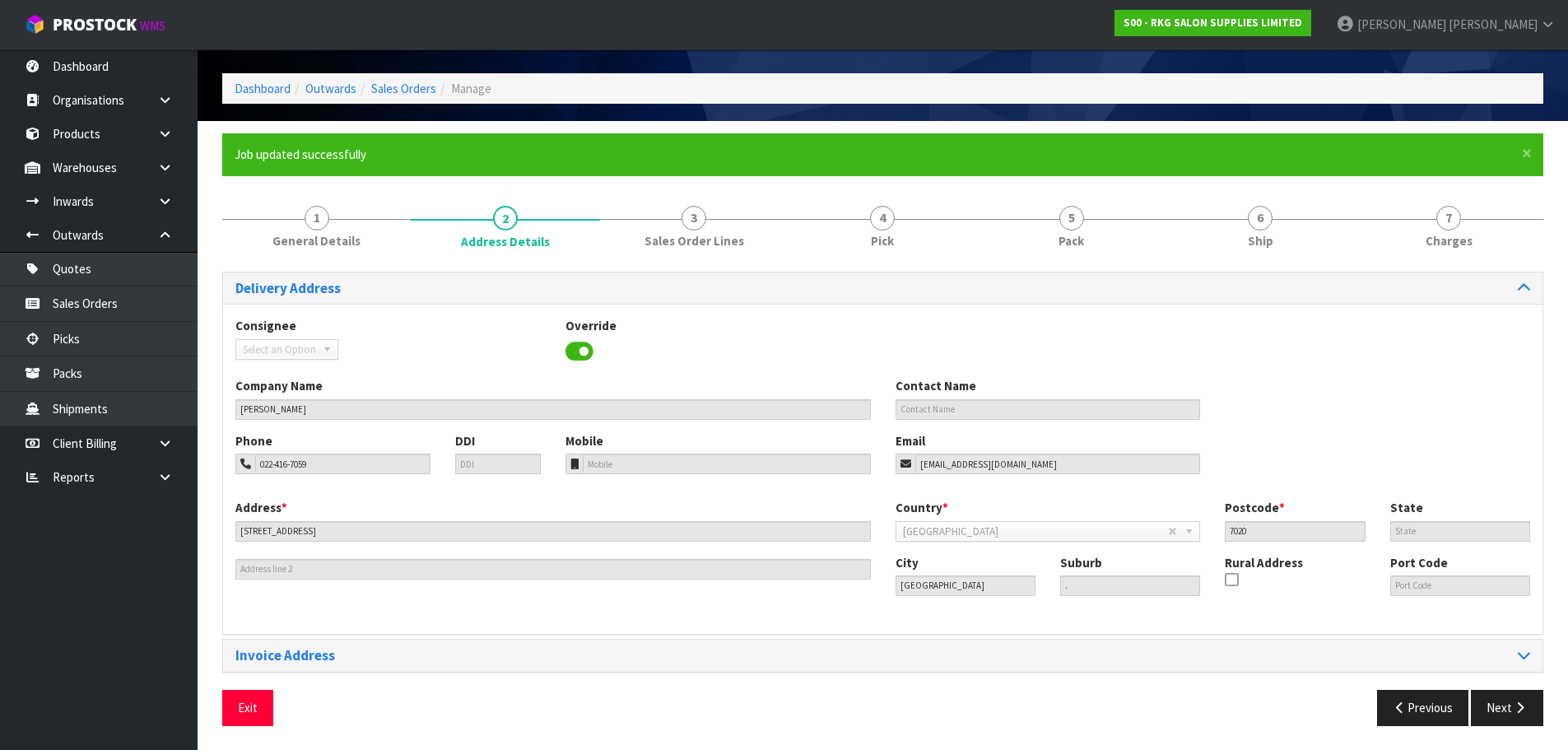
scroll to position [54, 0]
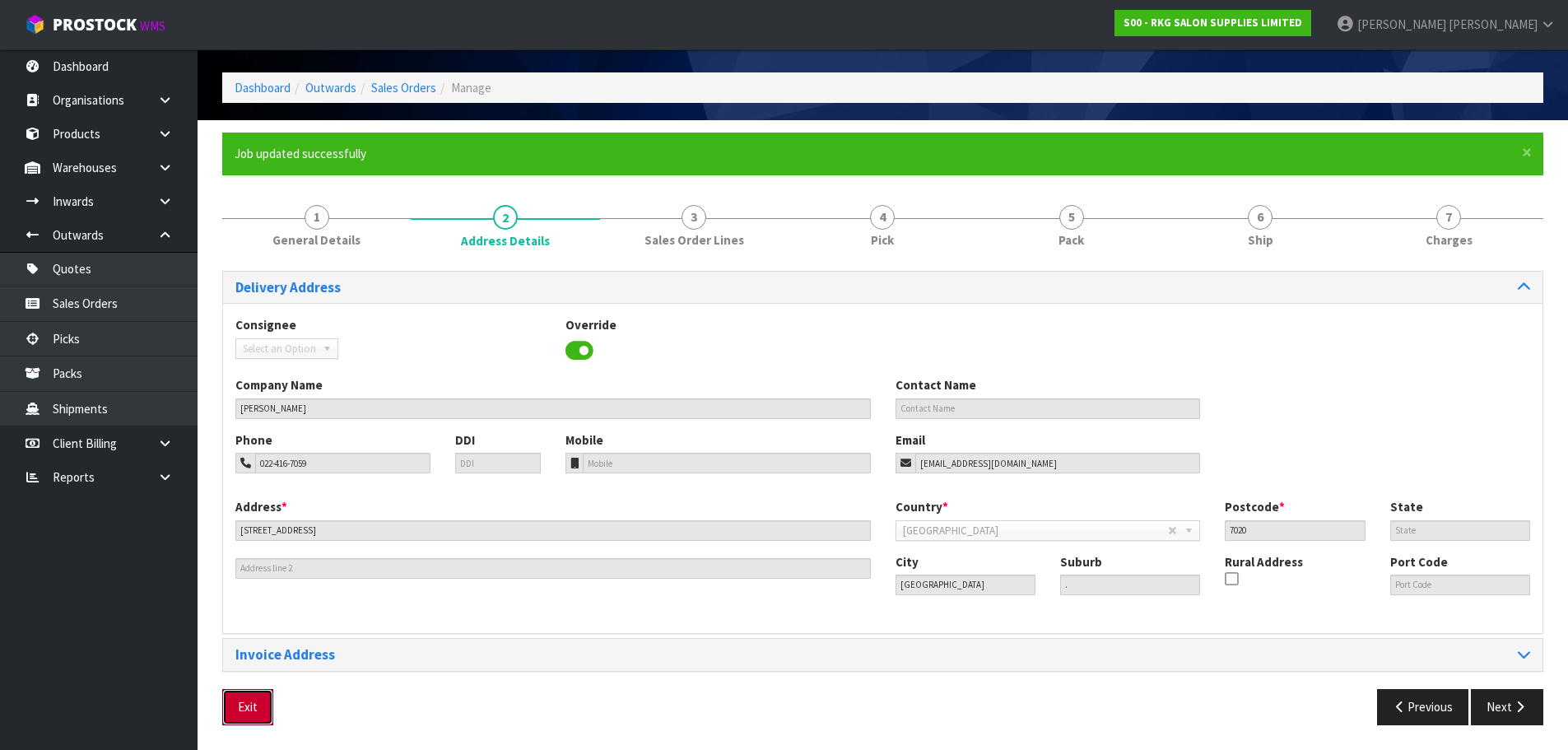
drag, startPoint x: 244, startPoint y: 714, endPoint x: 379, endPoint y: 595, distance: 180.0
click at [244, 714] on button "Exit" at bounding box center [247, 707] width 51 height 36
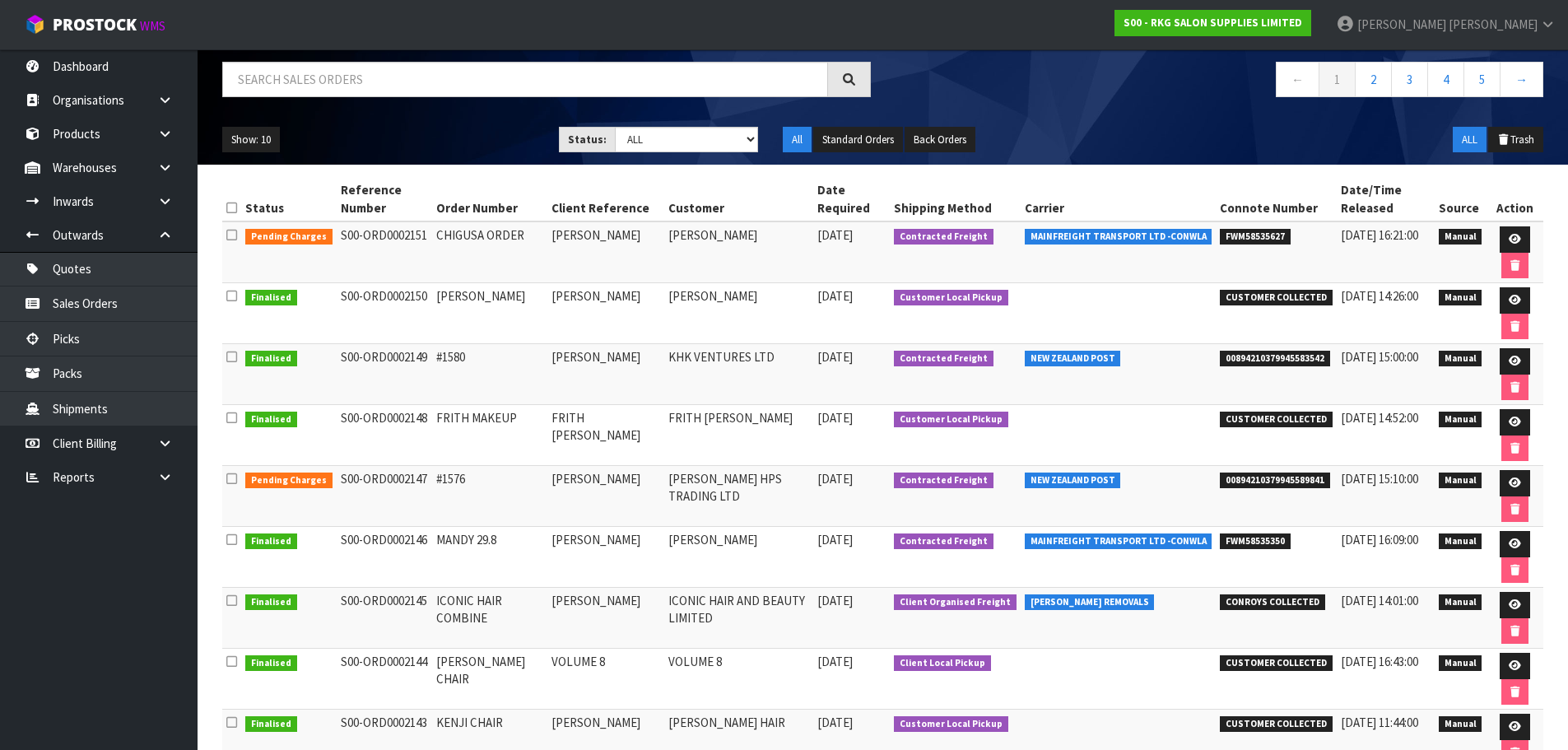
scroll to position [165, 0]
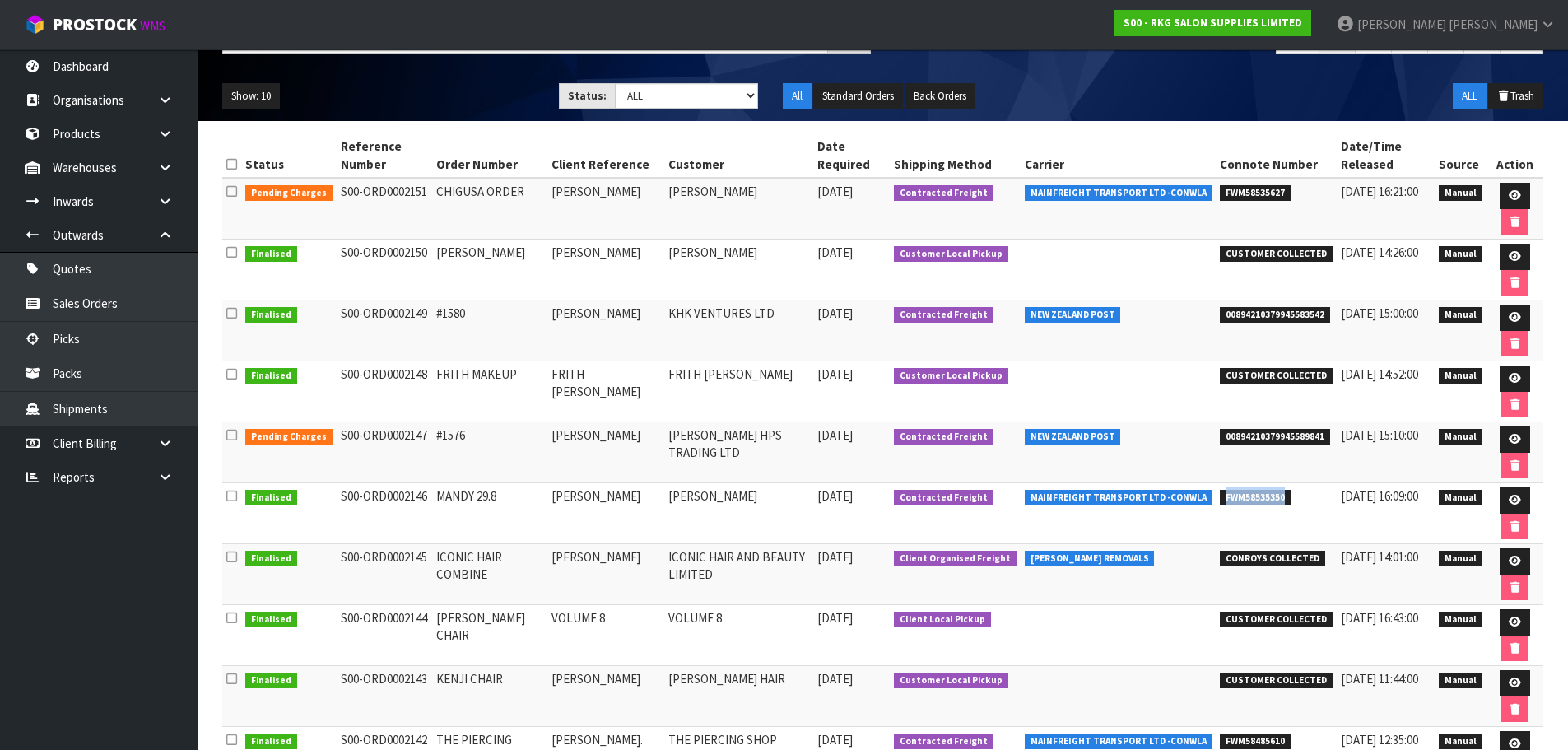
drag, startPoint x: 1208, startPoint y: 498, endPoint x: 1273, endPoint y: 495, distance: 65.1
click at [1273, 495] on span "FWM58535350" at bounding box center [1256, 497] width 71 height 16
copy span "FWM58535350"
drag, startPoint x: 1210, startPoint y: 195, endPoint x: 1276, endPoint y: 193, distance: 66.0
click at [1276, 193] on li "FWM58535627" at bounding box center [1276, 192] width 113 height 17
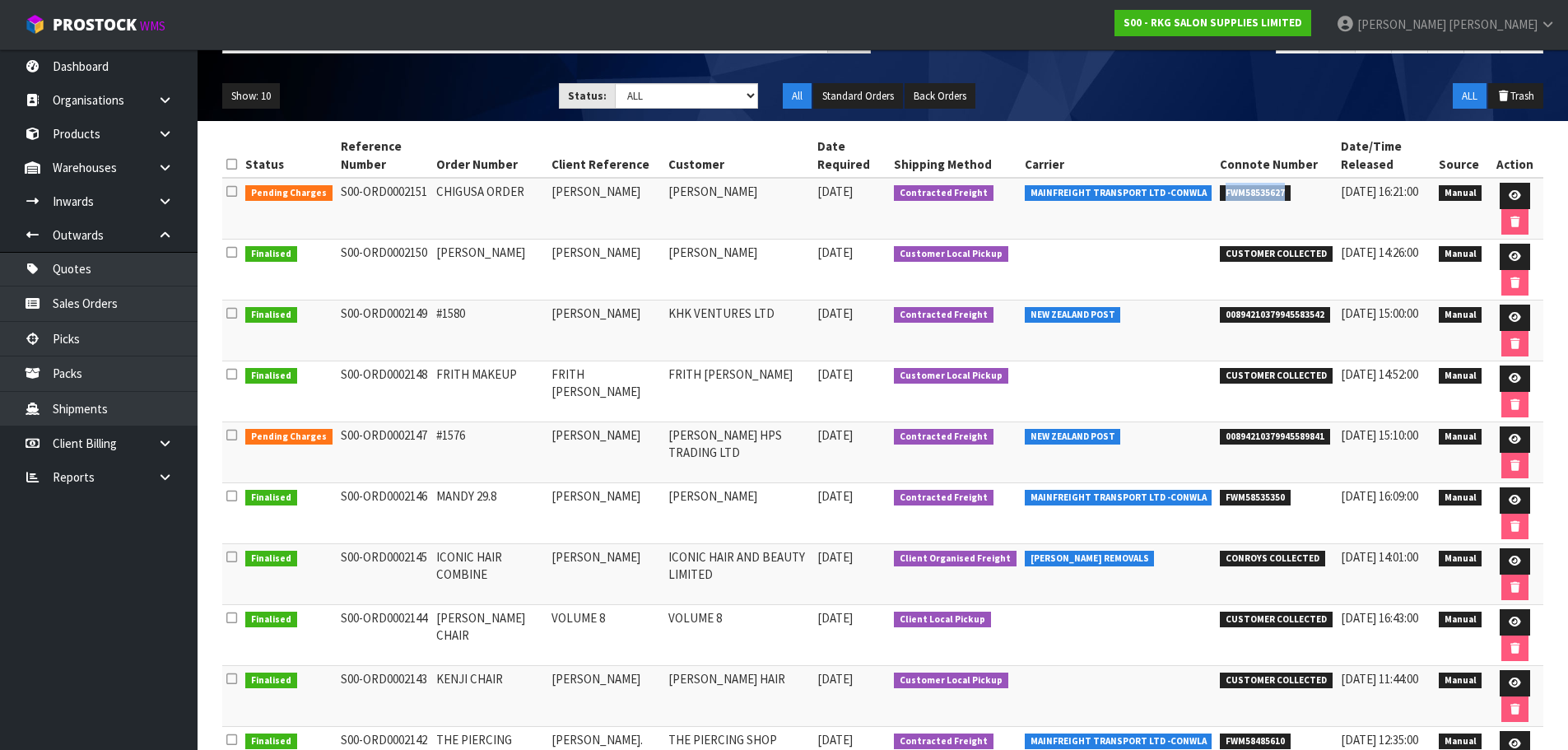
copy span "FWM58535627"
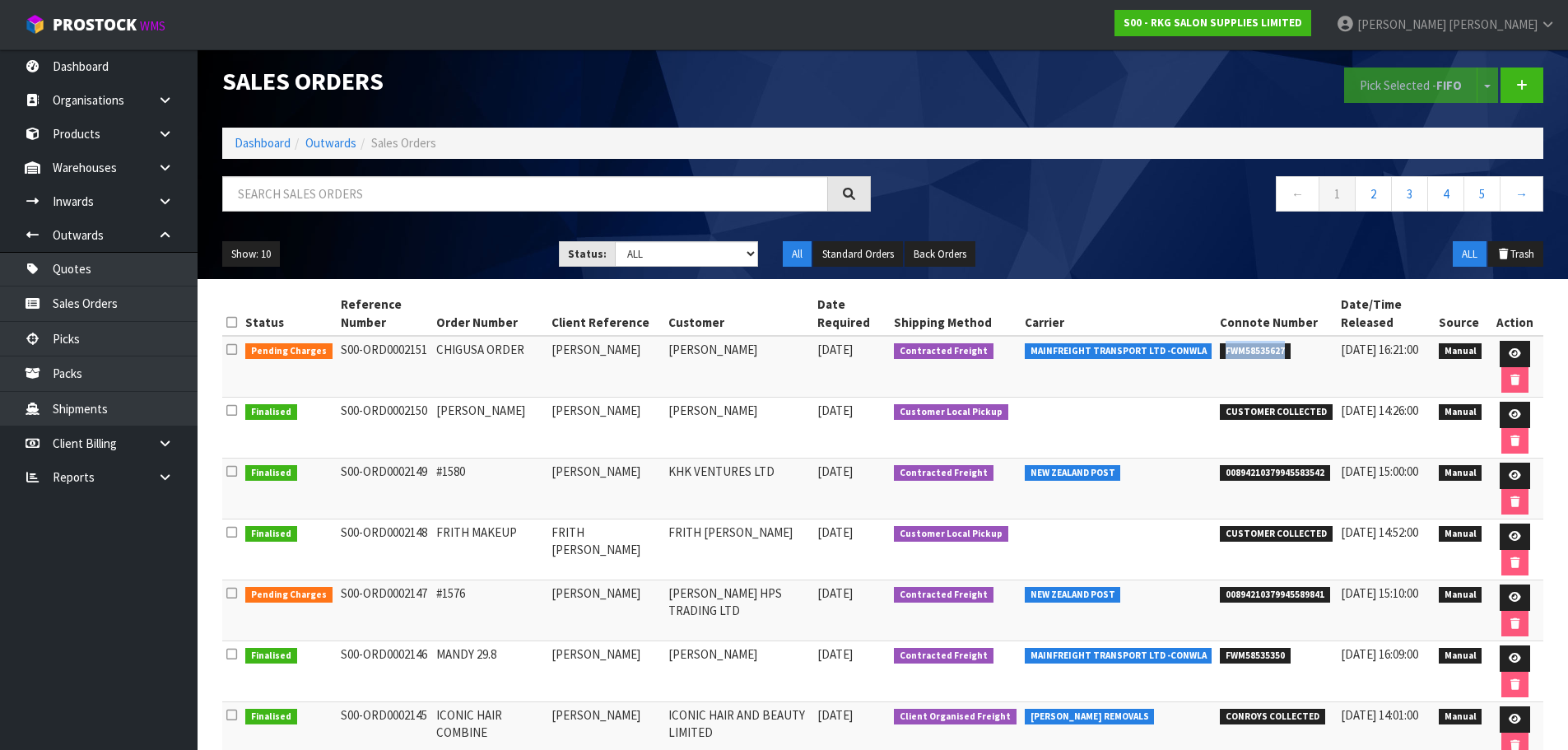
scroll to position [0, 0]
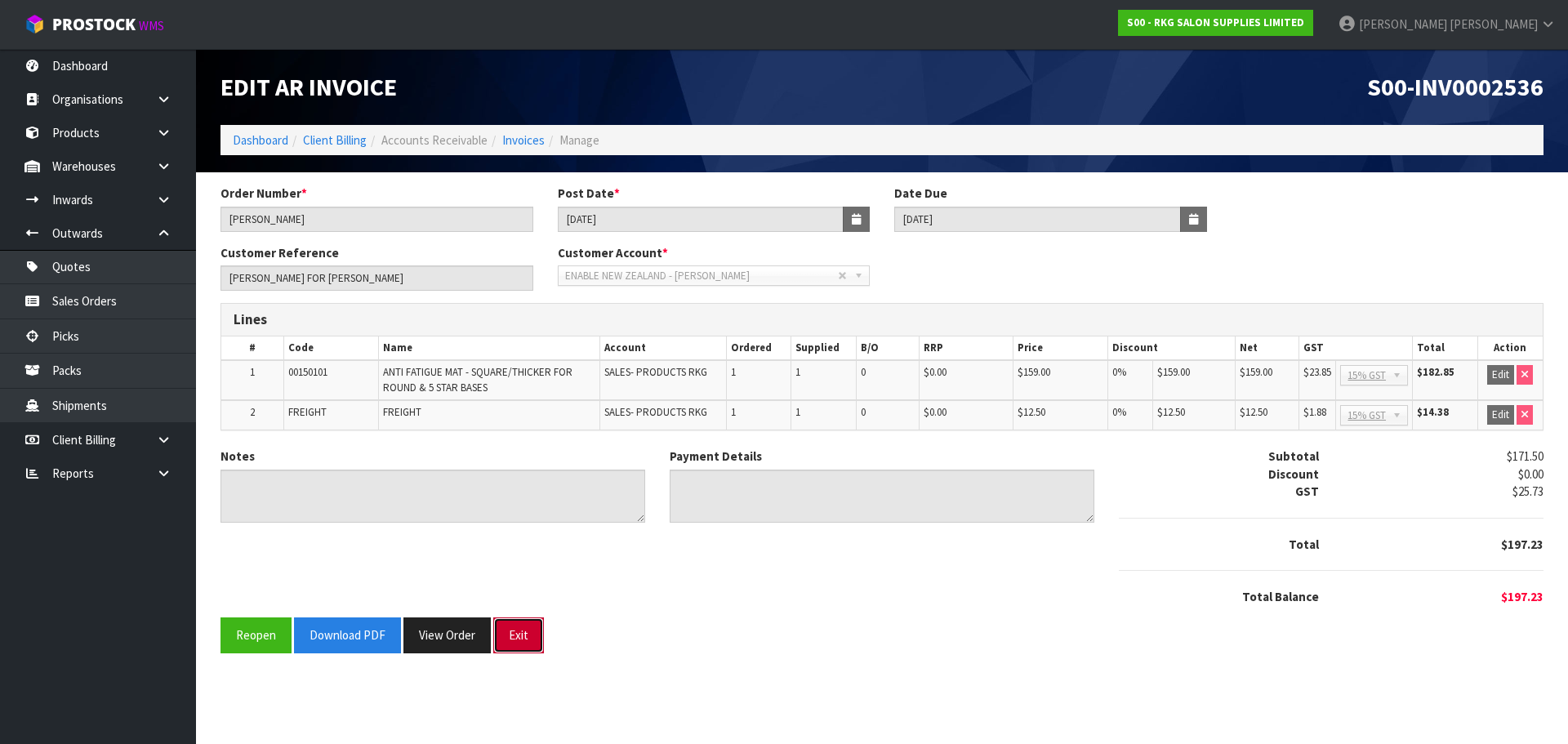
click at [510, 633] on button "Exit" at bounding box center [518, 635] width 51 height 35
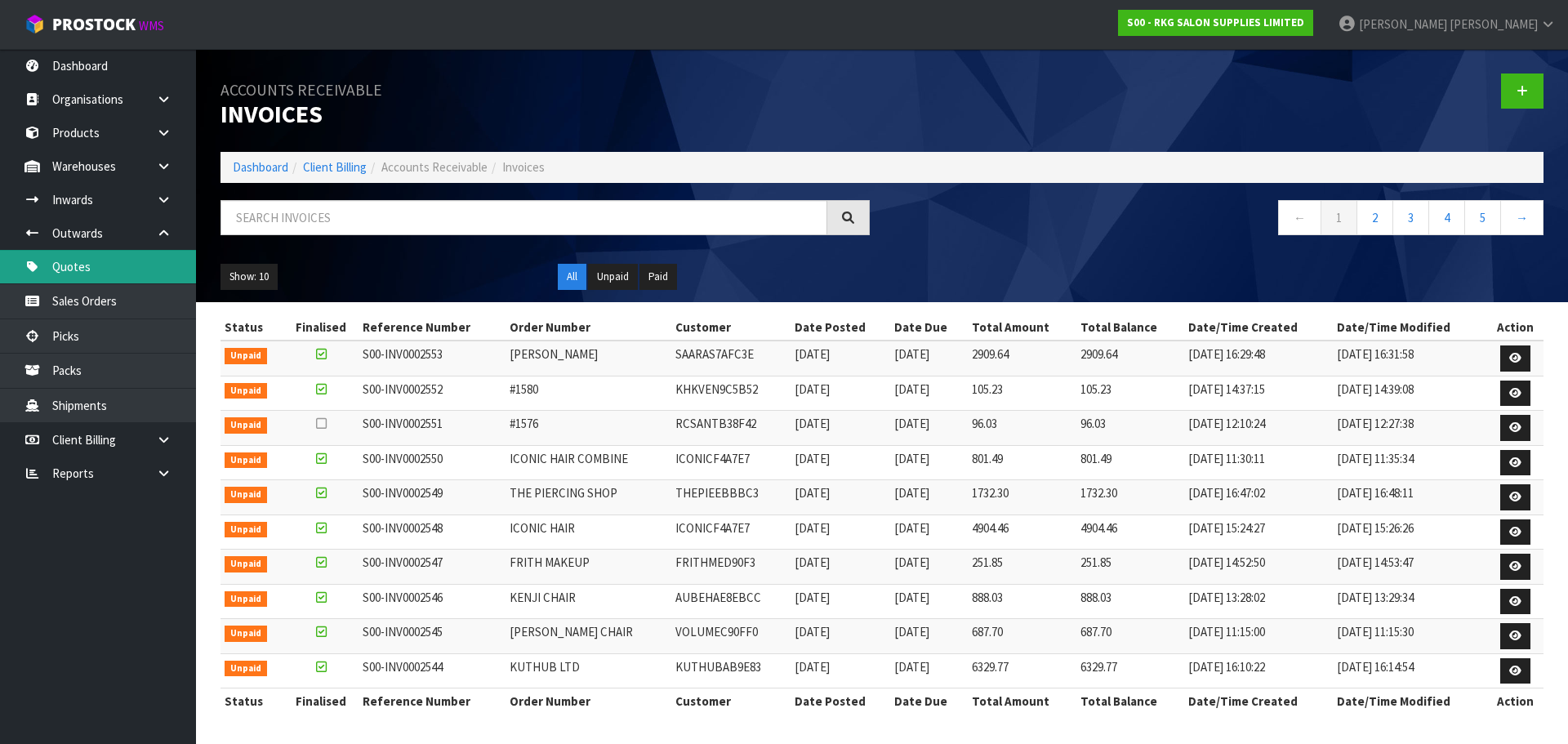
click at [84, 265] on link "Quotes" at bounding box center [98, 266] width 196 height 34
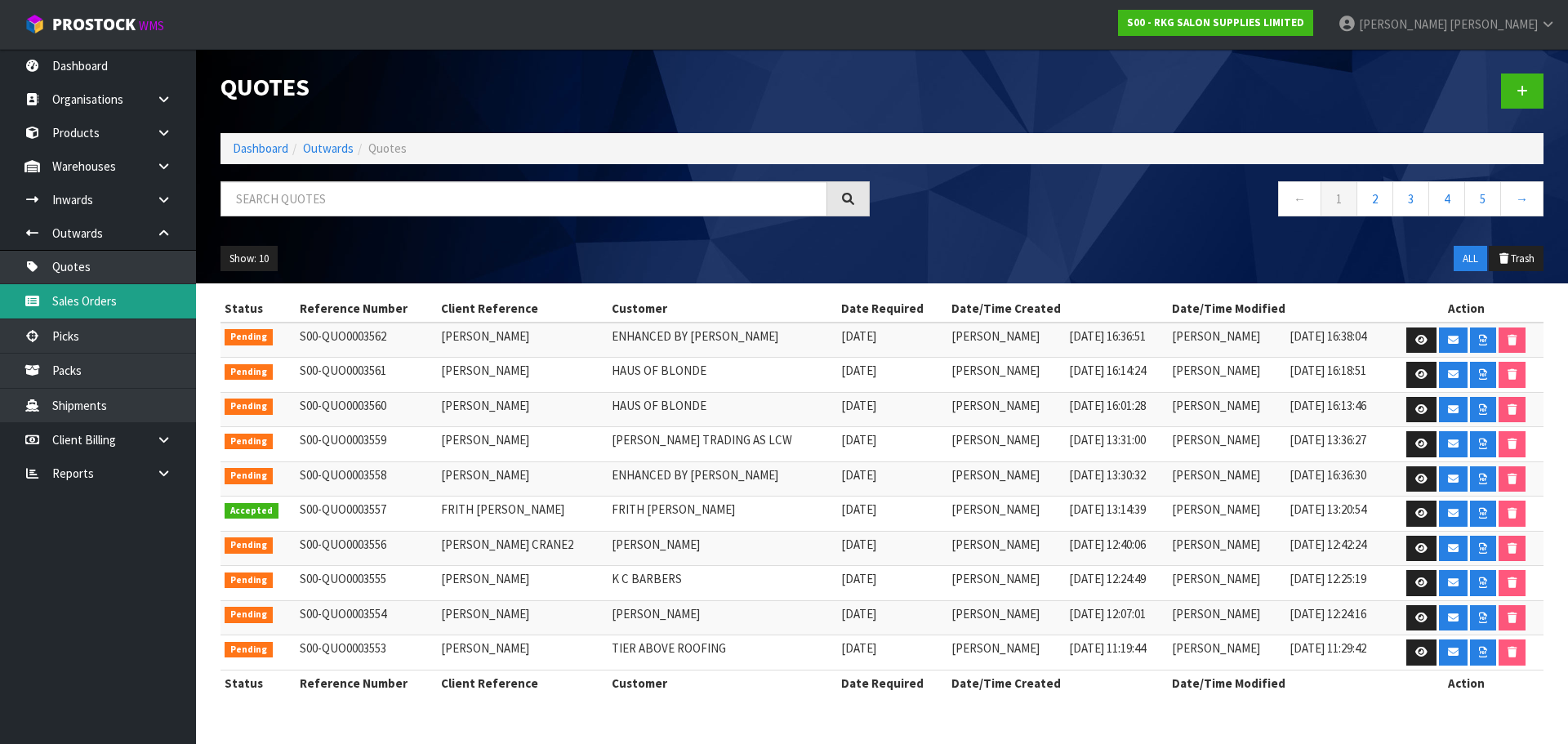
drag, startPoint x: 80, startPoint y: 297, endPoint x: 92, endPoint y: 302, distance: 13.0
click at [80, 297] on body "Toggle navigation ProStock WMS S00 - RKG SALON SUPPLIES LIMITED Marie Miranda L…" at bounding box center [784, 372] width 1568 height 744
click at [96, 310] on link "Sales Orders" at bounding box center [98, 301] width 196 height 34
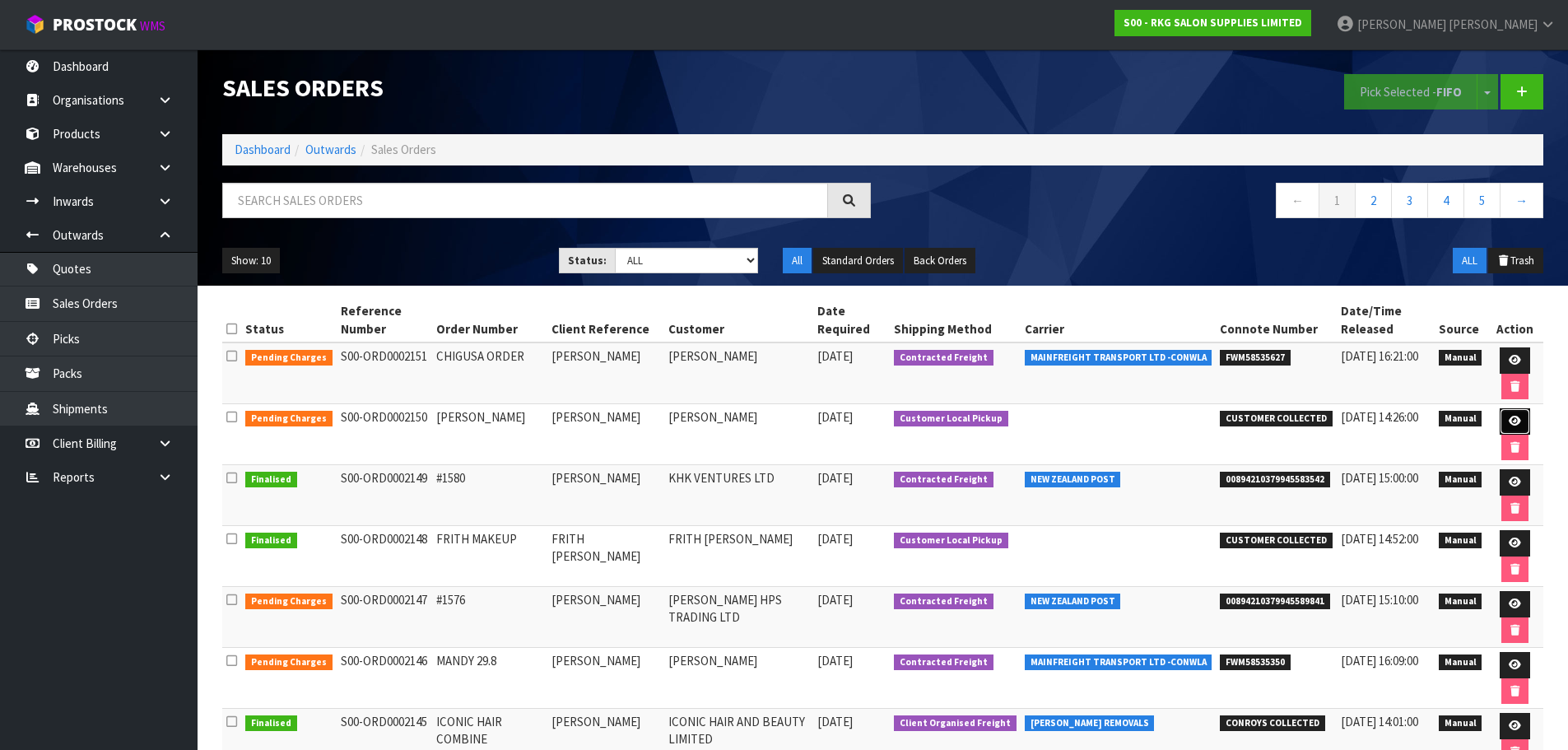
click at [1509, 424] on icon at bounding box center [1515, 421] width 12 height 10
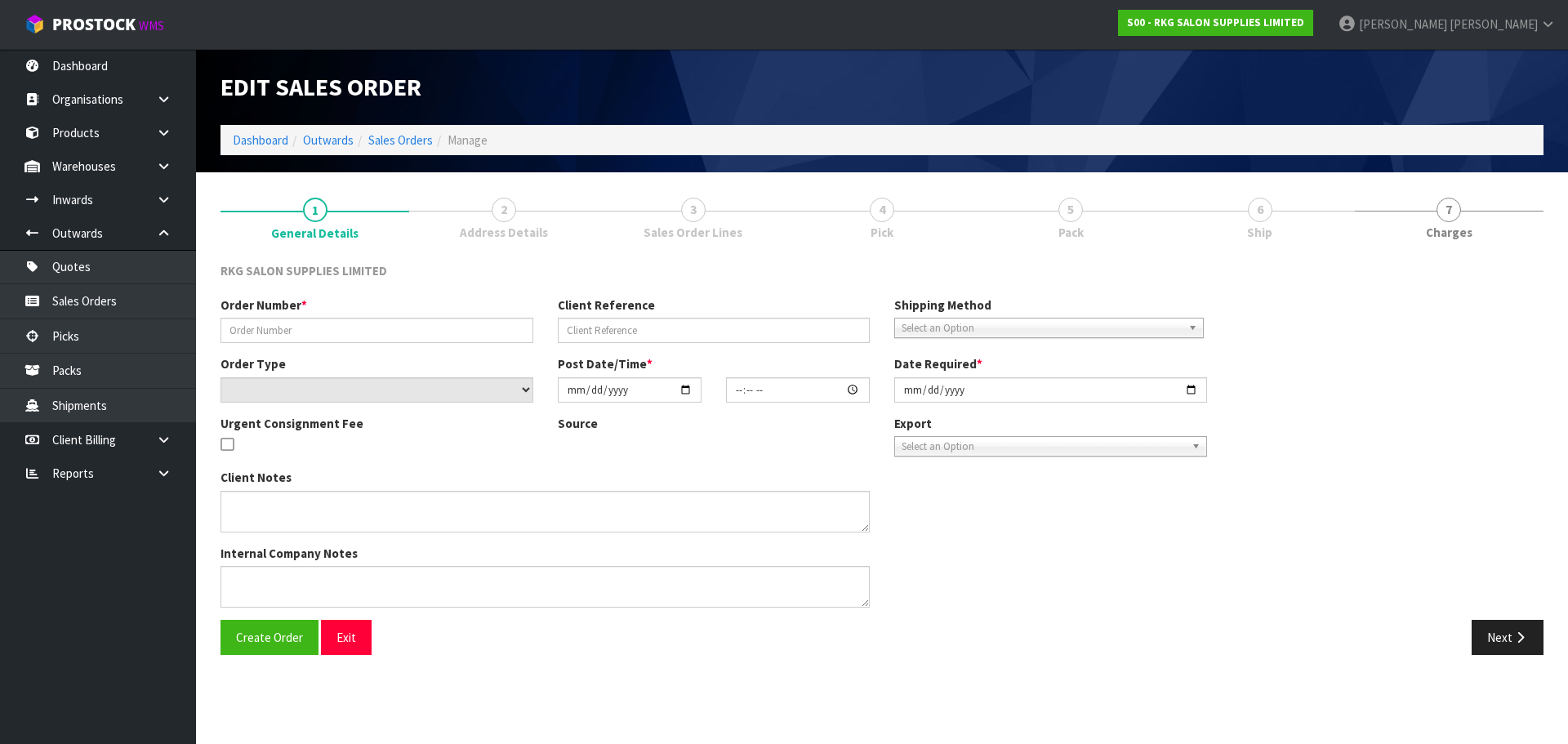
type input "[PERSON_NAME]"
select select "number:0"
type input "[DATE]"
type input "15:14:00.000"
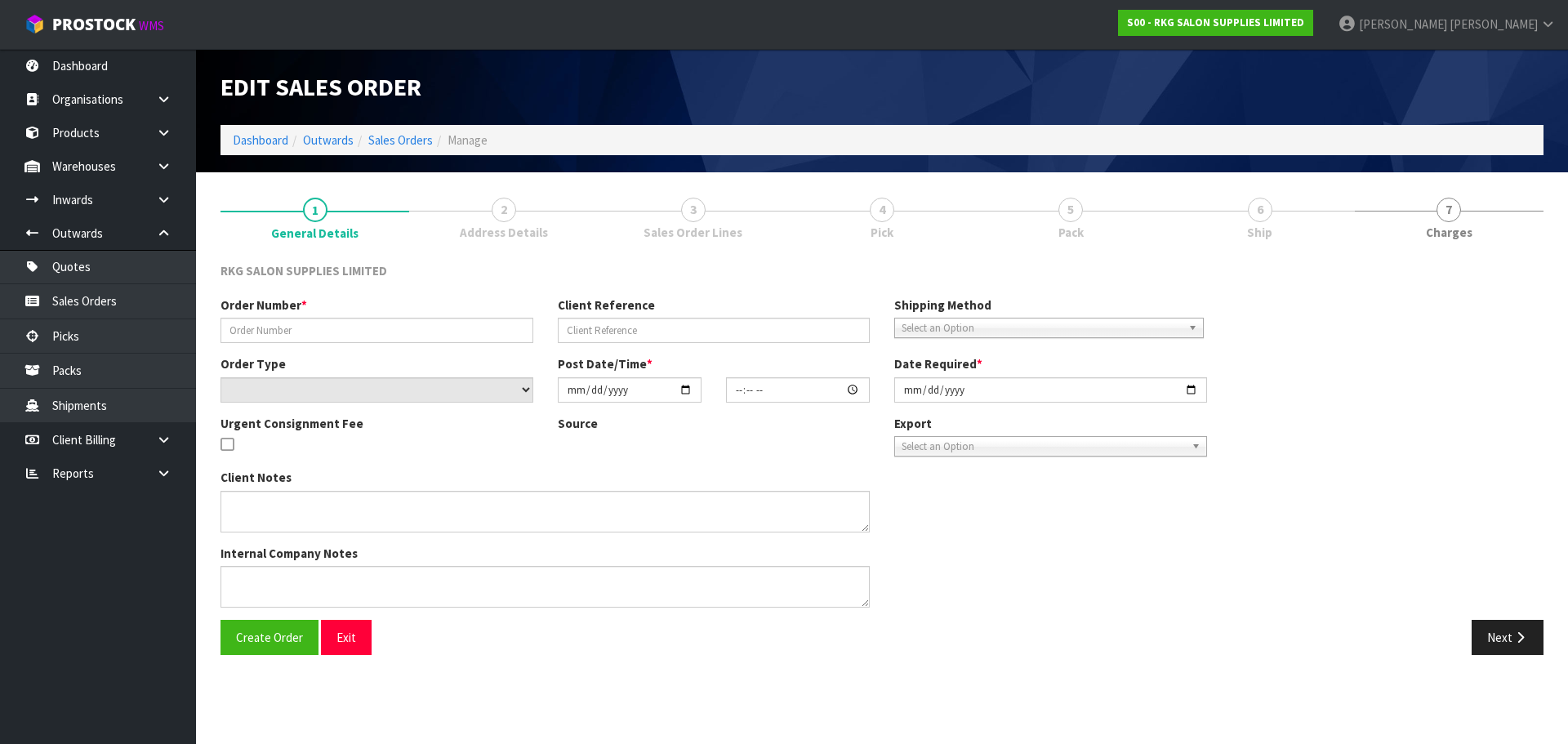
type input "[DATE]"
type textarea "FOR PICK UP"
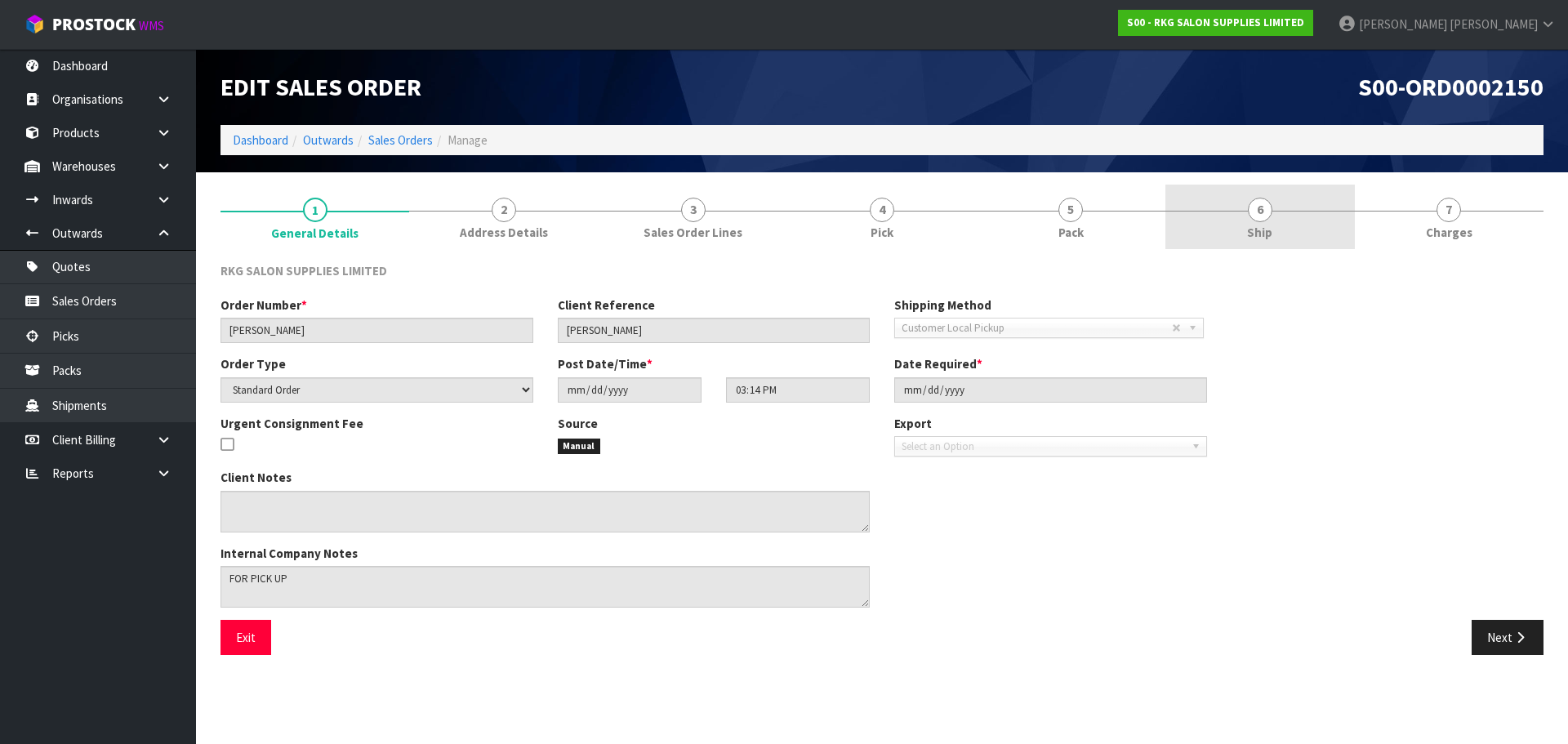
click at [1259, 214] on span "6" at bounding box center [1260, 210] width 24 height 24
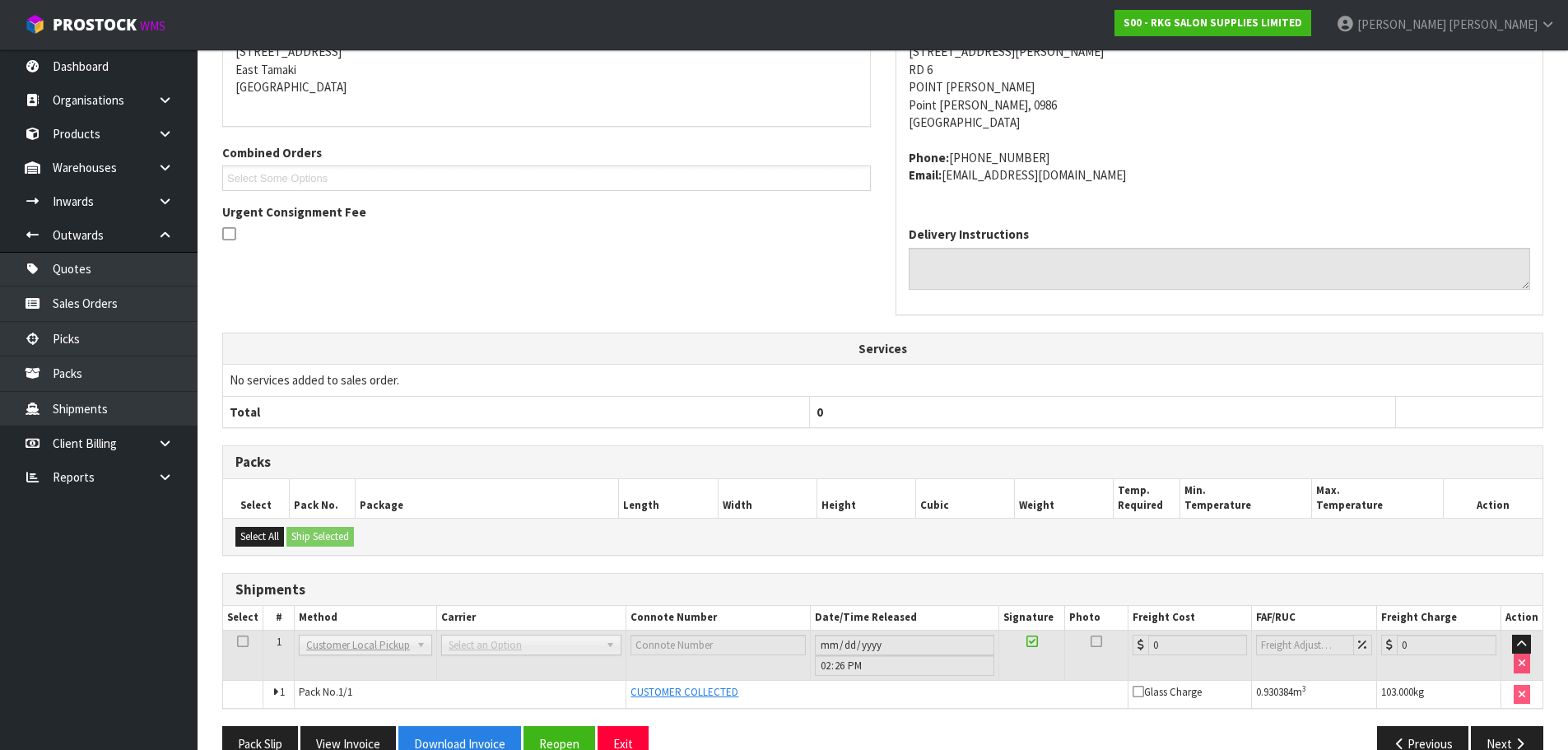
scroll to position [322, 0]
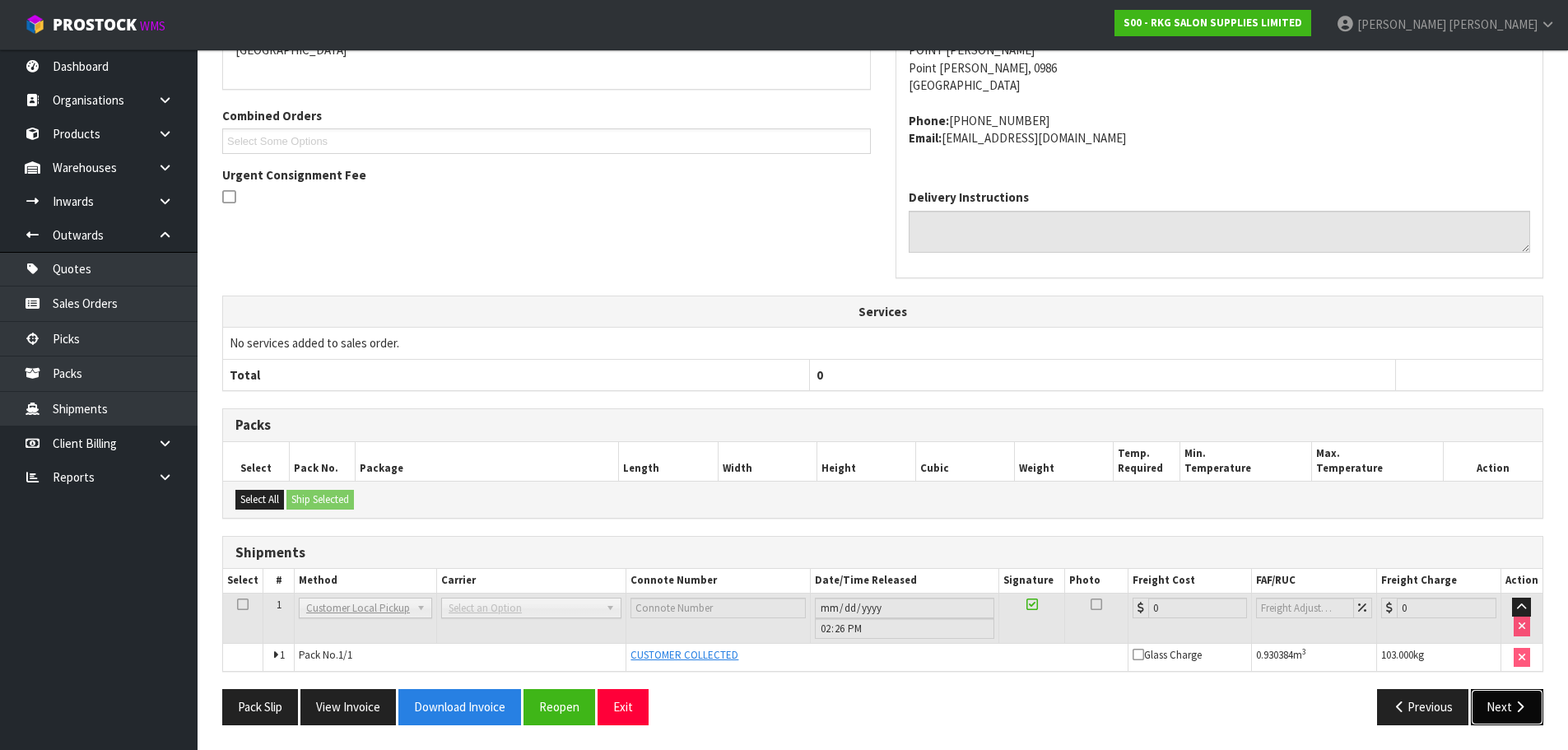
drag, startPoint x: 1506, startPoint y: 707, endPoint x: 1392, endPoint y: 615, distance: 146.5
click at [1503, 707] on button "Next" at bounding box center [1506, 707] width 72 height 36
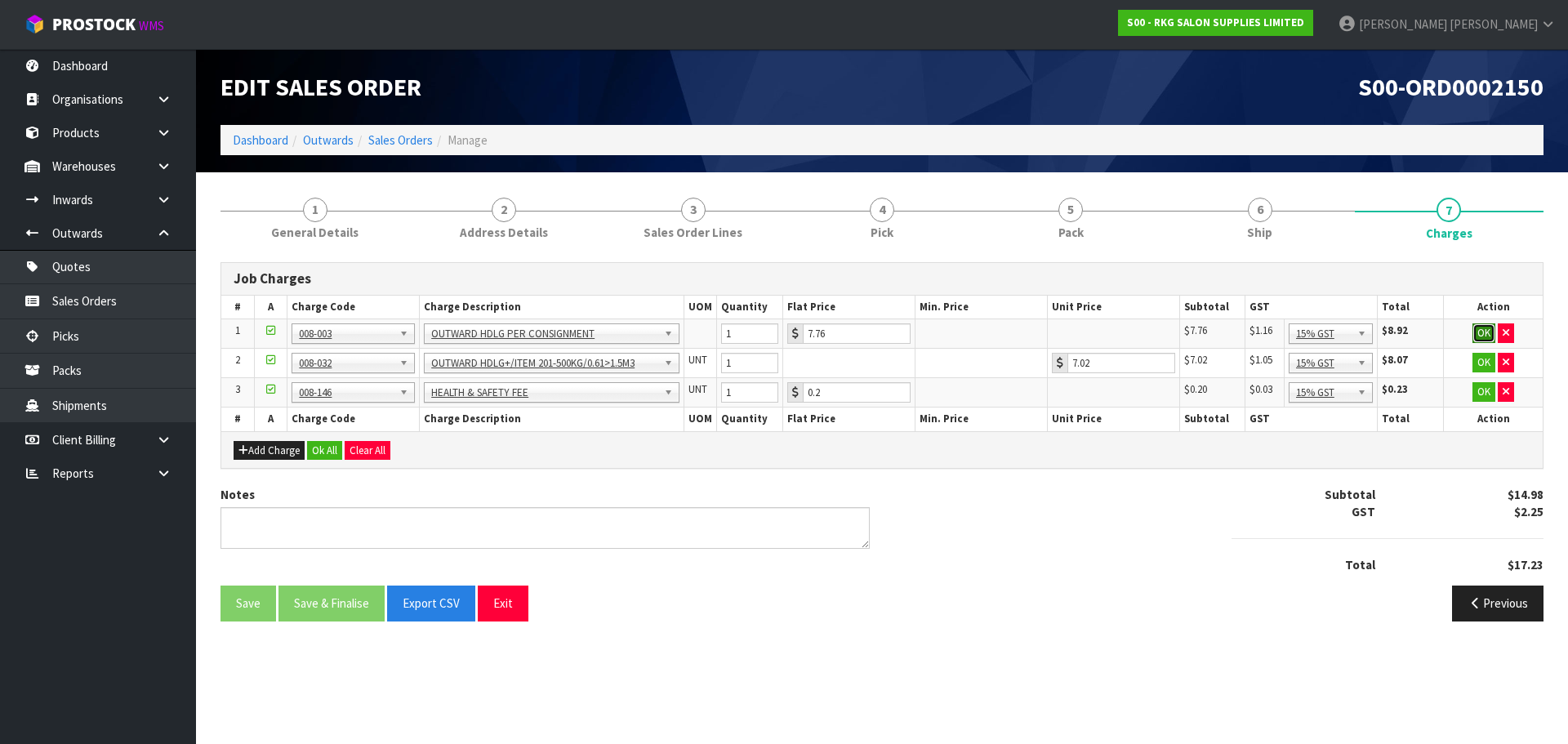
click at [1482, 329] on button "OK" at bounding box center [1484, 333] width 23 height 20
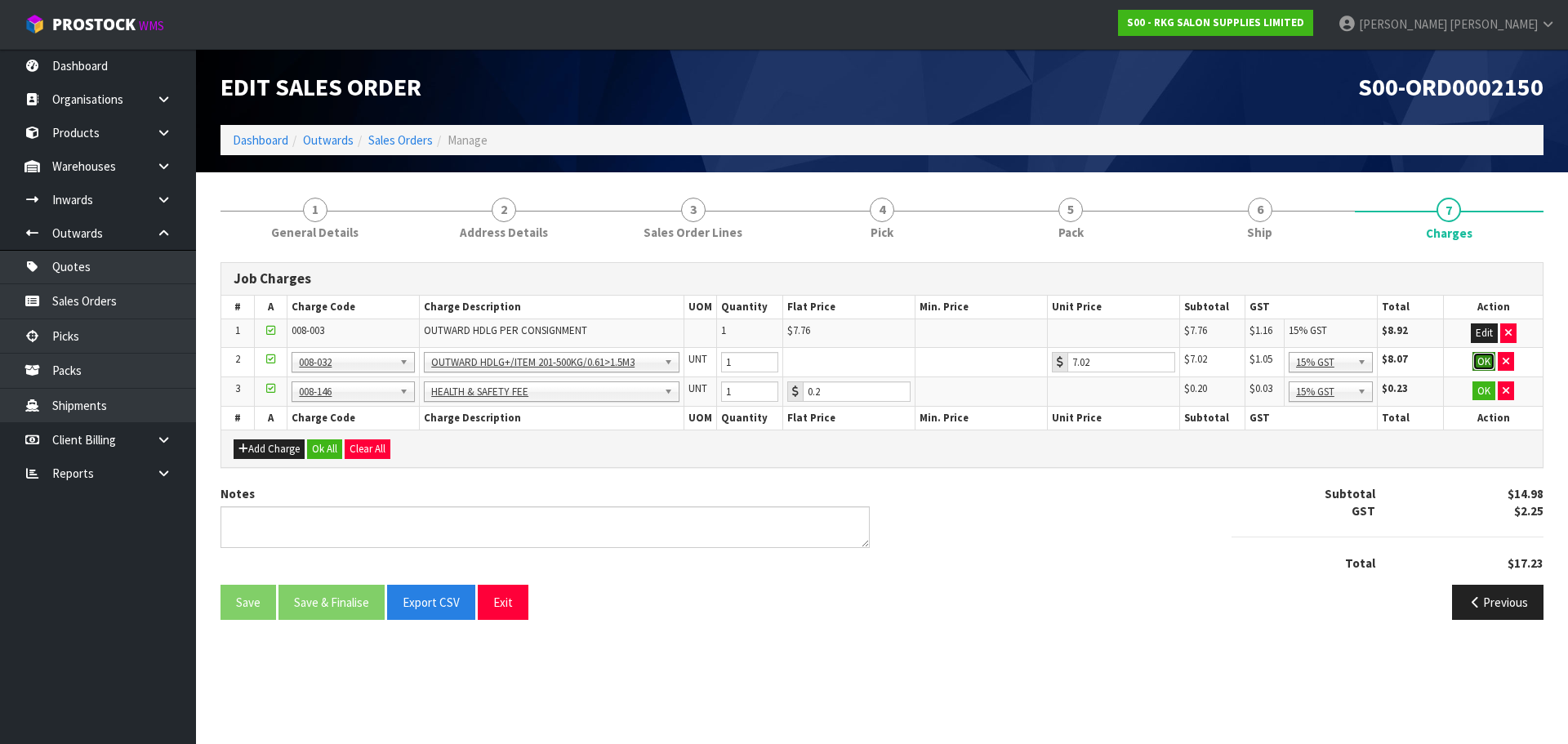
click at [1482, 365] on button "OK" at bounding box center [1484, 362] width 23 height 20
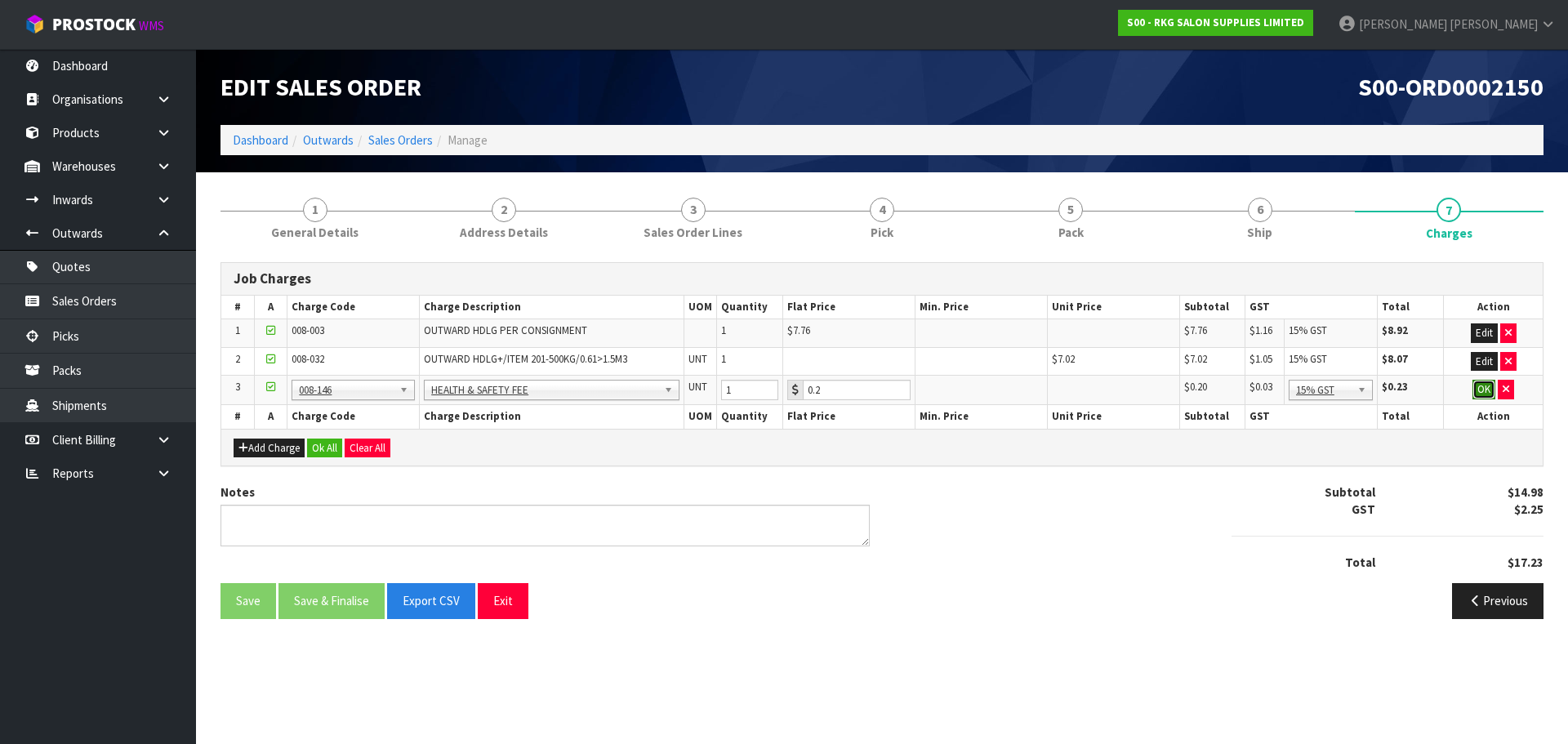
click at [1481, 388] on button "OK" at bounding box center [1484, 389] width 23 height 20
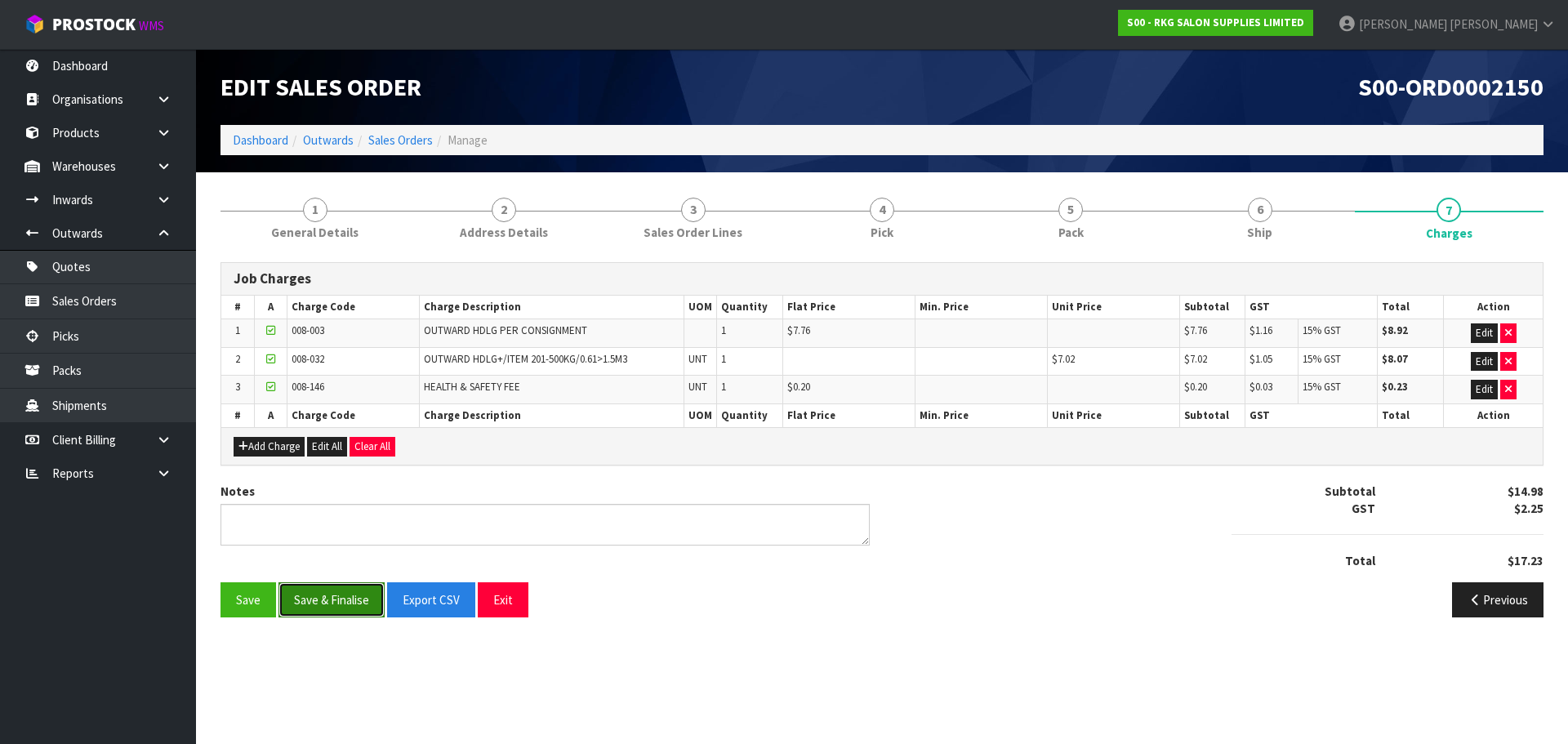
click at [322, 601] on button "Save & Finalise" at bounding box center [331, 599] width 106 height 35
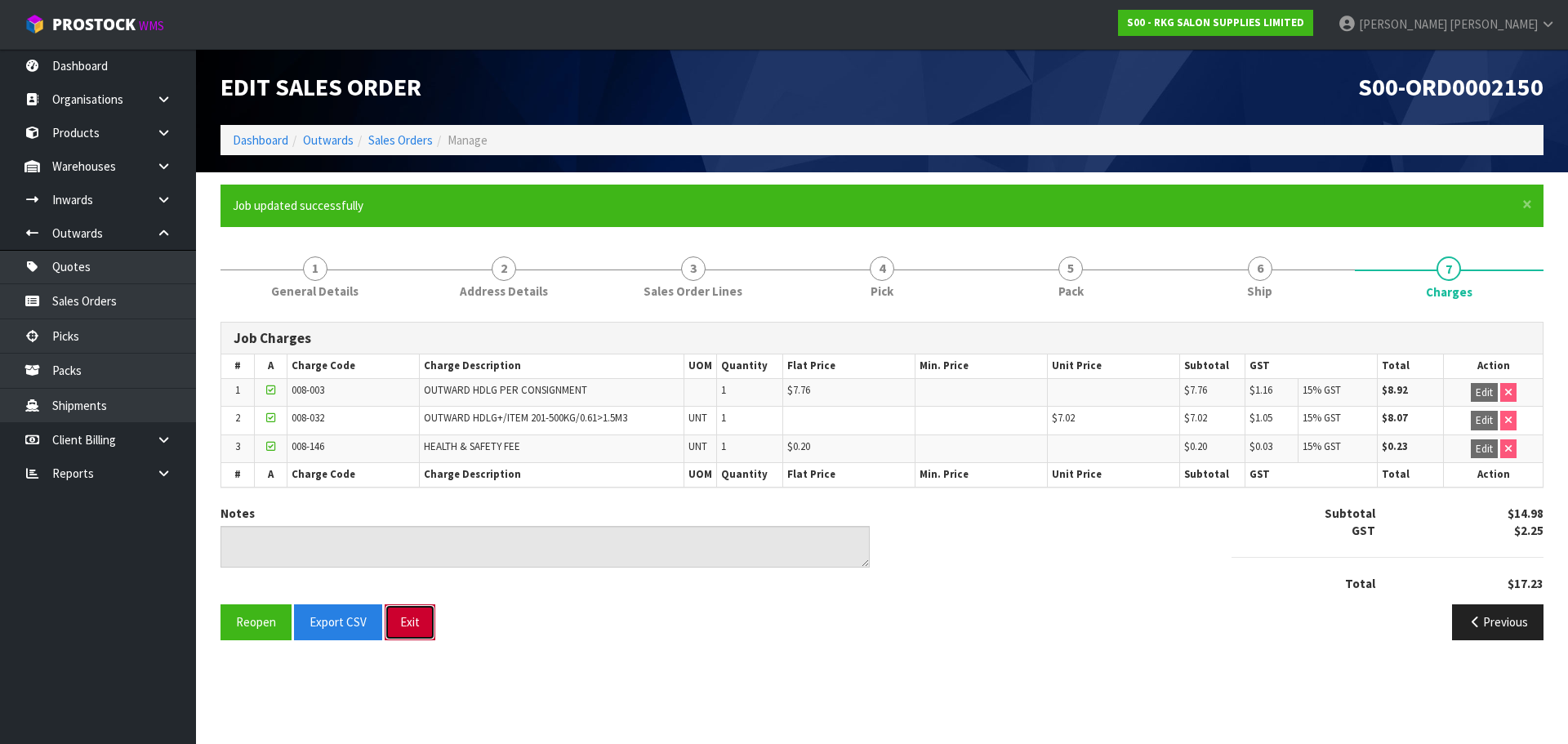
click at [421, 623] on button "Exit" at bounding box center [410, 622] width 51 height 35
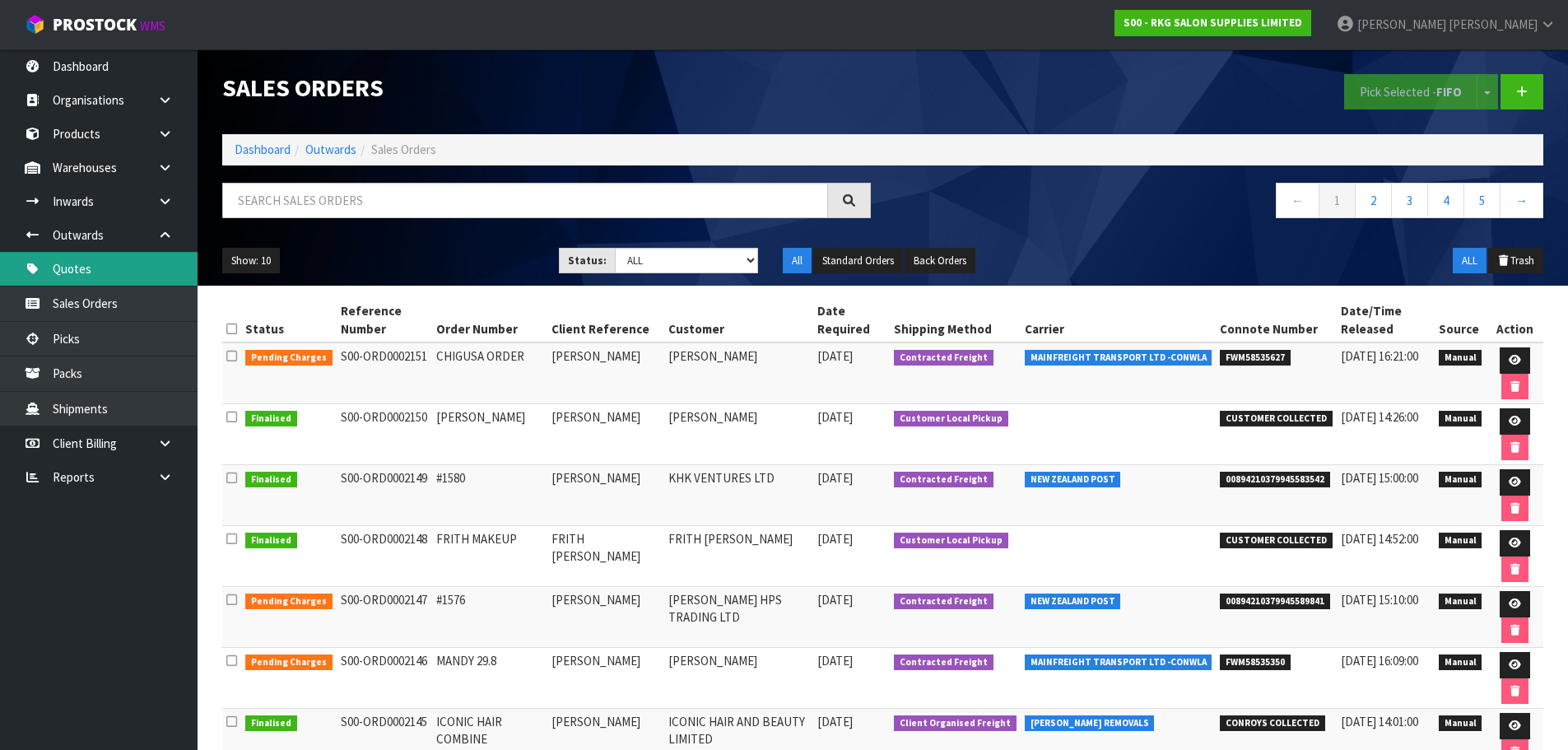
click at [89, 274] on link "Quotes" at bounding box center [99, 268] width 198 height 34
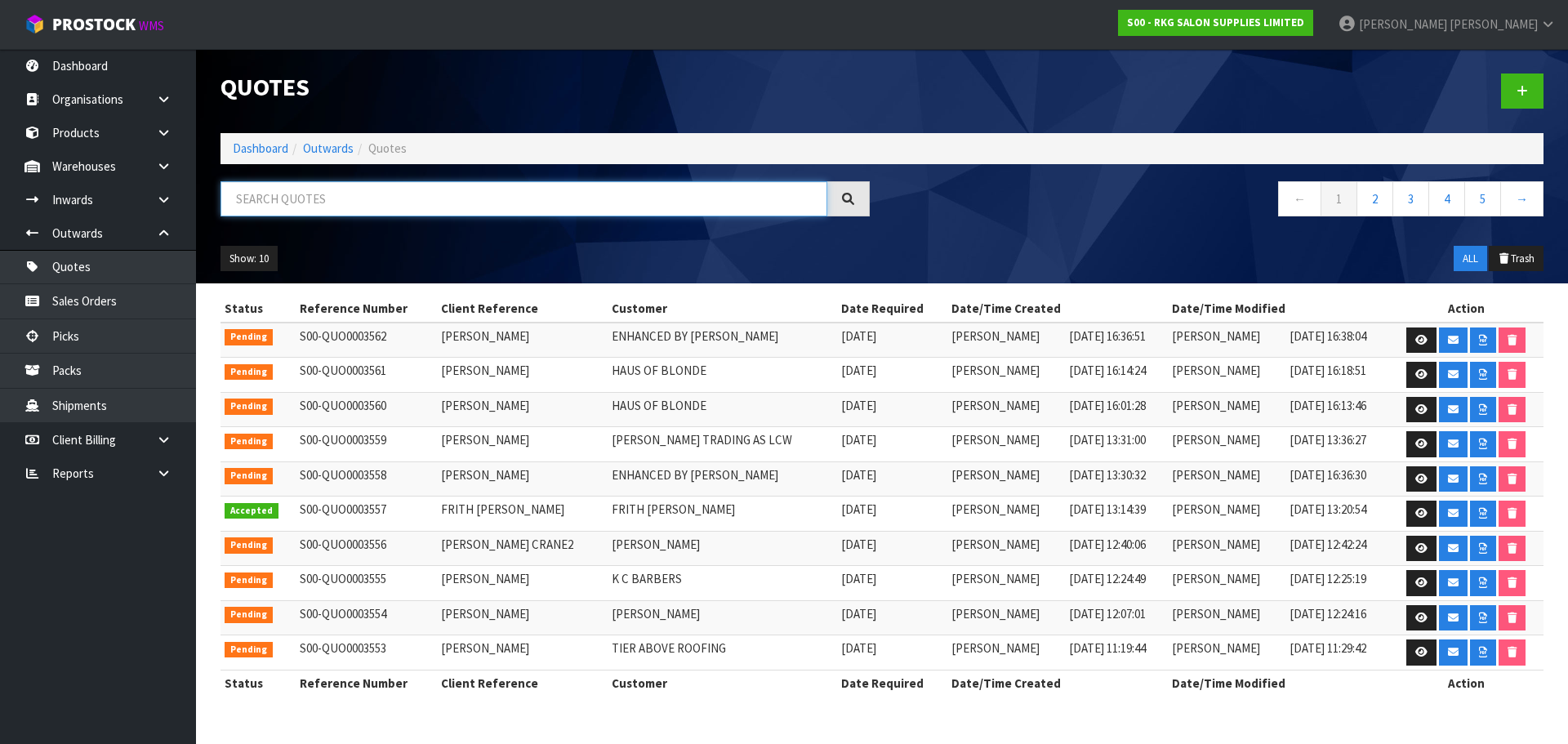
click at [304, 199] on input "text" at bounding box center [524, 199] width 607 height 35
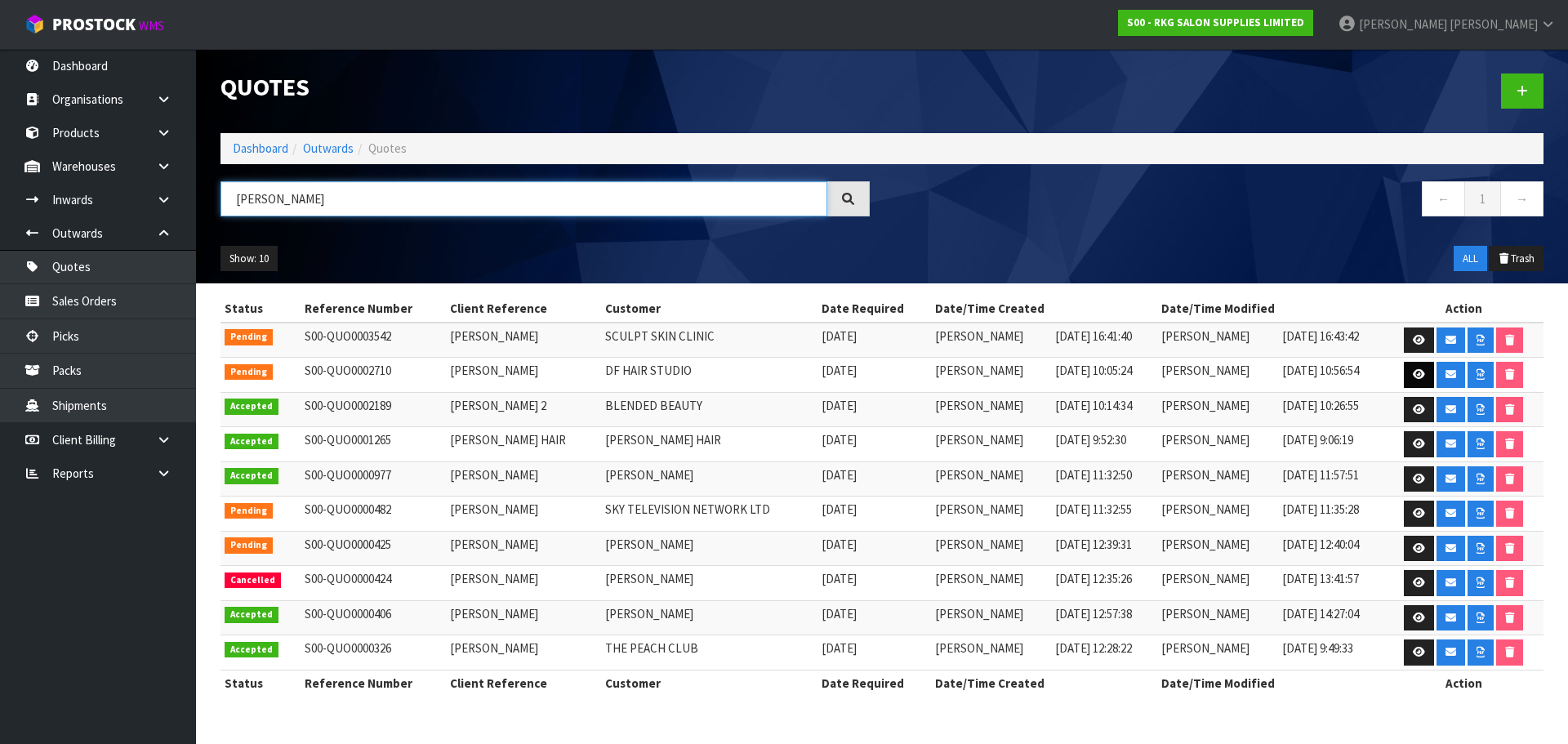
type input "[PERSON_NAME]"
click at [1422, 376] on icon at bounding box center [1419, 375] width 12 height 10
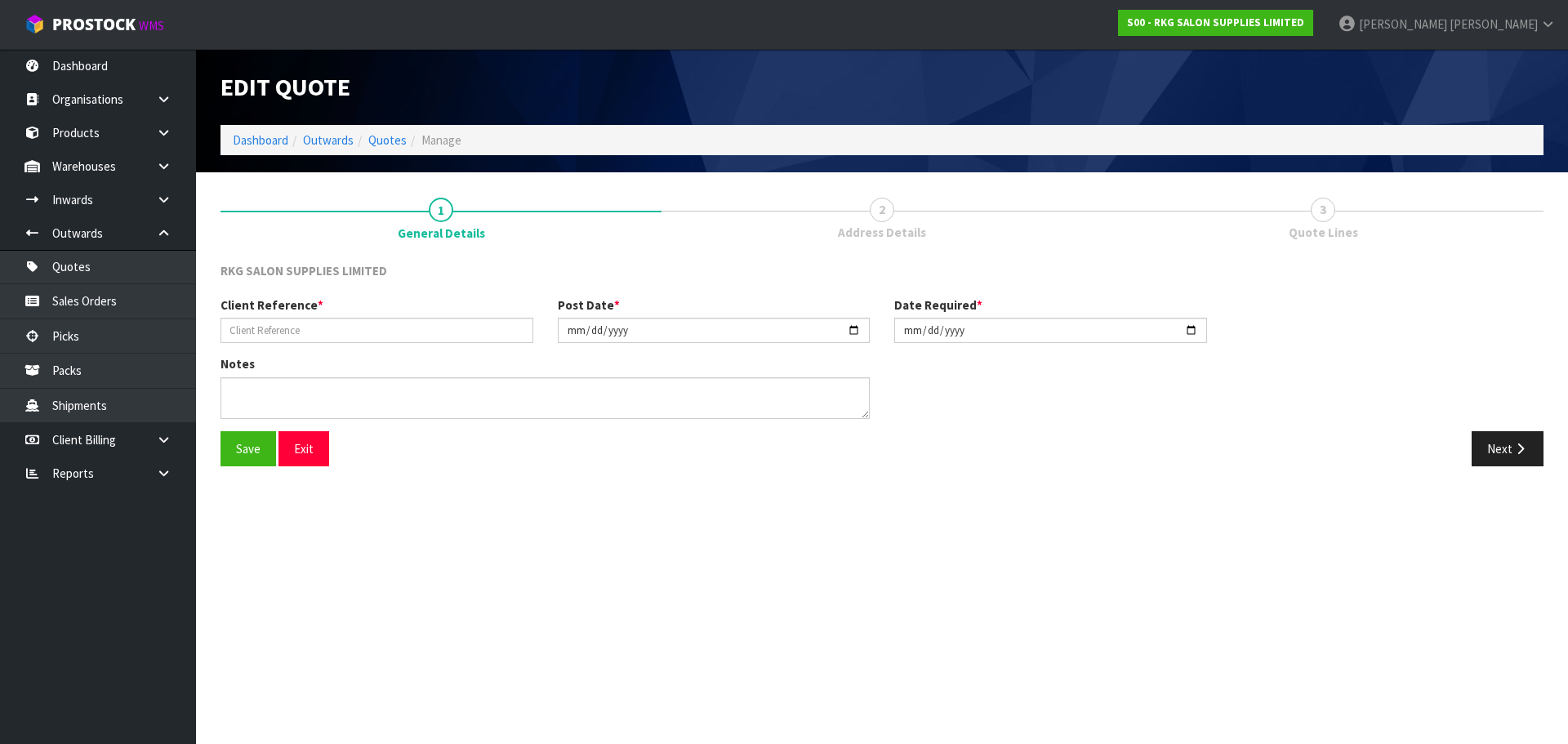
type input "[PERSON_NAME]"
type input "[DATE]"
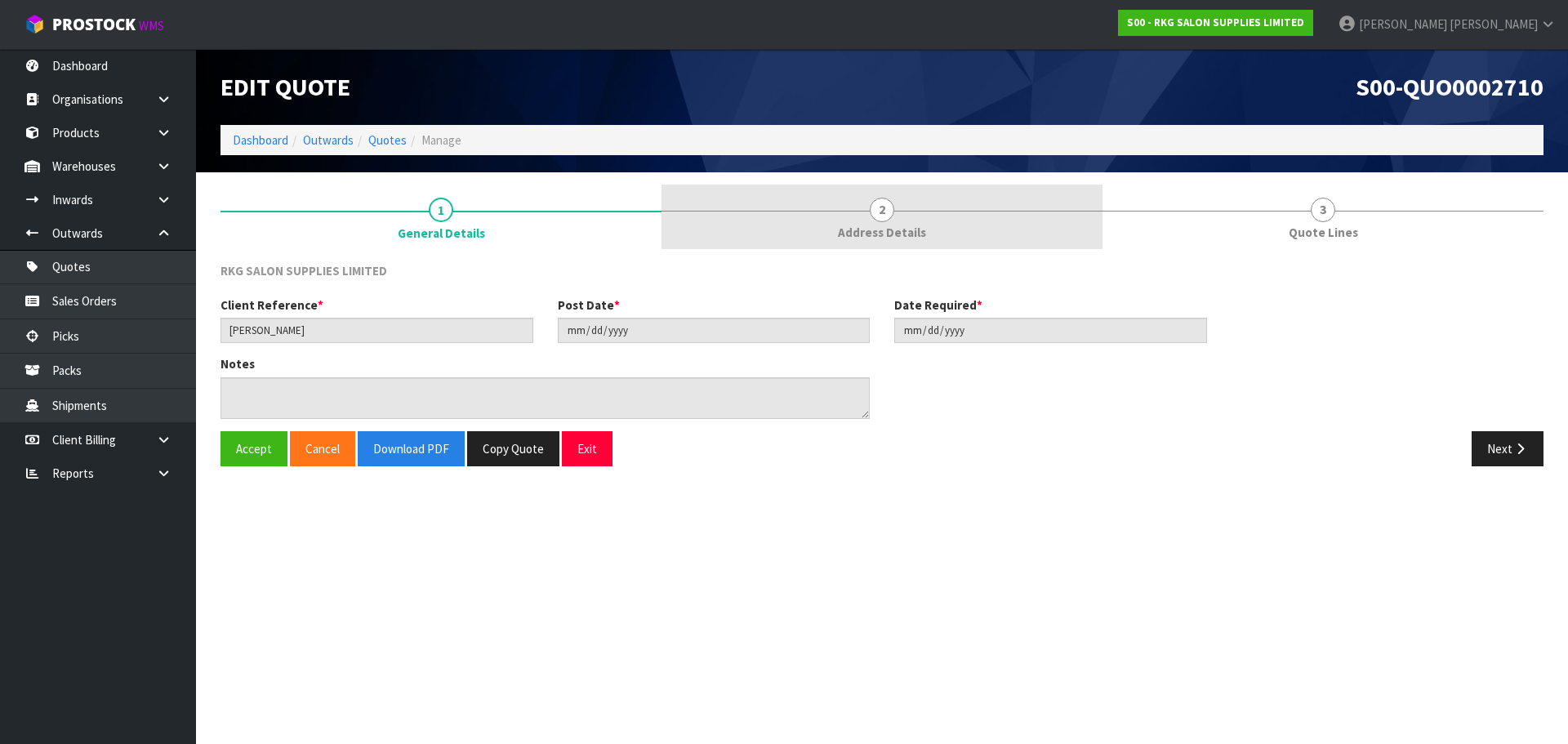
click at [859, 215] on link "2 Address Details" at bounding box center [882, 216] width 441 height 65
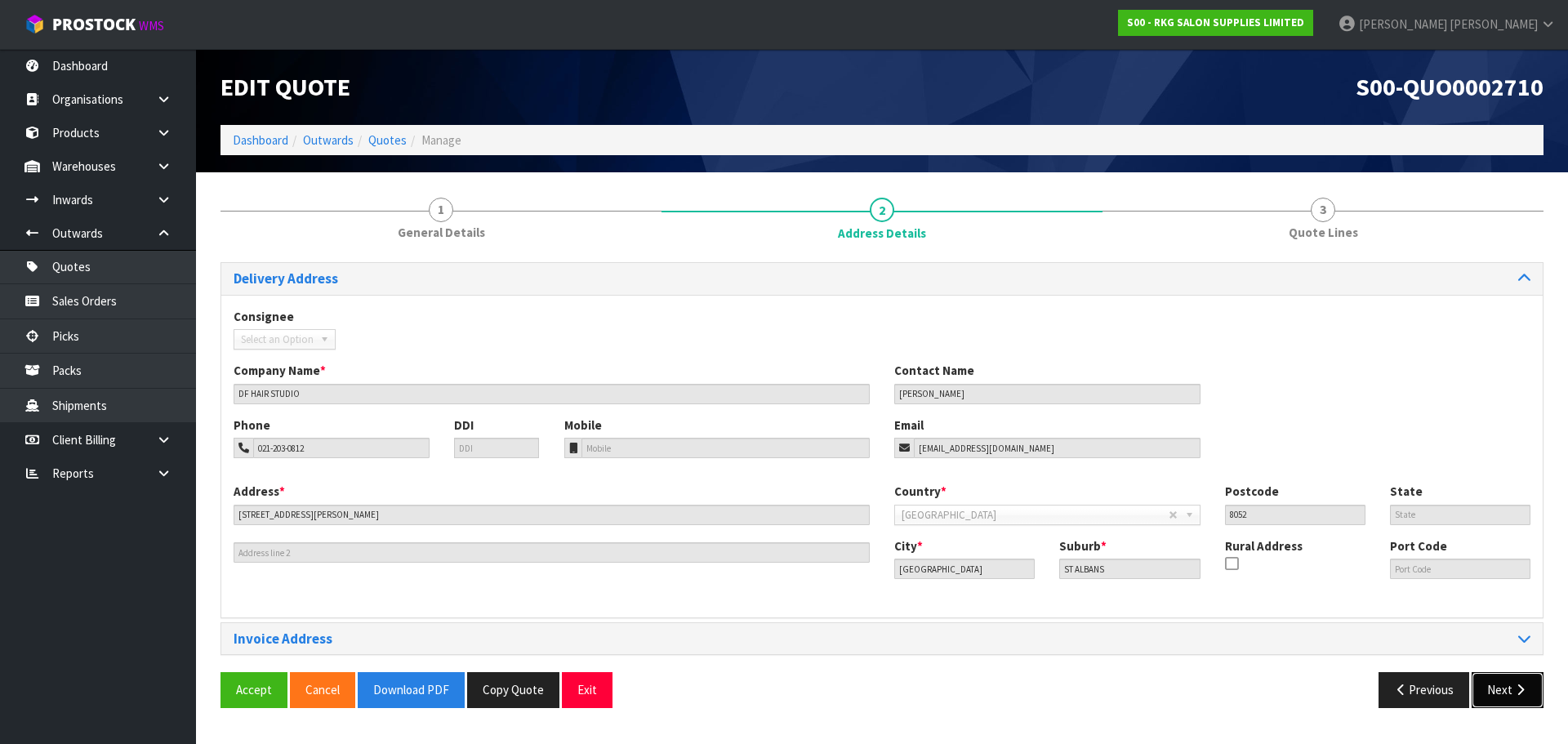
click at [1497, 691] on button "Next" at bounding box center [1507, 690] width 71 height 35
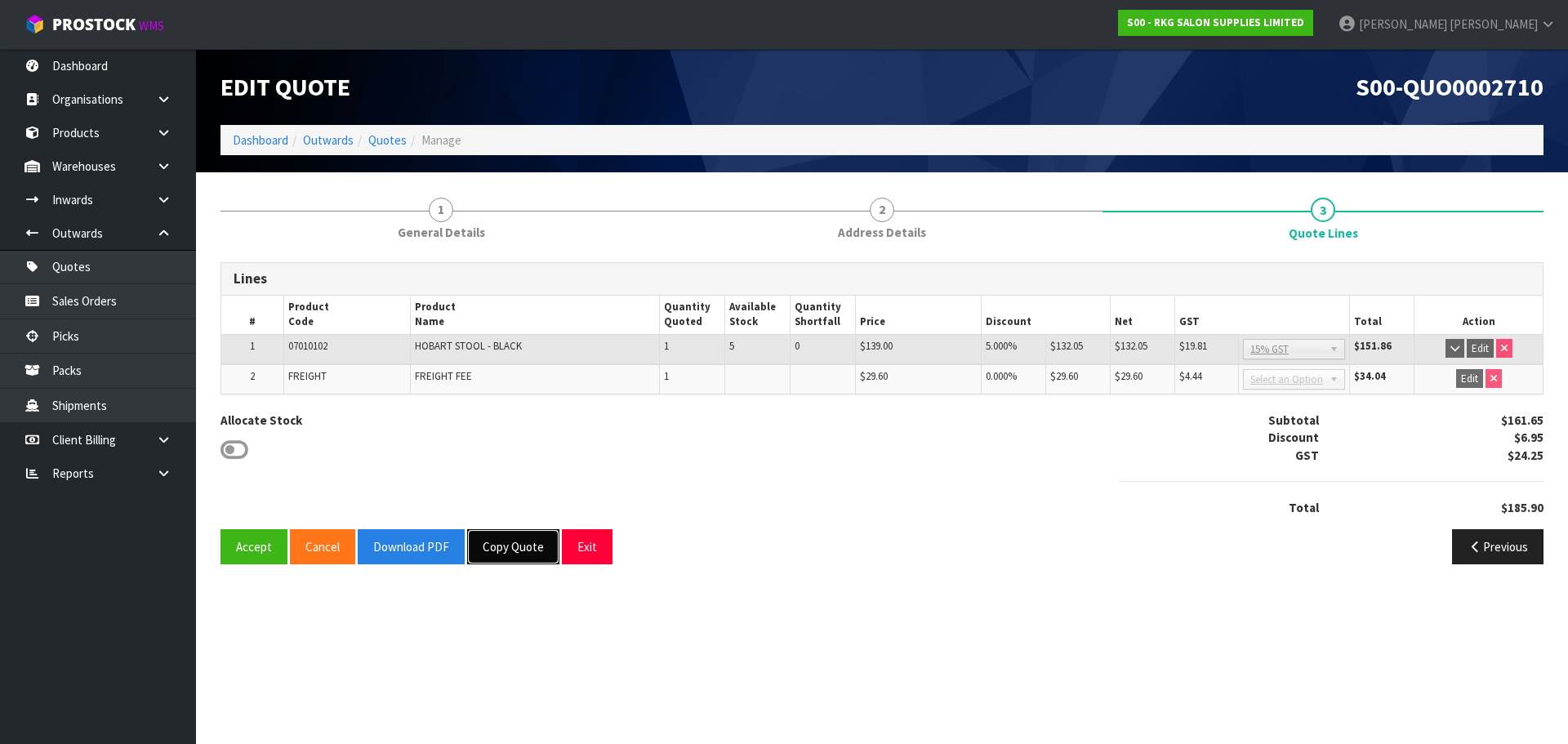
click at [504, 556] on button "Copy Quote" at bounding box center [513, 547] width 92 height 35
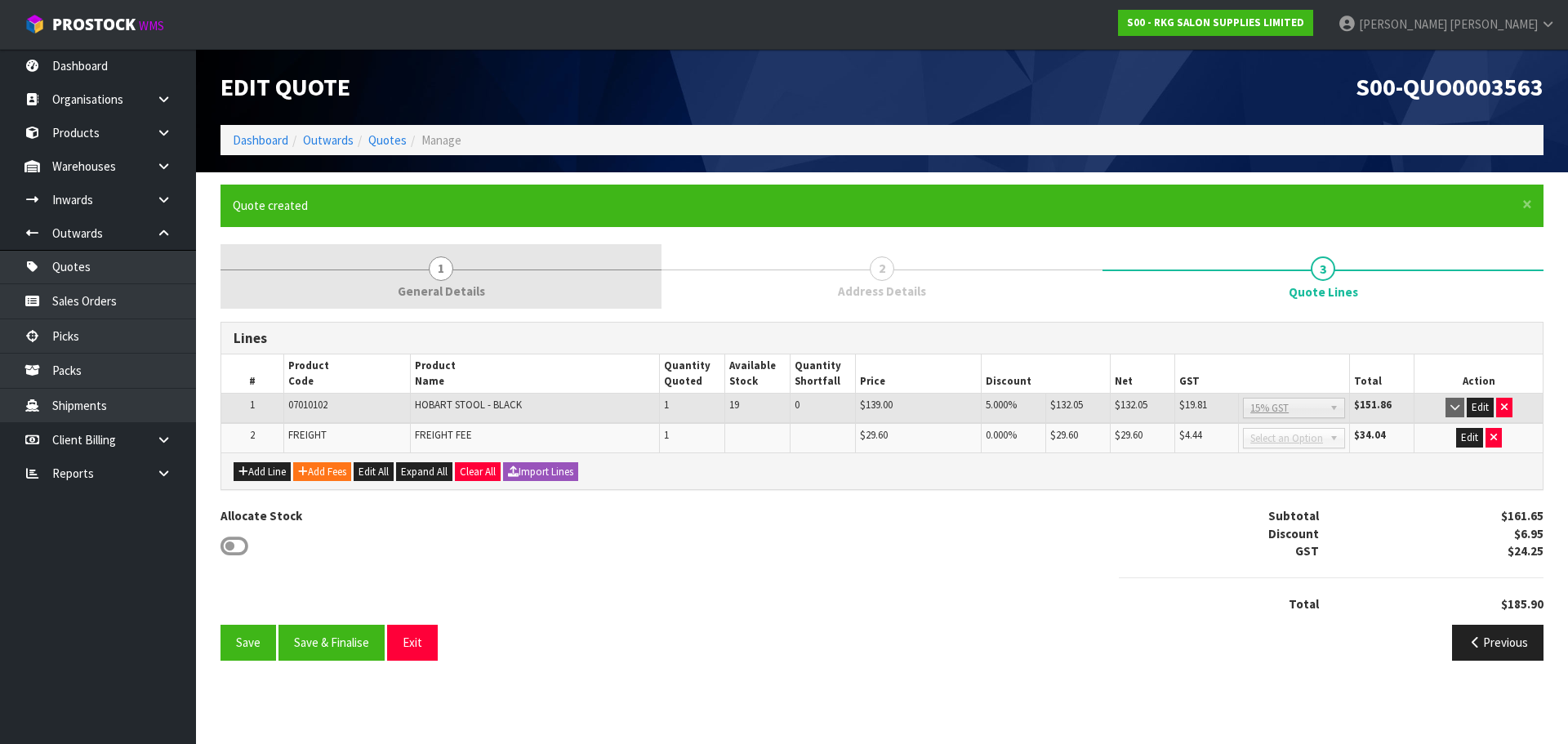
click at [442, 268] on span "1" at bounding box center [441, 269] width 24 height 24
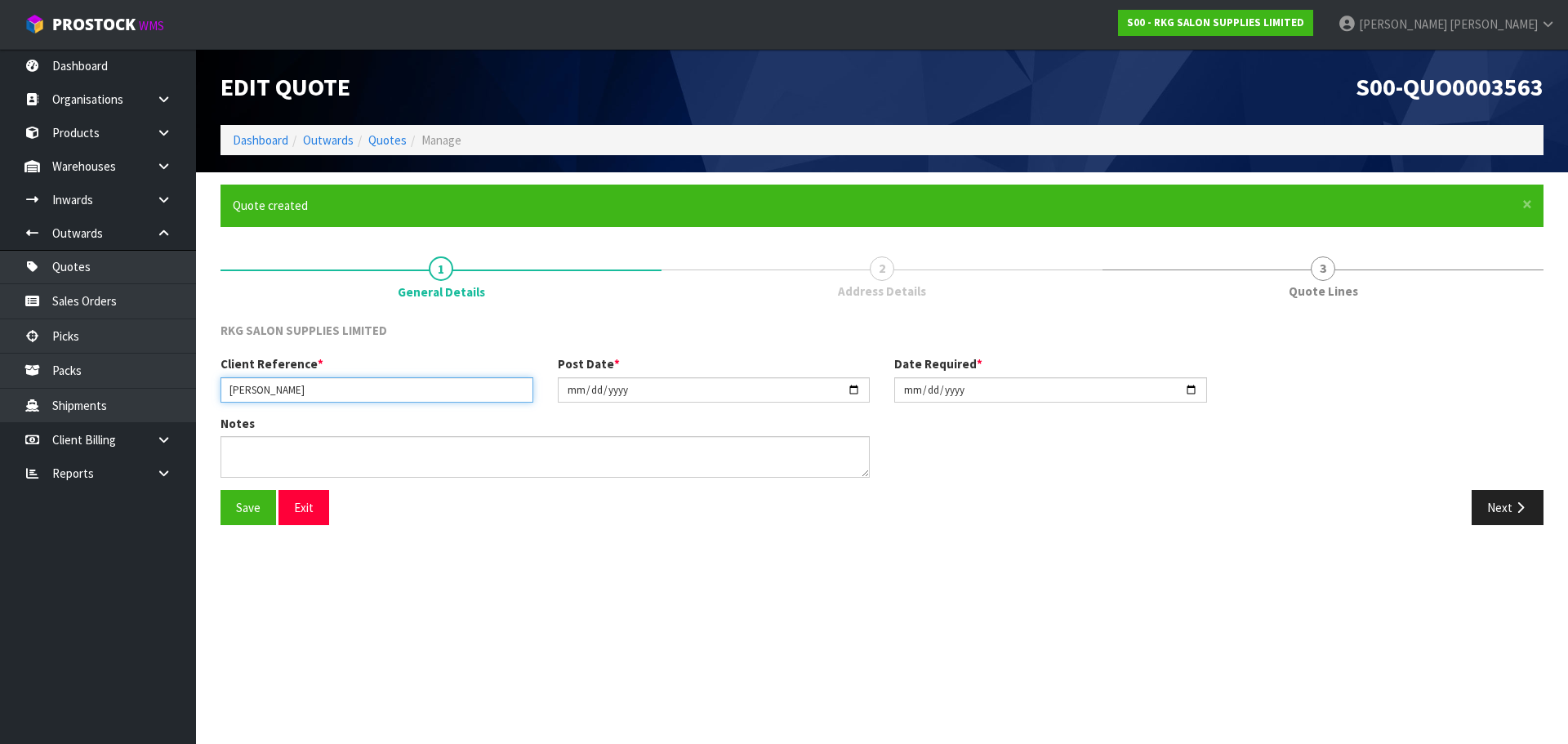
click at [323, 393] on input "[PERSON_NAME]" at bounding box center [376, 389] width 313 height 25
type input "[PERSON_NAME] FILATOV2"
click at [854, 389] on input "[DATE]" at bounding box center [714, 389] width 313 height 25
type input "[DATE]"
click at [1189, 389] on input "[DATE]" at bounding box center [1050, 389] width 313 height 25
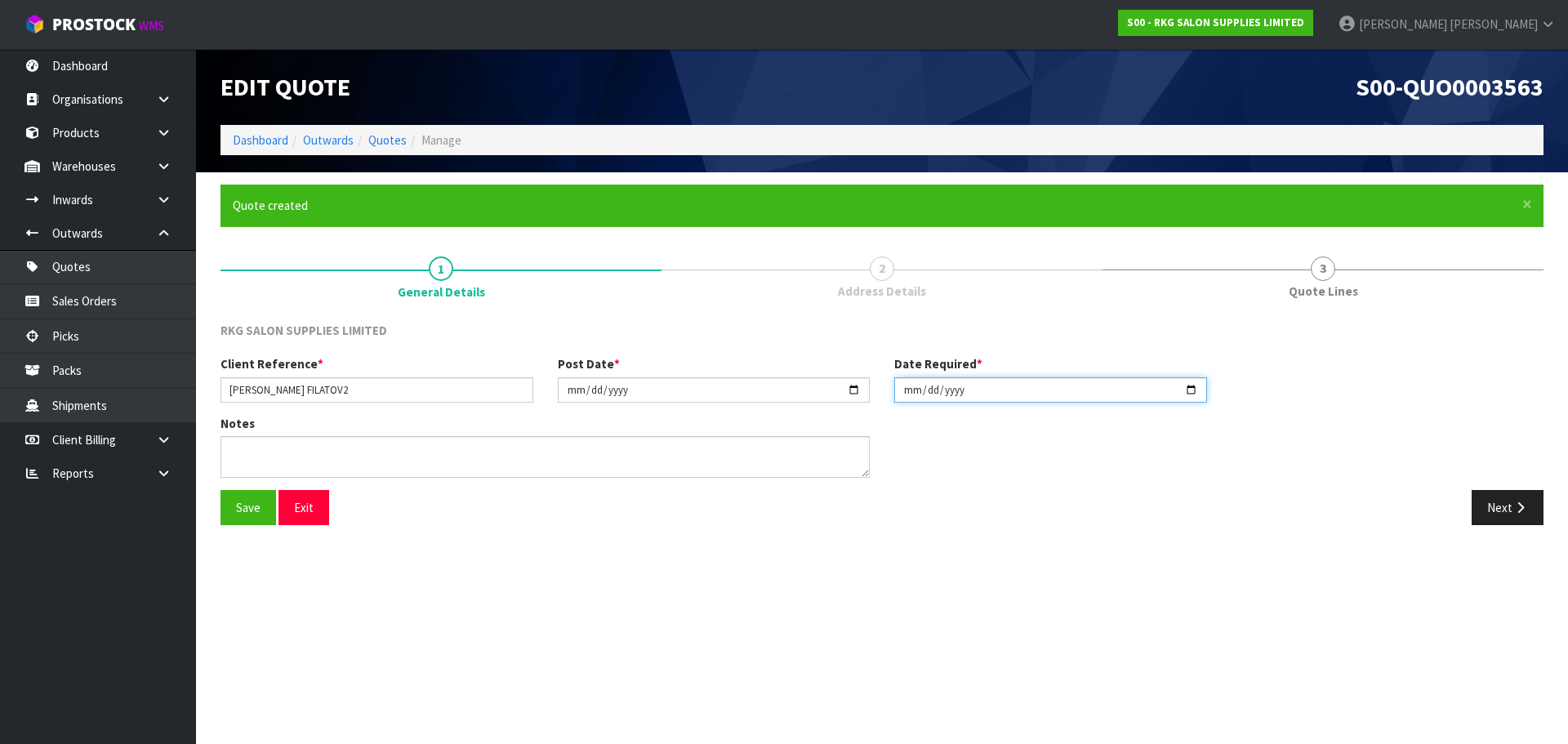
type input "[DATE]"
click at [245, 509] on button "Save" at bounding box center [248, 507] width 56 height 35
click at [1514, 505] on icon "button" at bounding box center [1521, 507] width 15 height 12
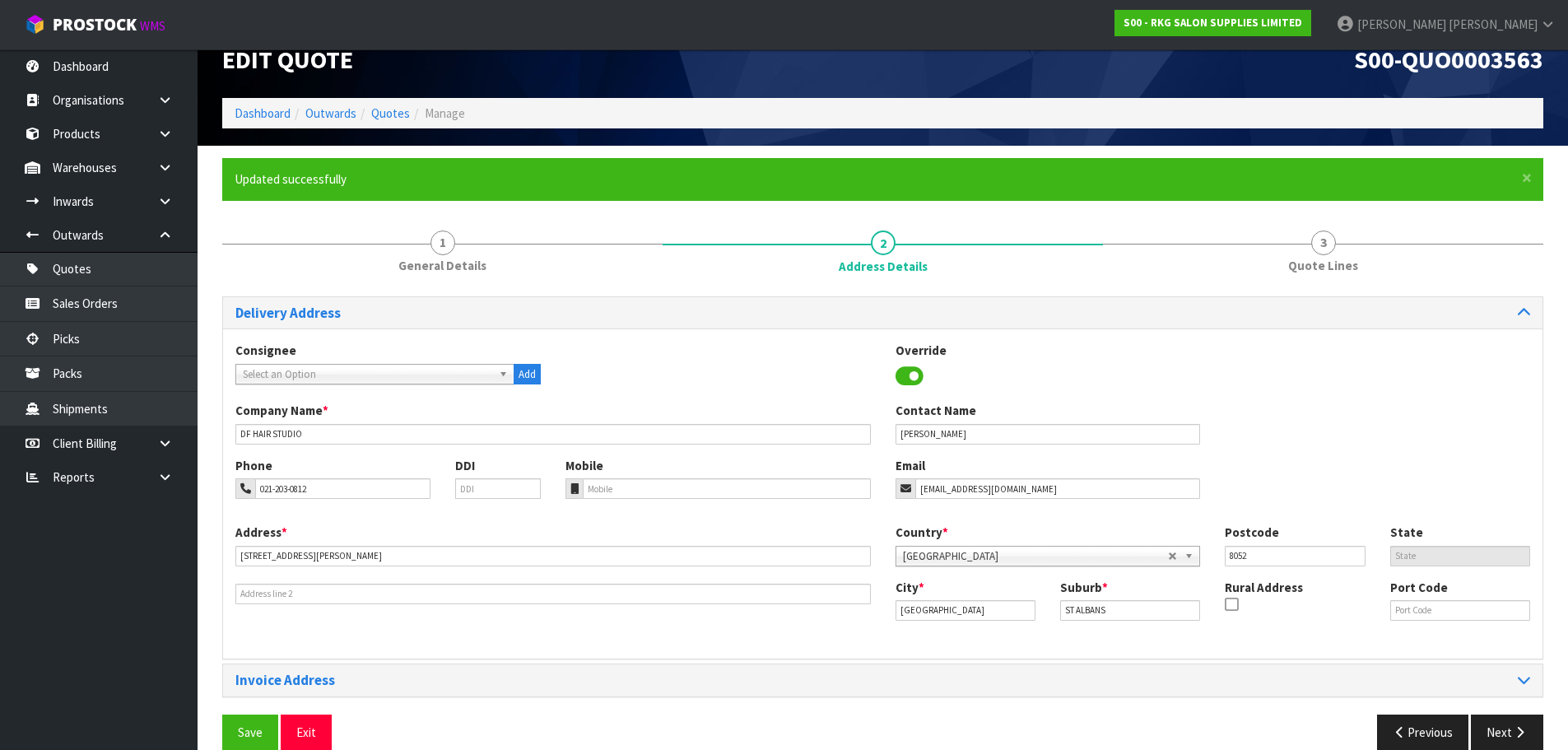
scroll to position [54, 0]
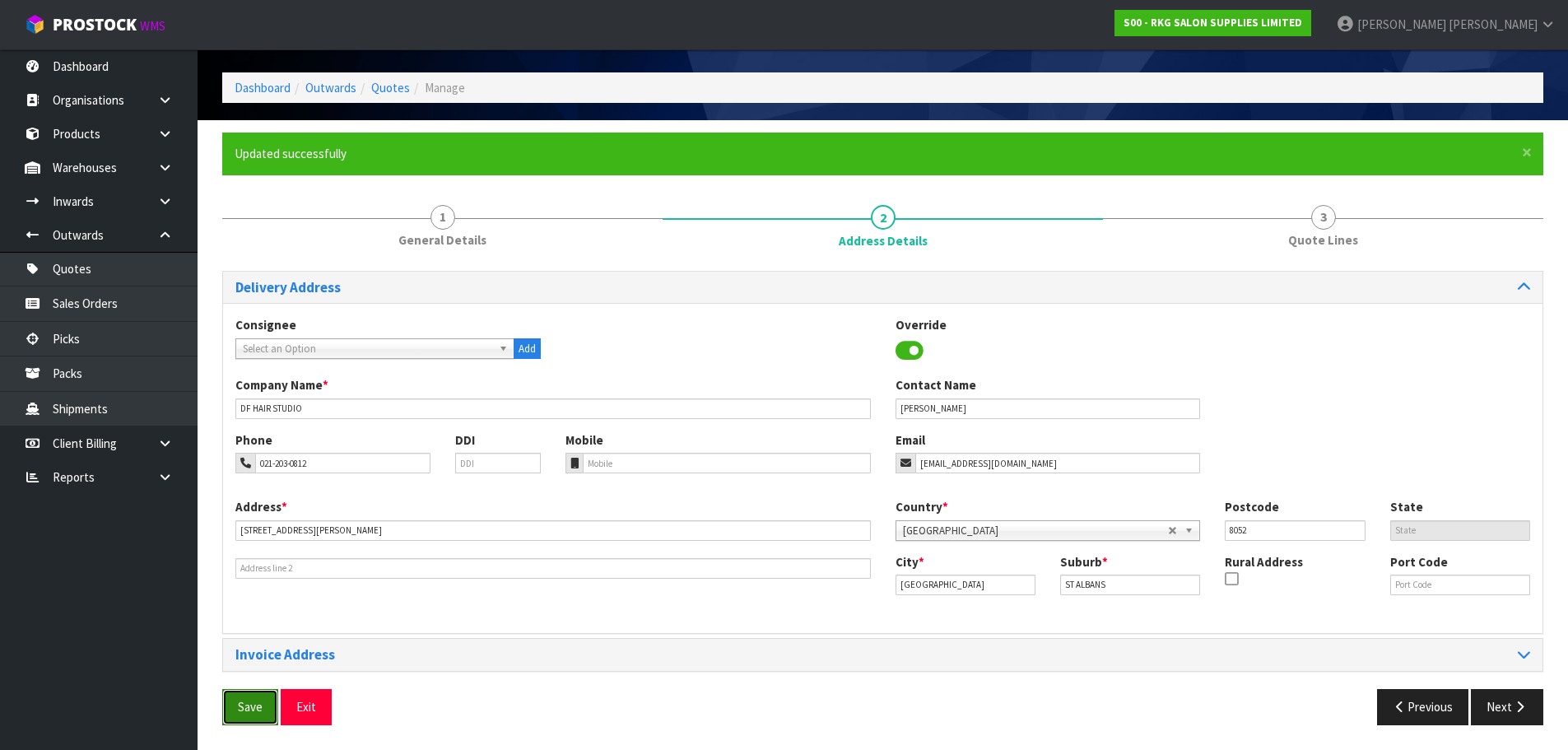
click at [241, 701] on button "Save" at bounding box center [250, 707] width 56 height 36
click at [1495, 708] on button "Next" at bounding box center [1506, 707] width 72 height 36
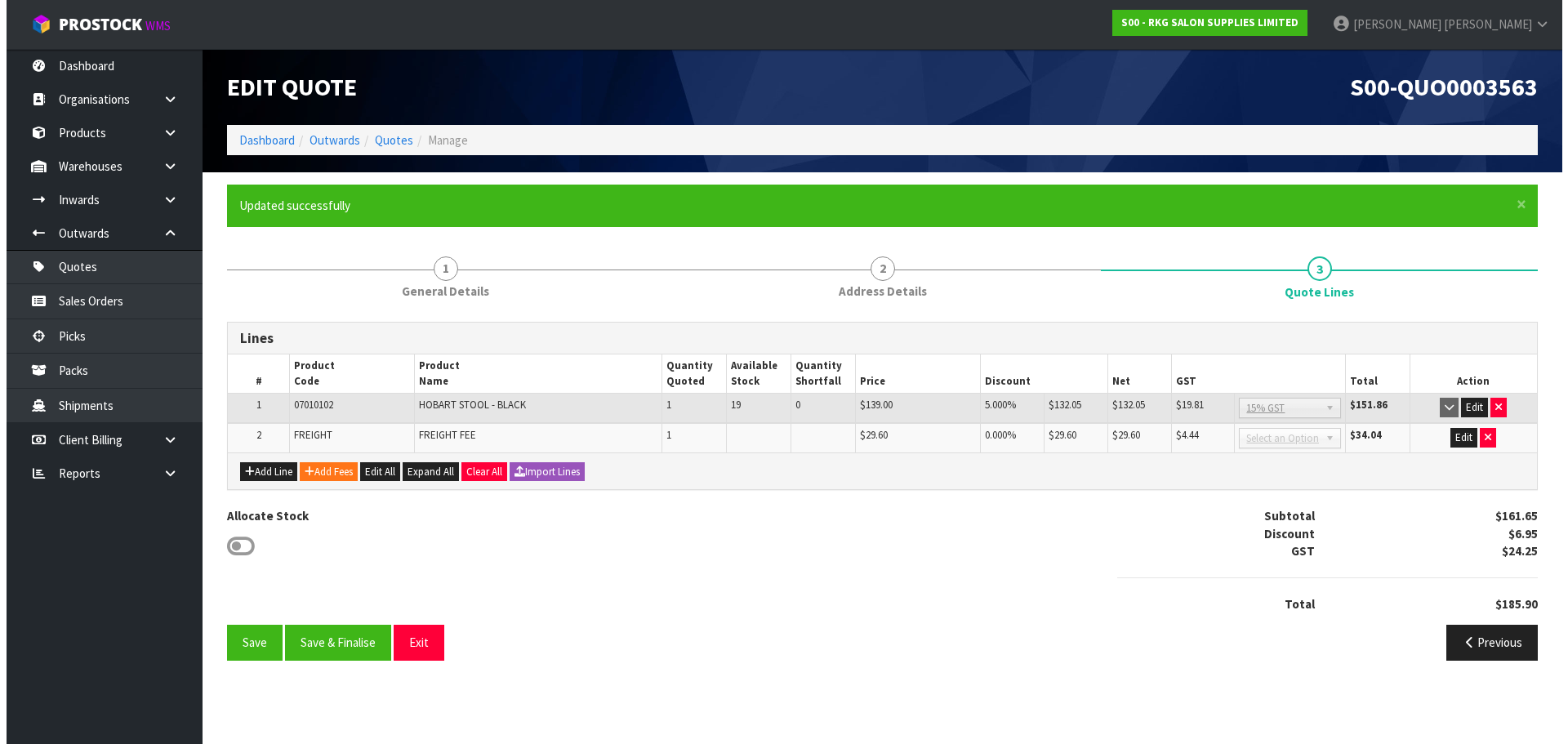
scroll to position [0, 0]
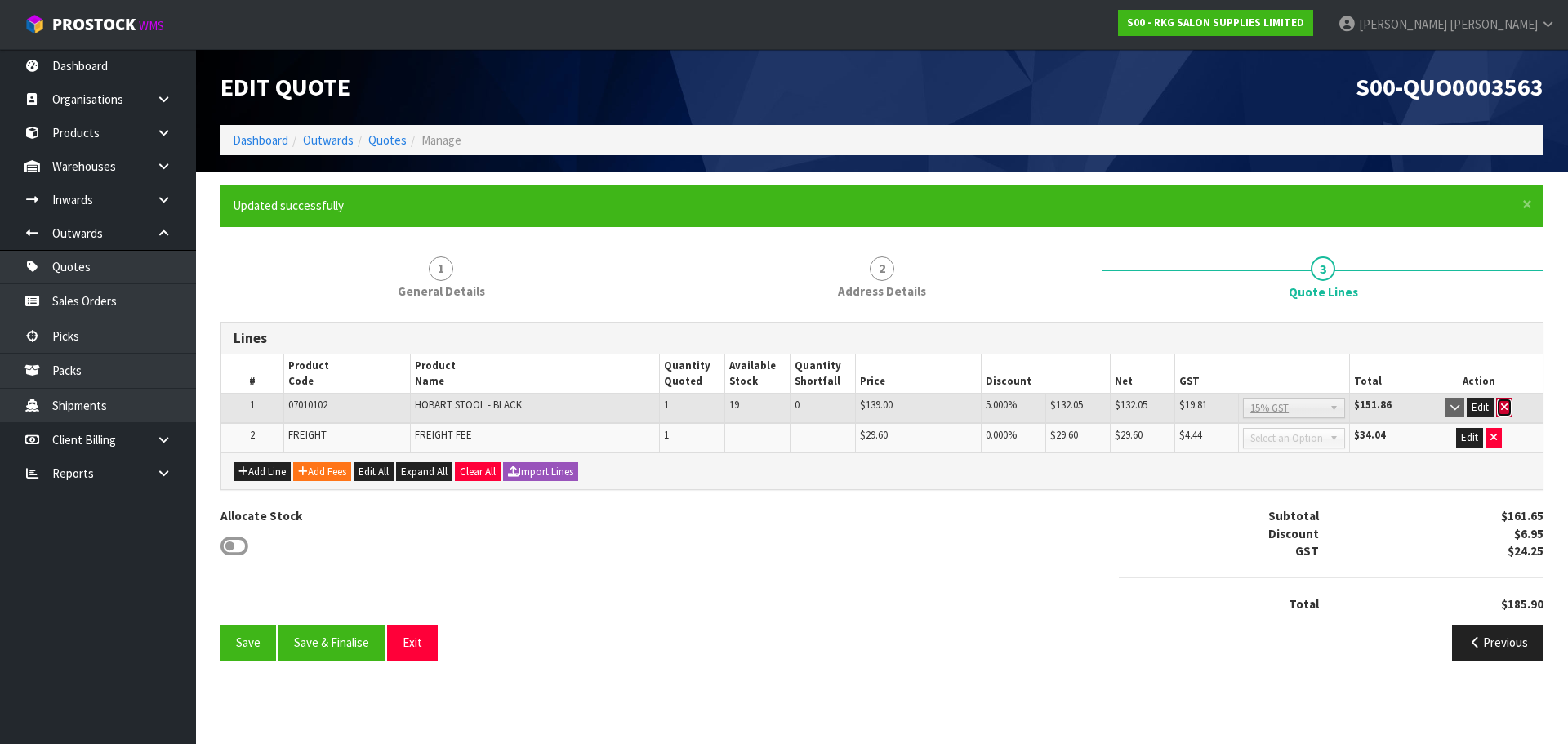
click at [1506, 408] on icon "button" at bounding box center [1504, 407] width 7 height 10
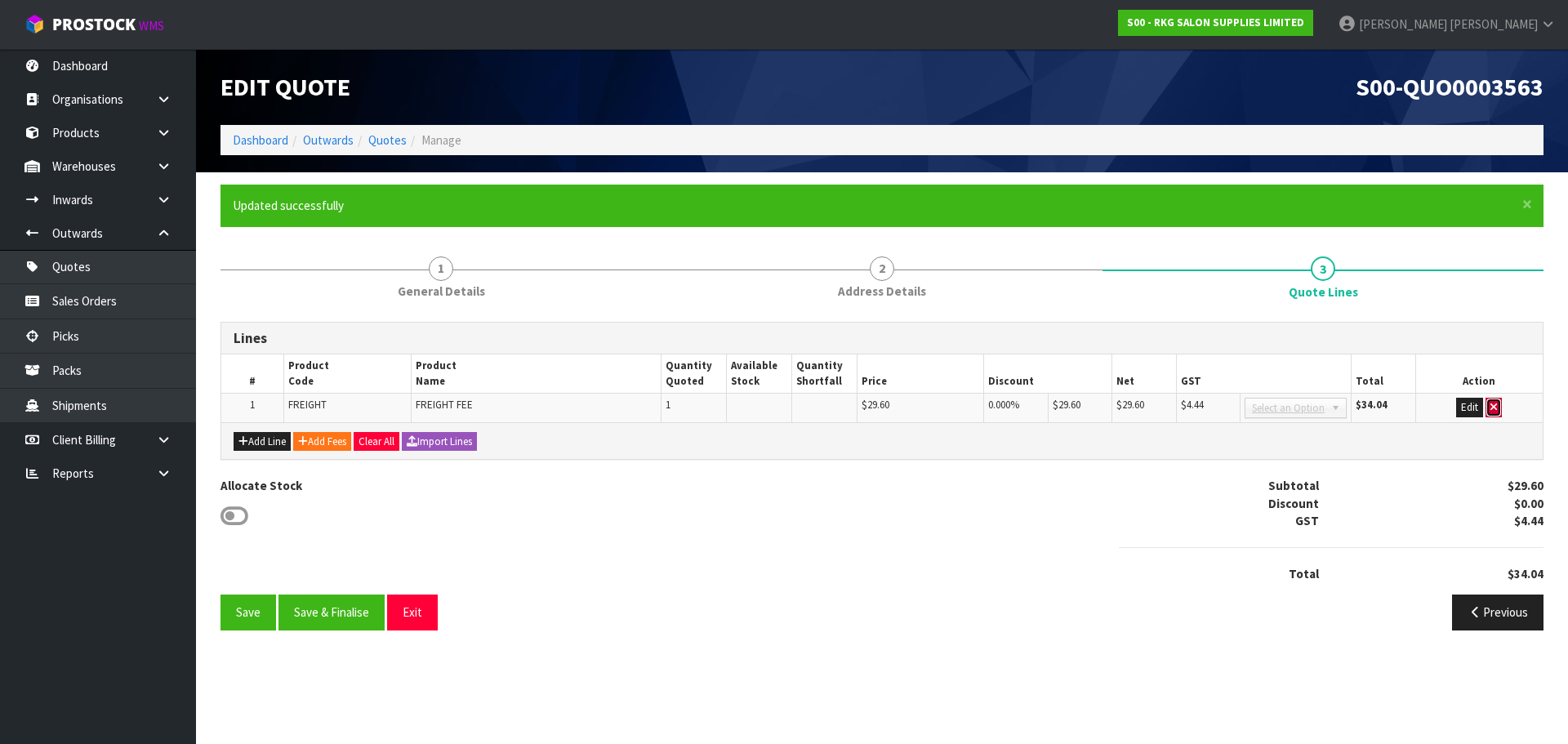
click at [1494, 408] on icon "button" at bounding box center [1494, 407] width 7 height 10
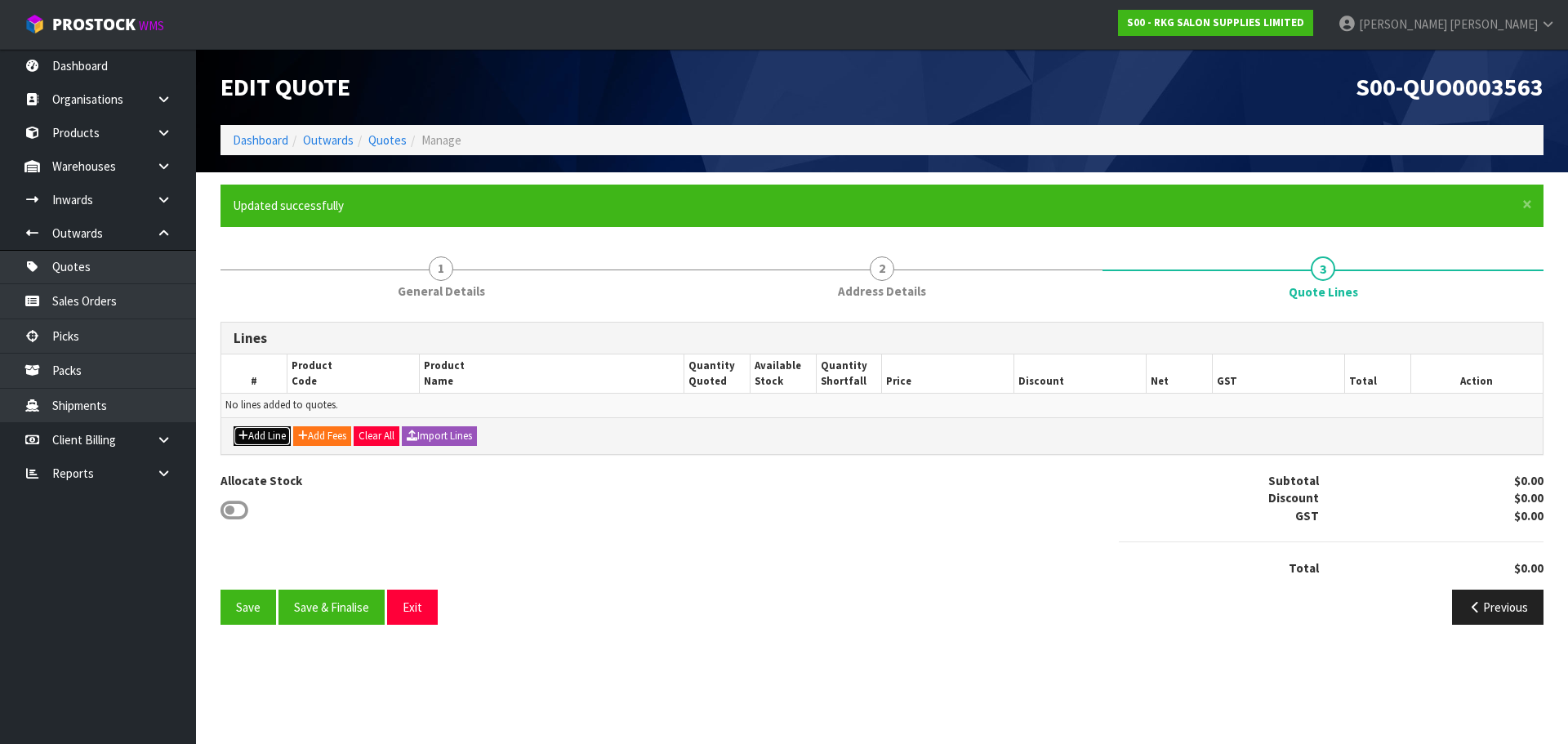
click at [266, 439] on button "Add Line" at bounding box center [262, 436] width 57 height 20
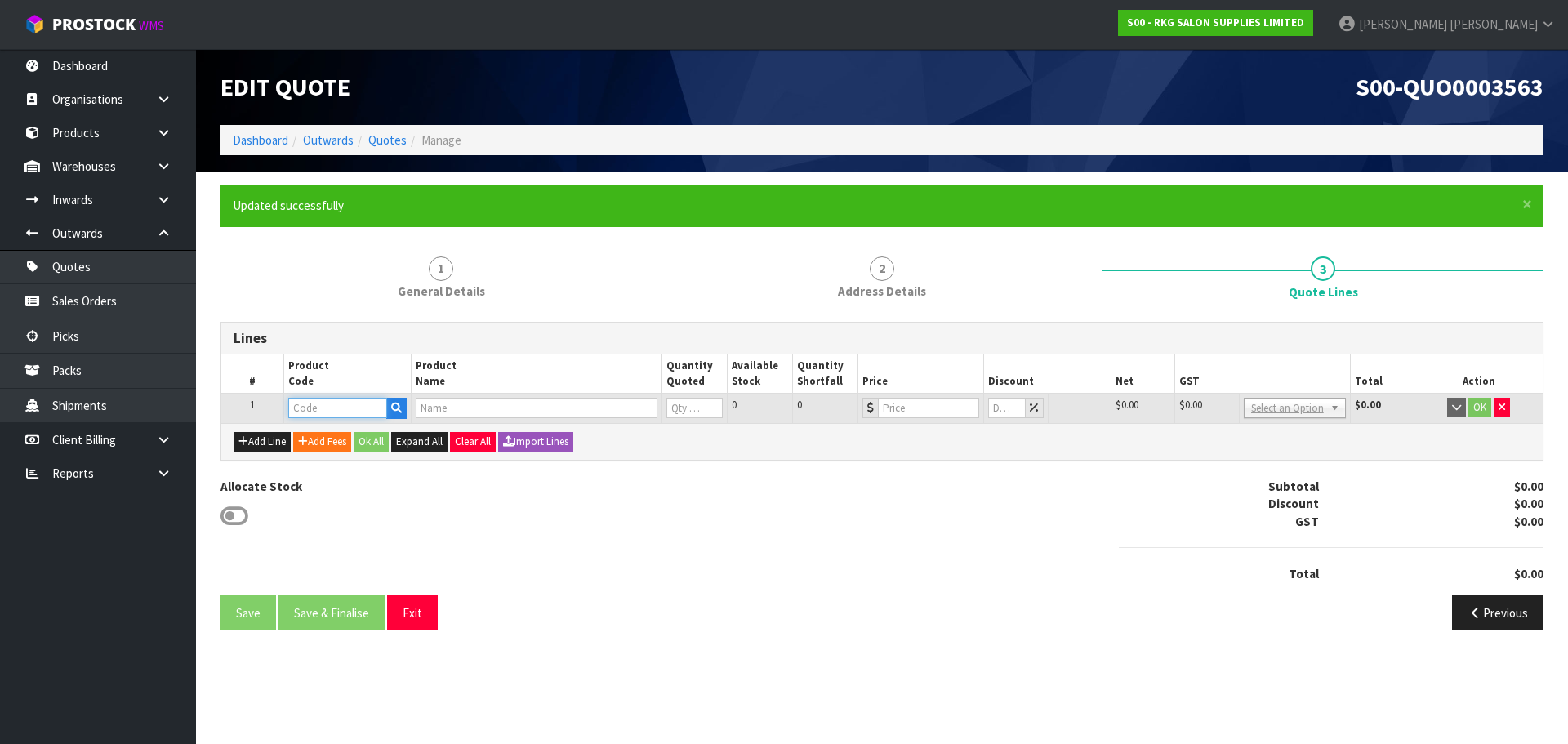
click at [341, 410] on input "text" at bounding box center [338, 408] width 98 height 21
type input "070201"
click at [345, 435] on link "070201 02" at bounding box center [354, 436] width 129 height 22
type input "07020102"
type input "BURNIE STOOL - BLACK"
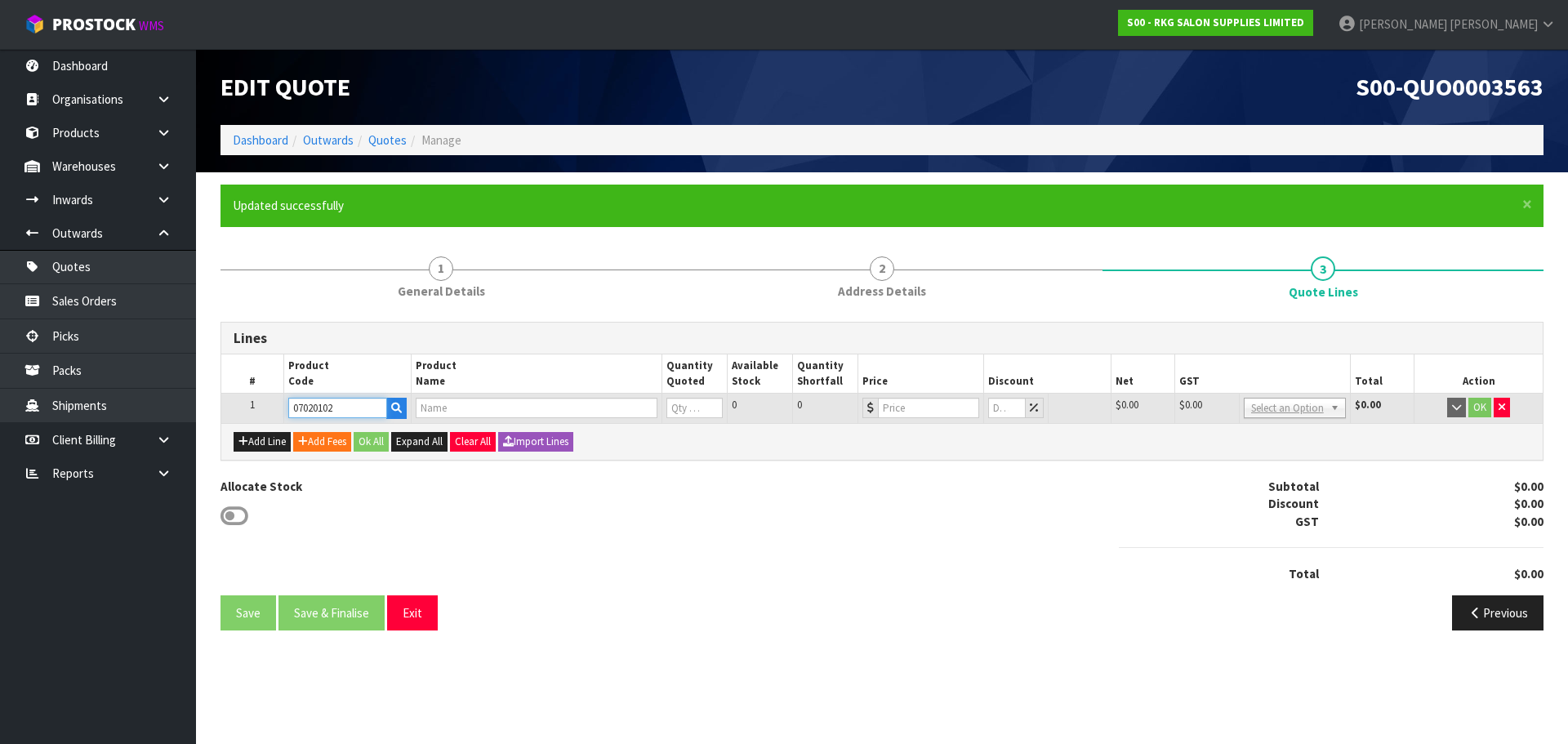
type input "0"
type input "120.85"
type input "0"
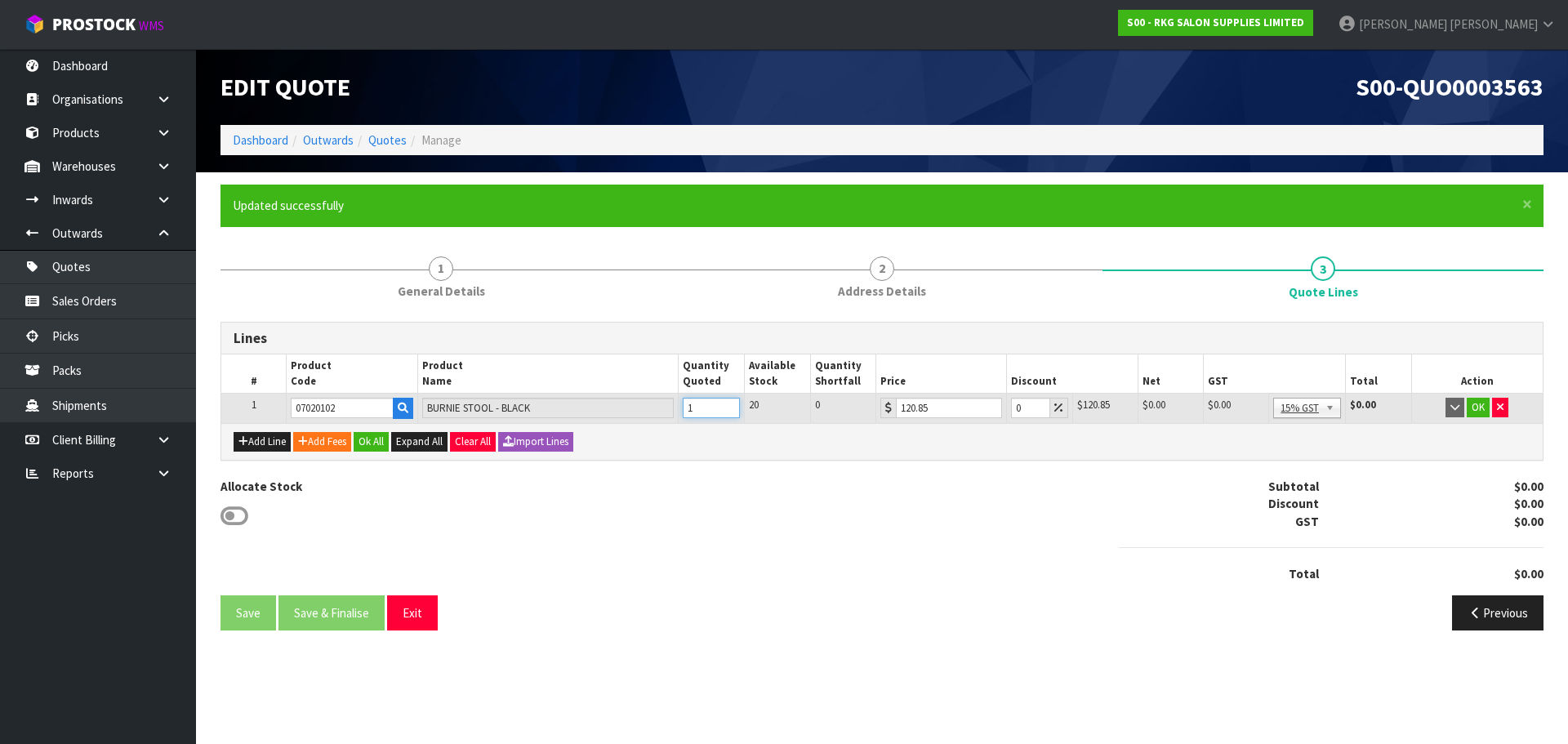
type input "1"
click at [729, 405] on input "1" at bounding box center [711, 408] width 57 height 21
drag, startPoint x: 1024, startPoint y: 406, endPoint x: 993, endPoint y: 412, distance: 31.6
click at [993, 412] on tr "1 07020102 BURNIE STOOL - BLACK 1 20 0 120.85 0 $120.85 $0.00 $120.85 $18.13 No…" at bounding box center [882, 408] width 1322 height 29
type input "5"
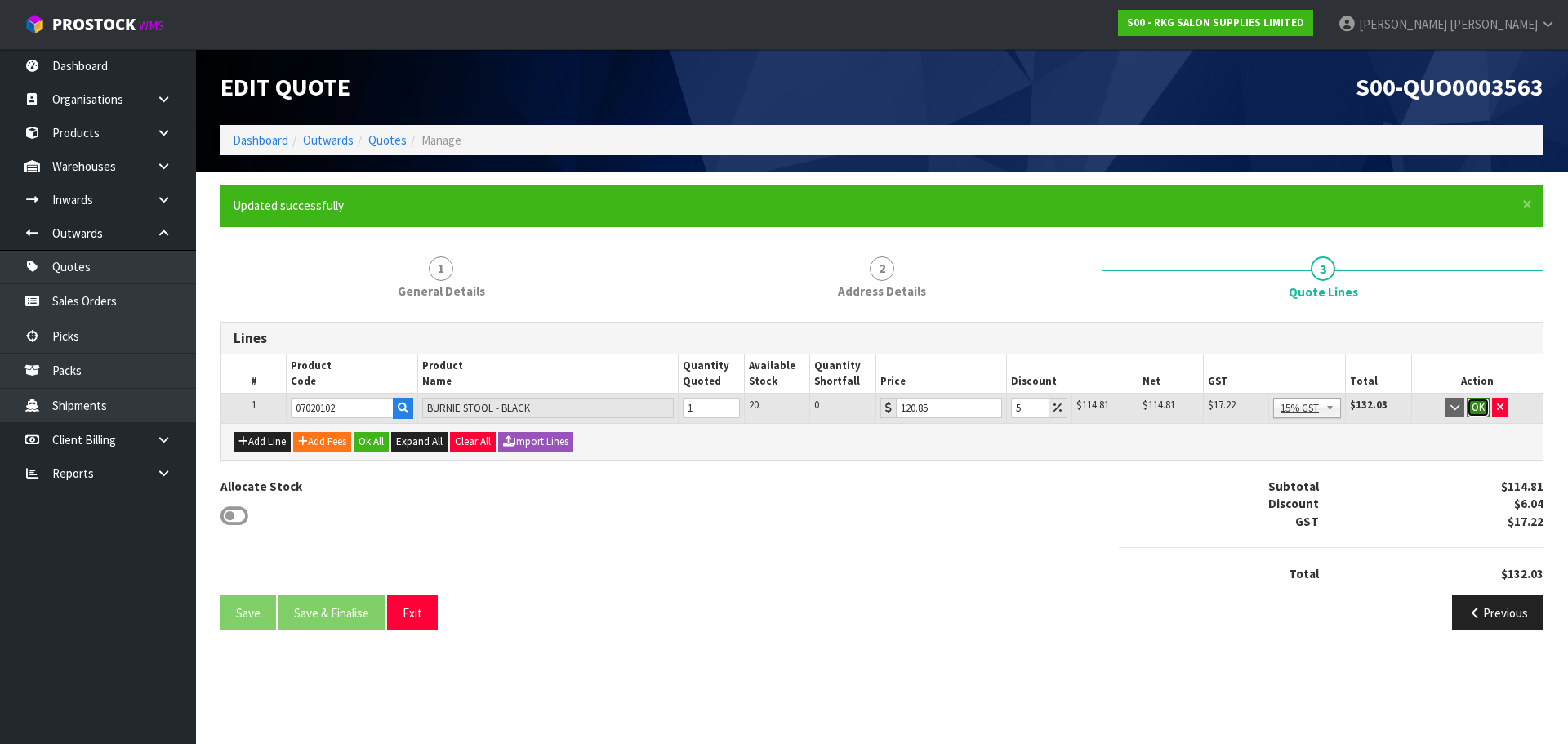
click at [1480, 405] on button "OK" at bounding box center [1478, 407] width 23 height 20
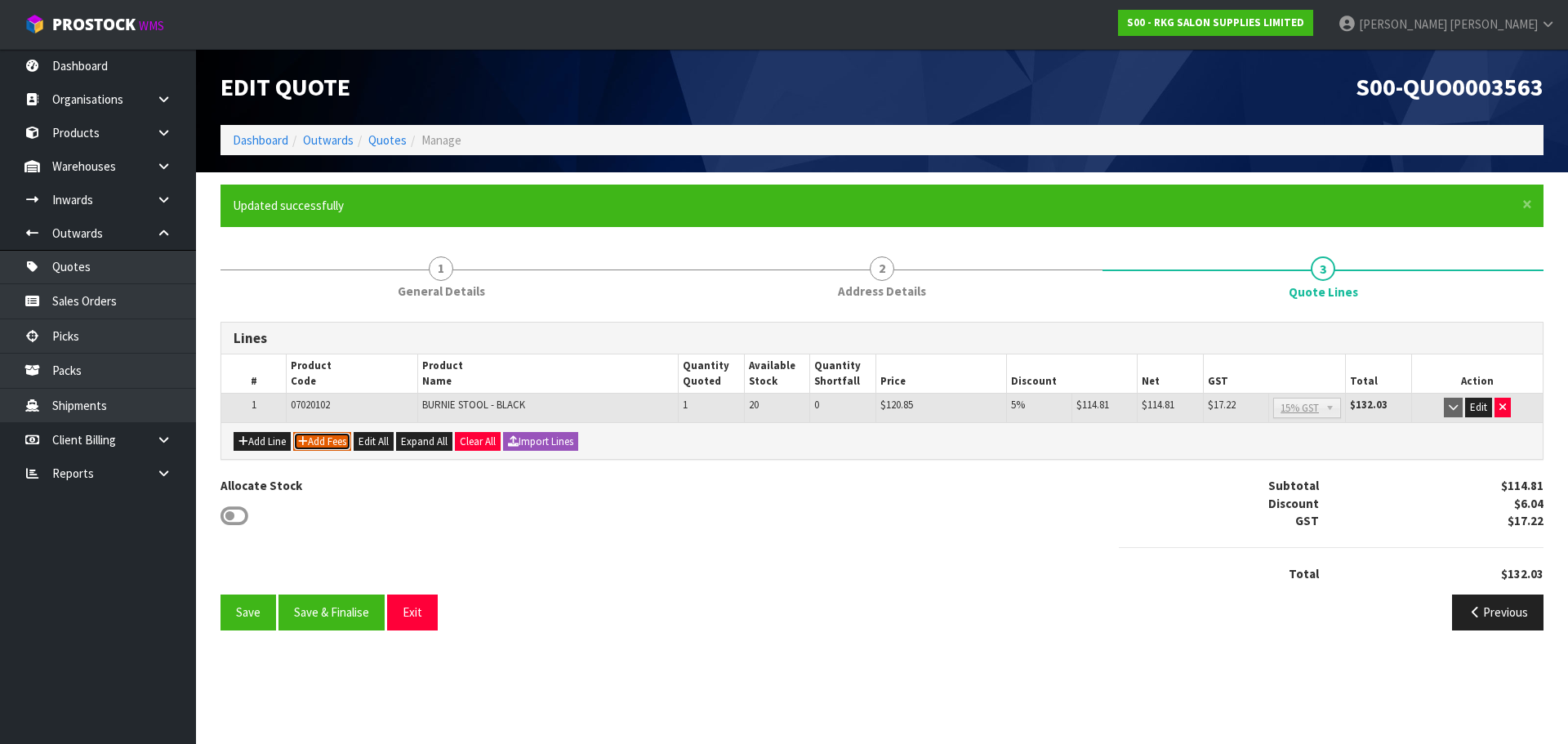
click at [319, 446] on button "Add Fees" at bounding box center [322, 442] width 58 height 20
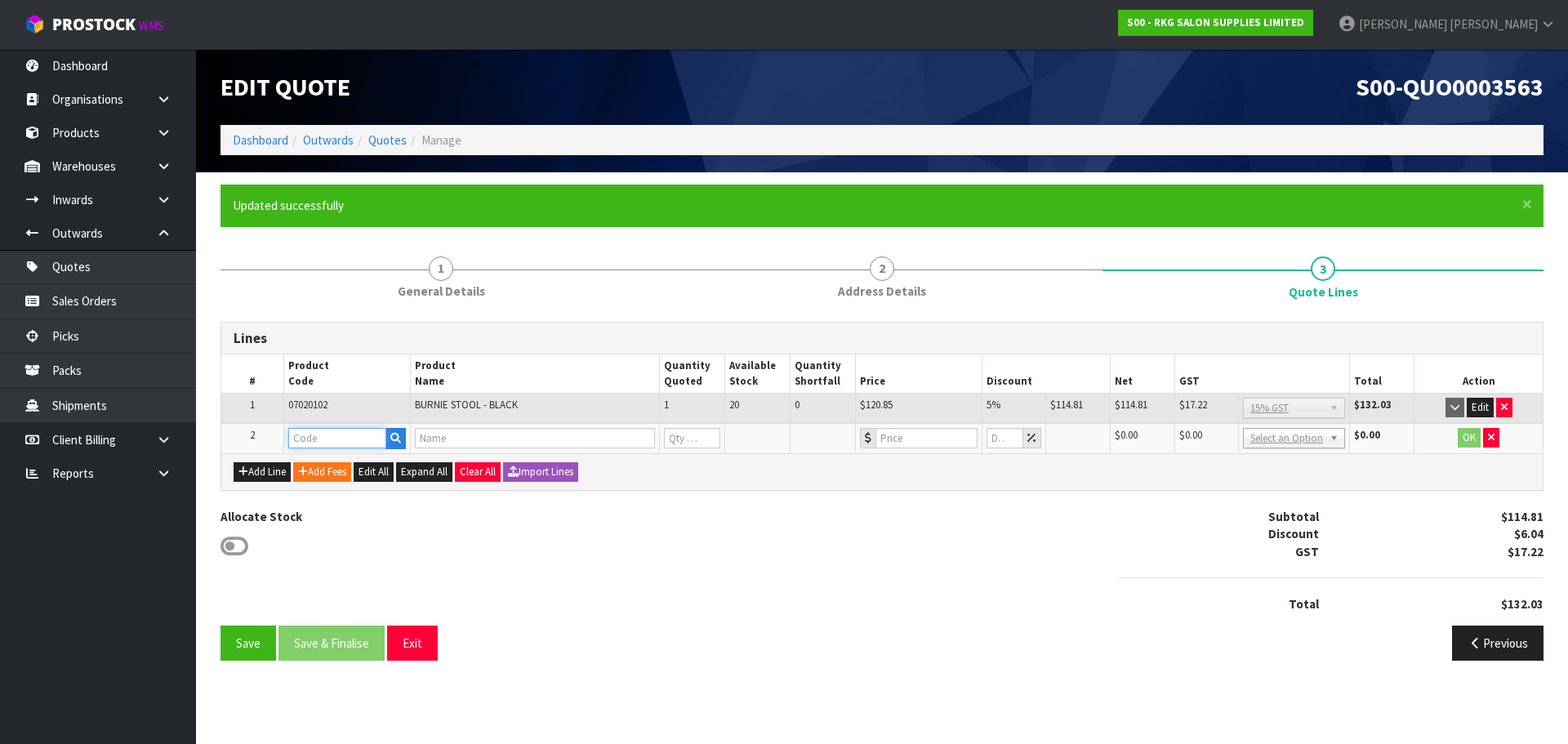
click at [319, 445] on input "text" at bounding box center [338, 438] width 98 height 21
type input "FRE"
click at [353, 468] on link "FRE IGHT" at bounding box center [354, 466] width 129 height 22
type input "FREIGHT"
type input "FREIGHT FEE"
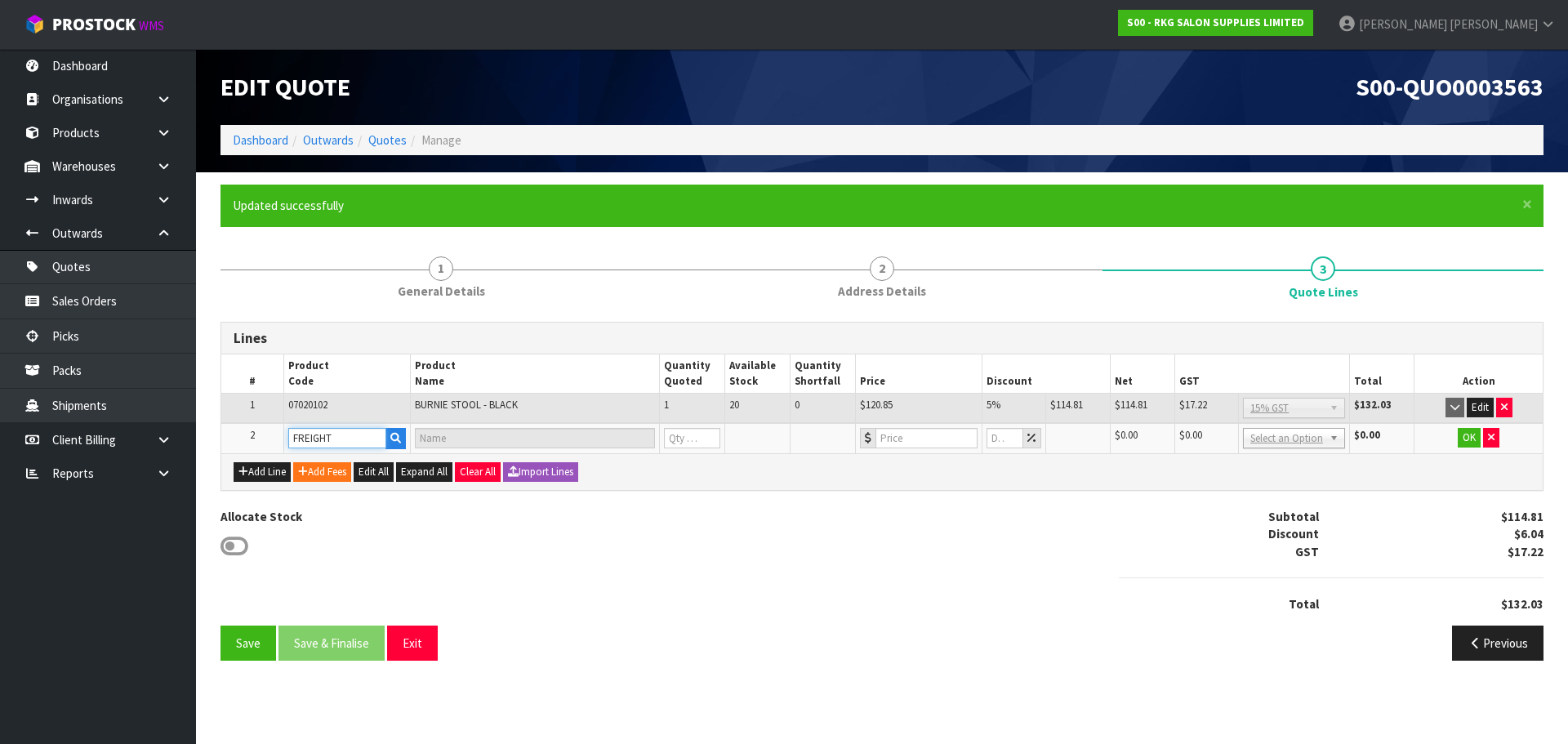
type input "1"
type input "0"
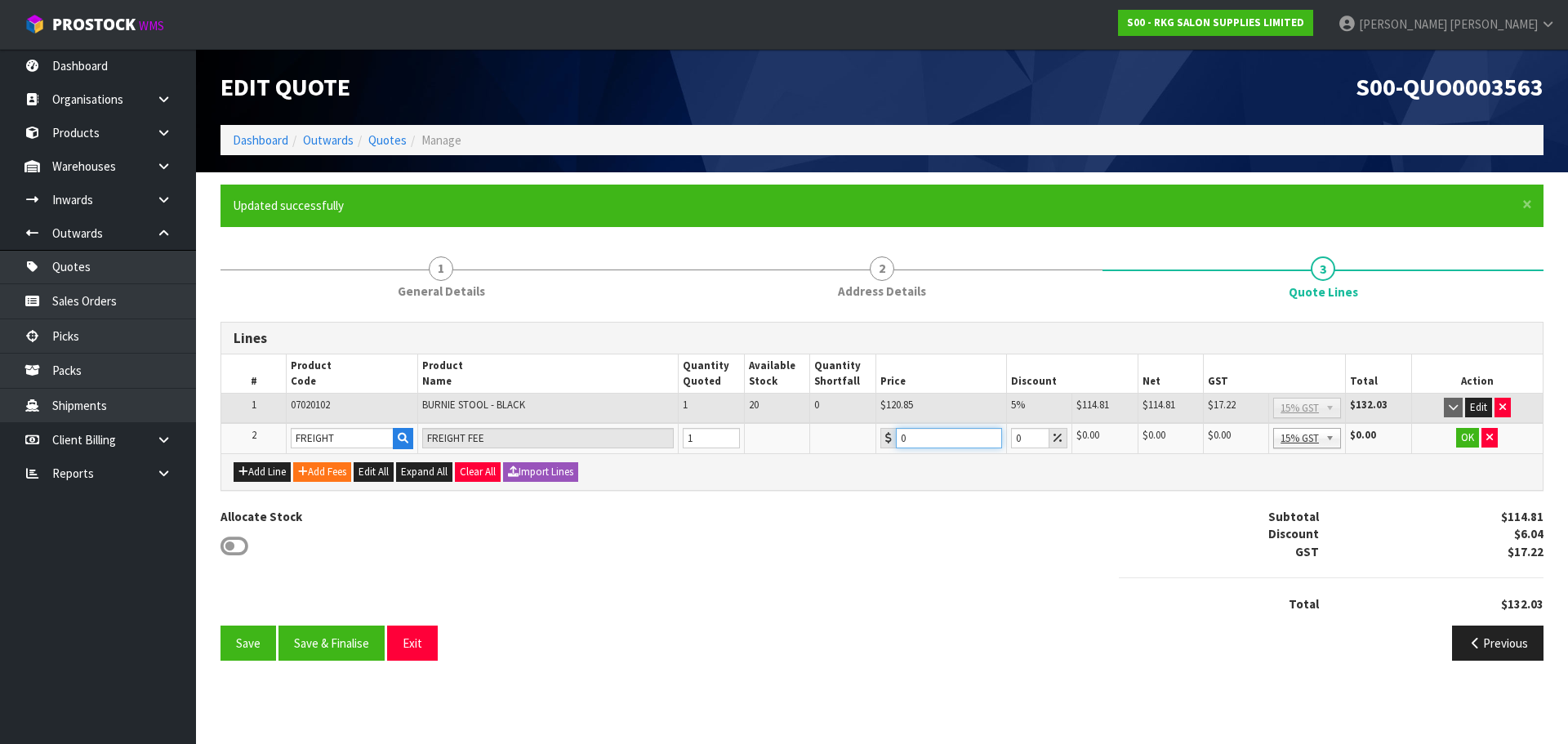
drag, startPoint x: 917, startPoint y: 436, endPoint x: 882, endPoint y: 436, distance: 35.0
click at [882, 436] on div "0" at bounding box center [941, 438] width 121 height 21
type input "25"
click at [1470, 437] on button "OK" at bounding box center [1467, 437] width 23 height 20
click at [1458, 436] on button "Edit" at bounding box center [1467, 437] width 27 height 20
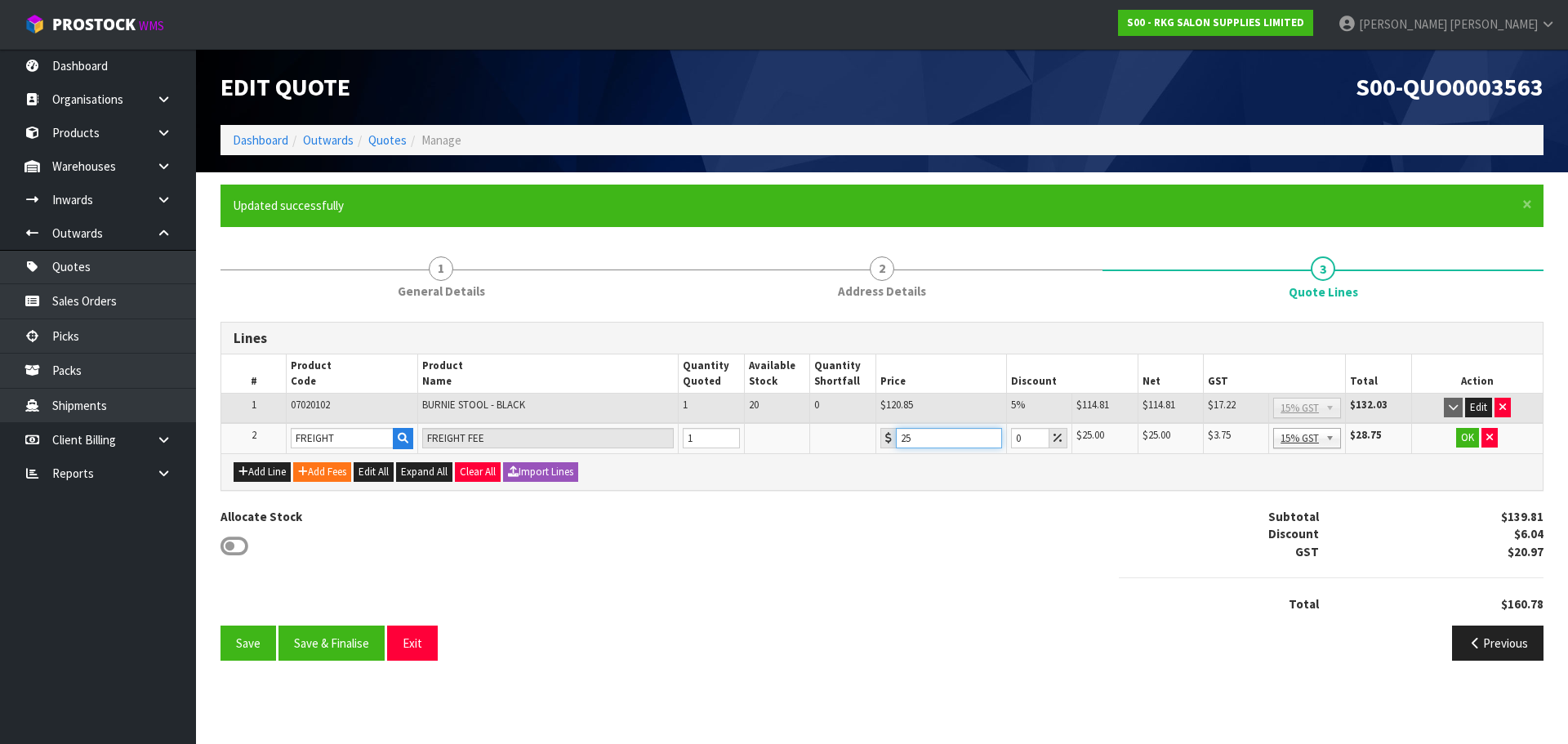
drag, startPoint x: 897, startPoint y: 437, endPoint x: 879, endPoint y: 440, distance: 18.2
click at [879, 440] on td "25" at bounding box center [941, 437] width 131 height 30
type input "26.50"
click at [1466, 438] on button "OK" at bounding box center [1467, 437] width 23 height 20
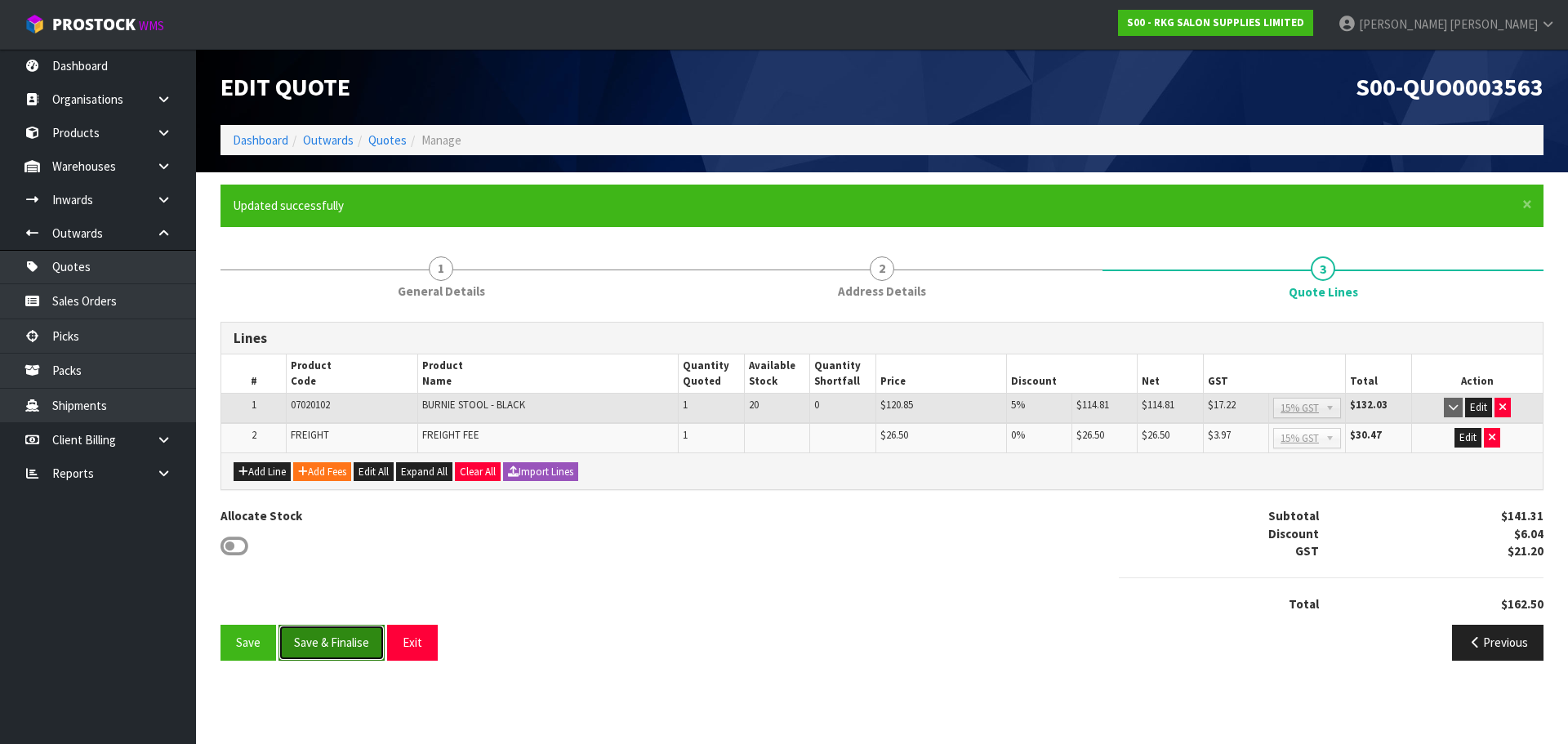
click at [334, 640] on button "Save & Finalise" at bounding box center [331, 642] width 106 height 35
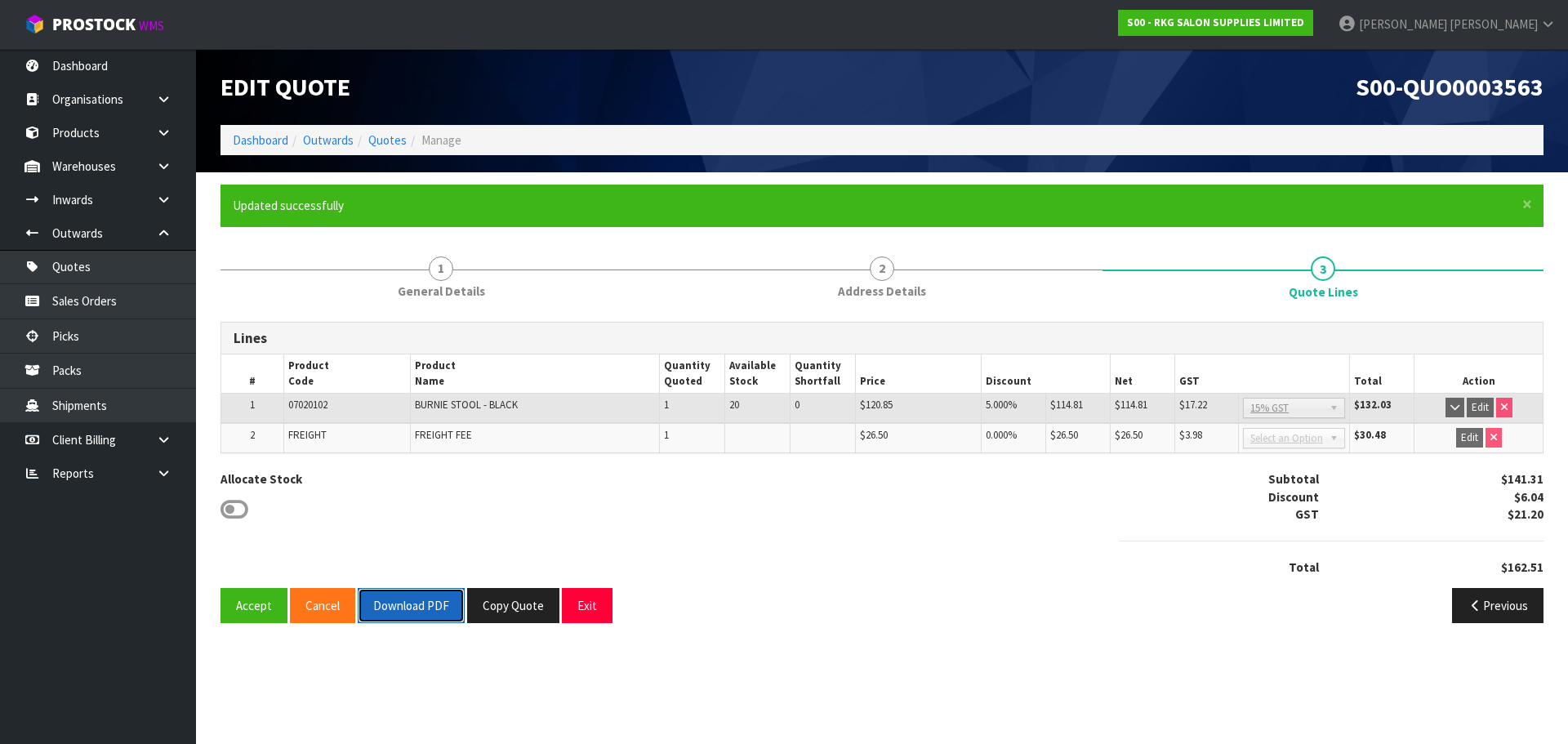
click at [418, 605] on button "Download PDF" at bounding box center [411, 605] width 107 height 35
click at [585, 609] on button "Exit" at bounding box center [587, 605] width 51 height 35
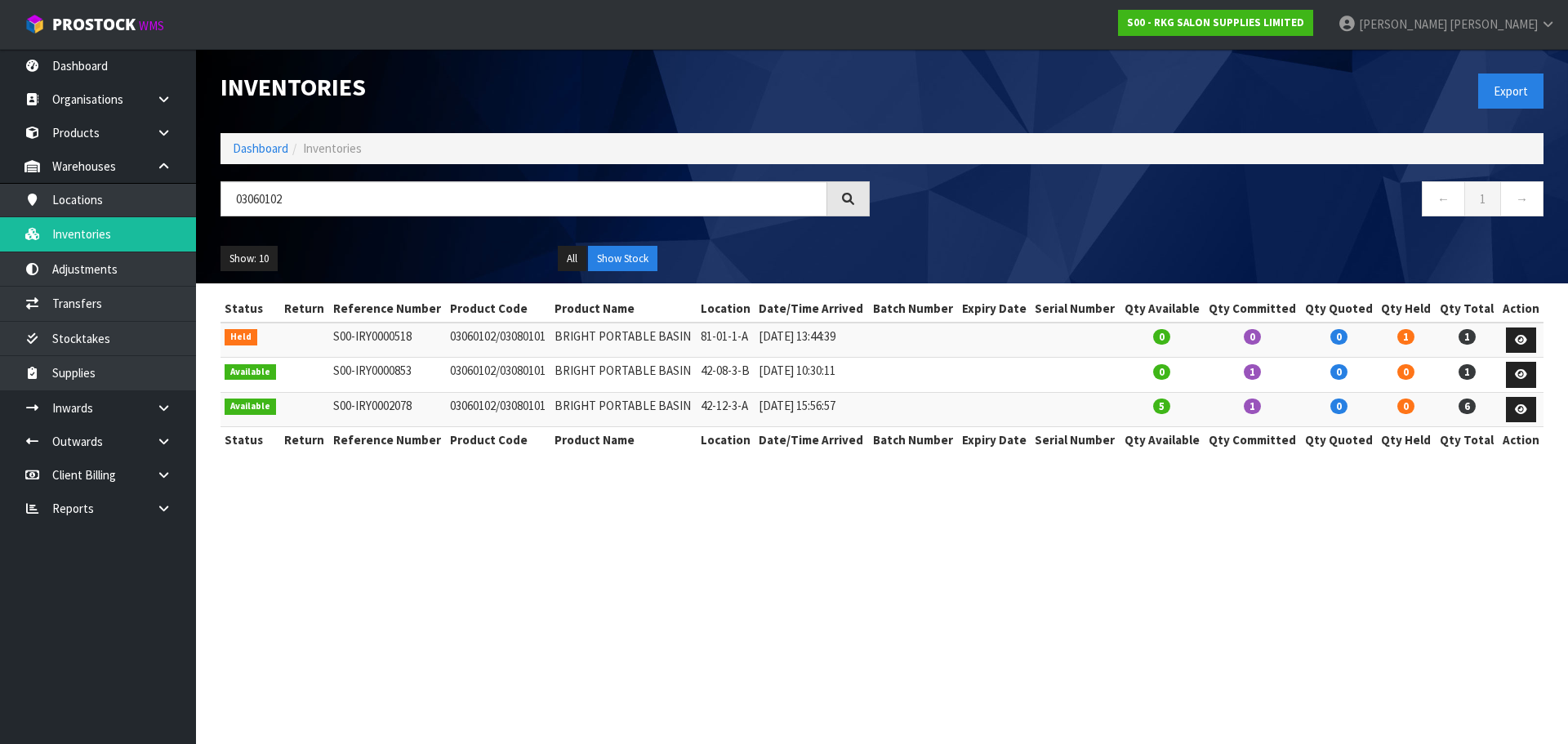
click at [230, 203] on input "03060102" at bounding box center [524, 199] width 607 height 35
drag, startPoint x: 325, startPoint y: 211, endPoint x: 350, endPoint y: 196, distance: 29.2
click at [325, 211] on input "03060102" at bounding box center [524, 199] width 607 height 35
drag, startPoint x: 355, startPoint y: 193, endPoint x: 216, endPoint y: 211, distance: 140.2
click at [216, 211] on div "03060102" at bounding box center [545, 205] width 674 height 47
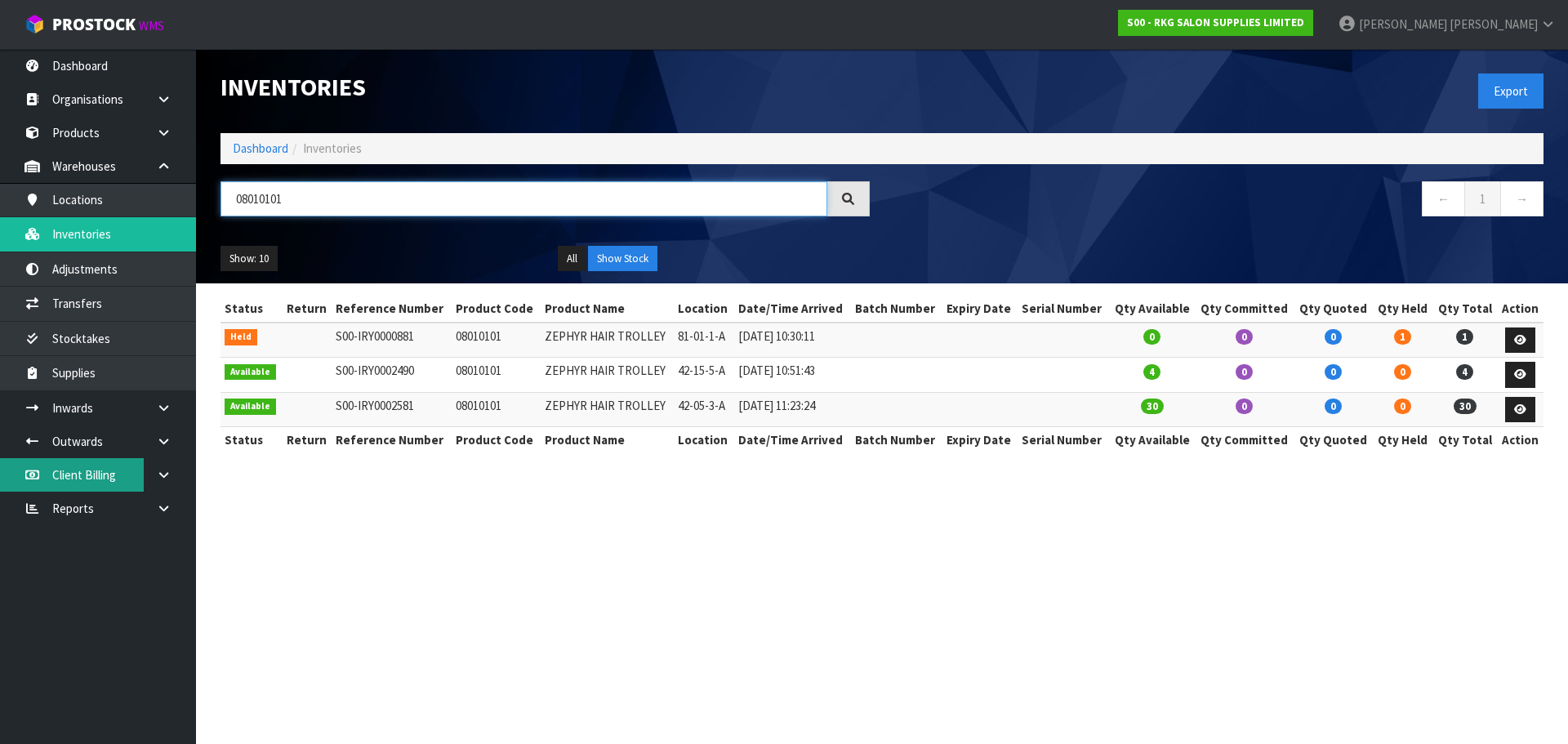
type input "08010101"
drag, startPoint x: 306, startPoint y: 199, endPoint x: 226, endPoint y: 201, distance: 80.0
click at [226, 201] on input "08010101" at bounding box center [524, 199] width 607 height 35
